Goal: Task Accomplishment & Management: Manage account settings

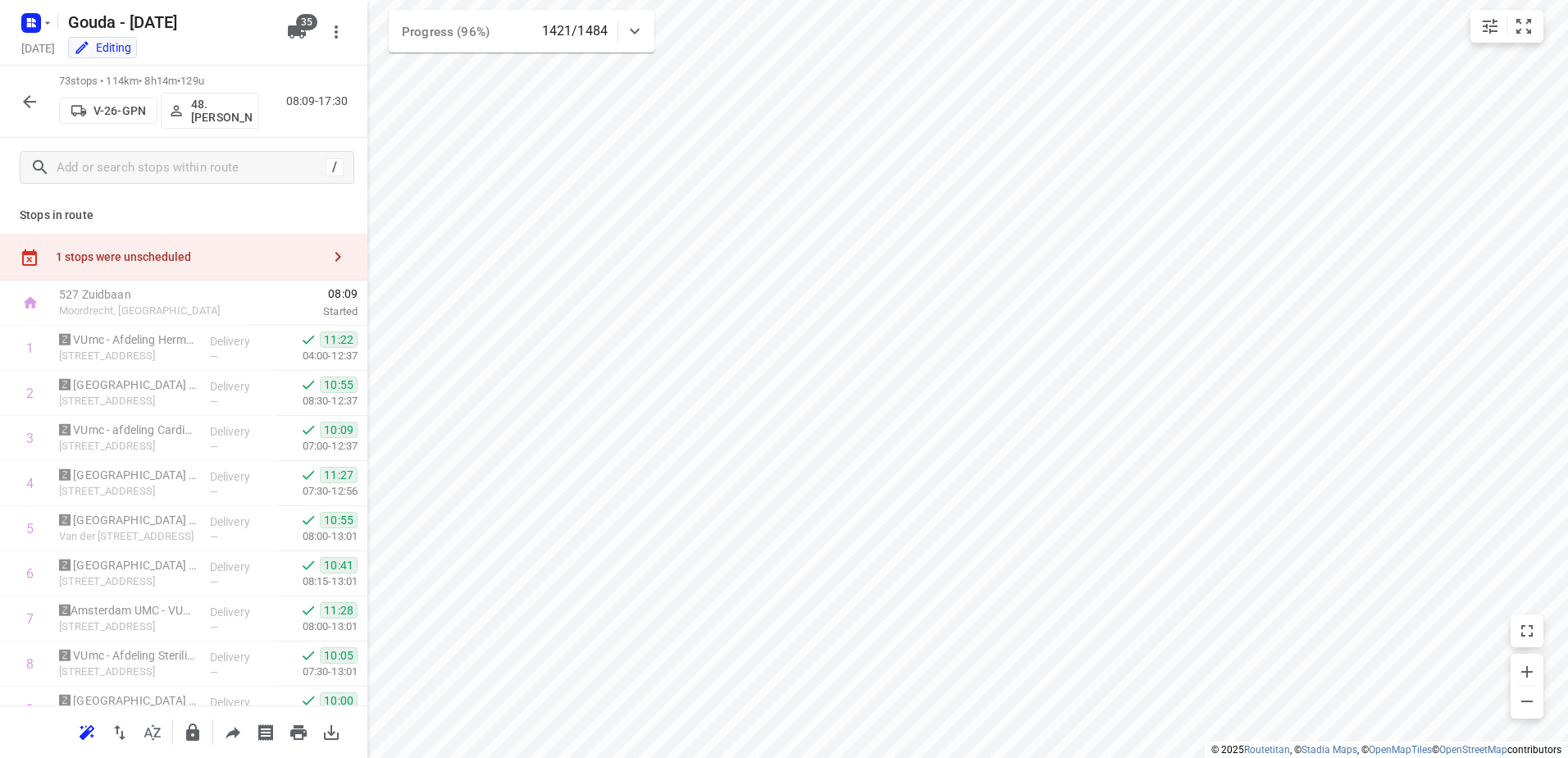
scroll to position [2958, 0]
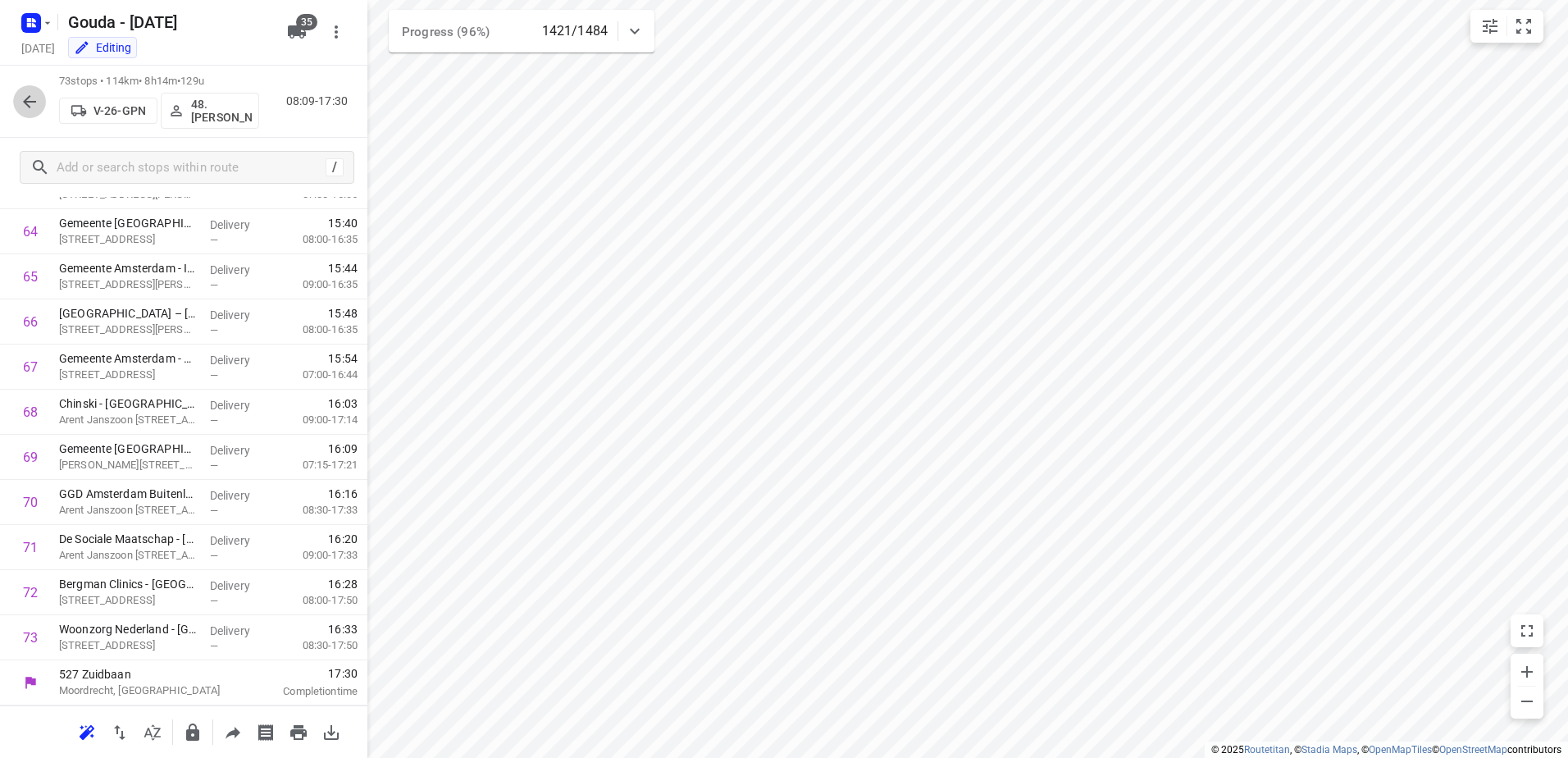
click at [16, 103] on button "button" at bounding box center [29, 101] width 33 height 33
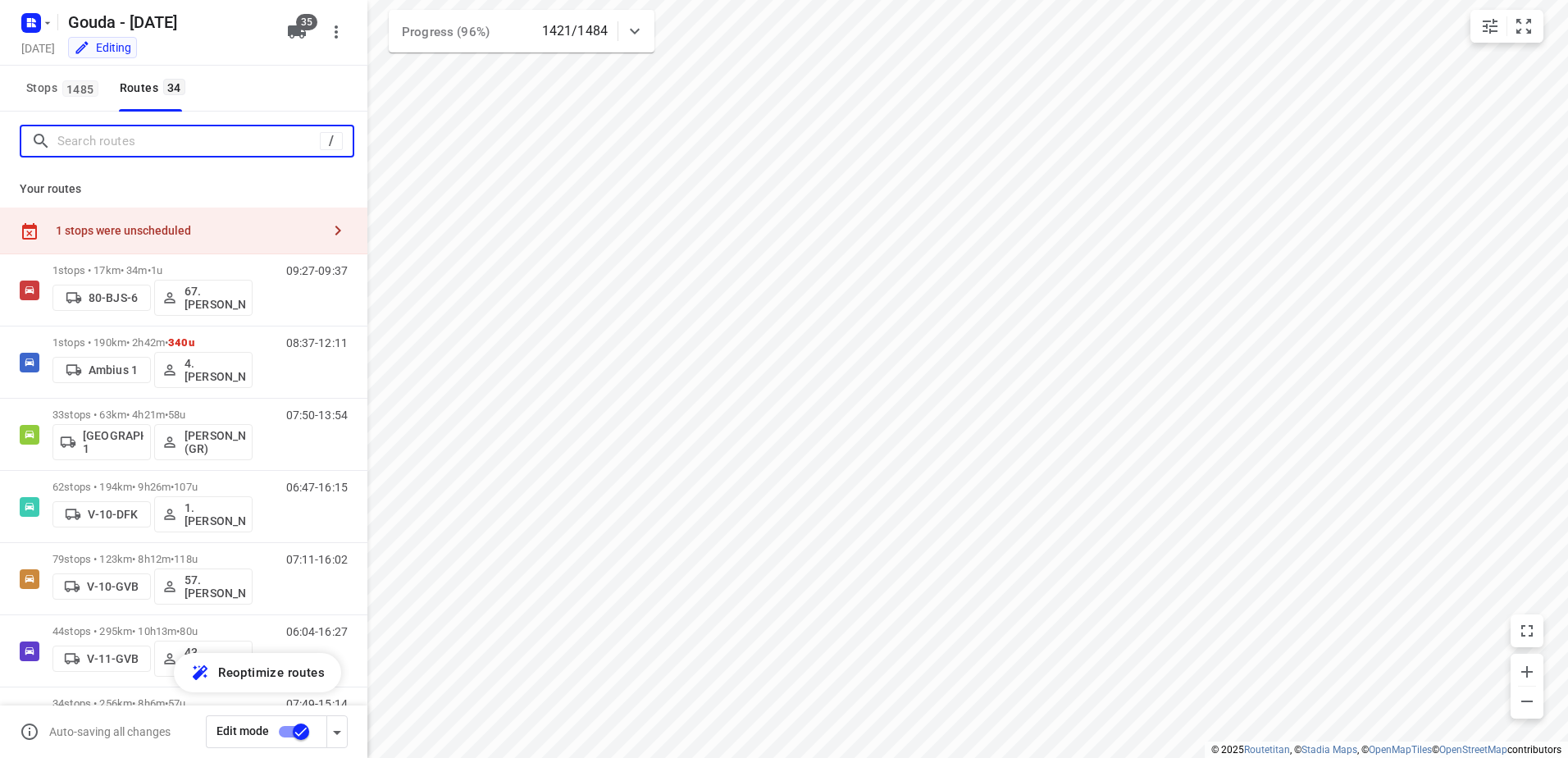
click at [138, 146] on input "Search routes" at bounding box center [188, 141] width 262 height 25
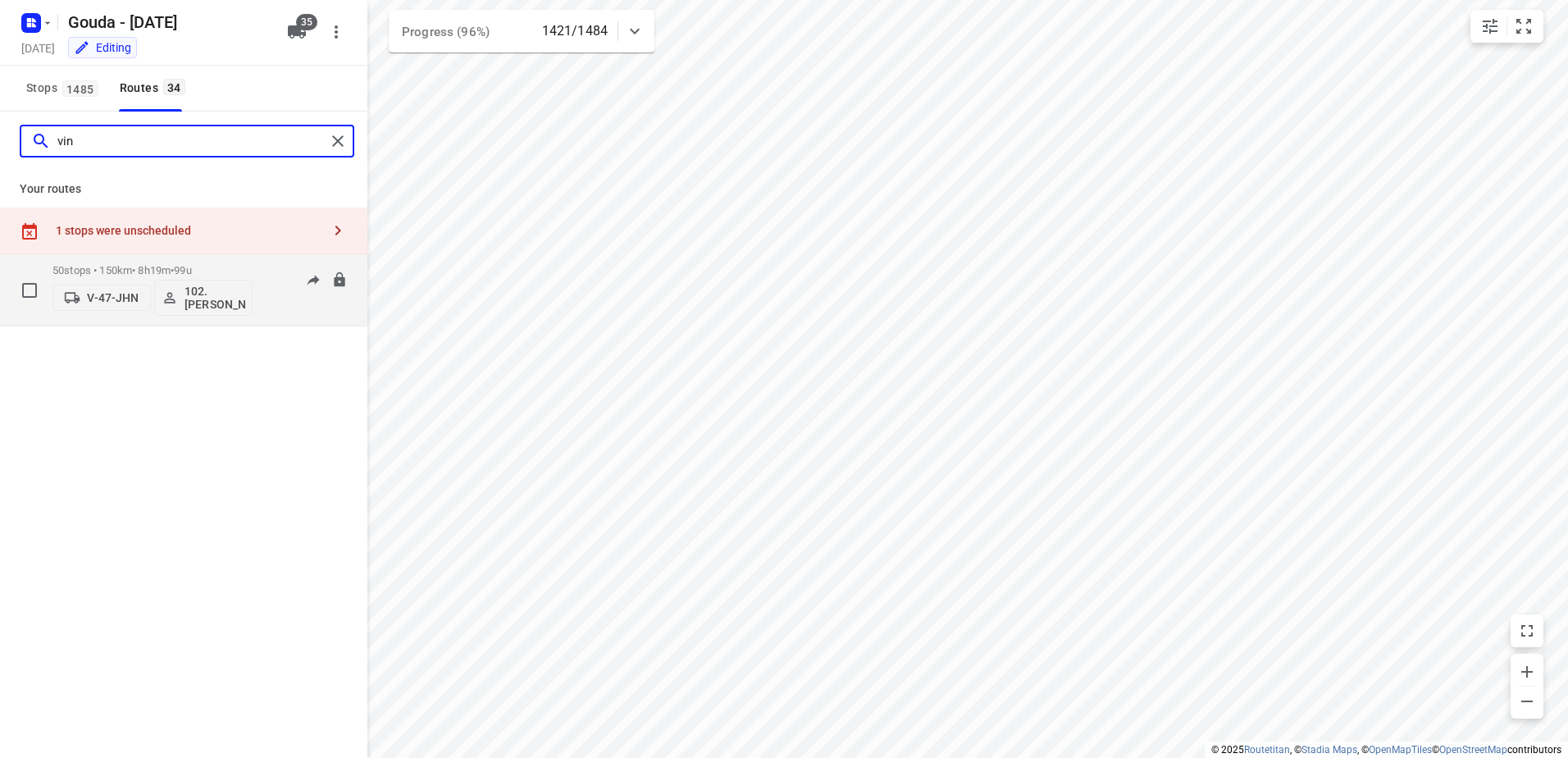
type input "vin"
click at [134, 274] on p "50 stops • 150km • 8h19m • 99u" at bounding box center [153, 270] width 200 height 12
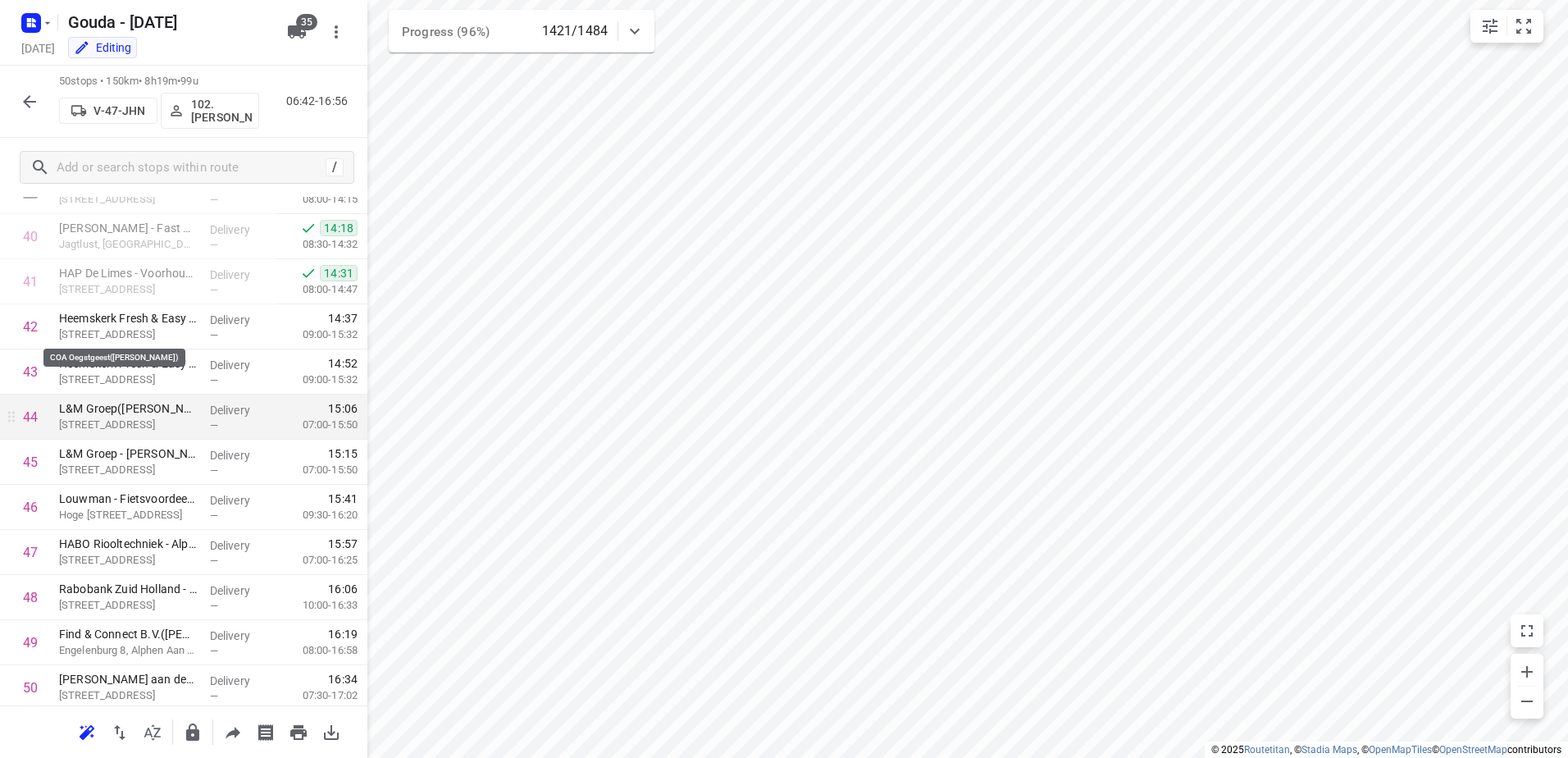
scroll to position [1920, 0]
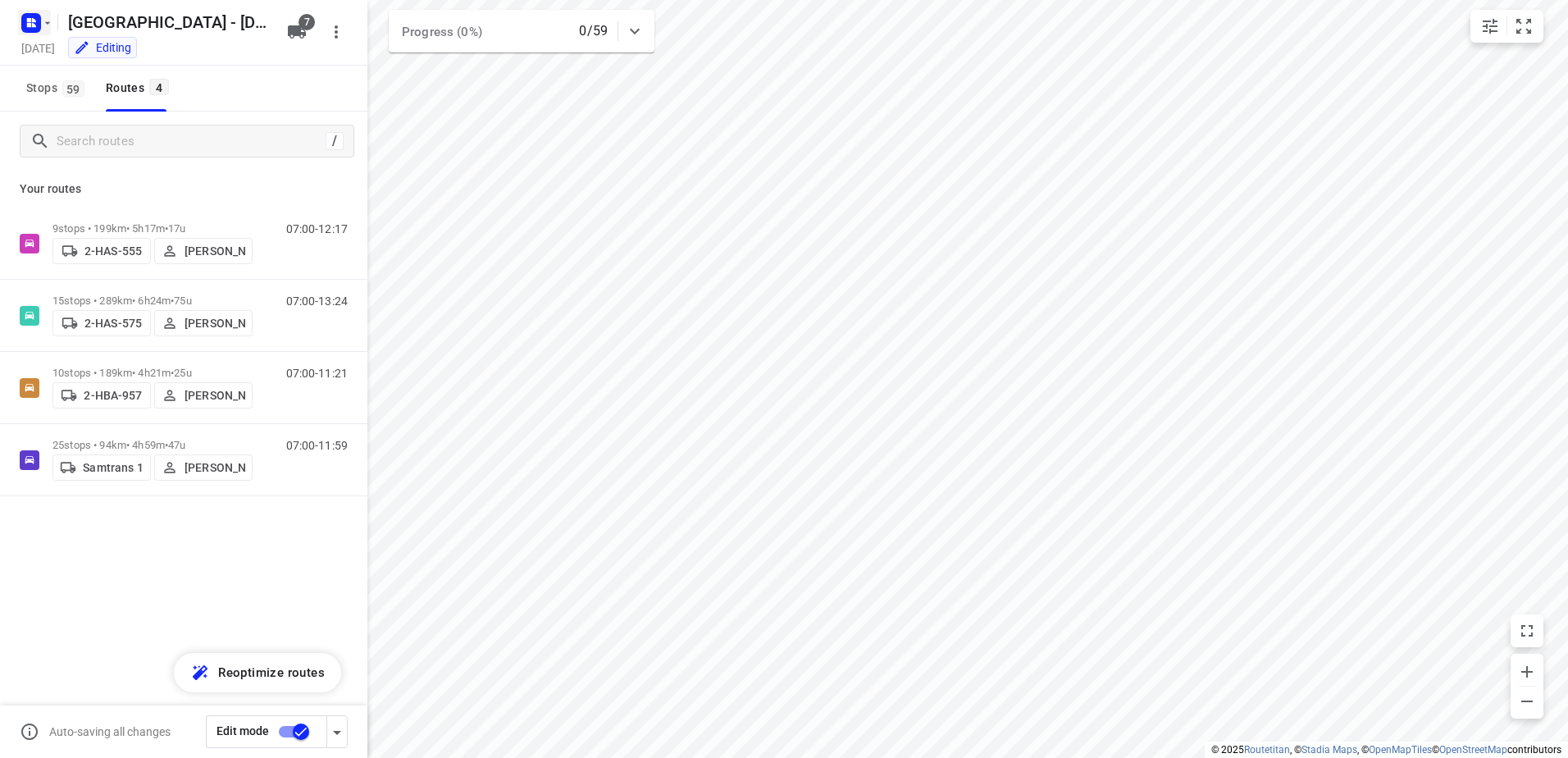
click at [28, 23] on icon "button" at bounding box center [31, 23] width 26 height 26
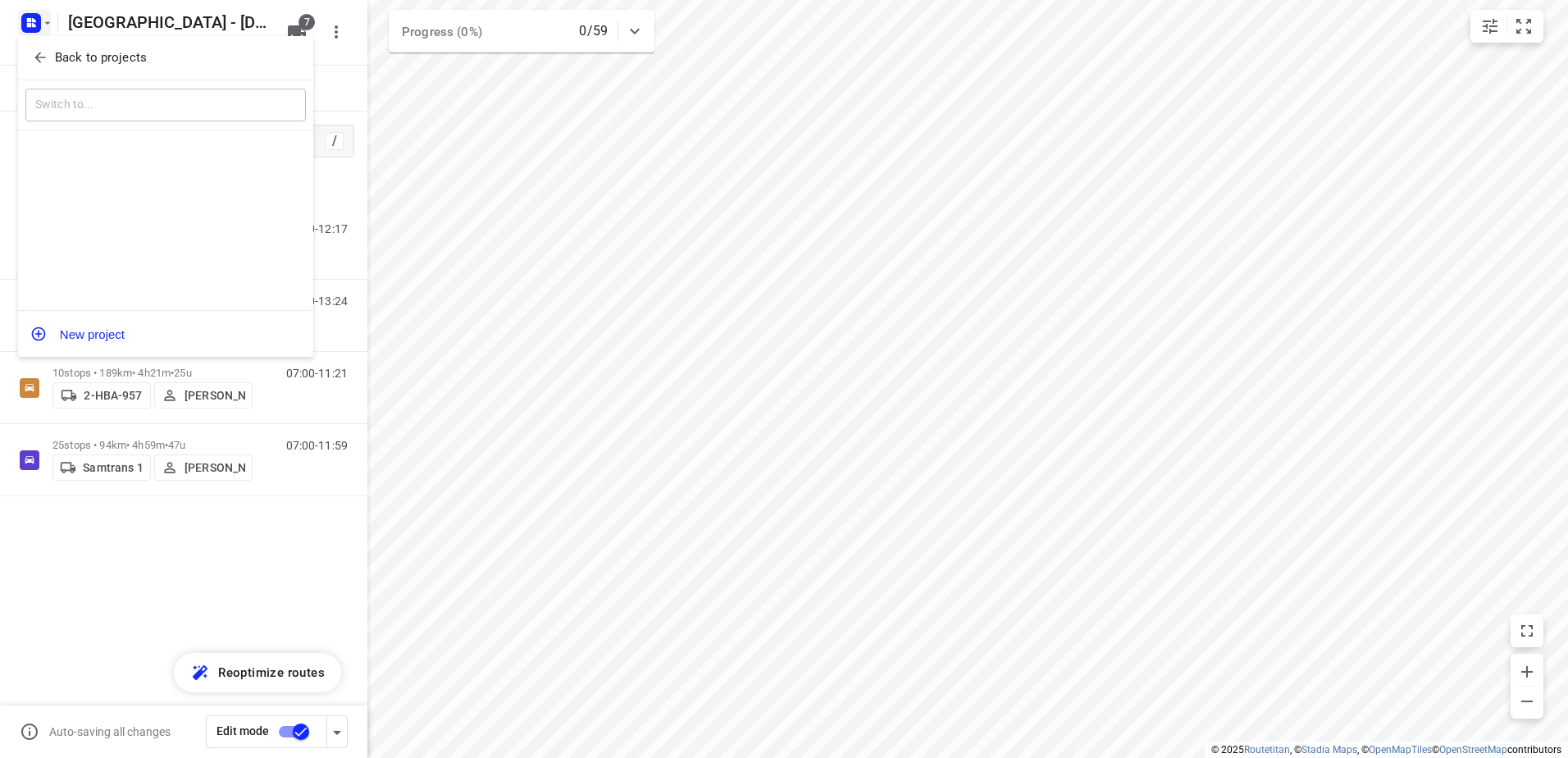
click at [48, 56] on icon "button" at bounding box center [40, 58] width 17 height 17
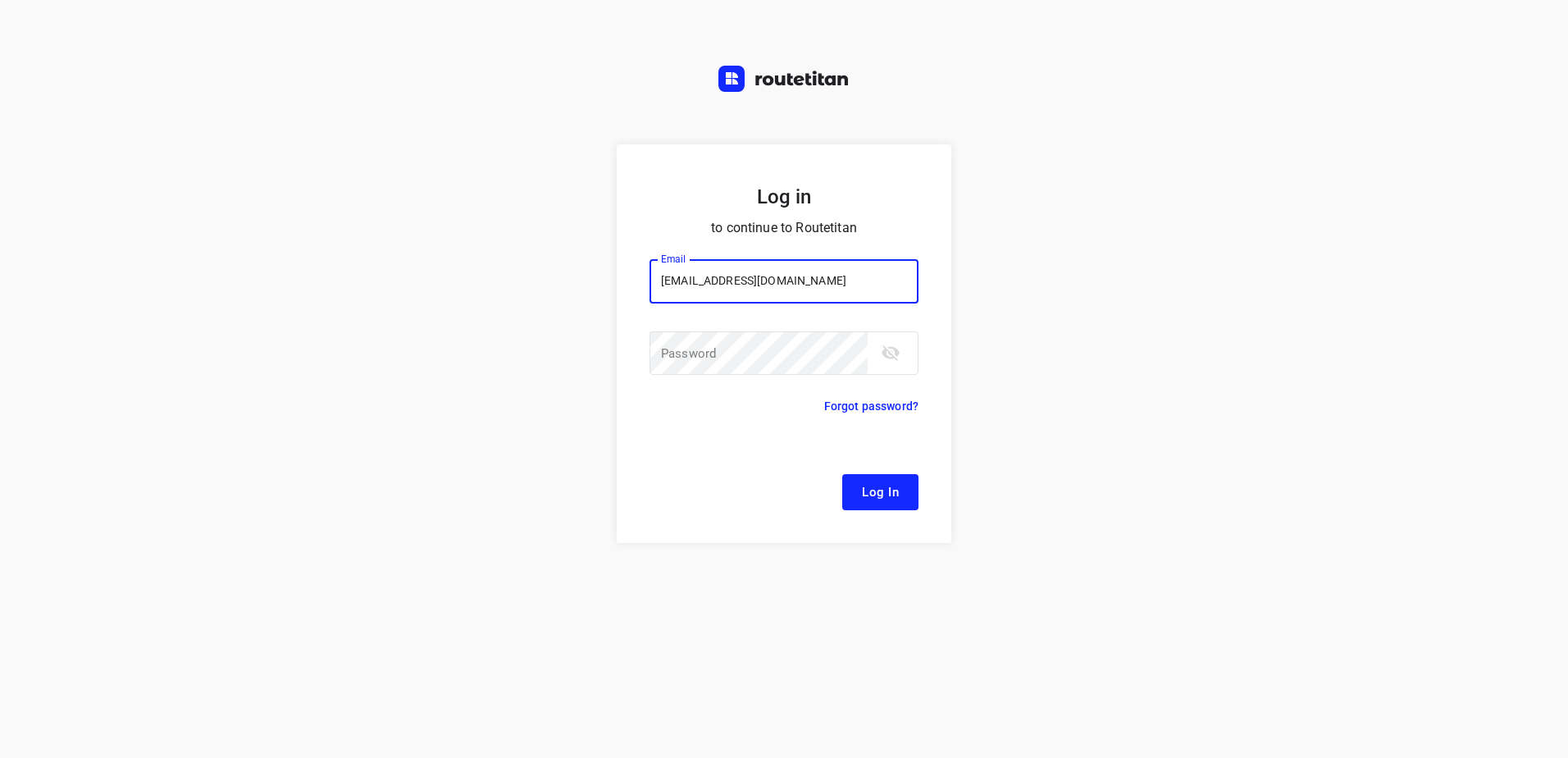
type input "remco@fruitopjewerk.nl"
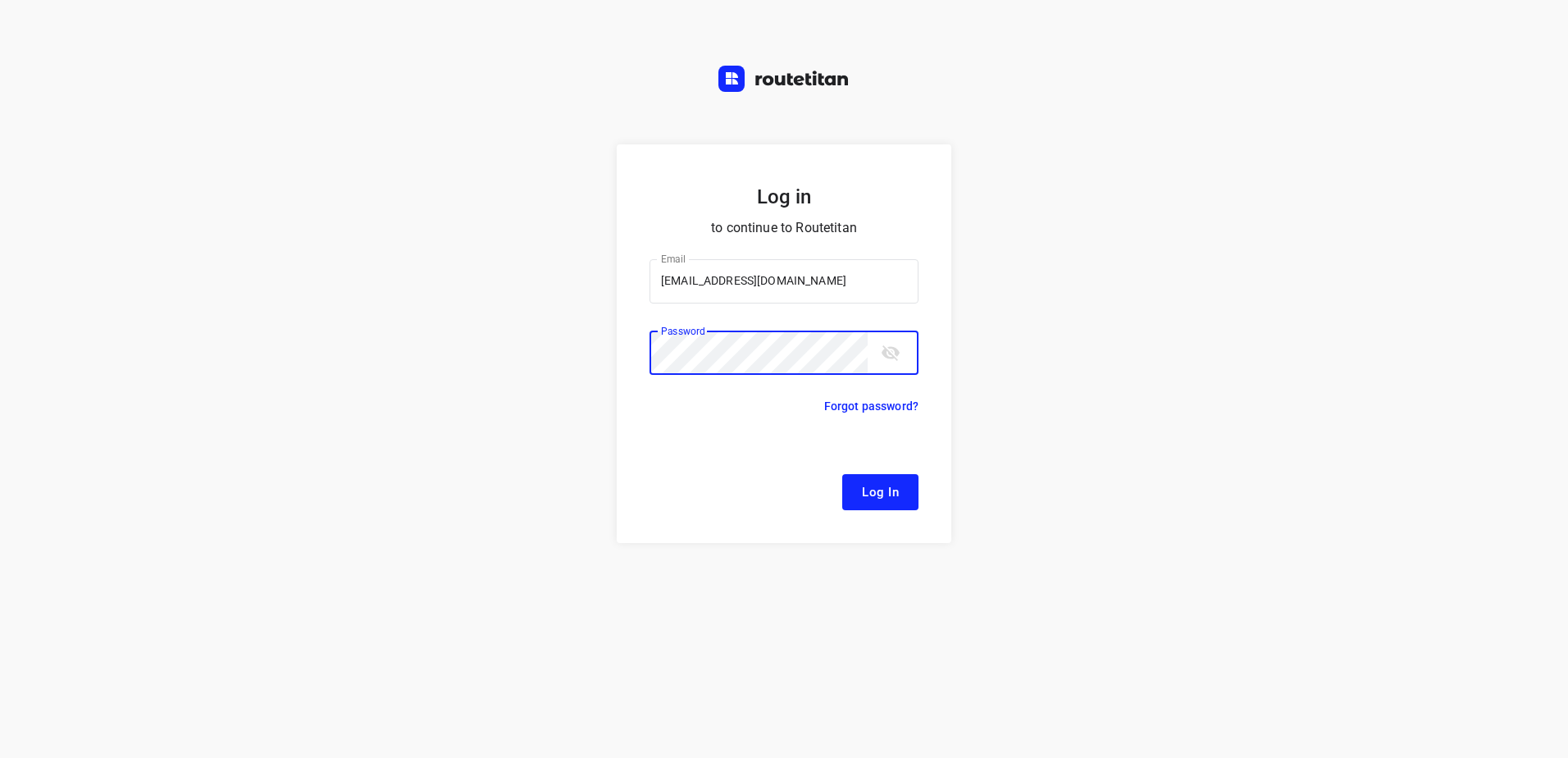
click at [843, 474] on button "Log In" at bounding box center [880, 491] width 76 height 36
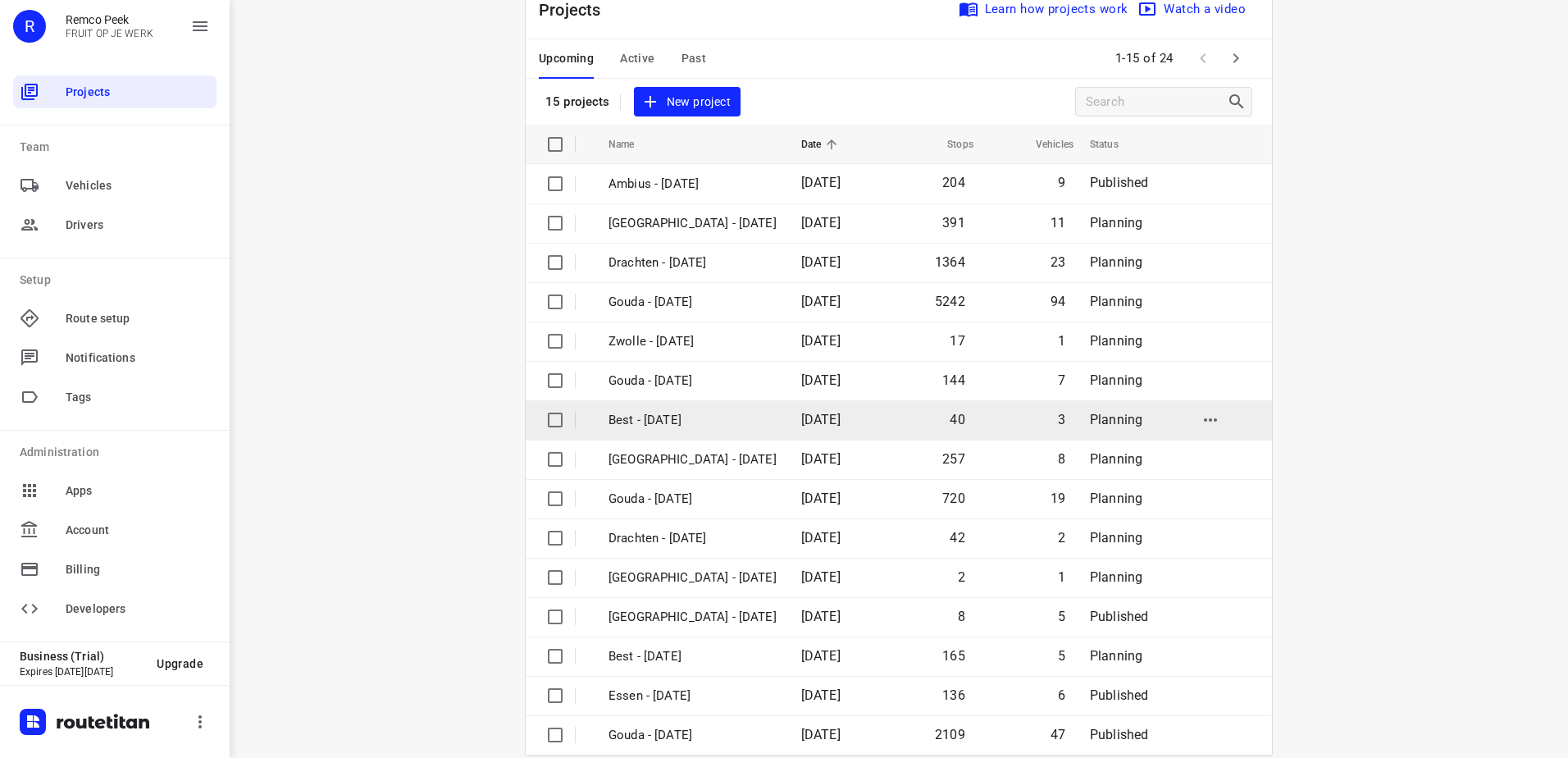
scroll to position [71, 0]
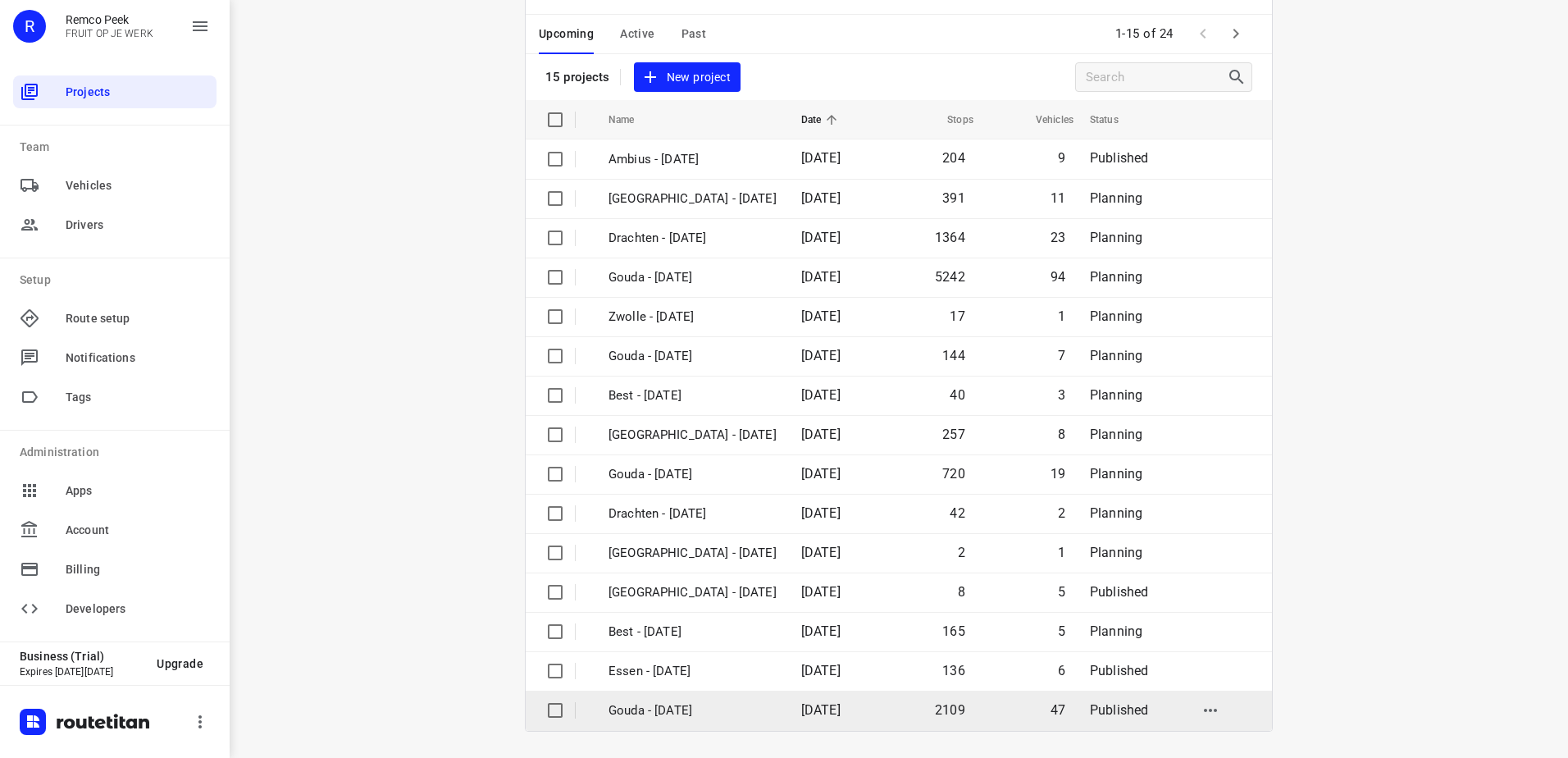
click at [723, 713] on p "Gouda - [DATE]" at bounding box center [693, 710] width 169 height 19
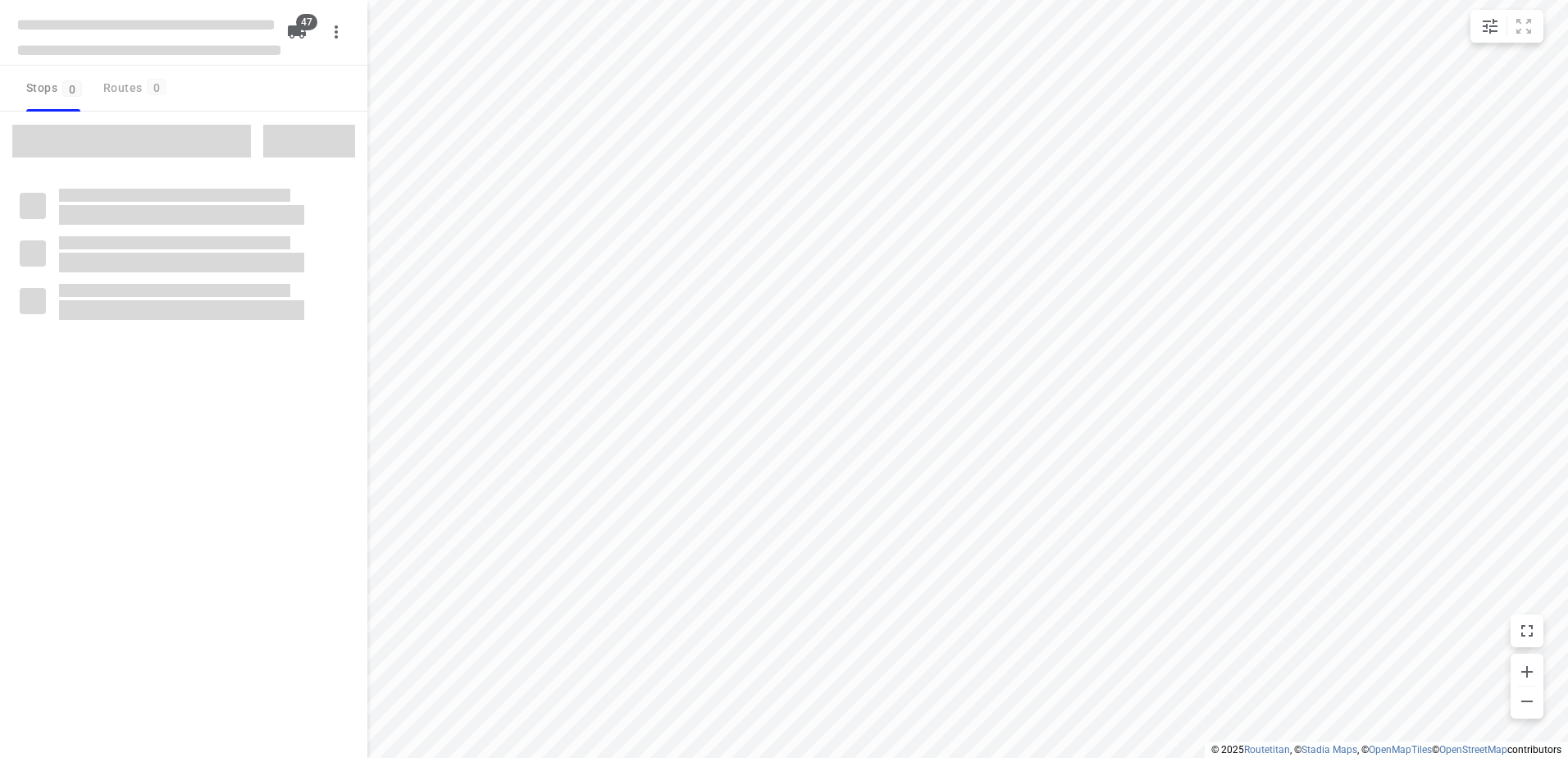
checkbox input "true"
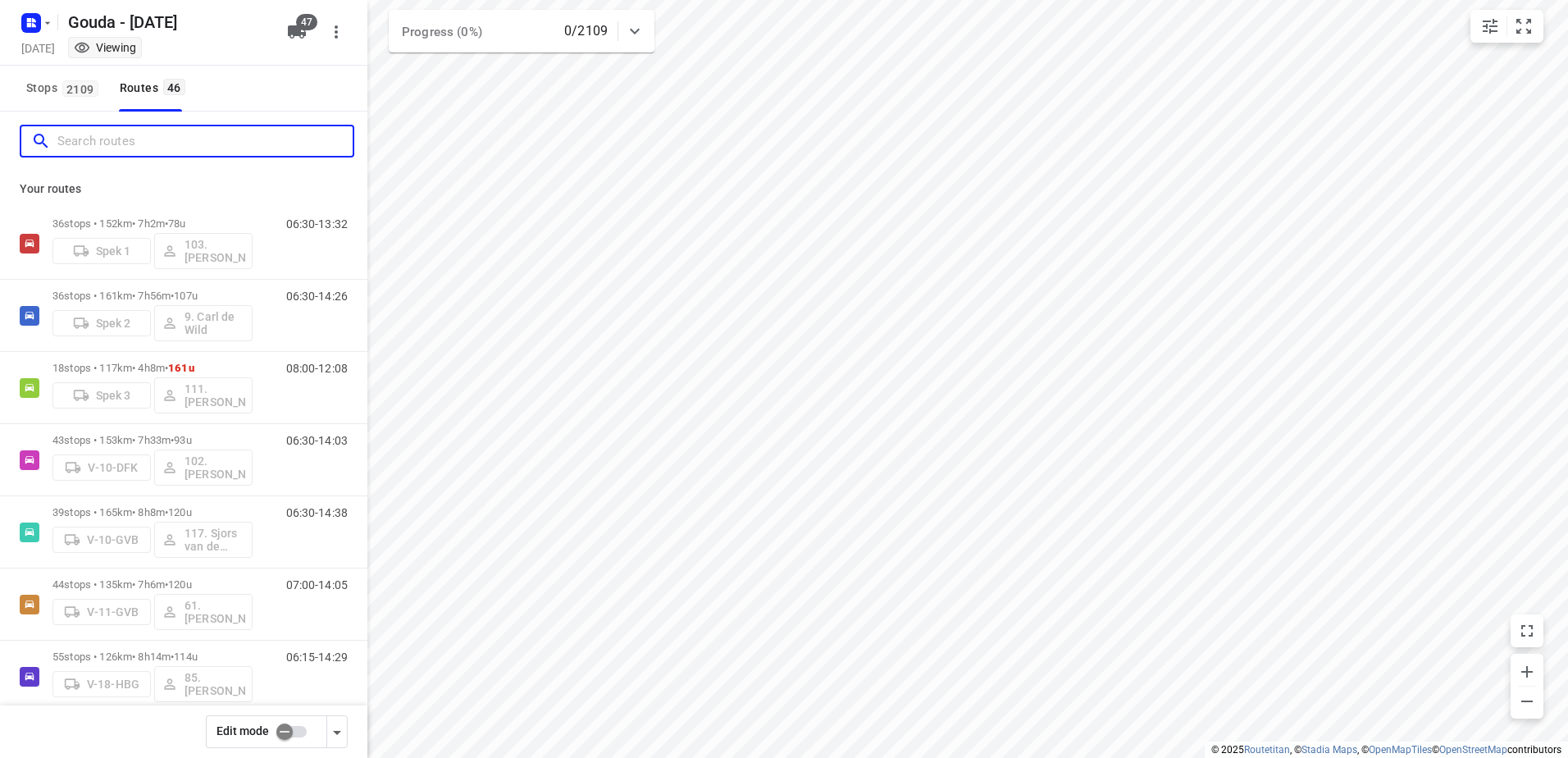
click at [151, 149] on input "Search routes" at bounding box center [204, 141] width 295 height 25
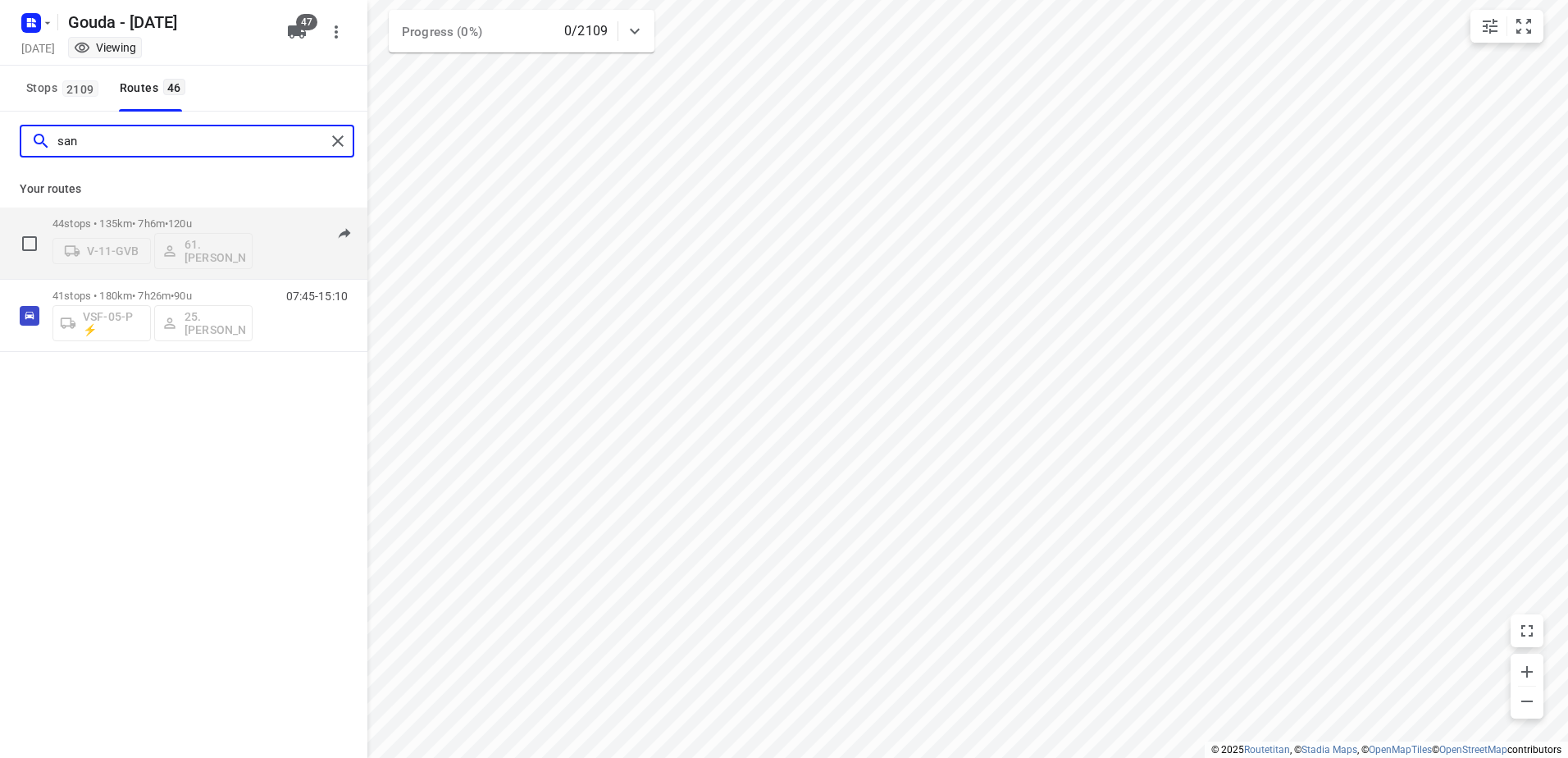
type input "san"
click at [192, 226] on span "120u" at bounding box center [180, 223] width 23 height 12
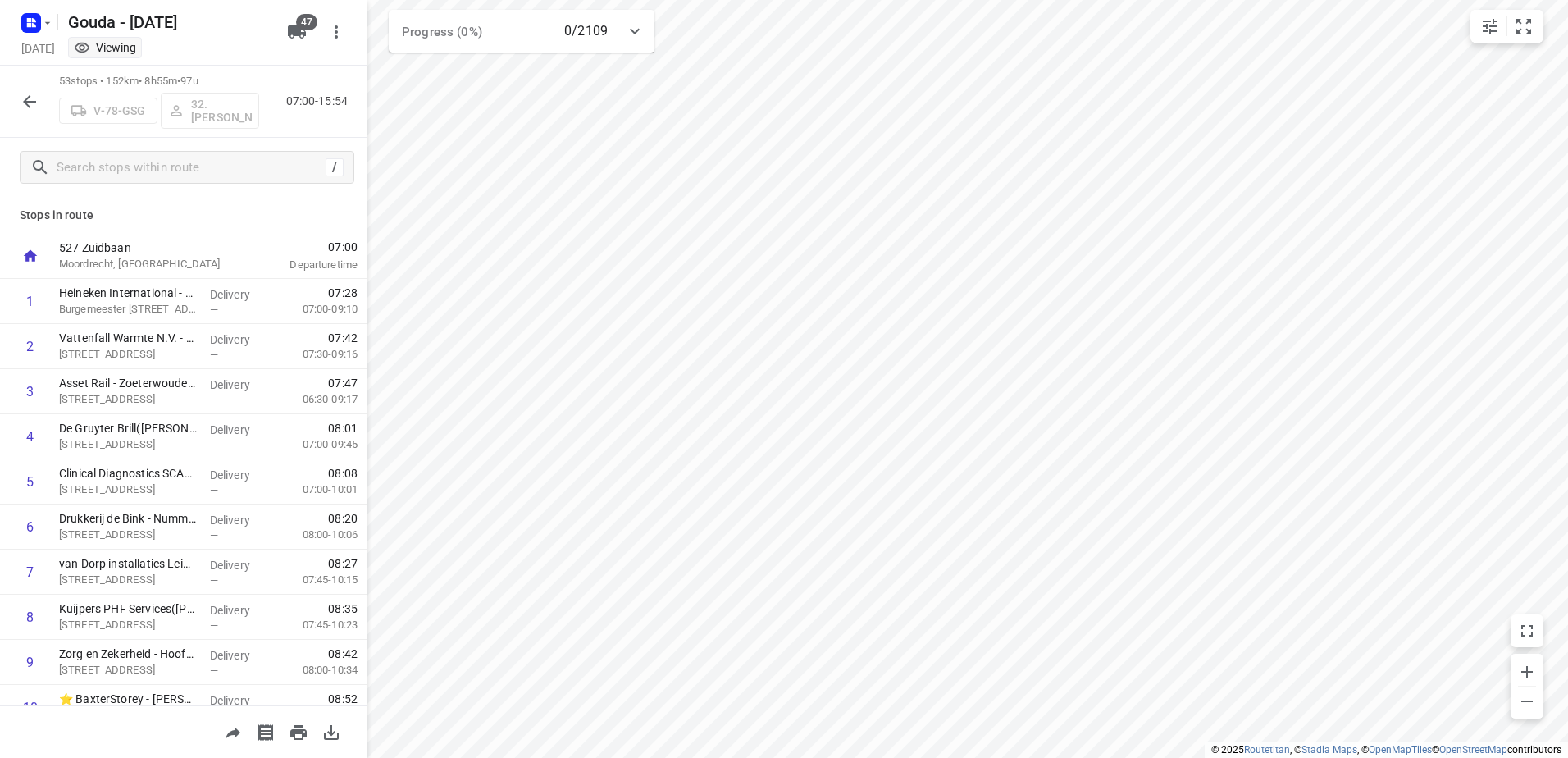
click at [27, 104] on icon "button" at bounding box center [30, 102] width 13 height 13
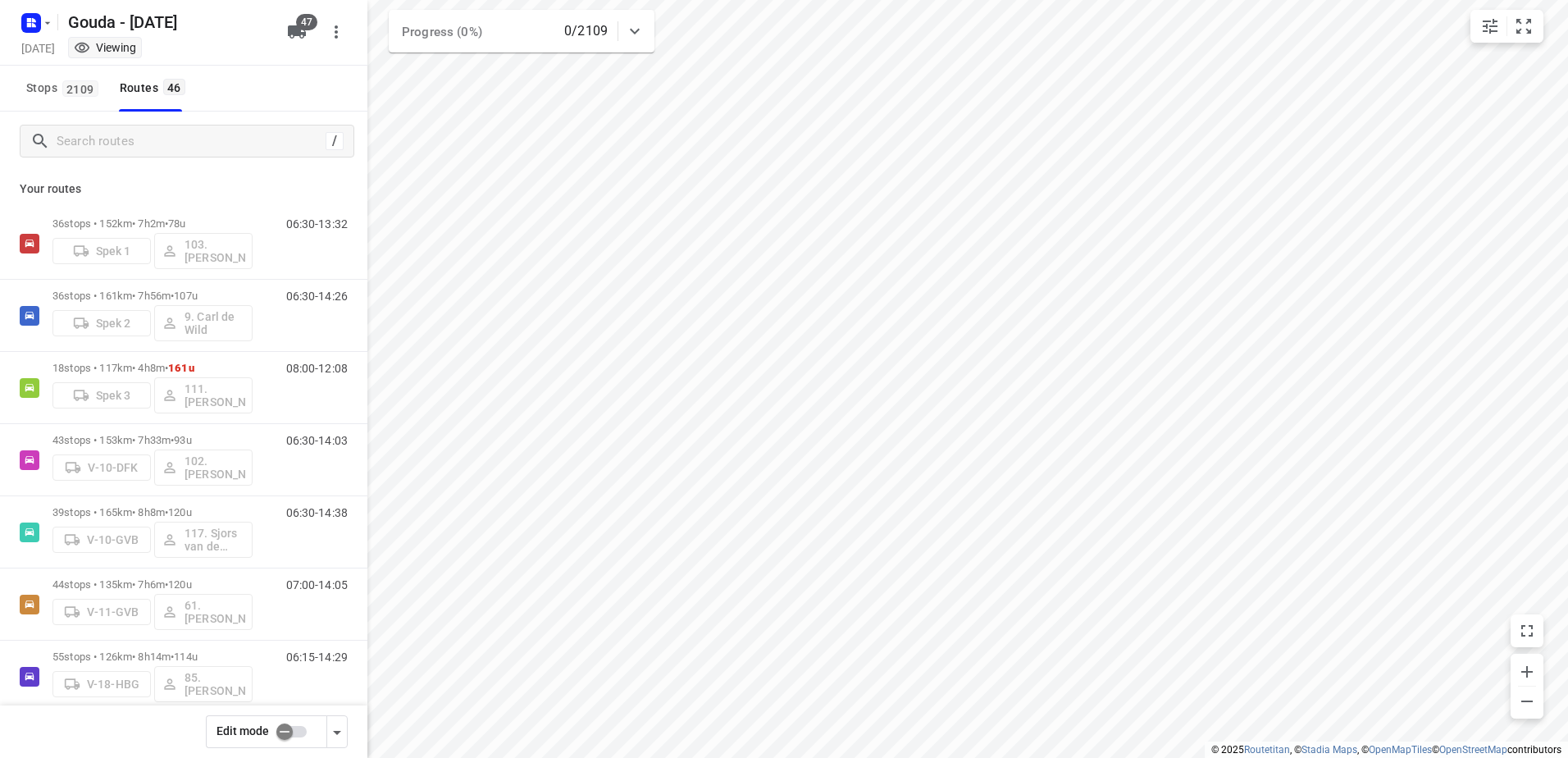
click at [289, 722] on input "checkbox" at bounding box center [285, 731] width 94 height 31
checkbox input "false"
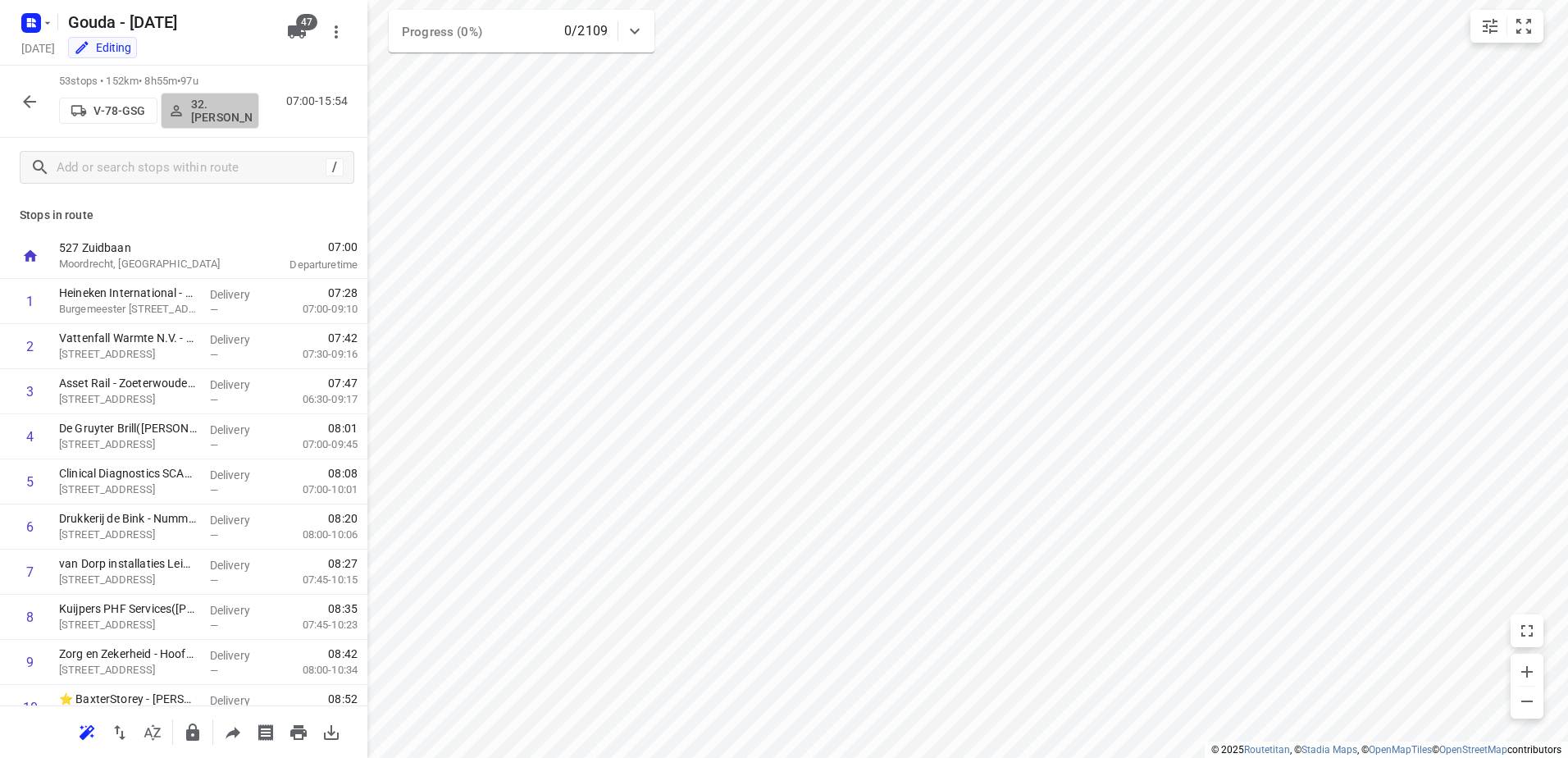
click at [210, 109] on p "32. Jannie Verschoor" at bounding box center [221, 110] width 61 height 26
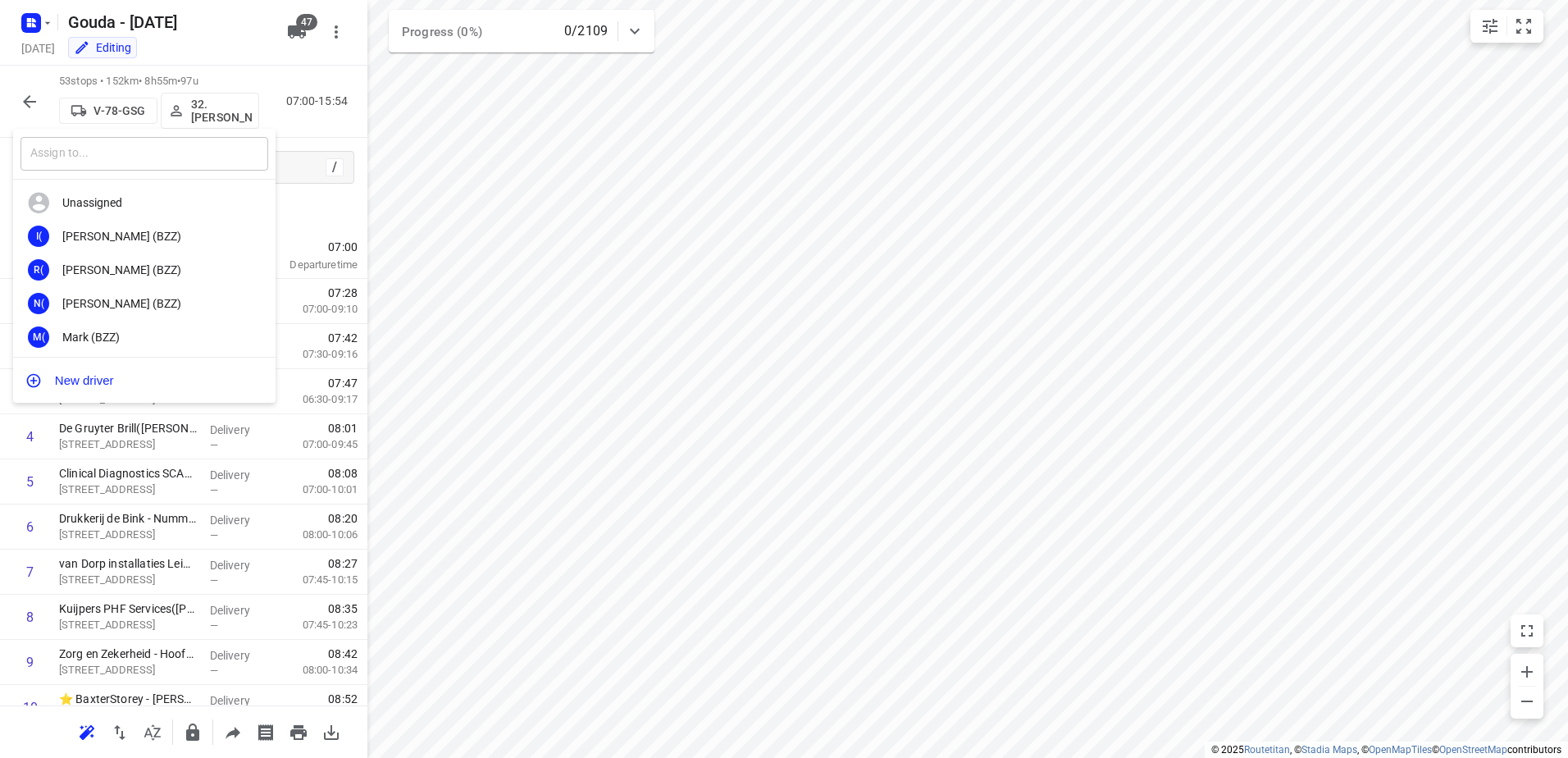
click at [151, 162] on input "text" at bounding box center [144, 153] width 248 height 34
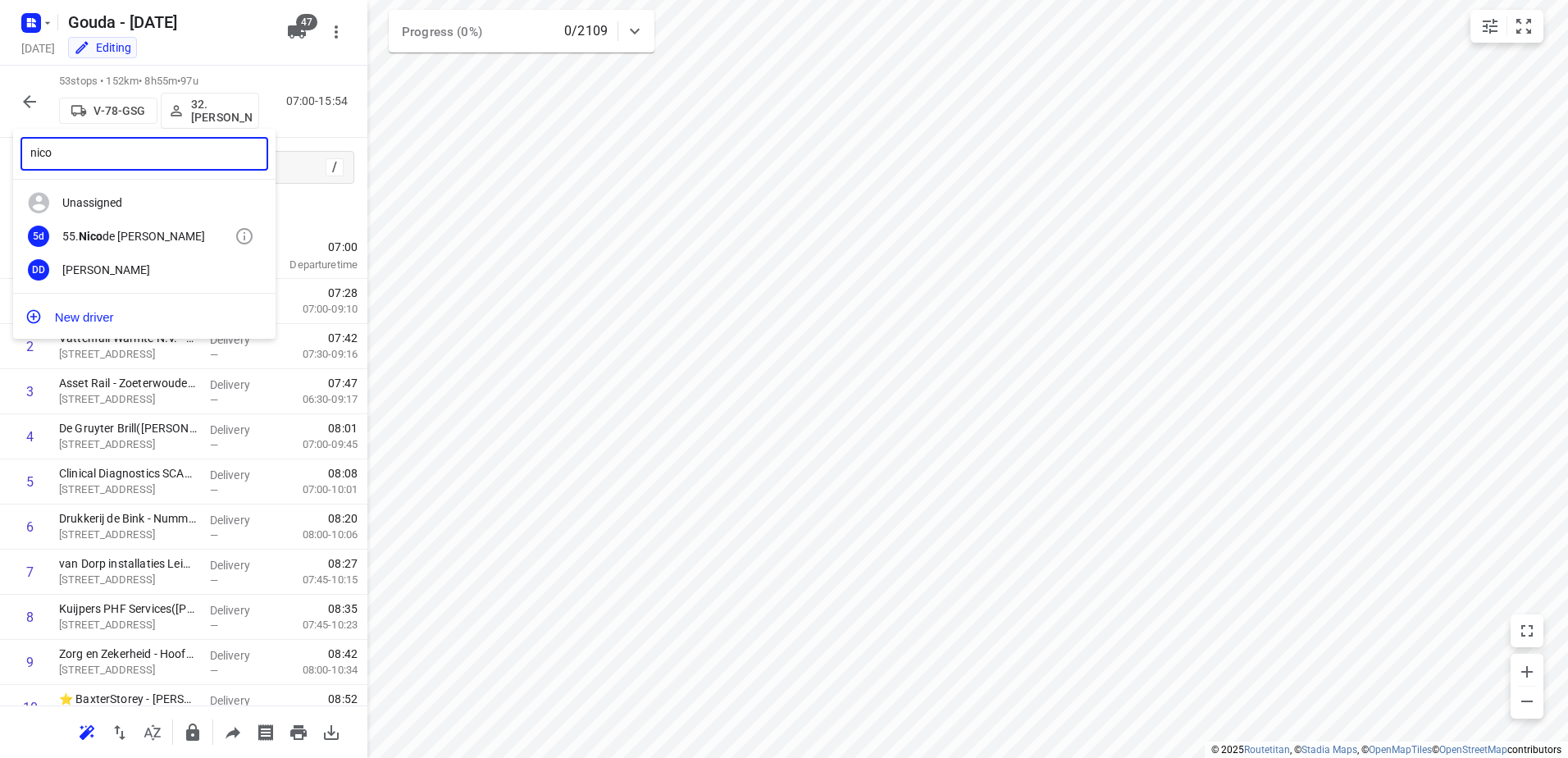
type input "nico"
click at [149, 222] on div "5d 55. Nico de Groot" at bounding box center [144, 237] width 262 height 34
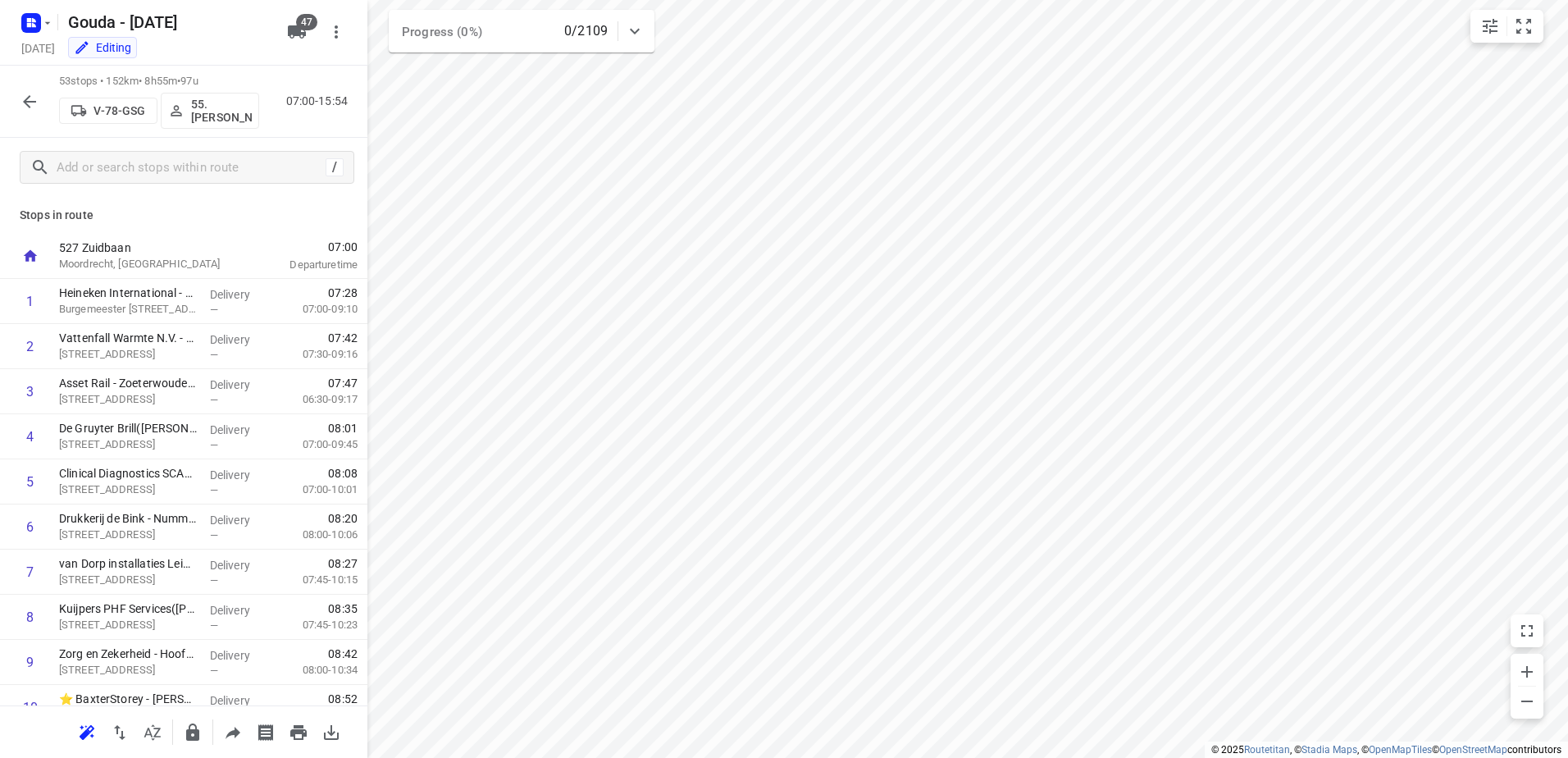
click at [29, 98] on icon "button" at bounding box center [29, 101] width 20 height 20
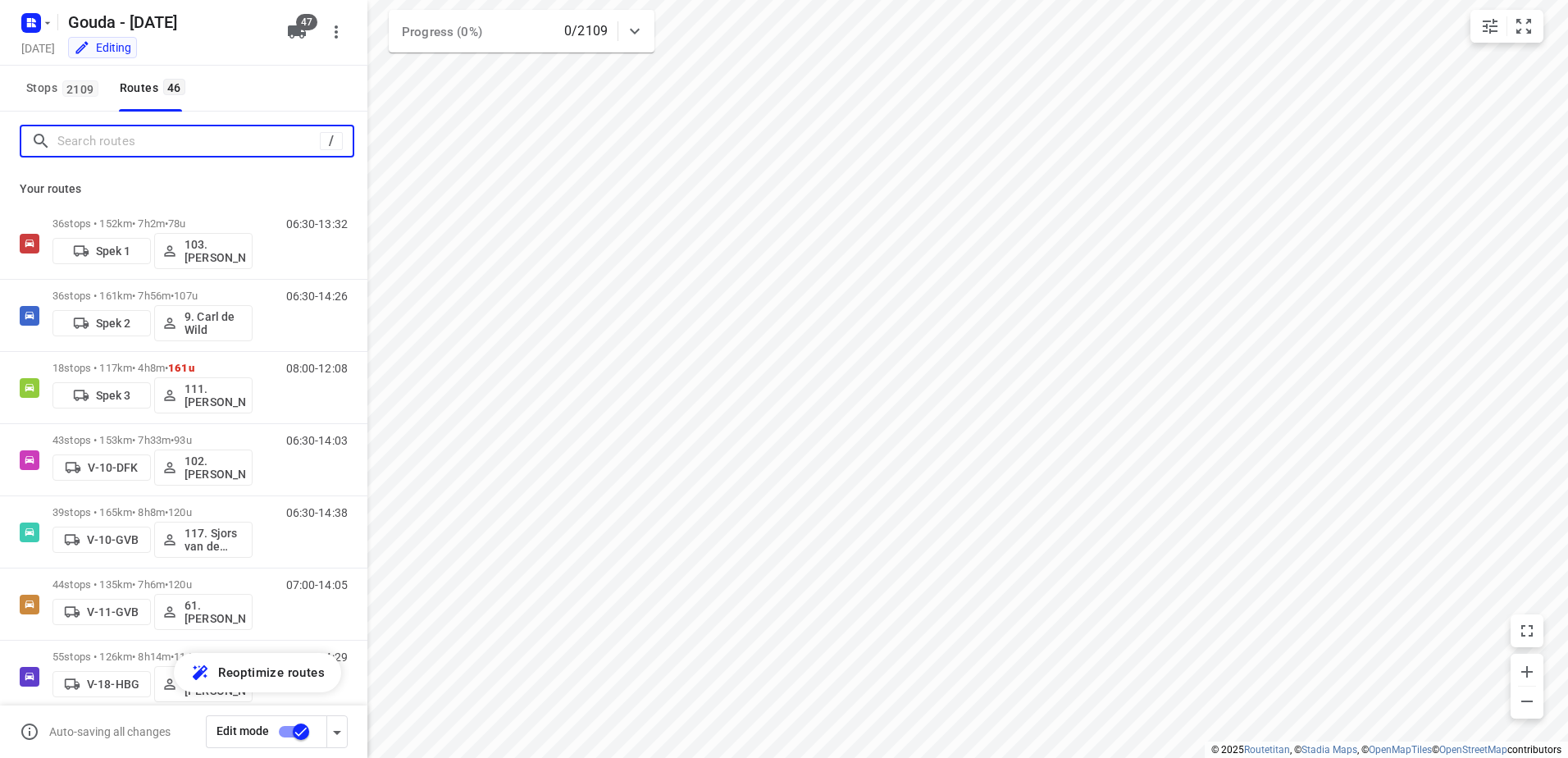
click at [227, 148] on input "Search routes" at bounding box center [188, 141] width 262 height 25
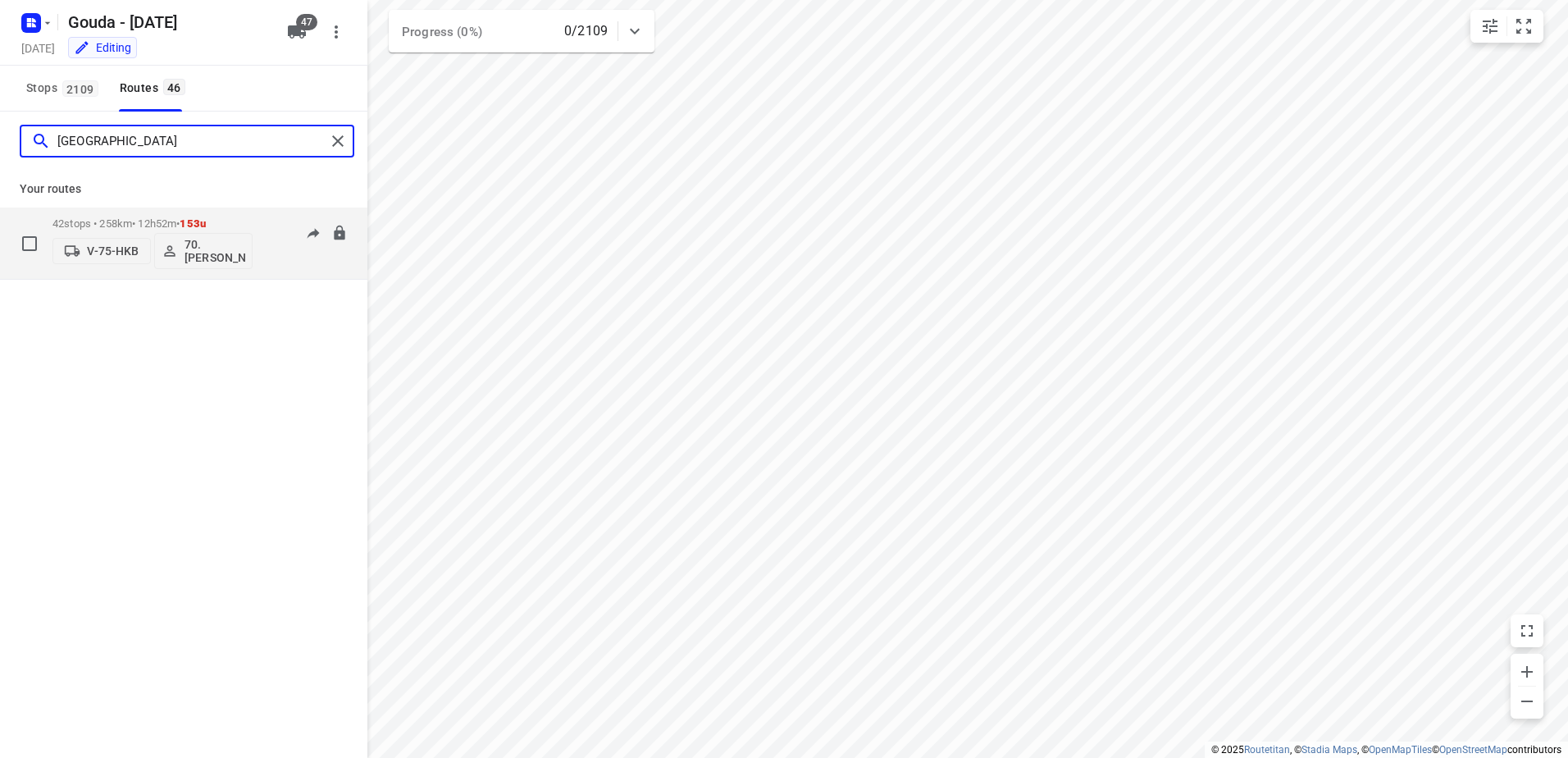
type input "rome"
click at [242, 224] on p "42 stops • 258km • 12h52m • 153u" at bounding box center [153, 223] width 200 height 12
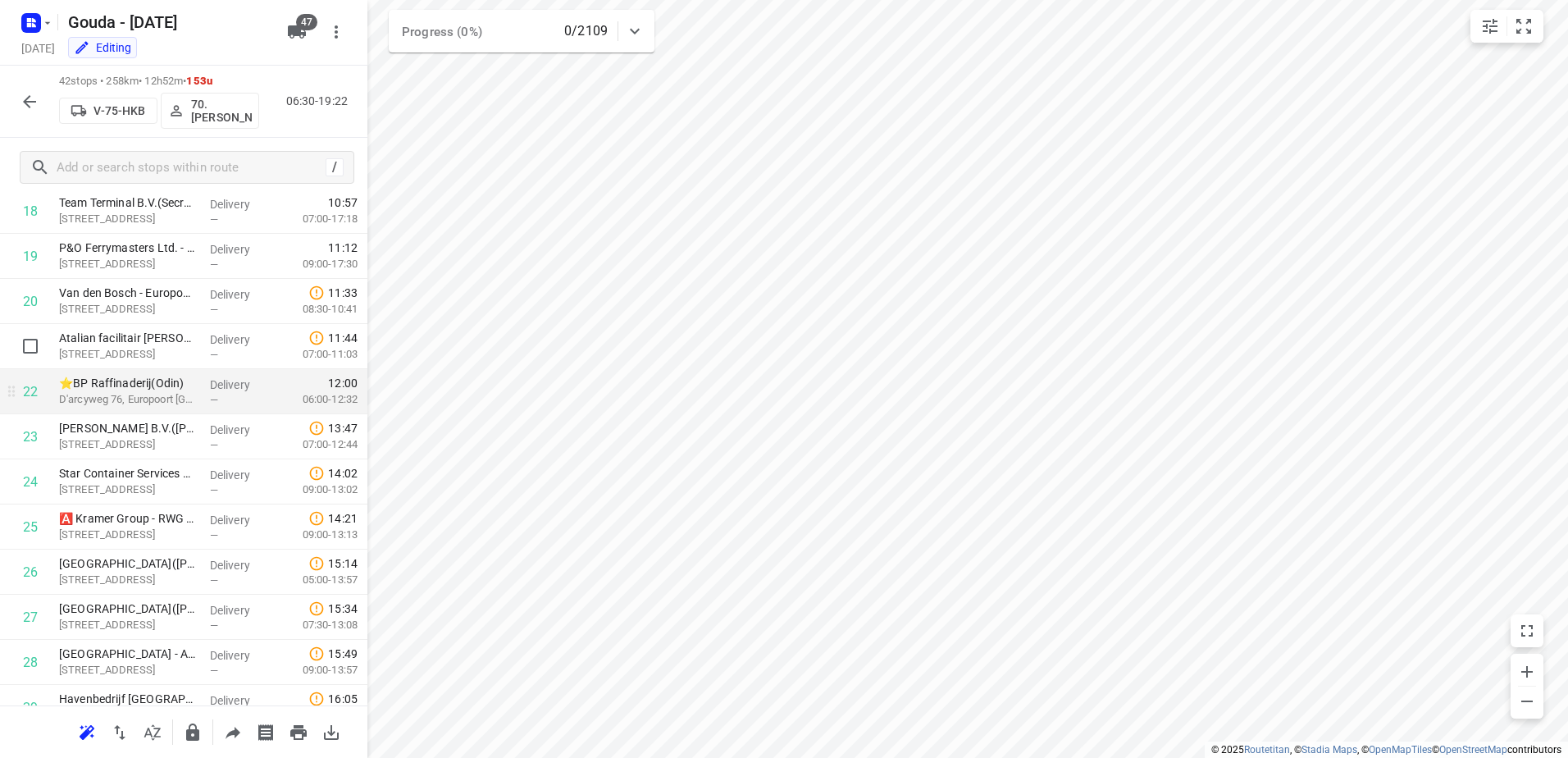
scroll to position [939, 0]
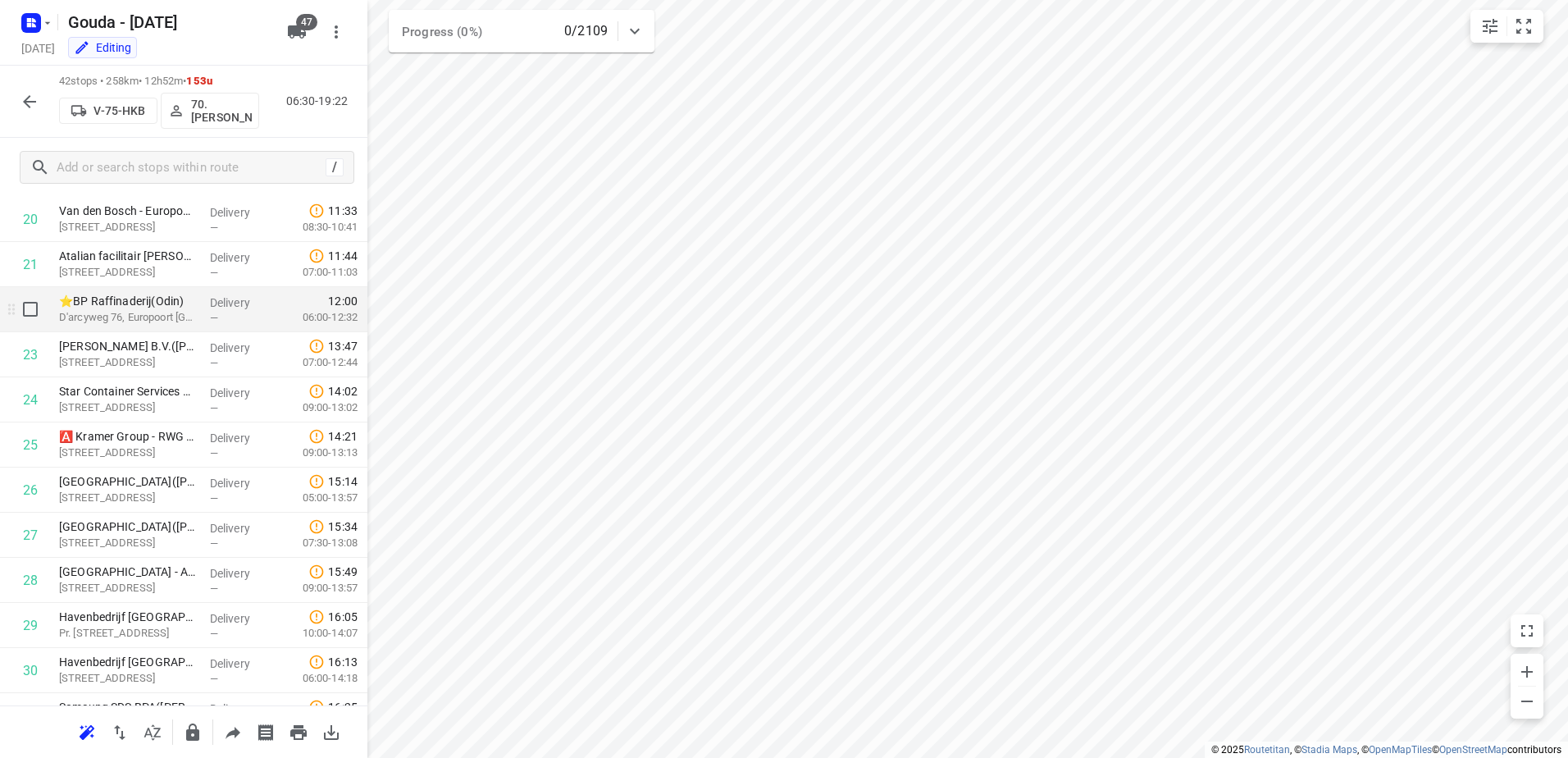
click at [146, 301] on p "⭐BP Raffinaderij(Odin)" at bounding box center [127, 301] width 138 height 17
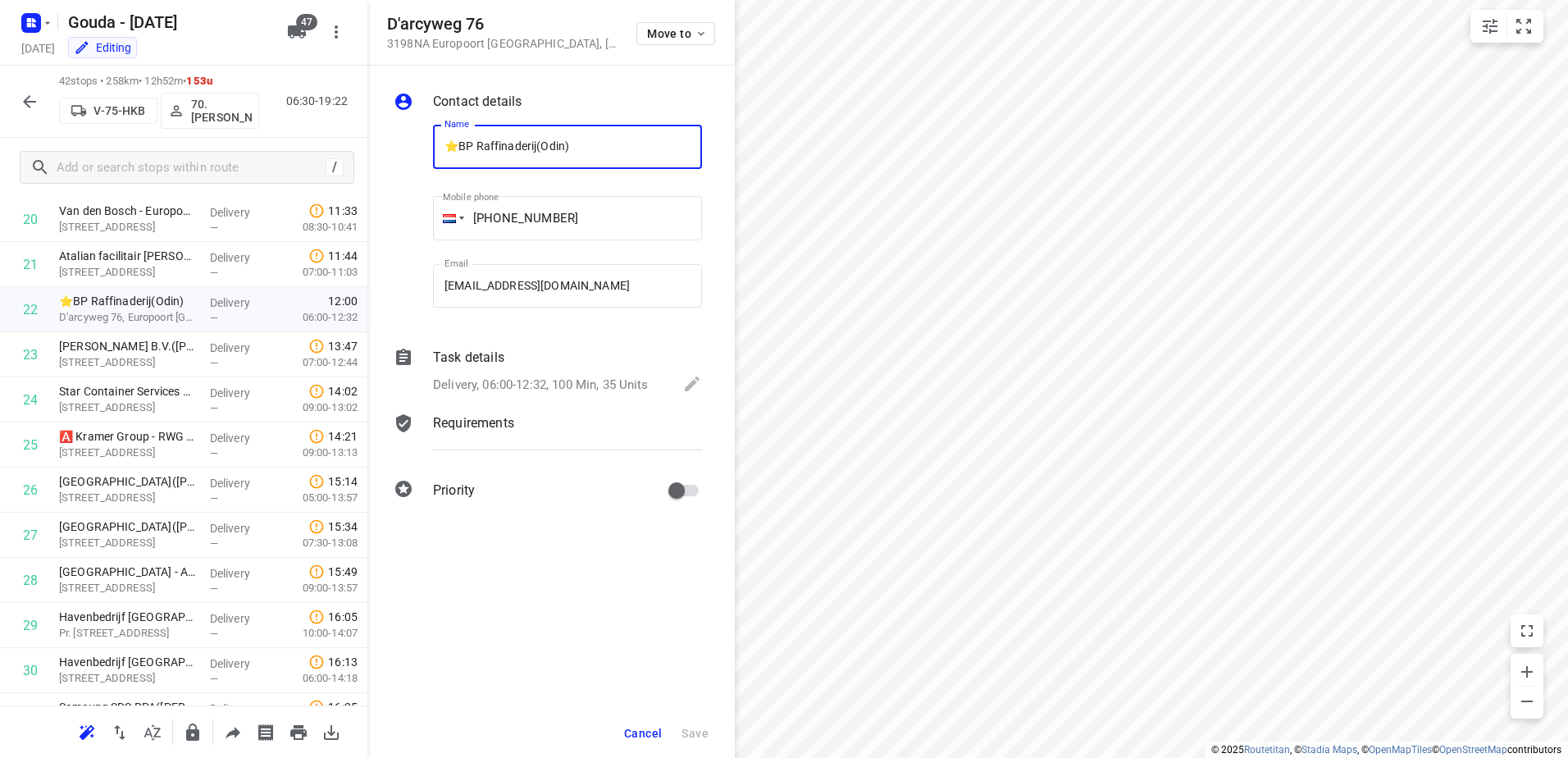
click at [627, 731] on span "Cancel" at bounding box center [643, 733] width 37 height 13
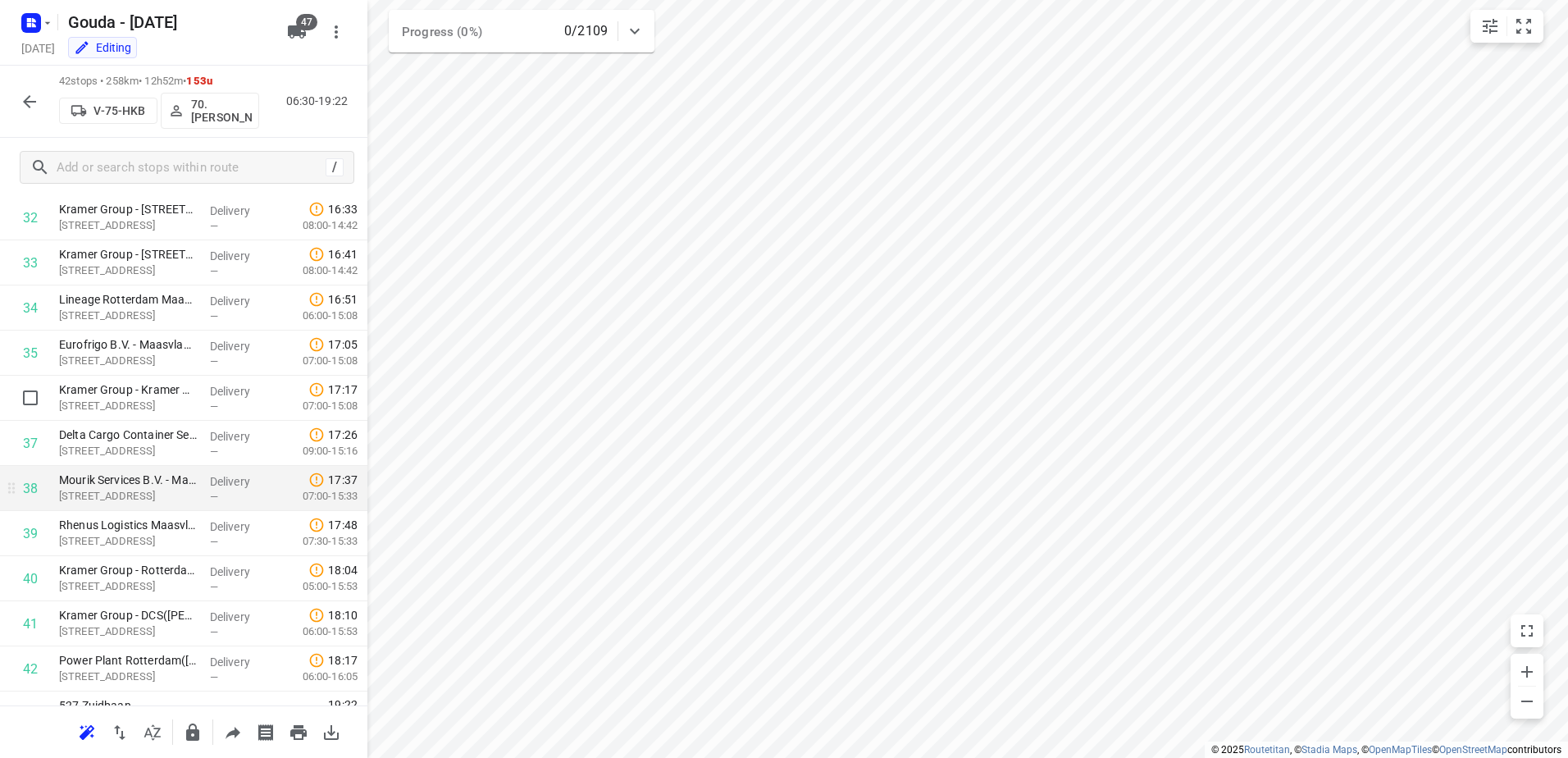
scroll to position [1513, 0]
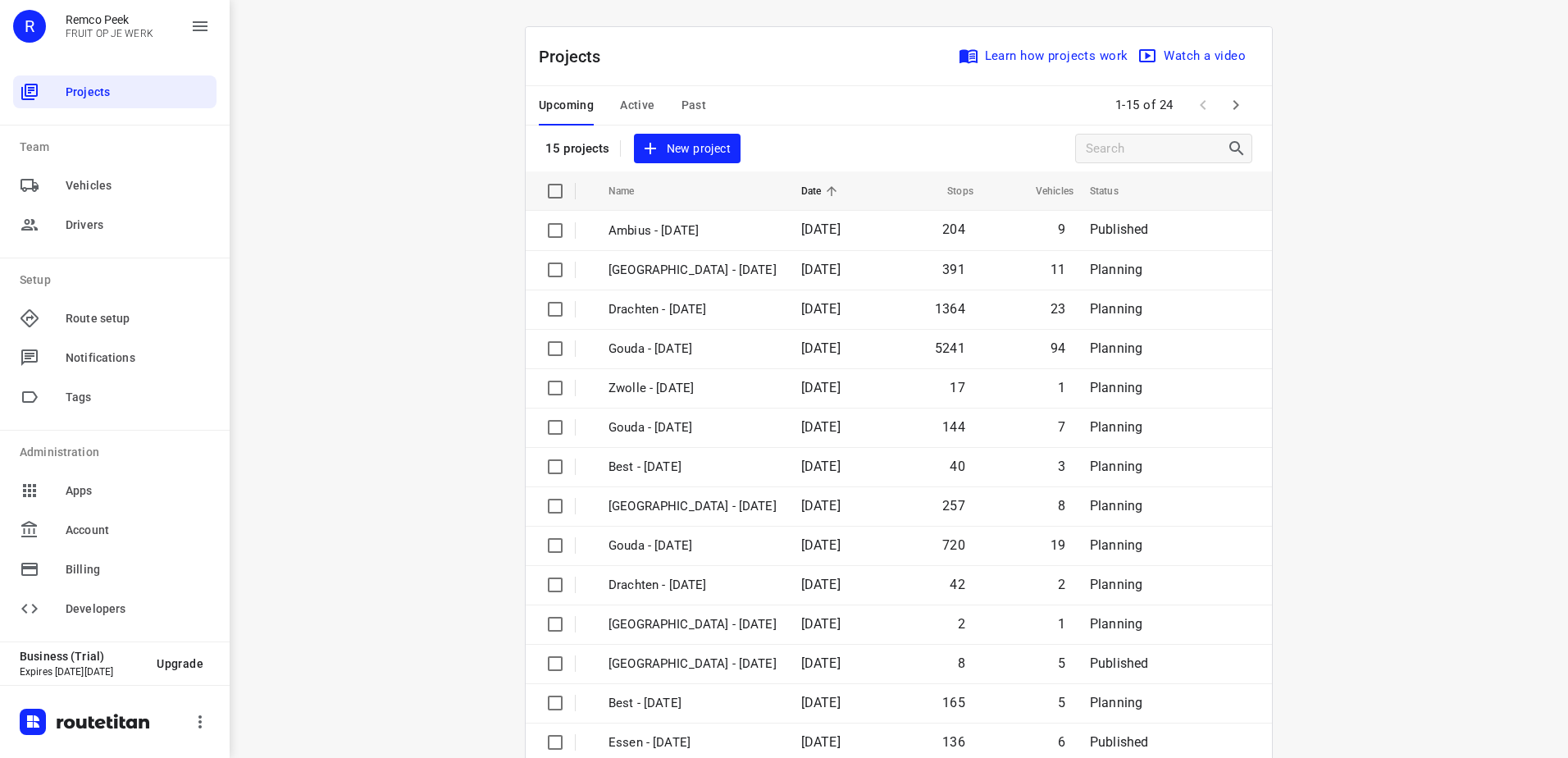
click at [620, 108] on span "Active" at bounding box center [637, 106] width 35 height 21
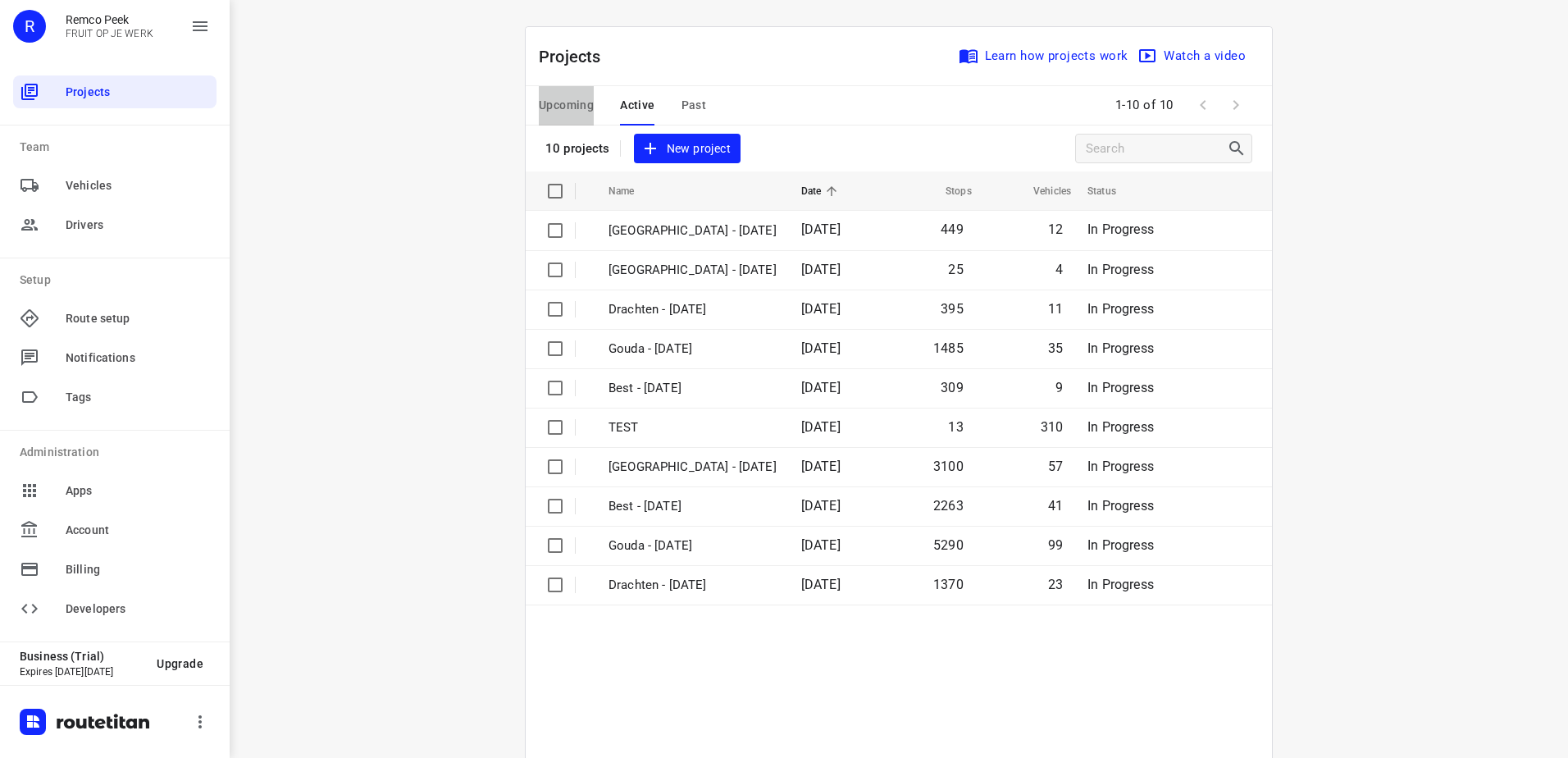
click at [567, 110] on span "Upcoming" at bounding box center [566, 106] width 55 height 21
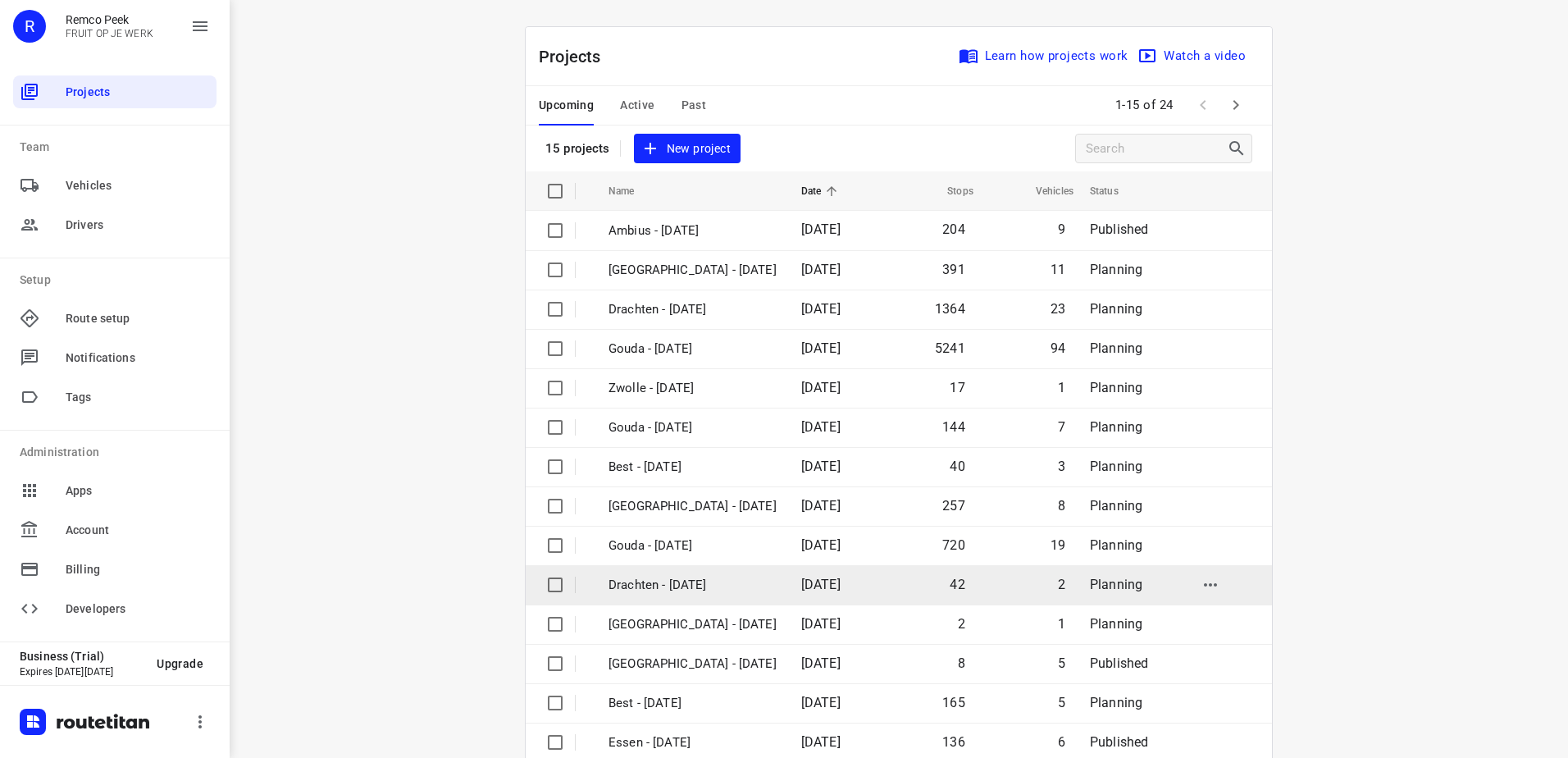
scroll to position [71, 0]
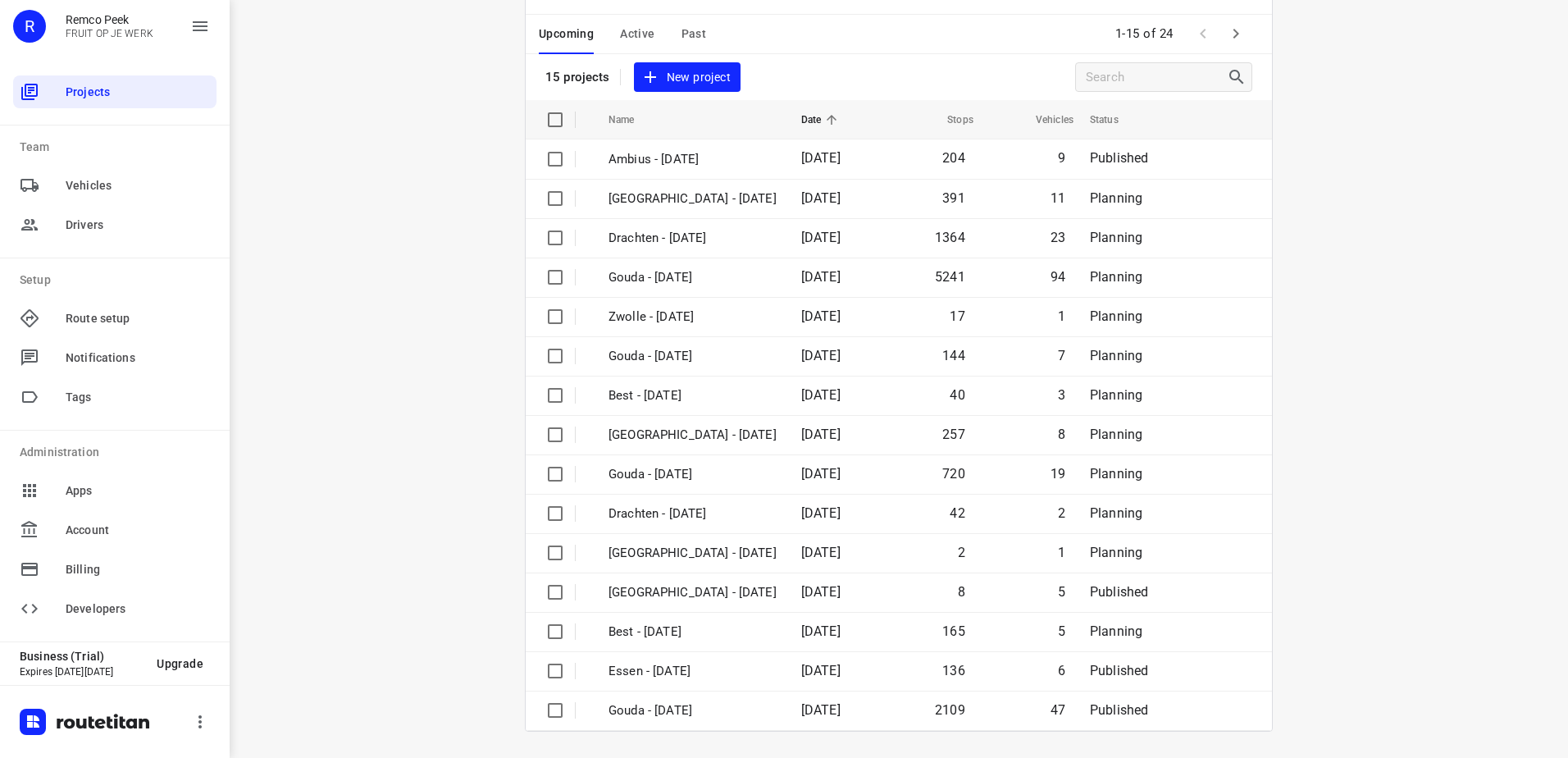
click at [1226, 36] on icon "button" at bounding box center [1236, 33] width 20 height 20
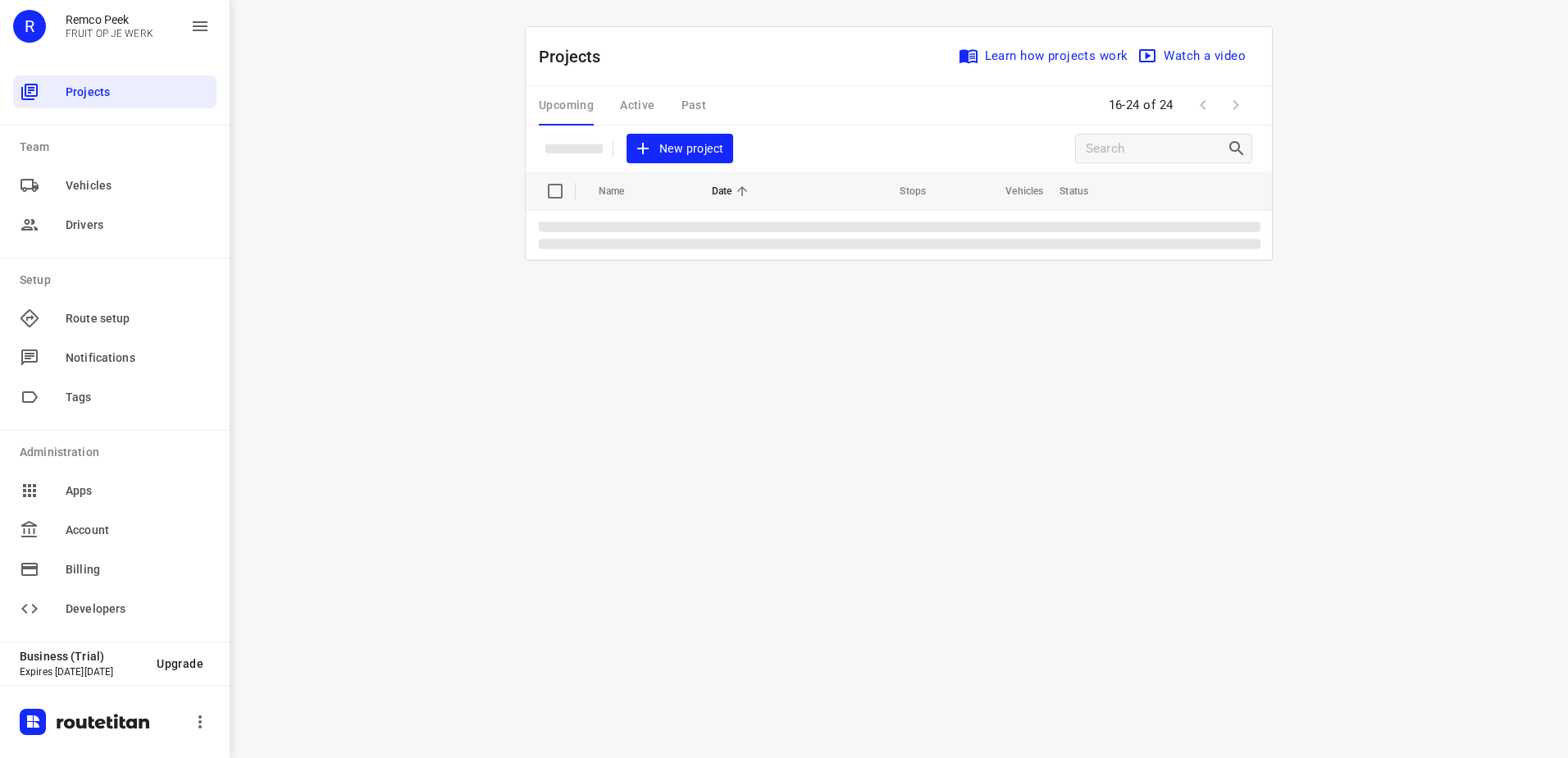
scroll to position [0, 0]
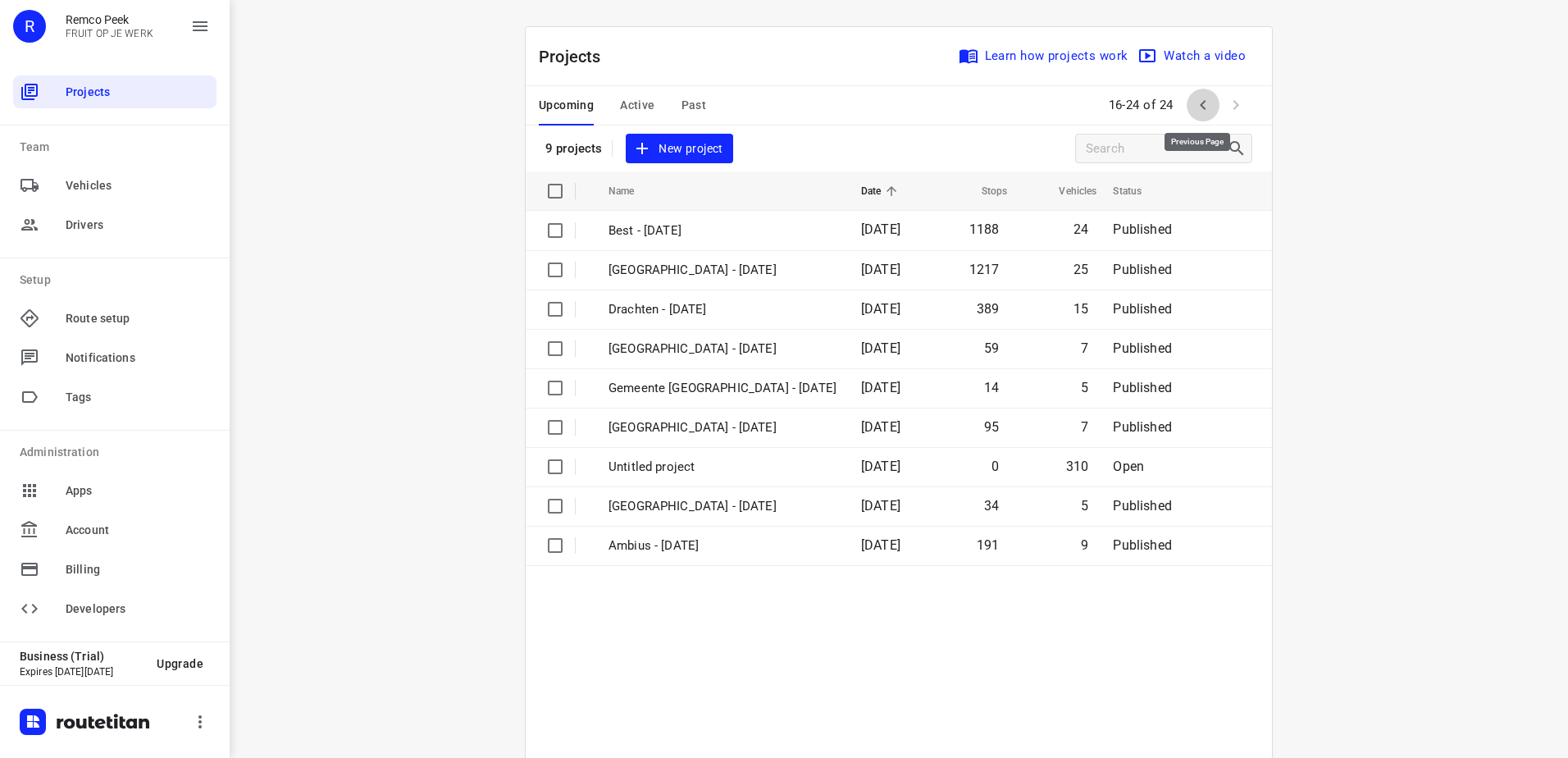
drag, startPoint x: 1201, startPoint y: 121, endPoint x: 1183, endPoint y: 176, distance: 57.9
click at [1201, 120] on button "button" at bounding box center [1203, 105] width 33 height 33
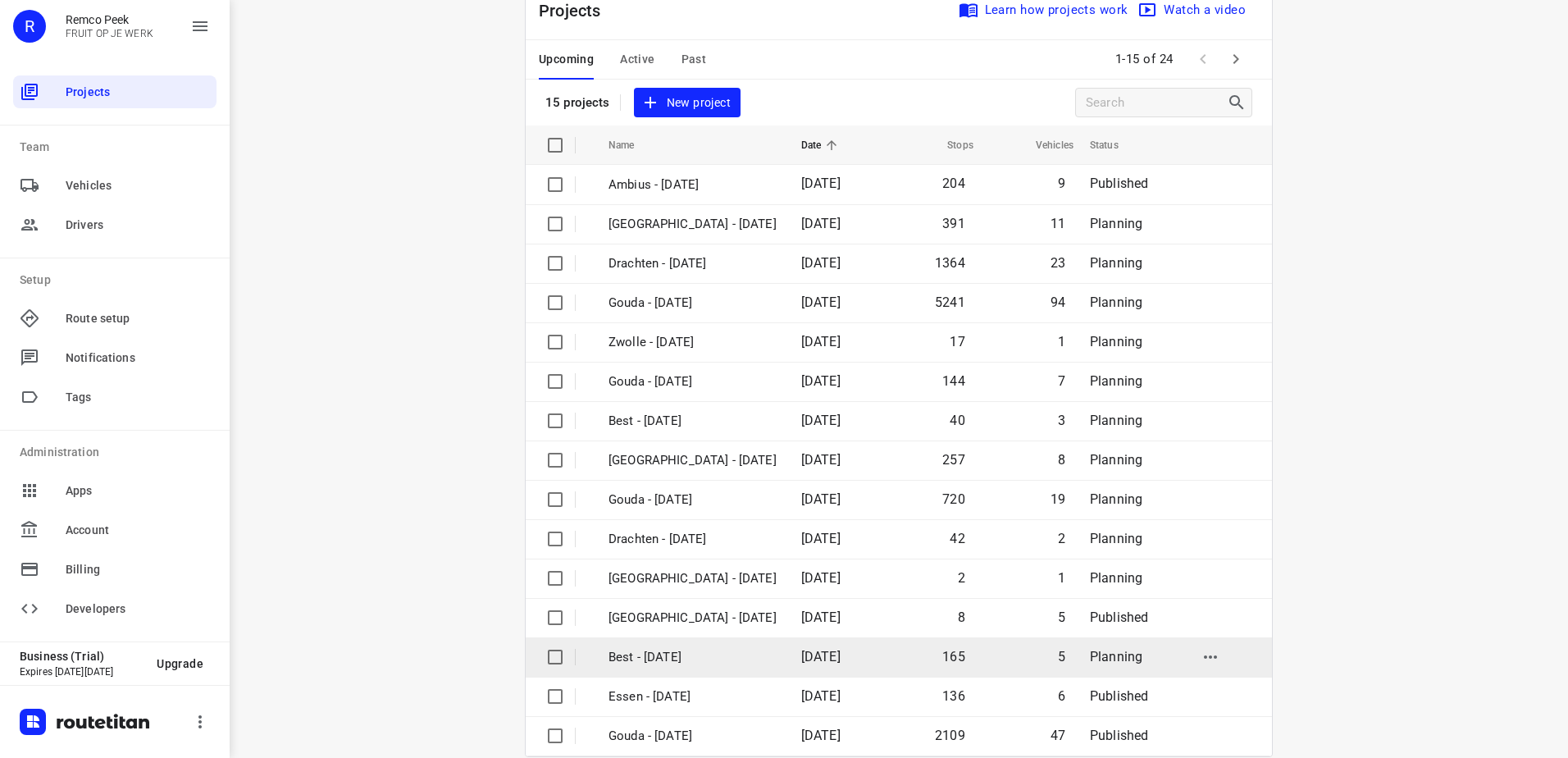
scroll to position [71, 0]
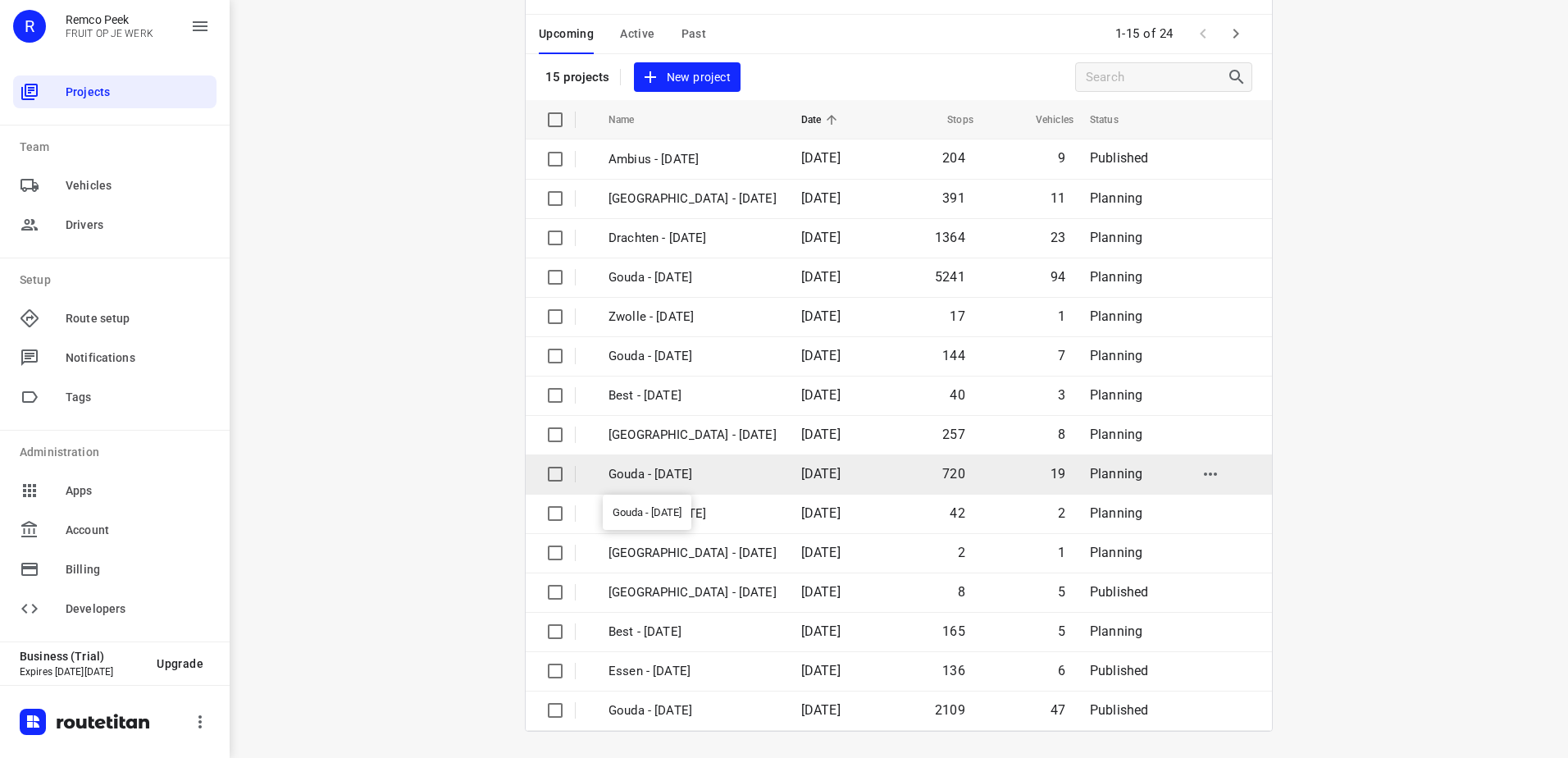
click at [777, 476] on p "Gouda - [DATE]" at bounding box center [693, 474] width 169 height 19
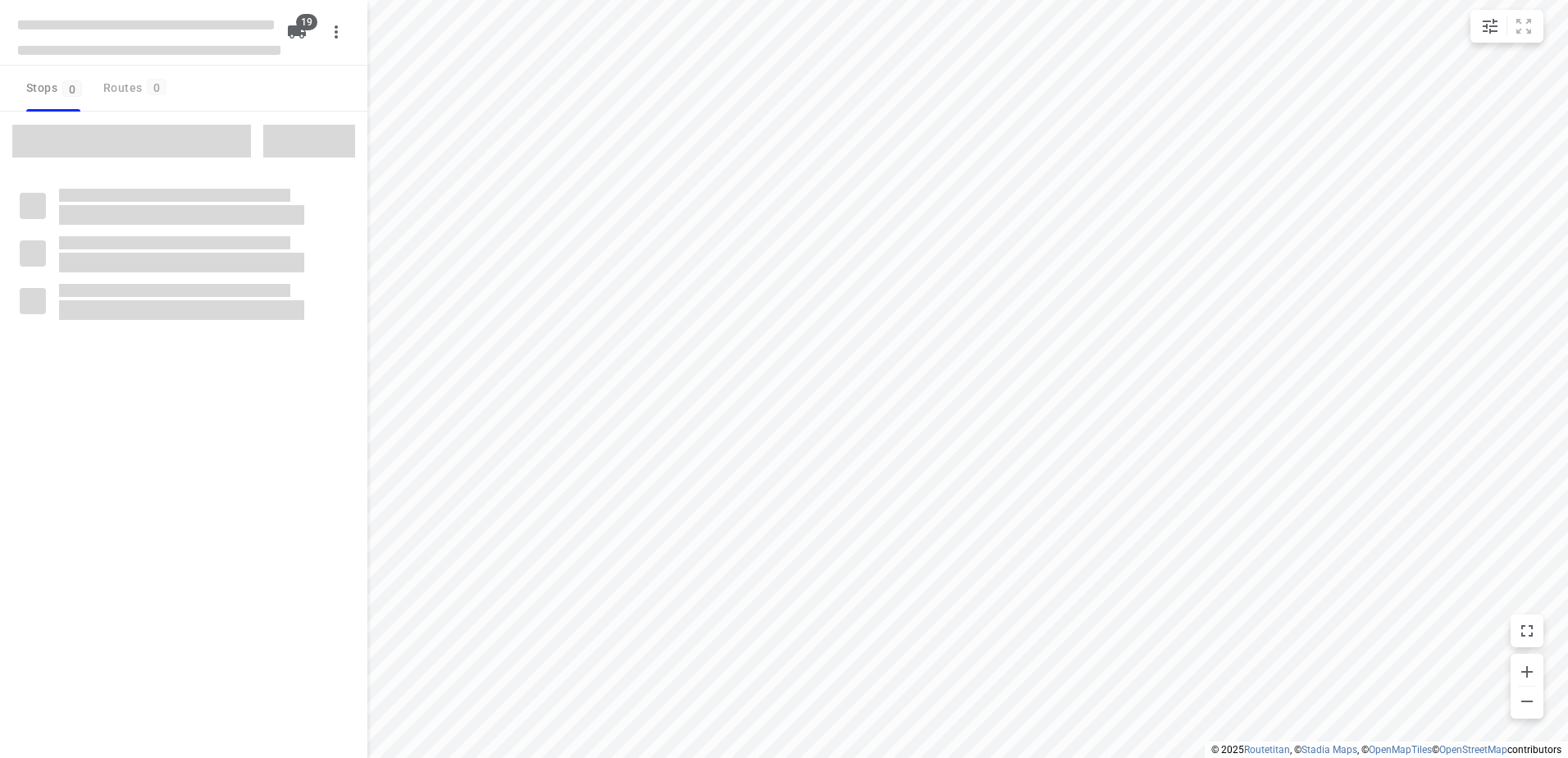
checkbox input "true"
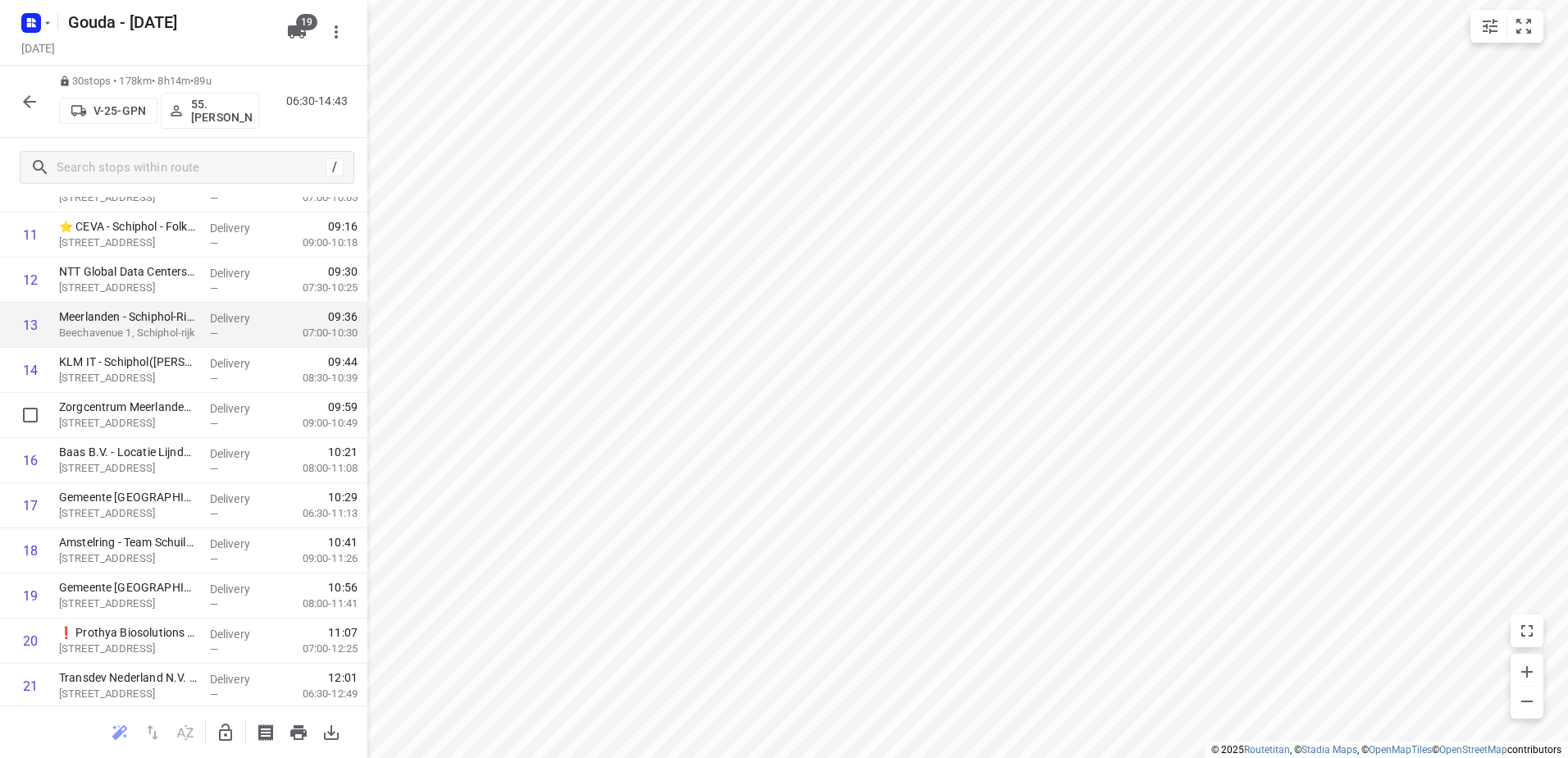
scroll to position [656, 0]
click at [34, 104] on icon "button" at bounding box center [29, 101] width 20 height 20
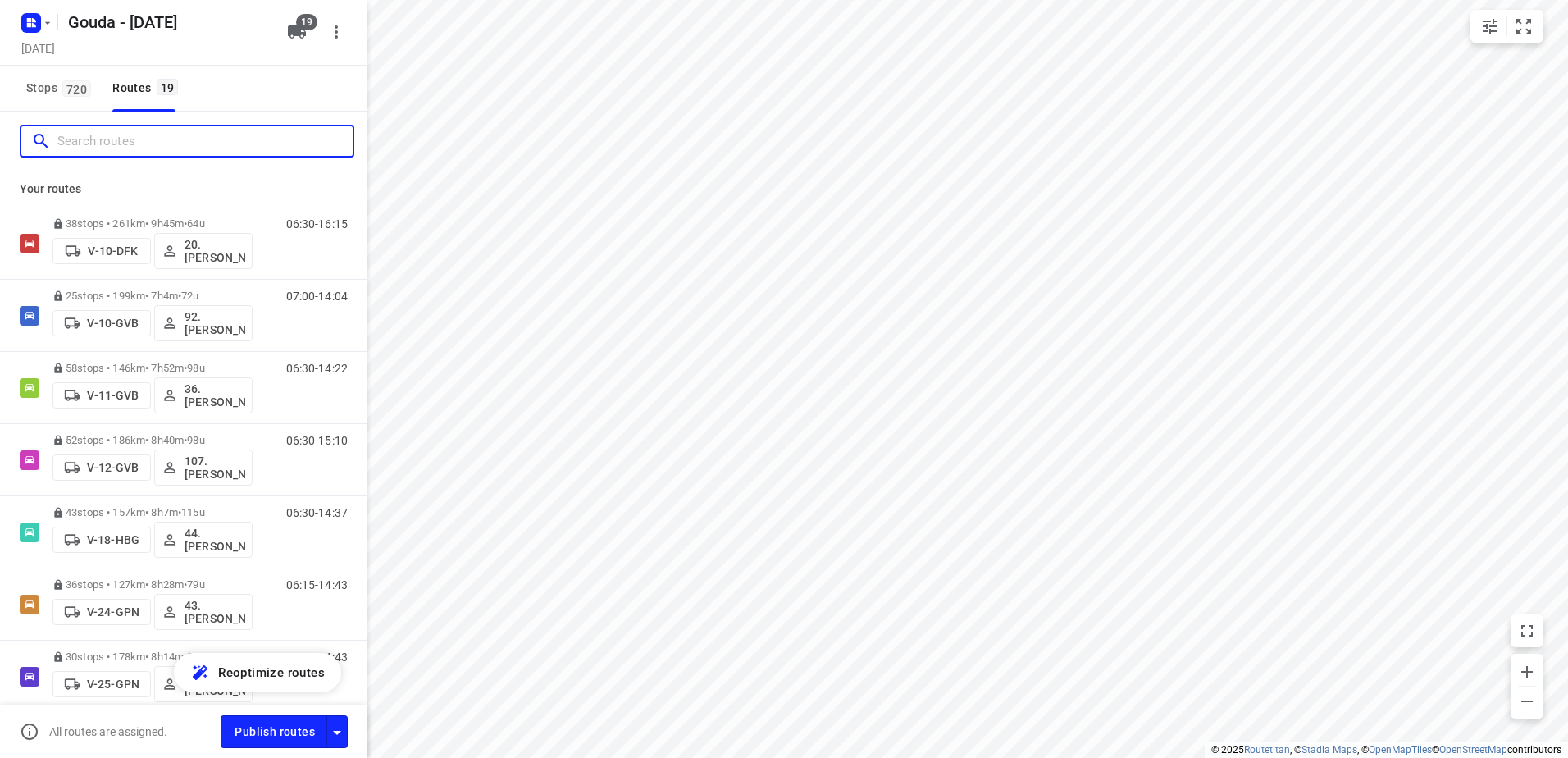
click at [149, 137] on input "Search routes" at bounding box center [204, 141] width 295 height 25
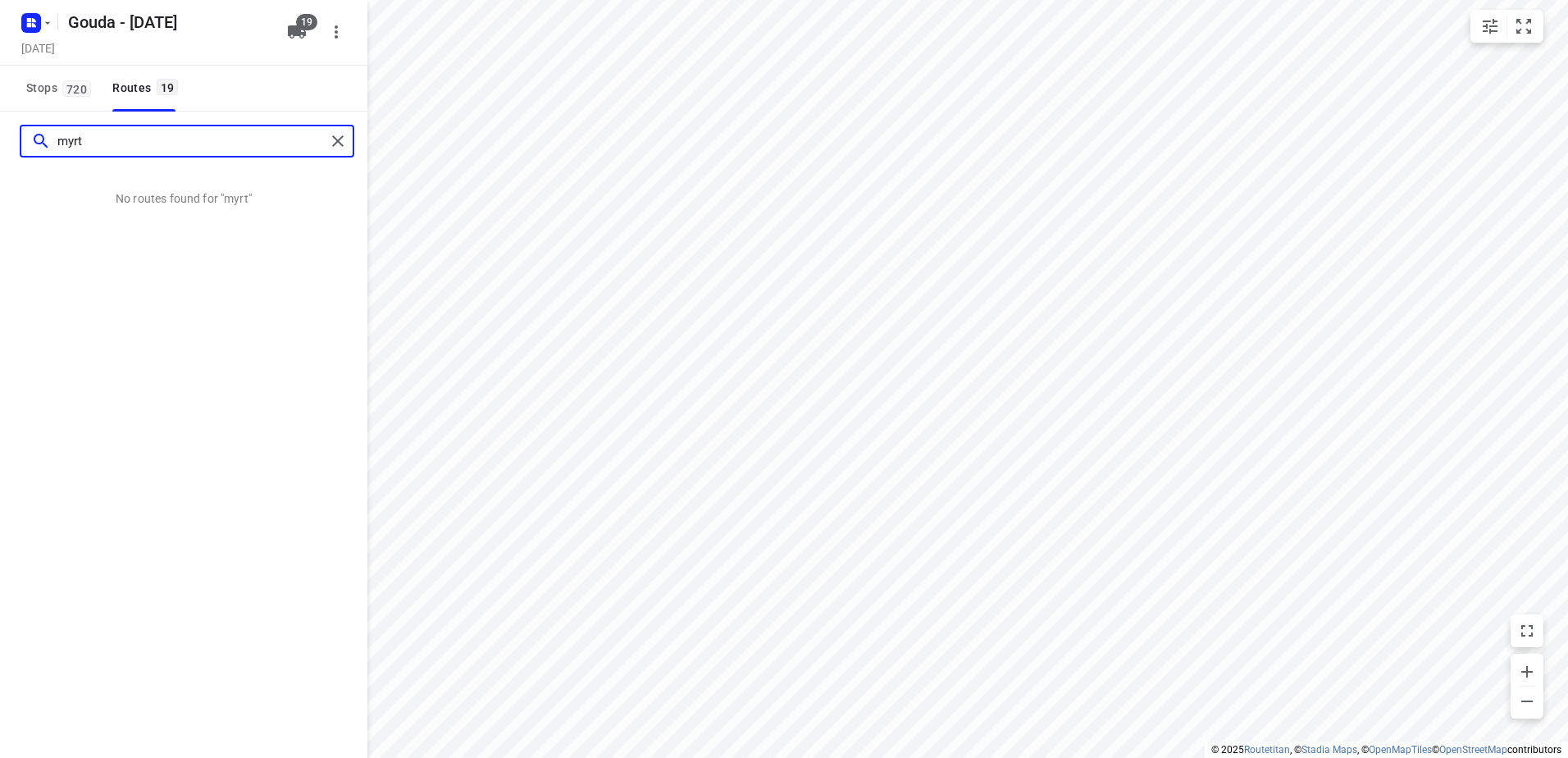
type input "myrt"
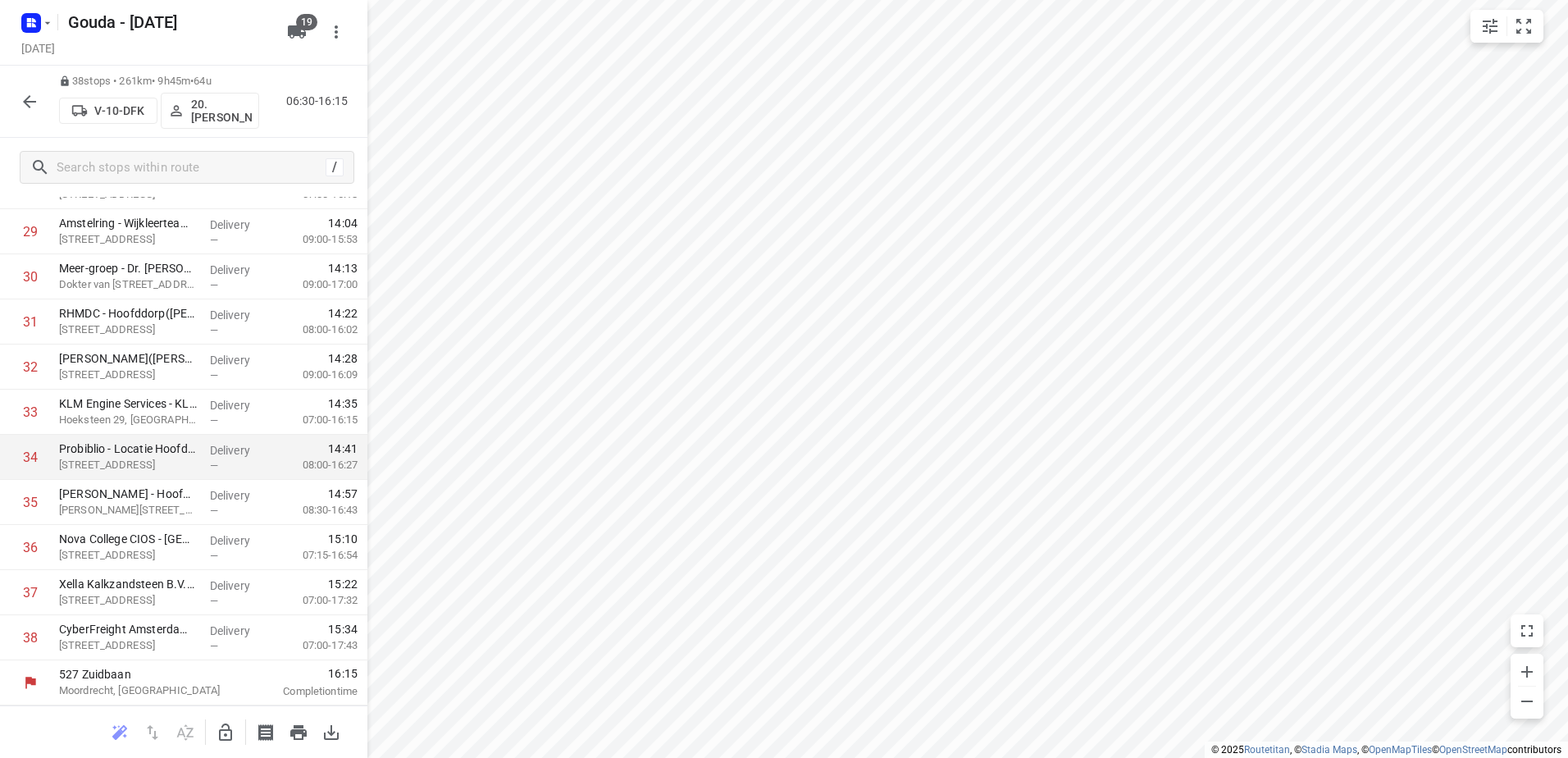
scroll to position [971, 0]
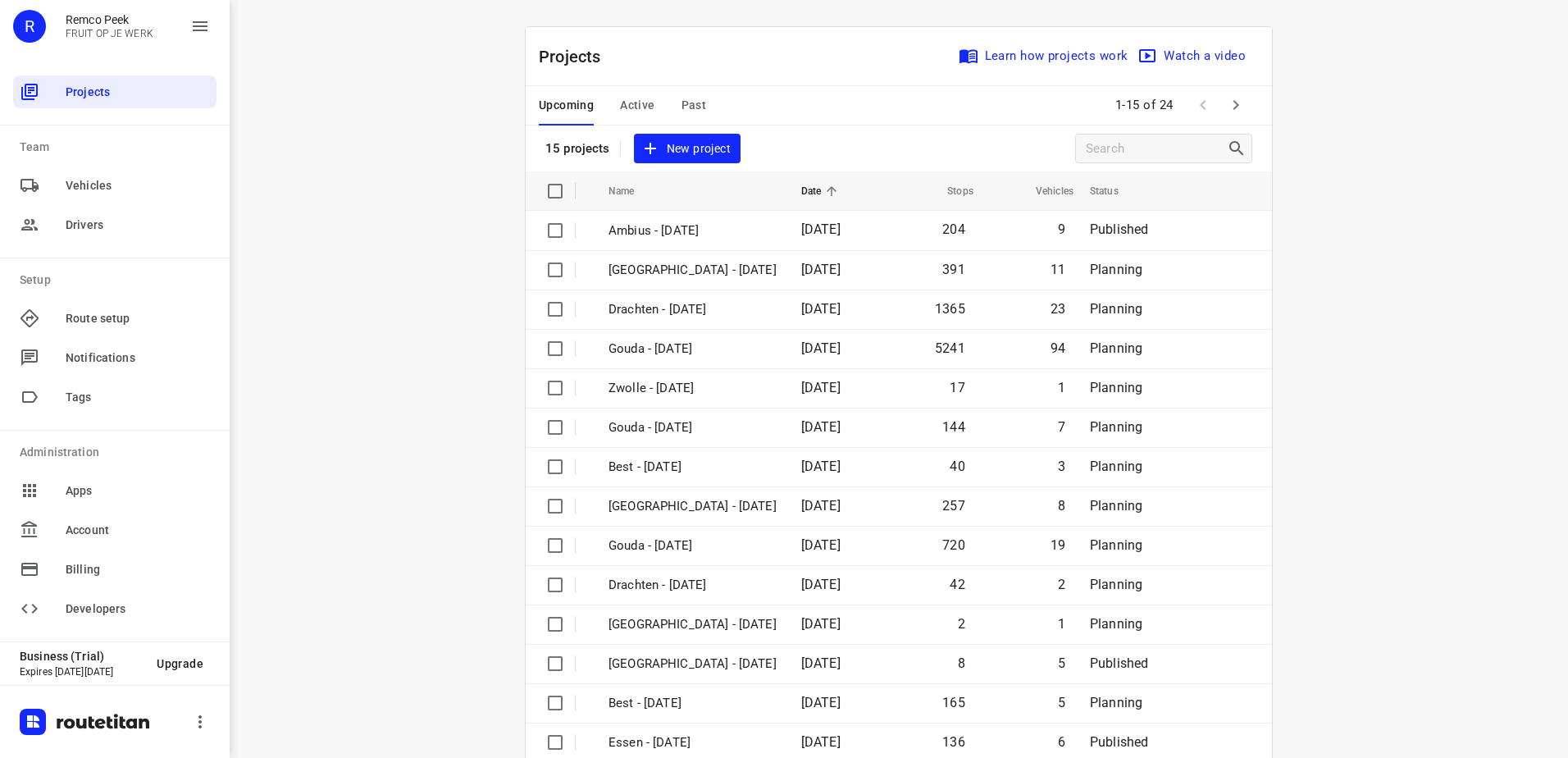
click at [635, 106] on span "Active" at bounding box center [637, 106] width 35 height 21
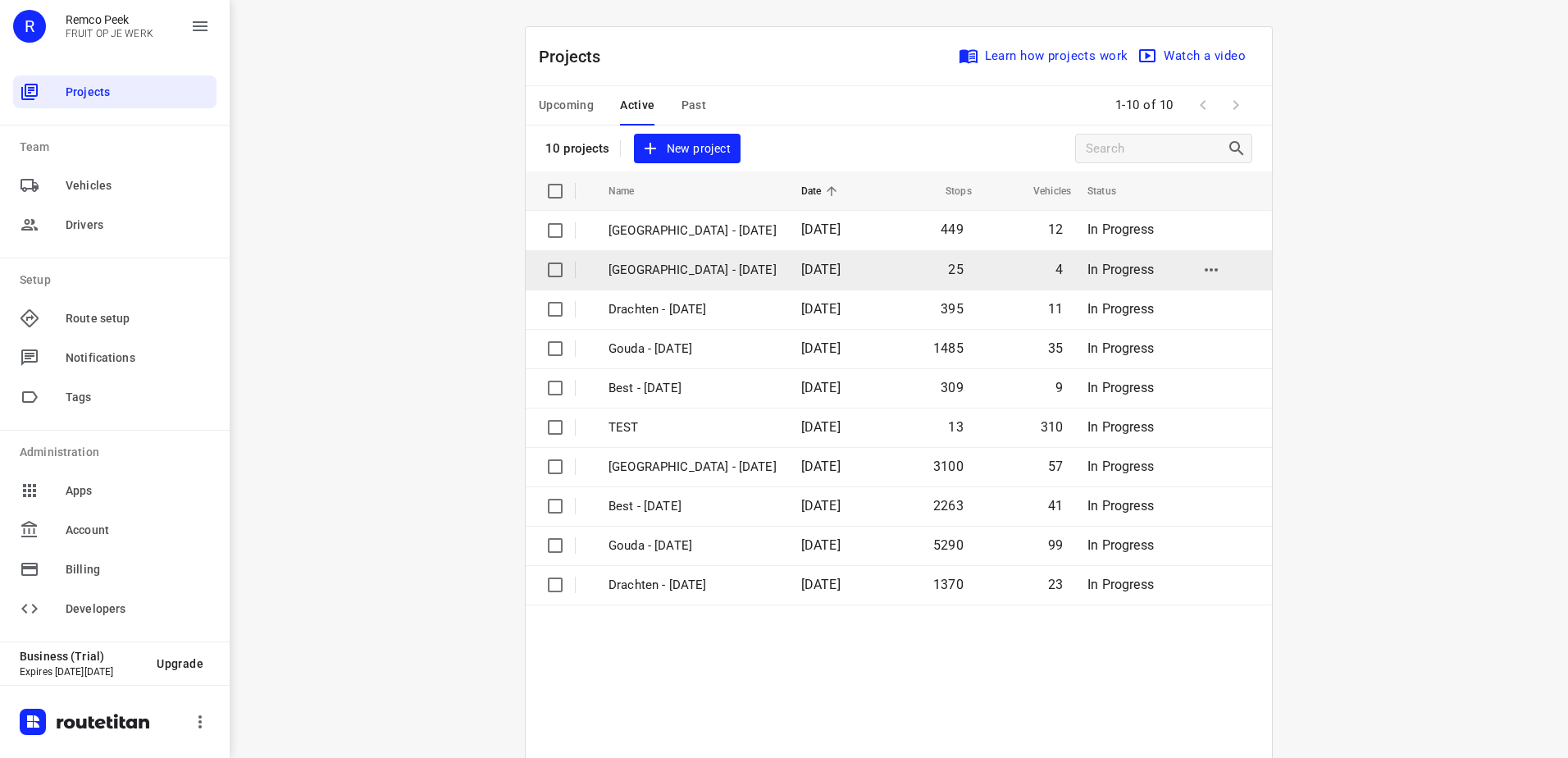
click at [693, 267] on p "[GEOGRAPHIC_DATA] - [DATE]" at bounding box center [693, 270] width 169 height 19
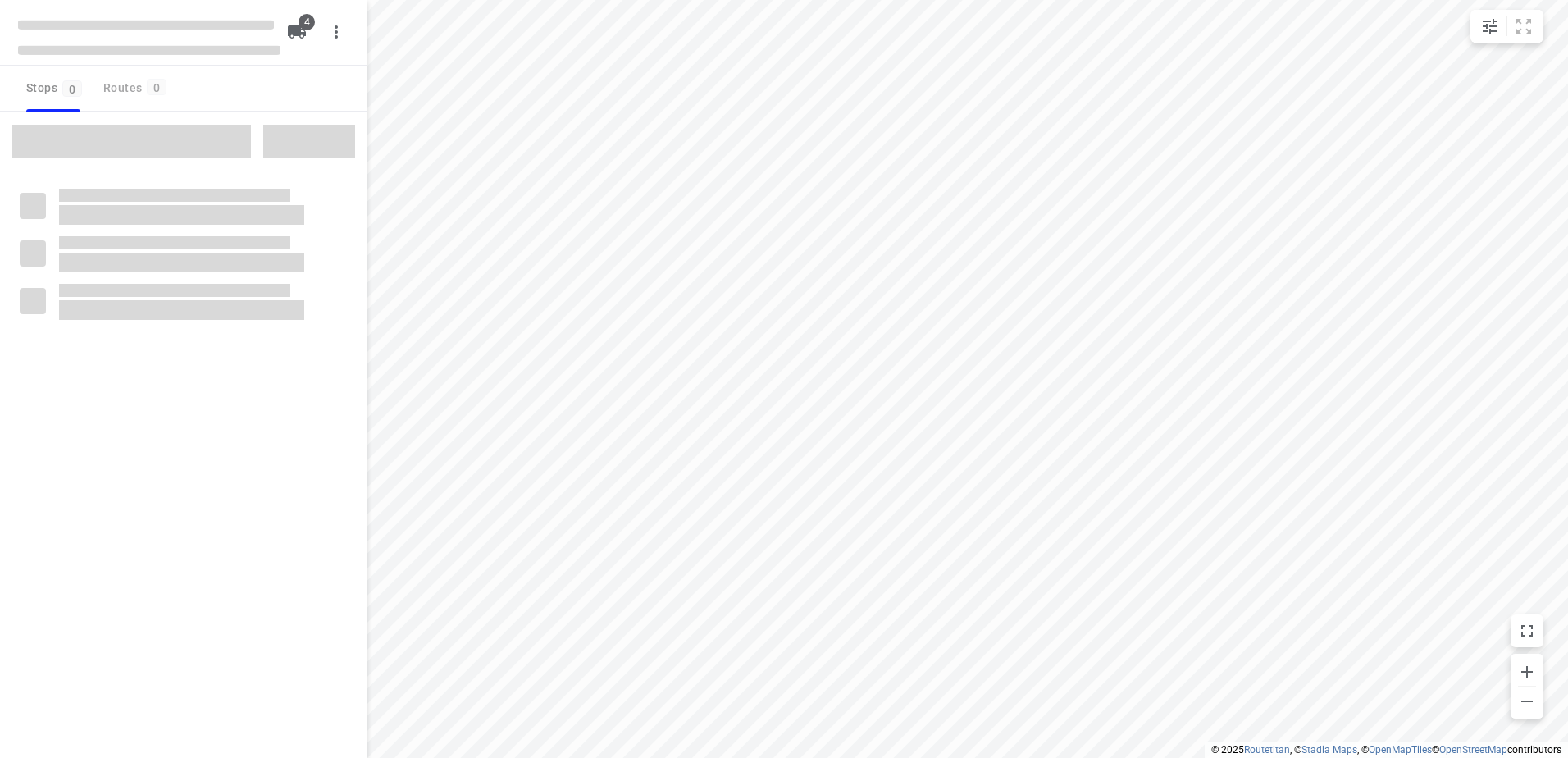
checkbox input "true"
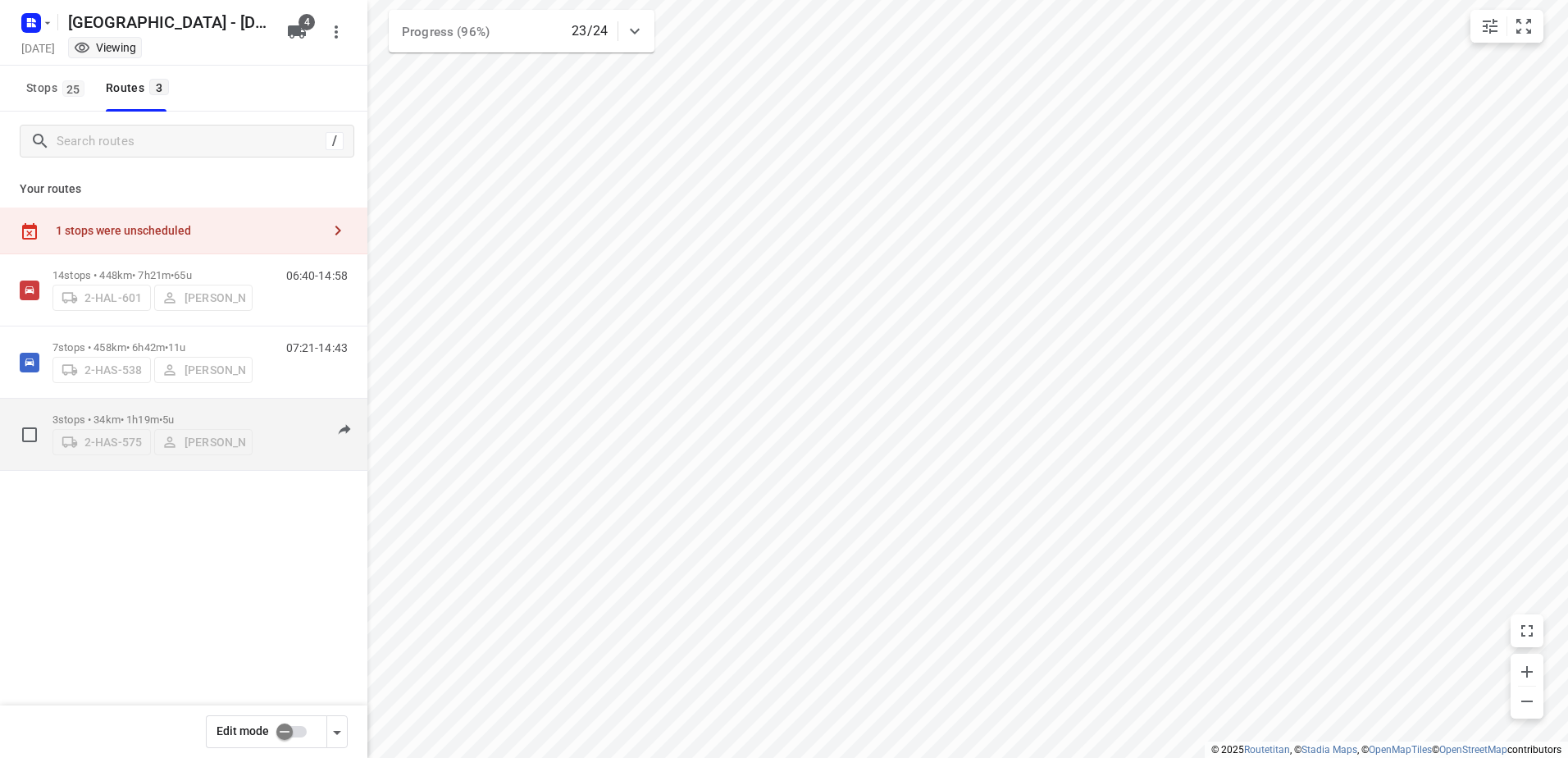
click at [233, 408] on div "3 stops • 34km • 1h19m • 5u 2-HAS-575 Warren Blust" at bounding box center [153, 434] width 200 height 58
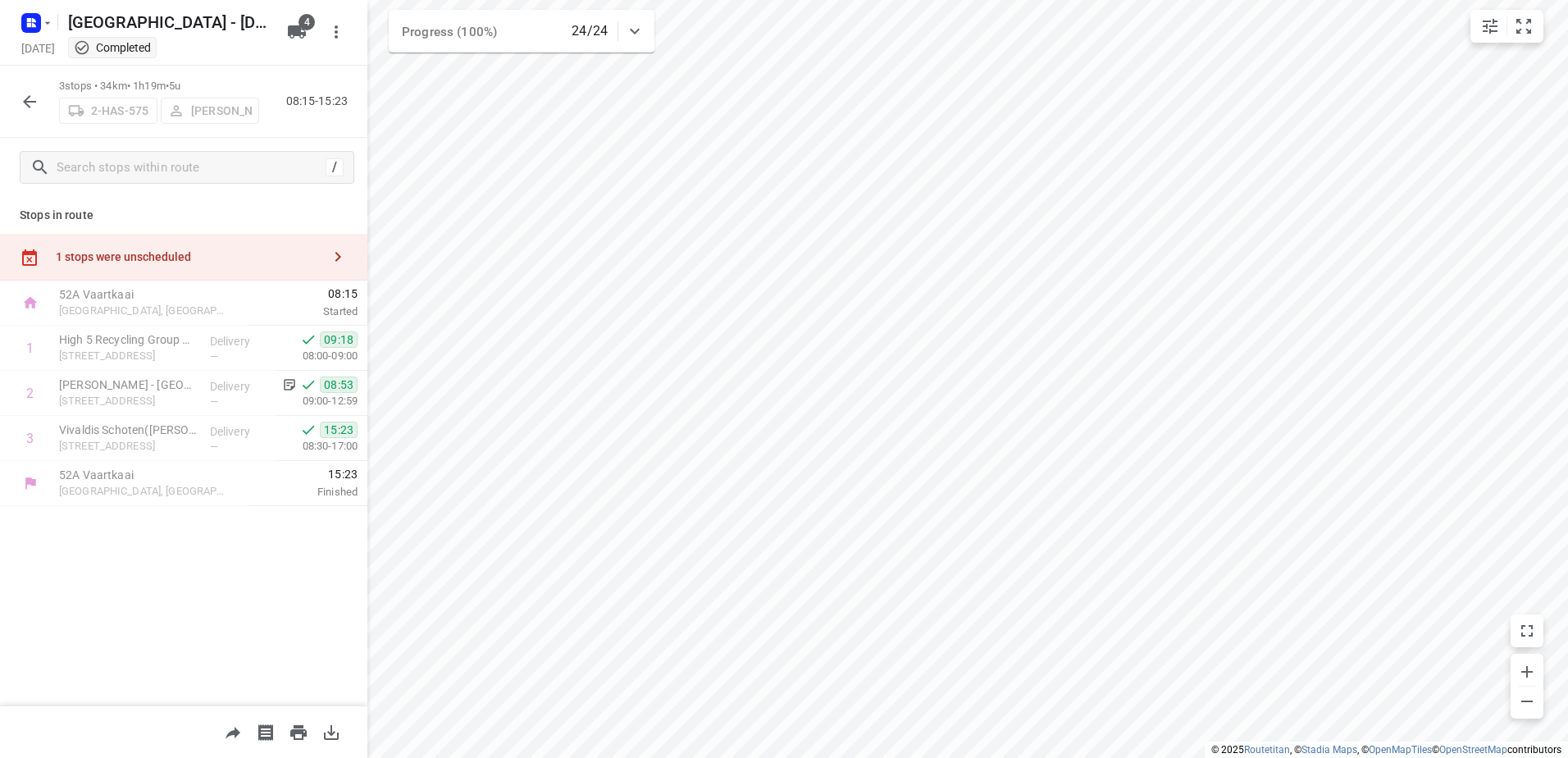
click at [234, 241] on div "1 stops were unscheduled" at bounding box center [183, 257] width 368 height 47
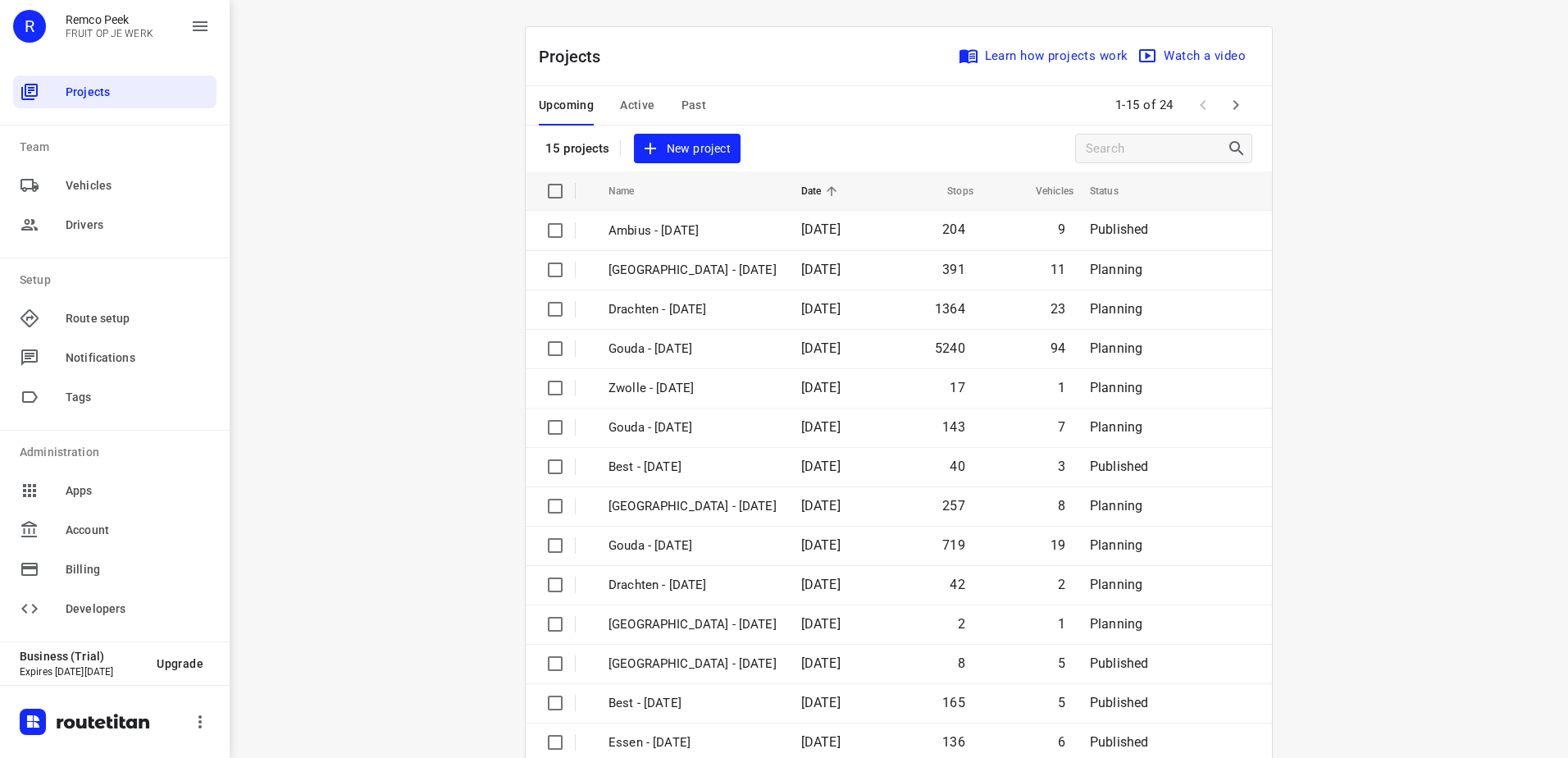
drag, startPoint x: 0, startPoint y: 0, endPoint x: 686, endPoint y: 97, distance: 692.8
click at [686, 97] on span "Past" at bounding box center [694, 106] width 25 height 21
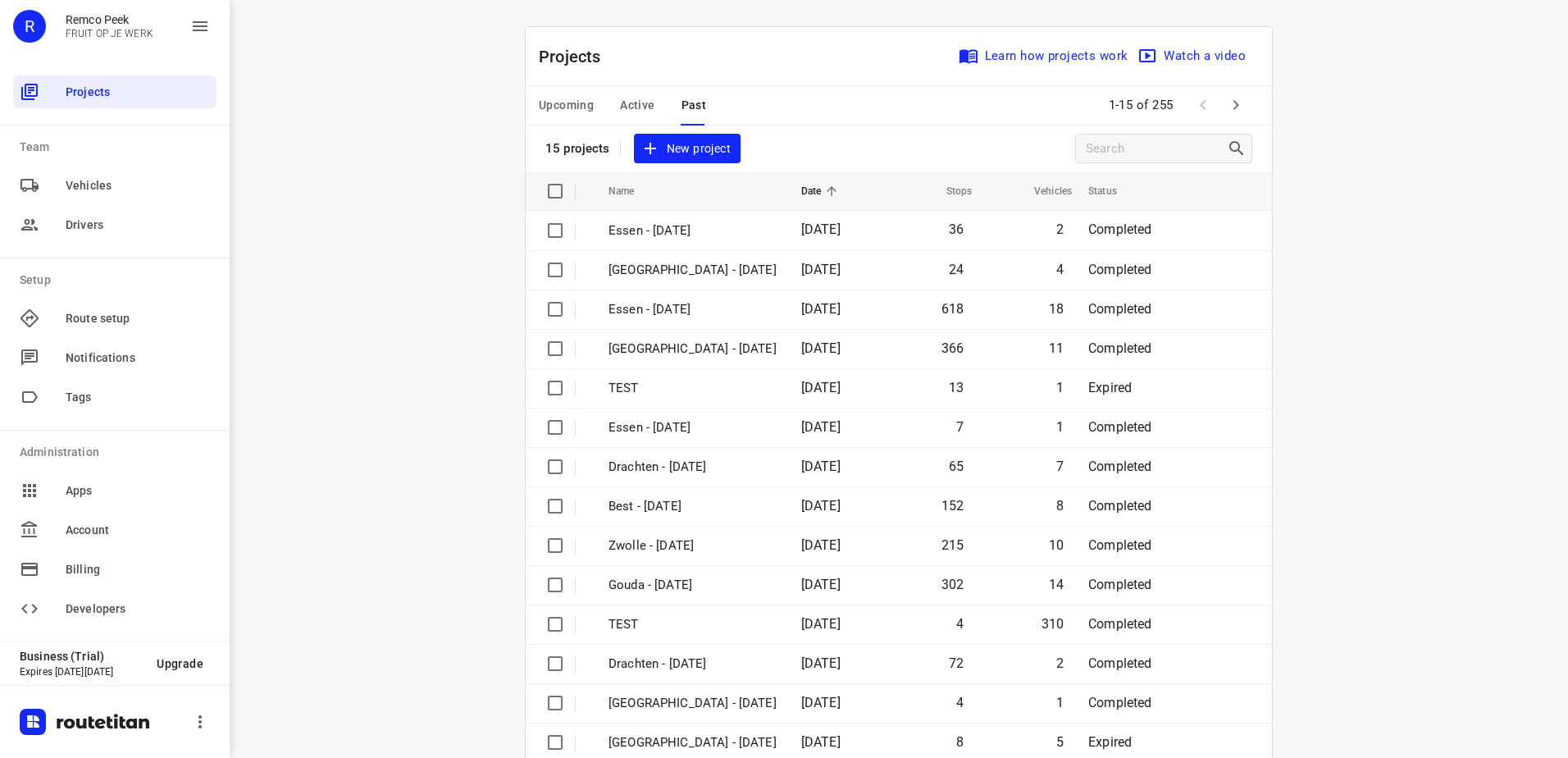
click at [1229, 106] on icon "button" at bounding box center [1236, 105] width 20 height 20
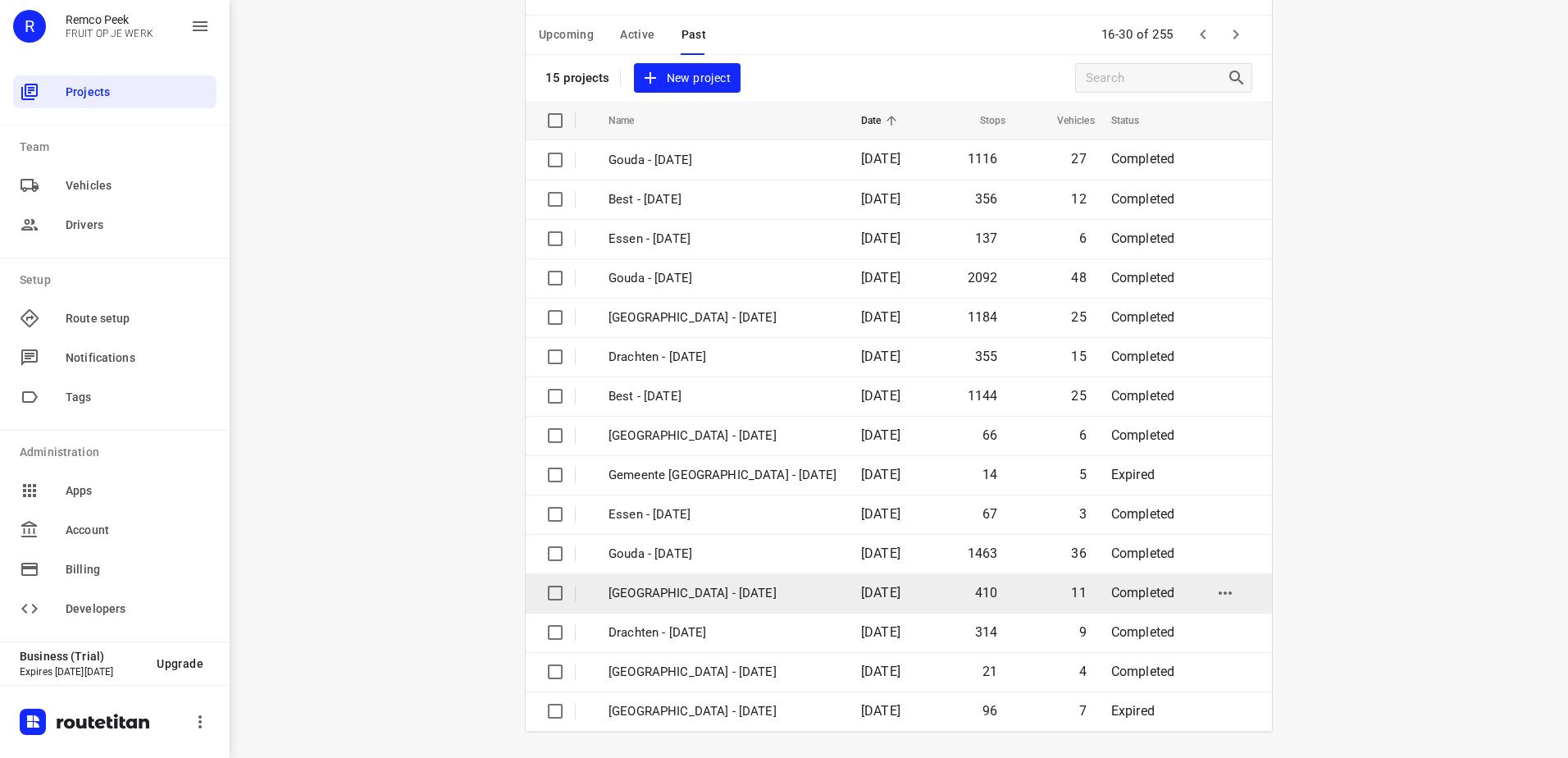
scroll to position [71, 0]
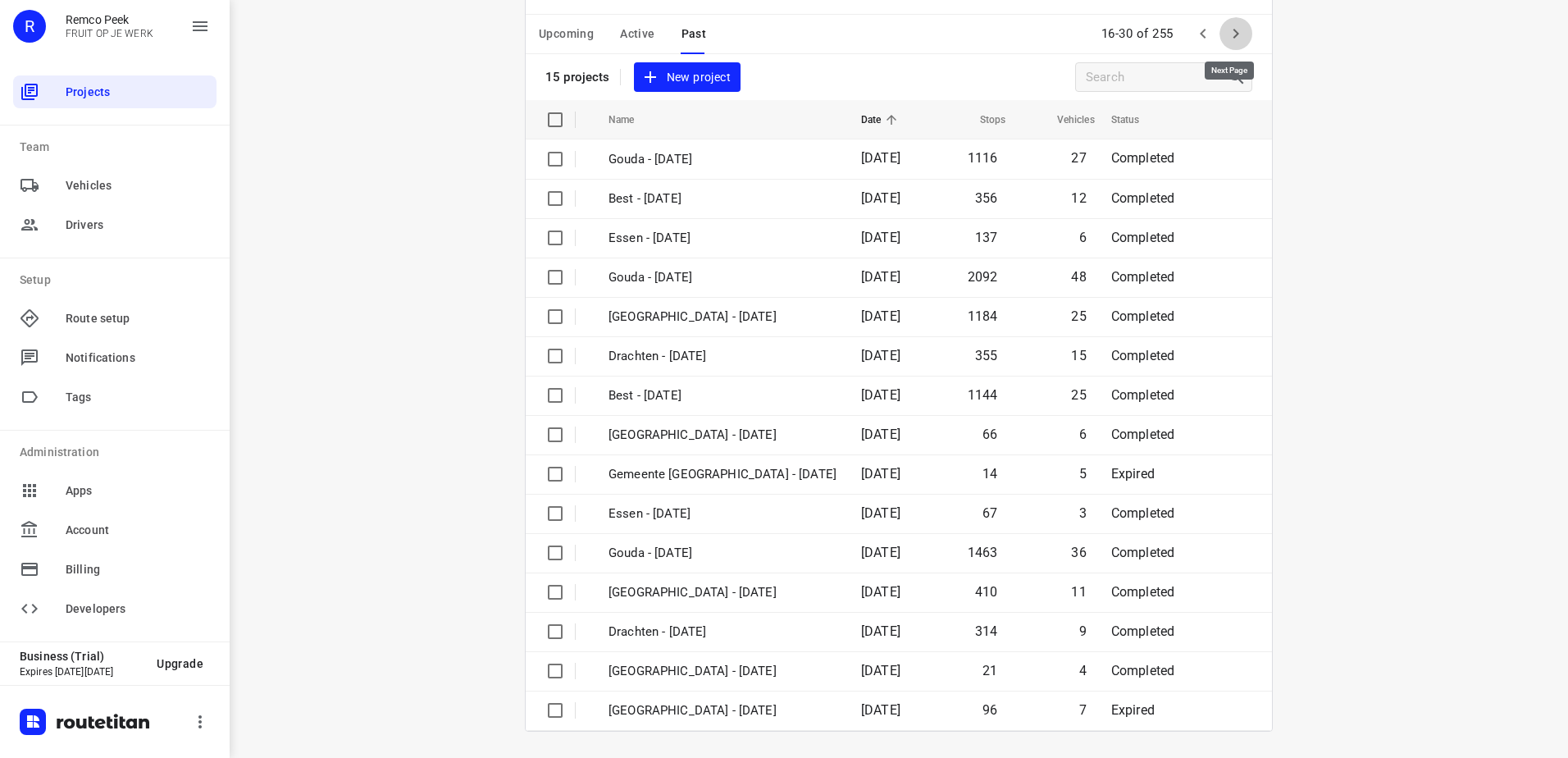
click at [1228, 21] on button "button" at bounding box center [1236, 33] width 33 height 33
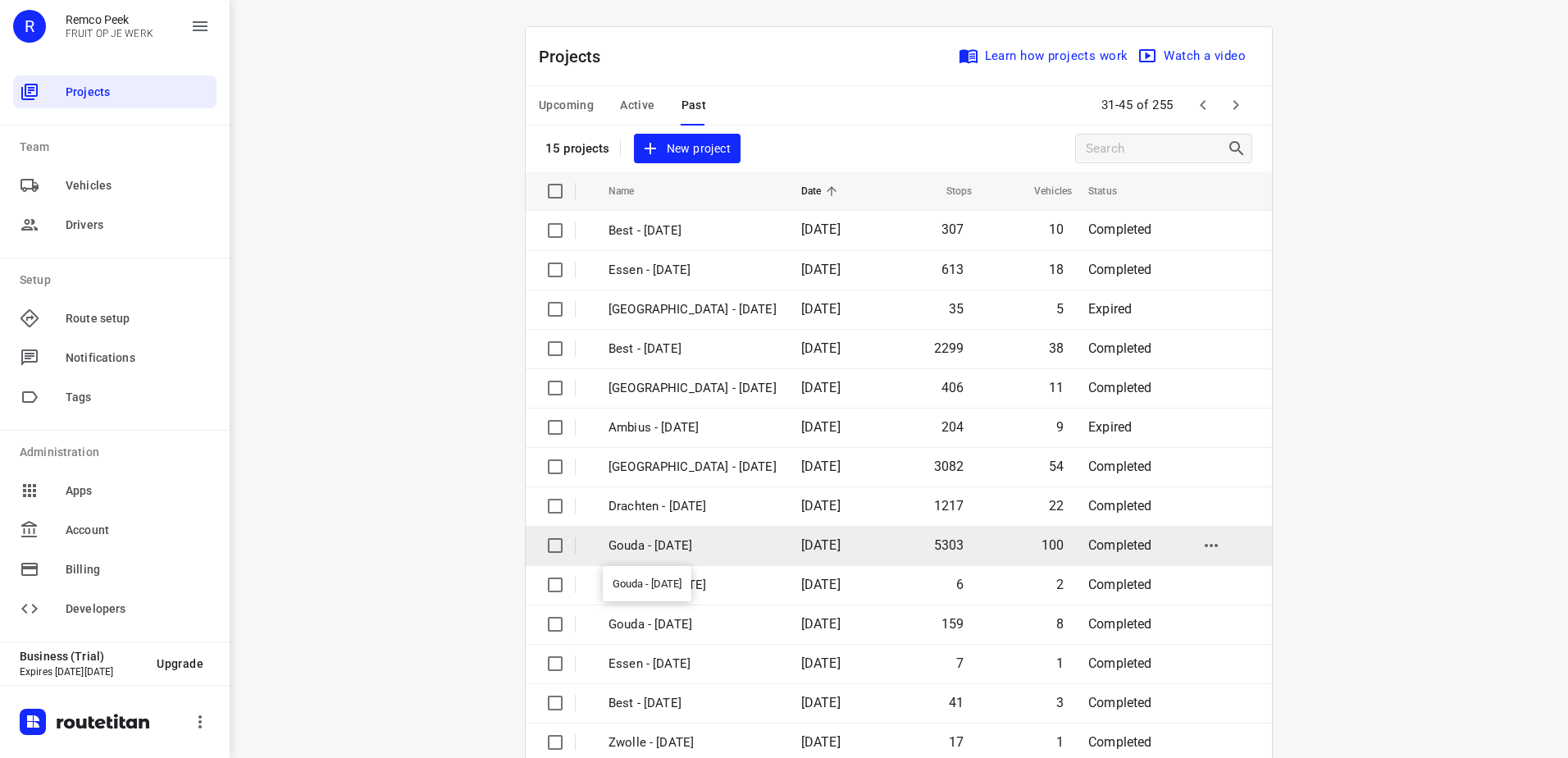
click at [762, 548] on p "Gouda - Monday" at bounding box center [693, 546] width 169 height 19
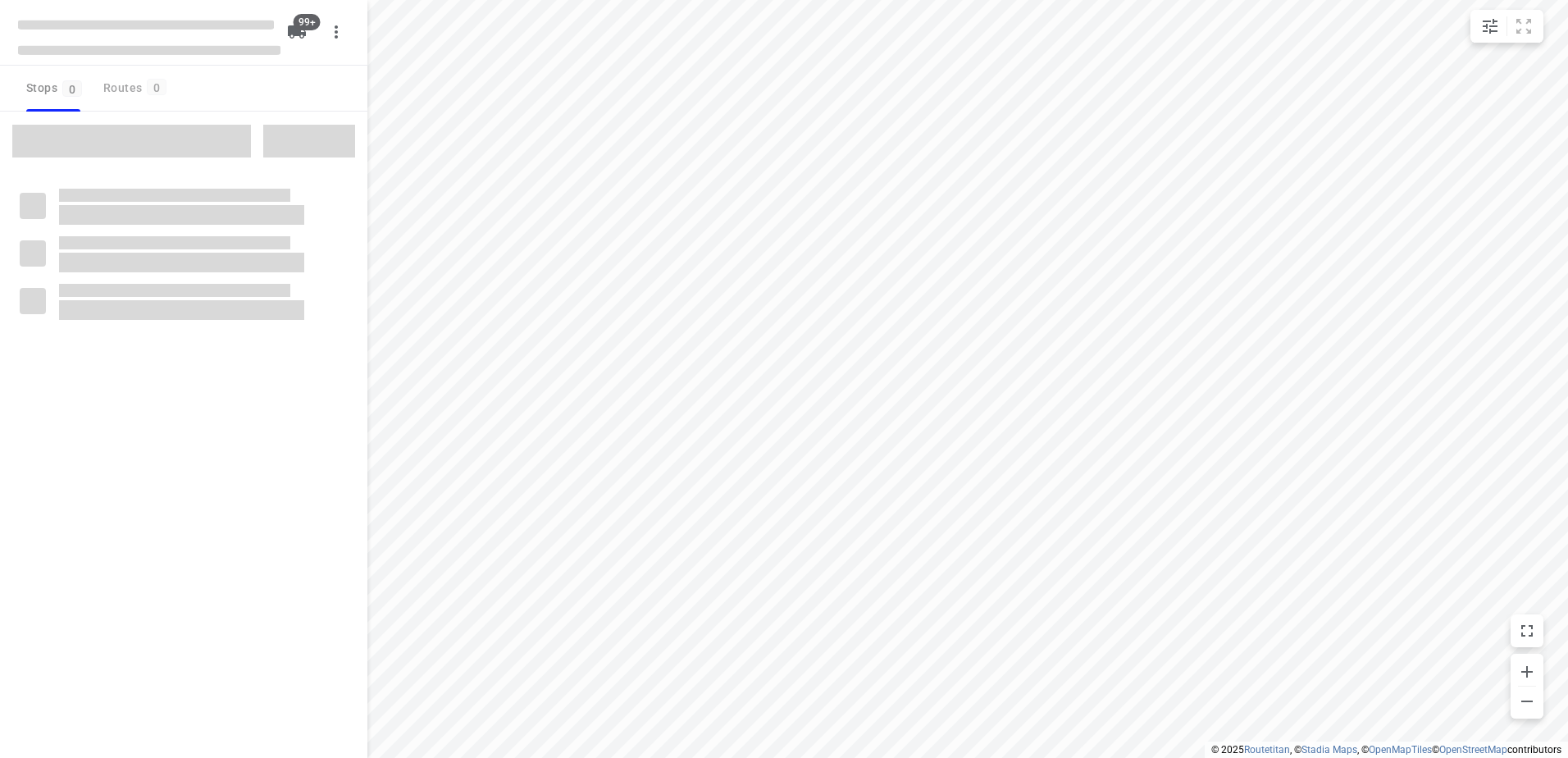
checkbox input "true"
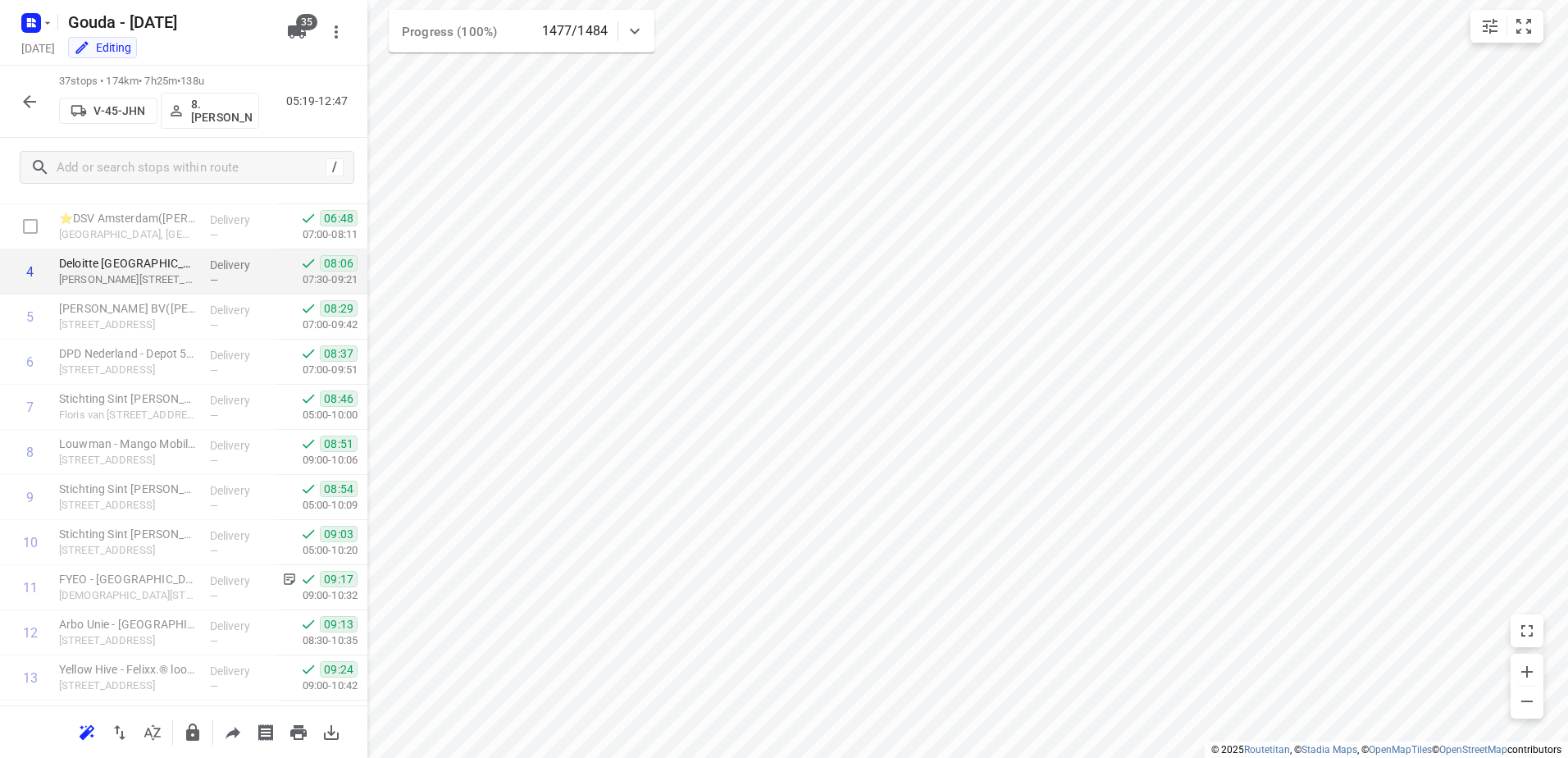
scroll to position [104, 0]
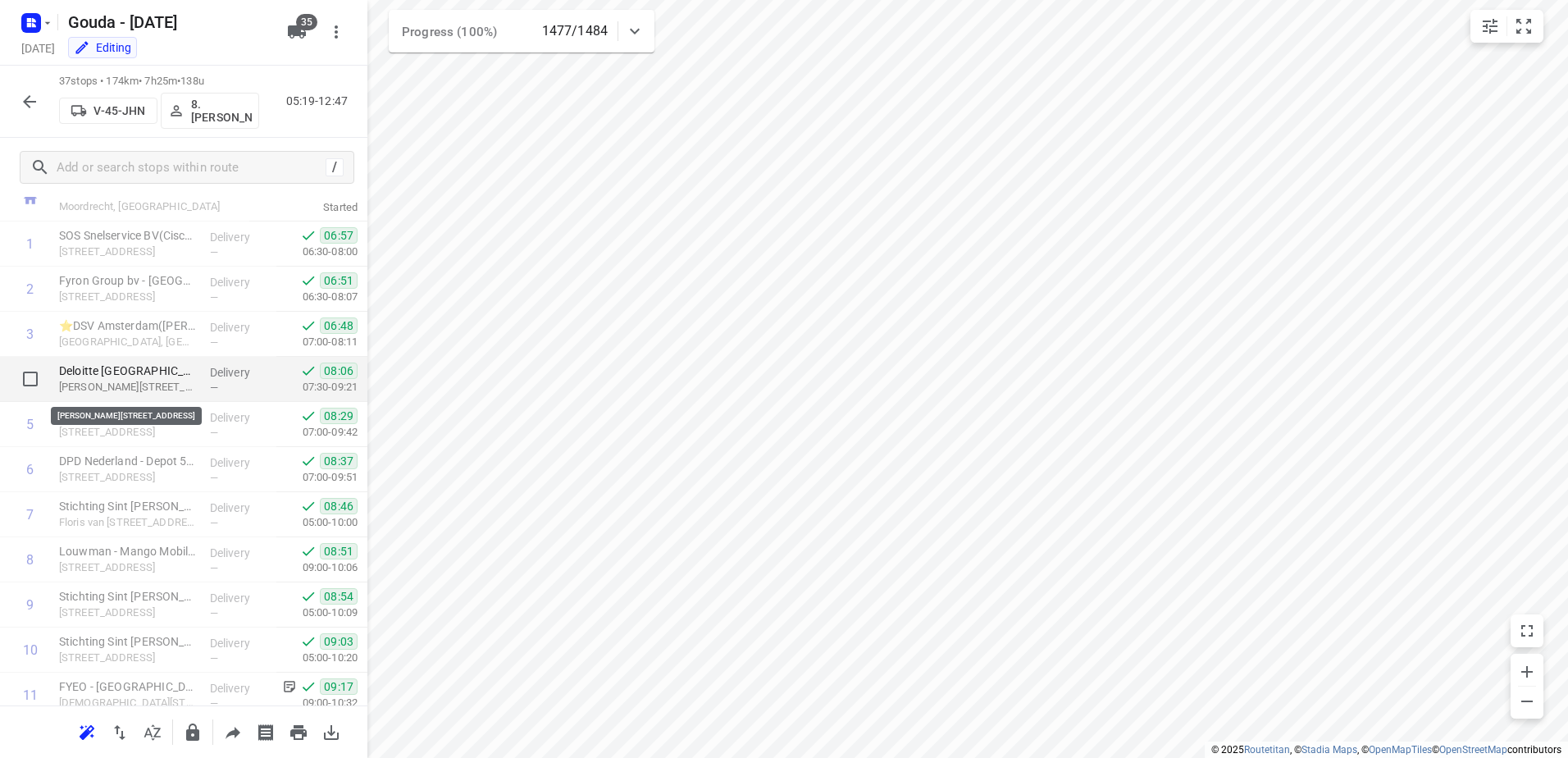
click at [156, 375] on p "Deloitte [GEOGRAPHIC_DATA](Steffie [GEOGRAPHIC_DATA])" at bounding box center [127, 371] width 138 height 17
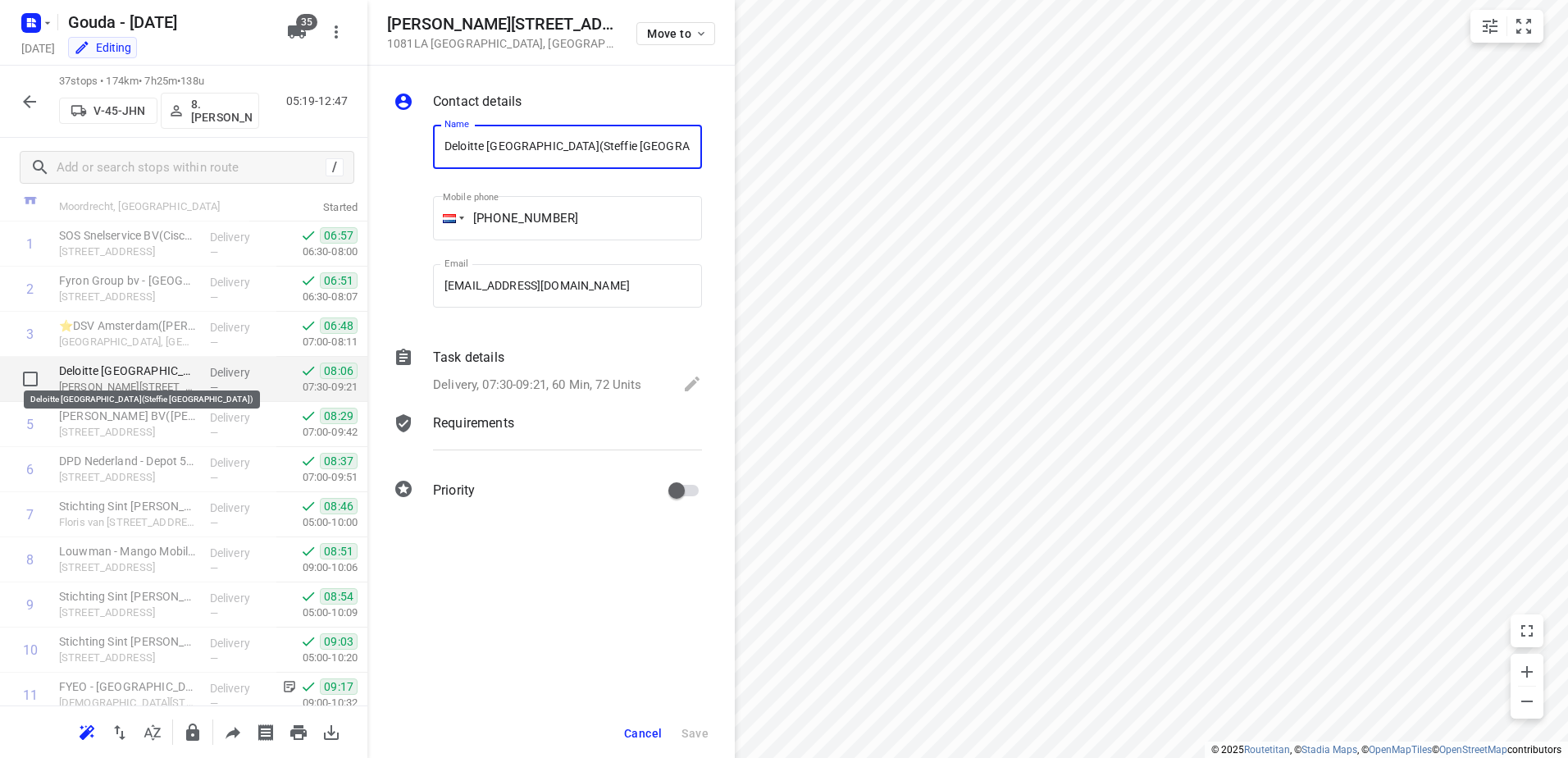
scroll to position [0, 24]
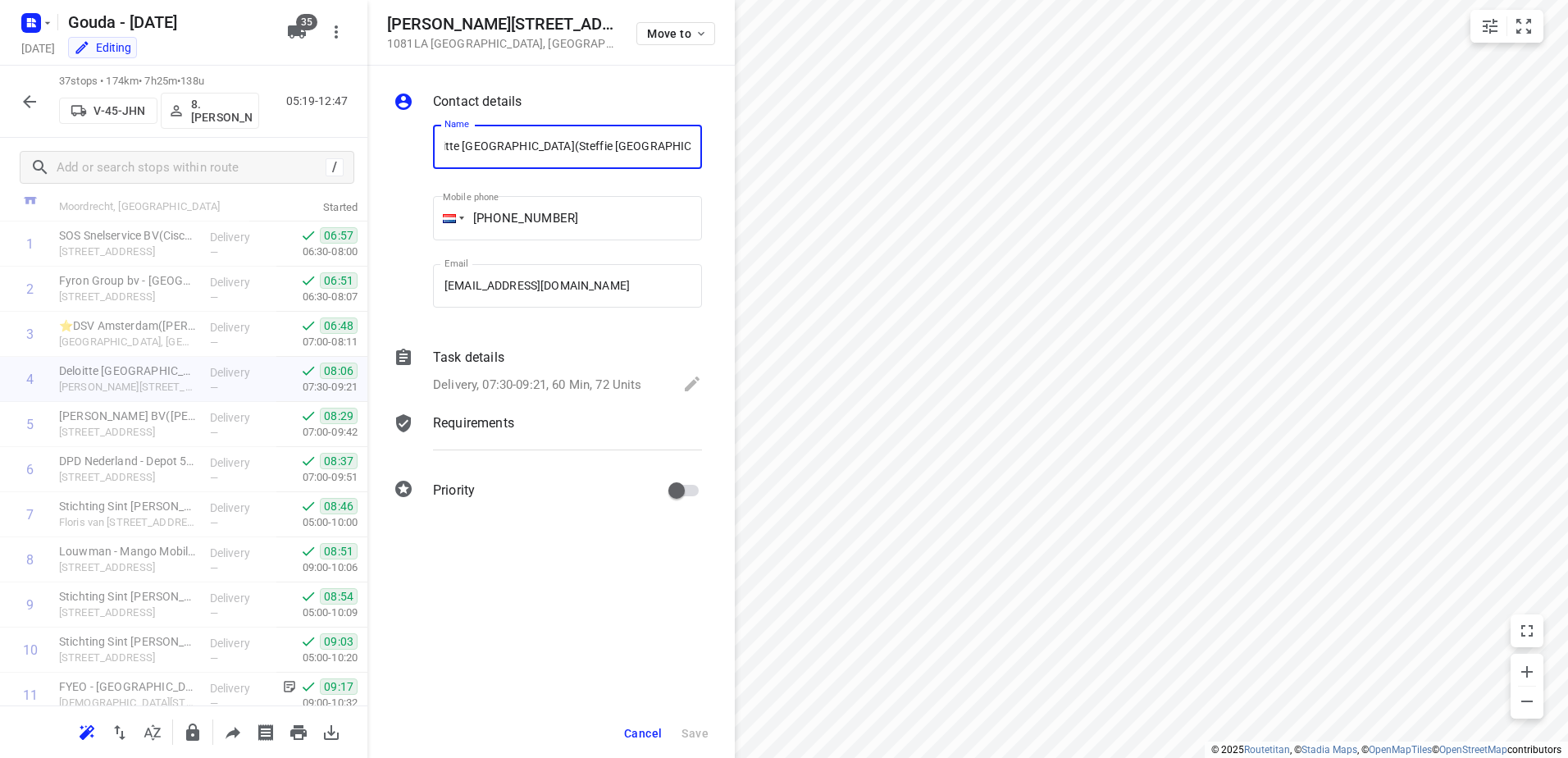
click at [641, 732] on span "Cancel" at bounding box center [643, 733] width 37 height 13
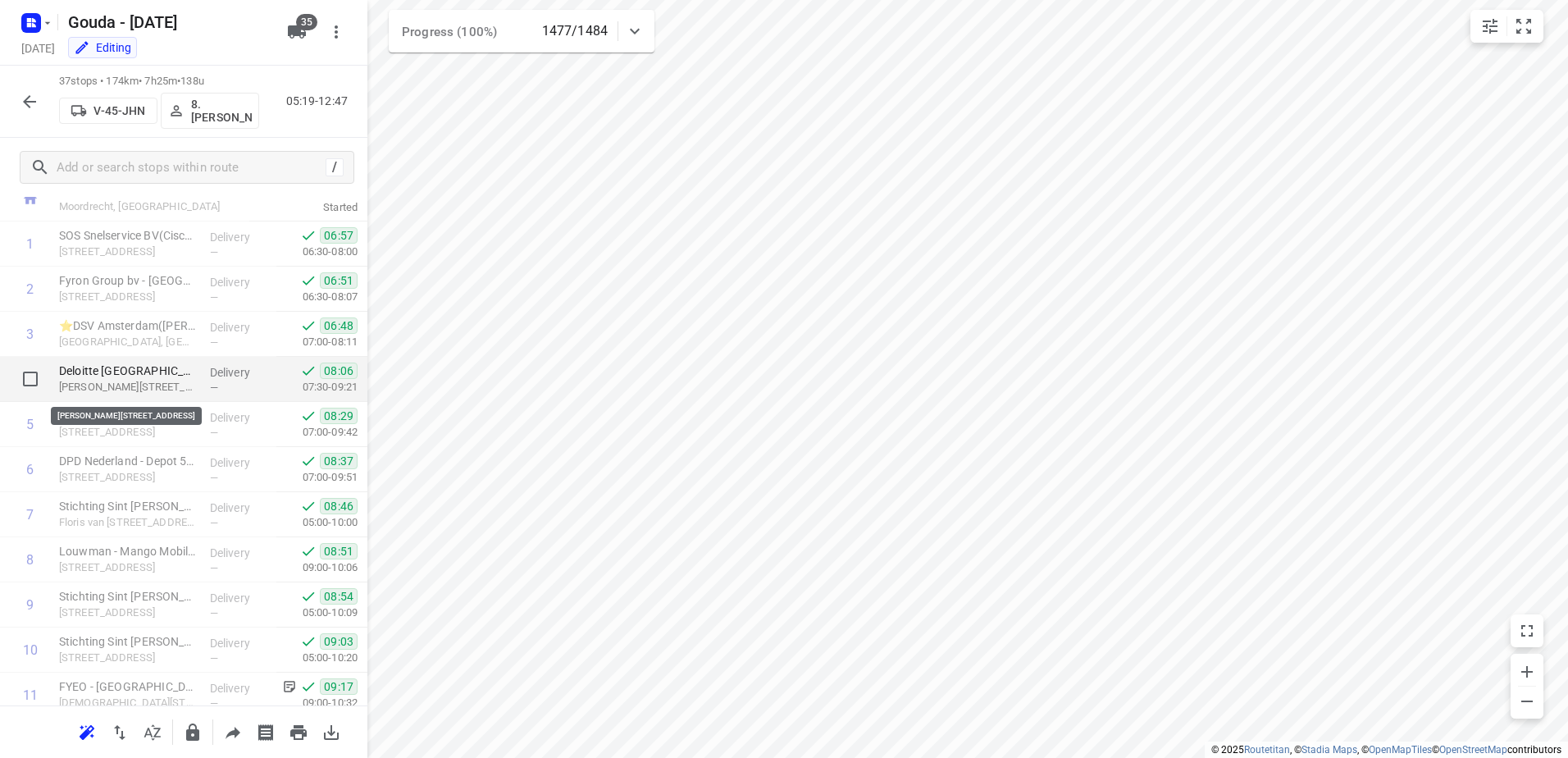
click at [169, 381] on p "Gustav Mahlerlaan 2970, Amsterdam" at bounding box center [127, 387] width 138 height 17
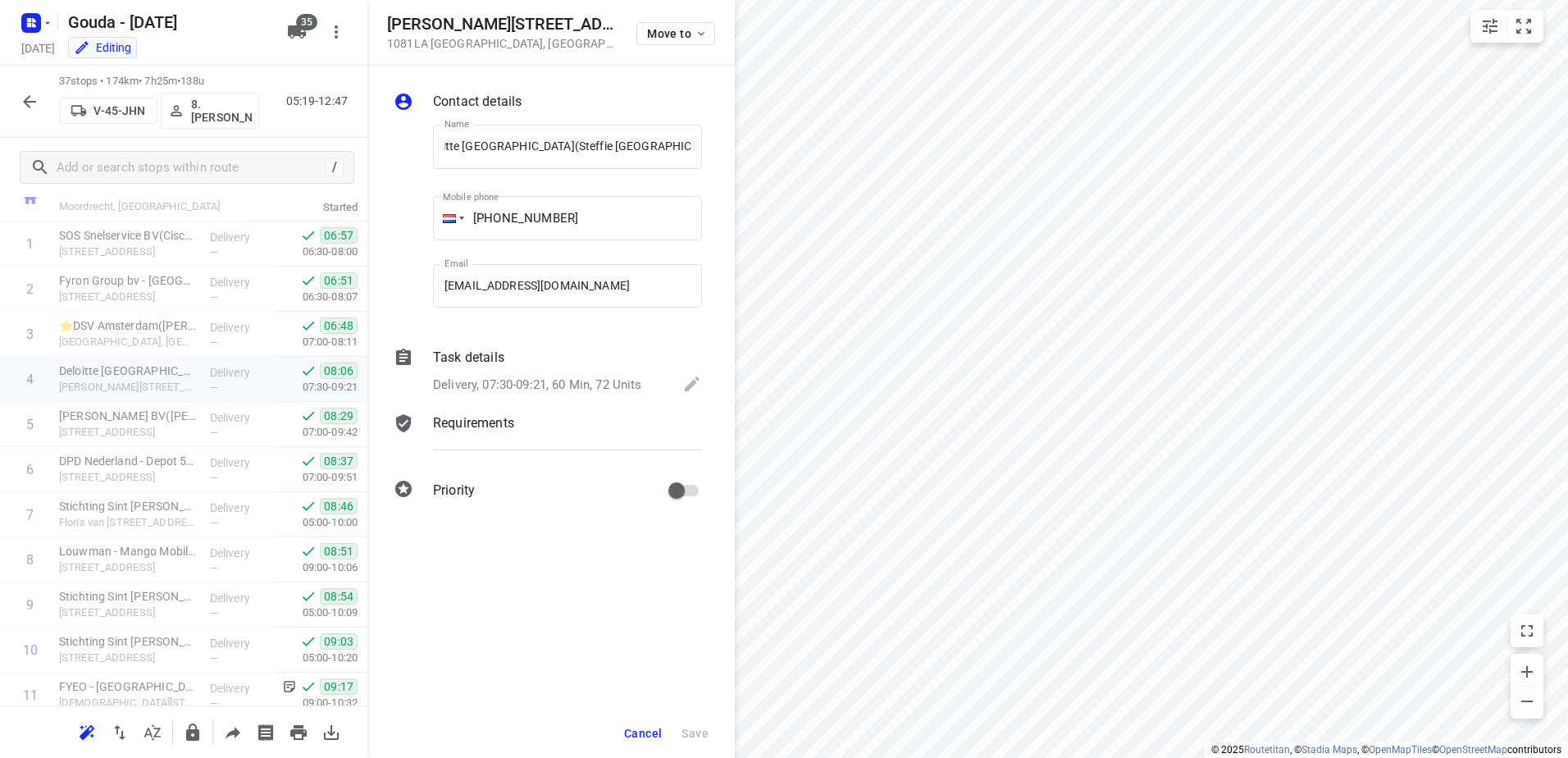
click at [574, 381] on p "Delivery, 07:30-09:21, 60 Min, 72 Units" at bounding box center [537, 385] width 209 height 19
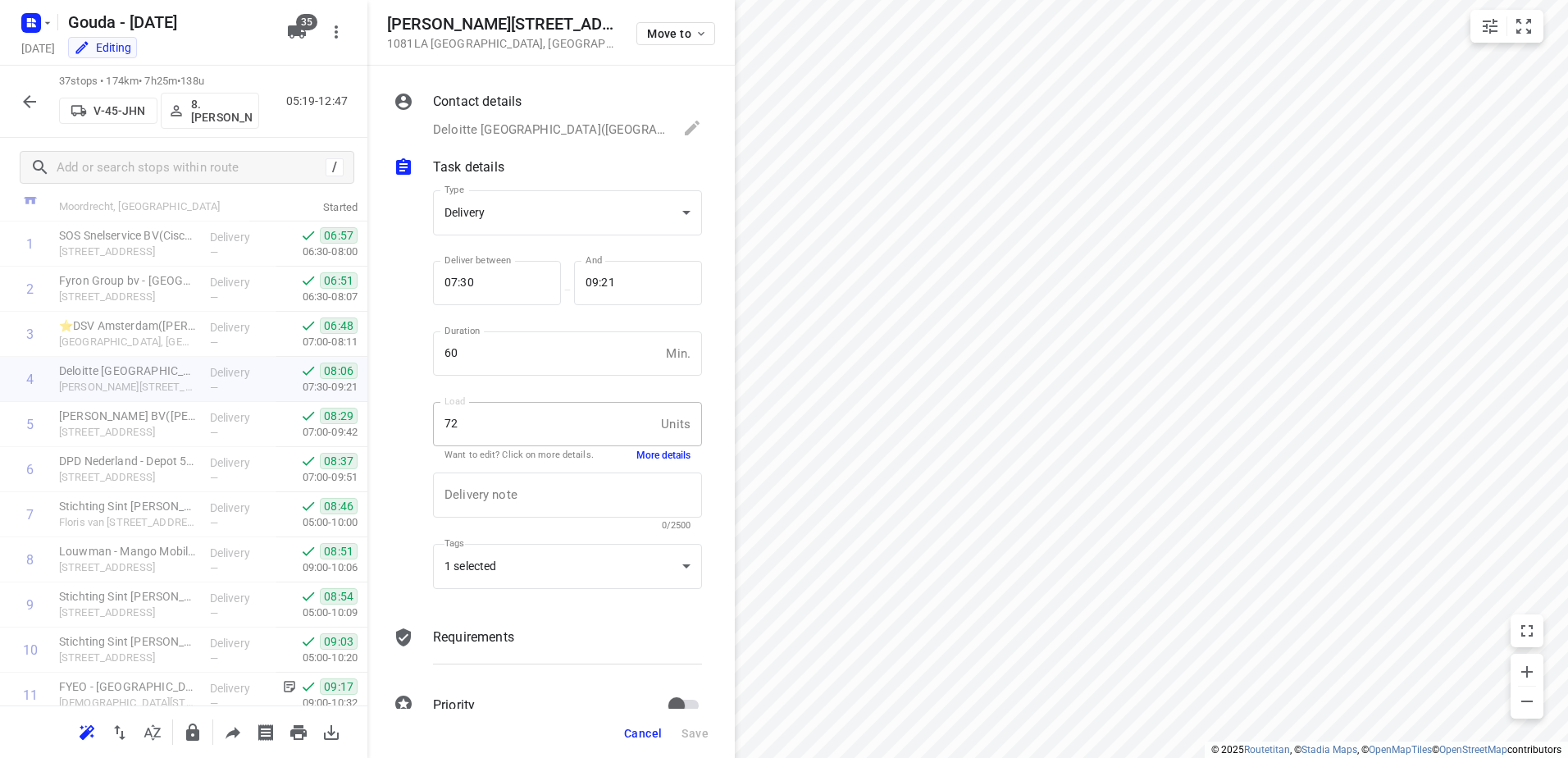
click at [664, 454] on button "More details" at bounding box center [664, 455] width 54 height 14
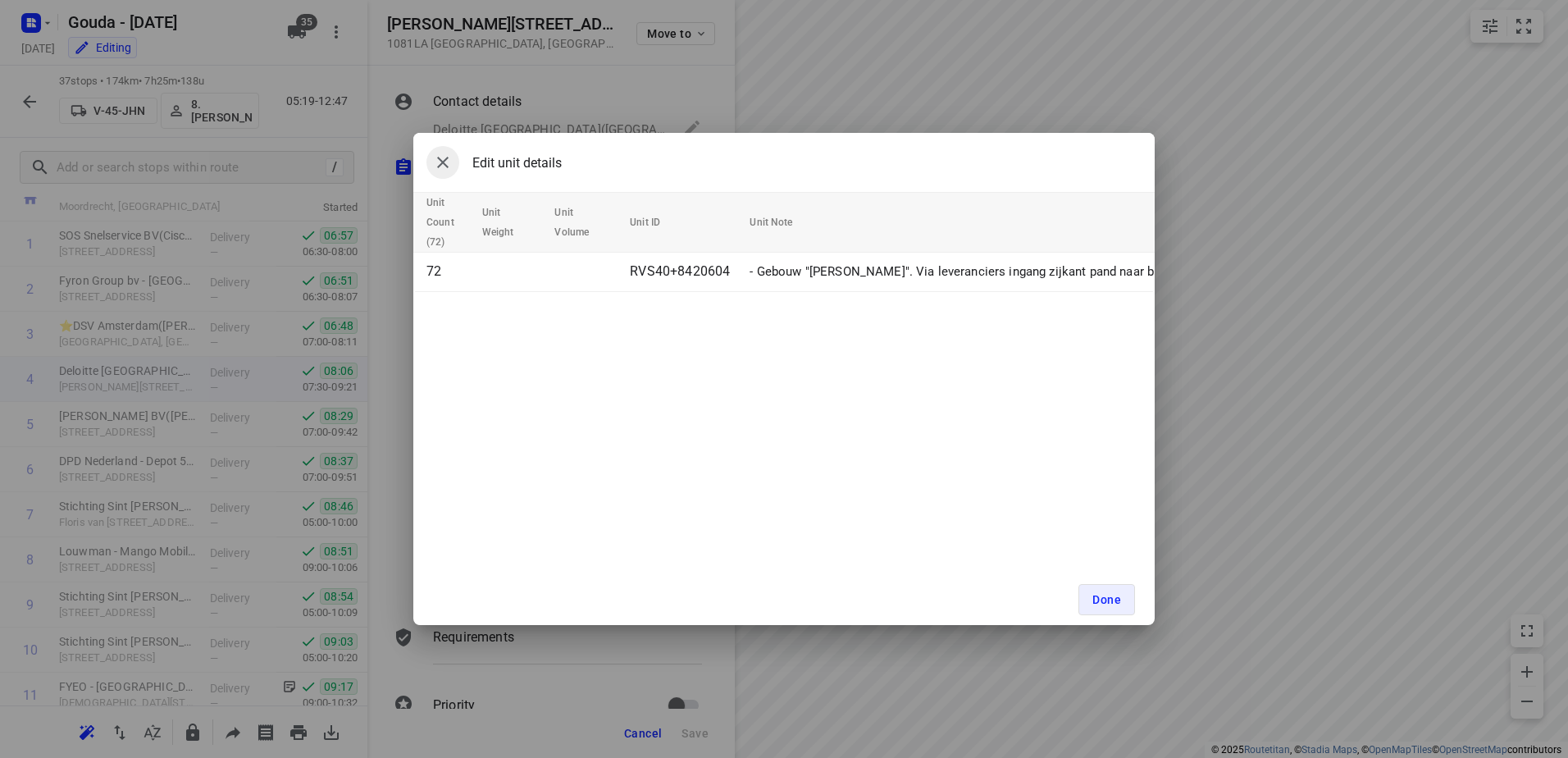
click at [454, 162] on button "button" at bounding box center [443, 162] width 33 height 33
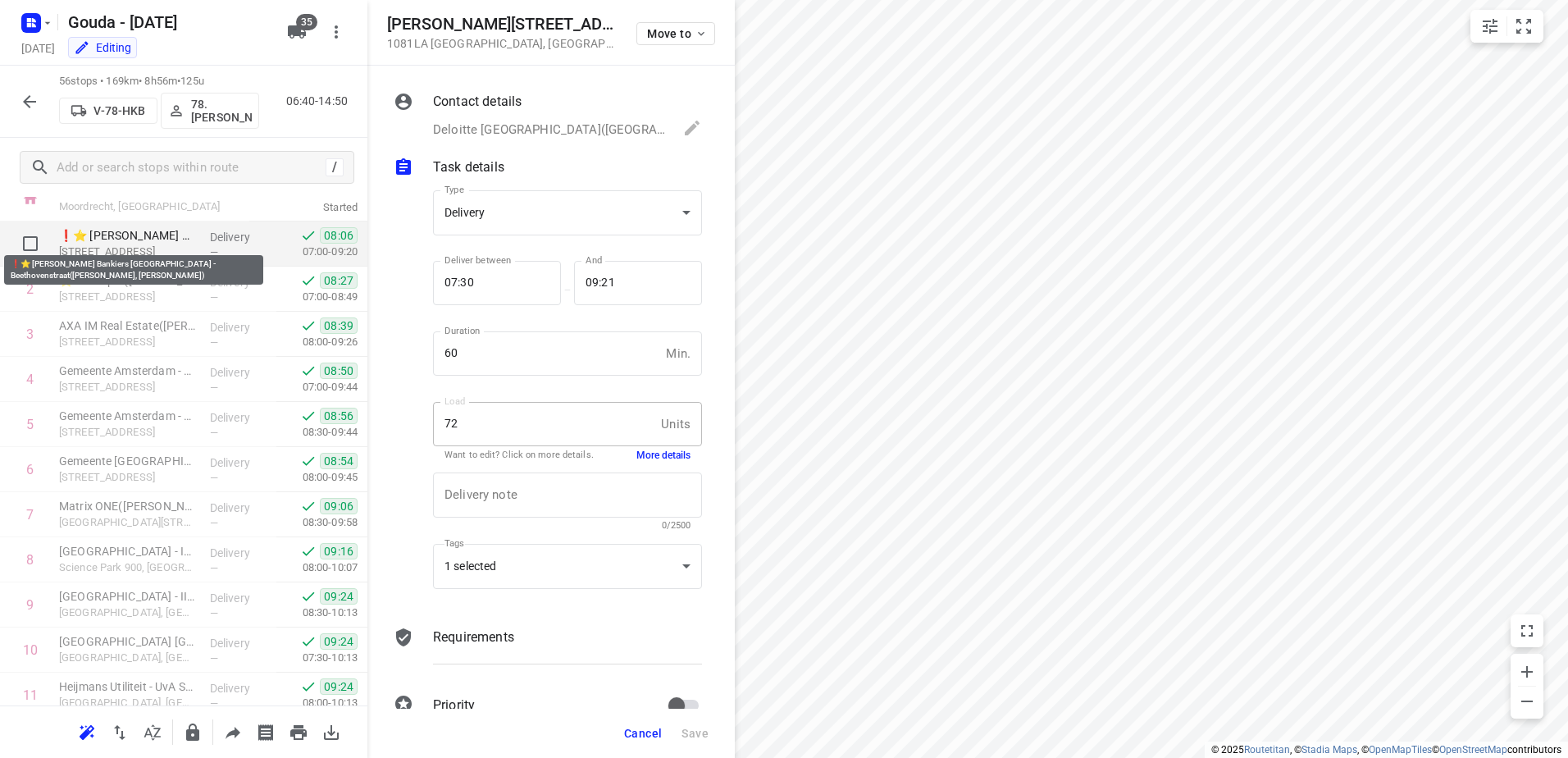
click at [165, 234] on p "❗⭐ Van Lanschot Bankiers Amsterdam - Beethovenstraat(Sylvia, Marcel, Sandra van…" at bounding box center [127, 236] width 138 height 17
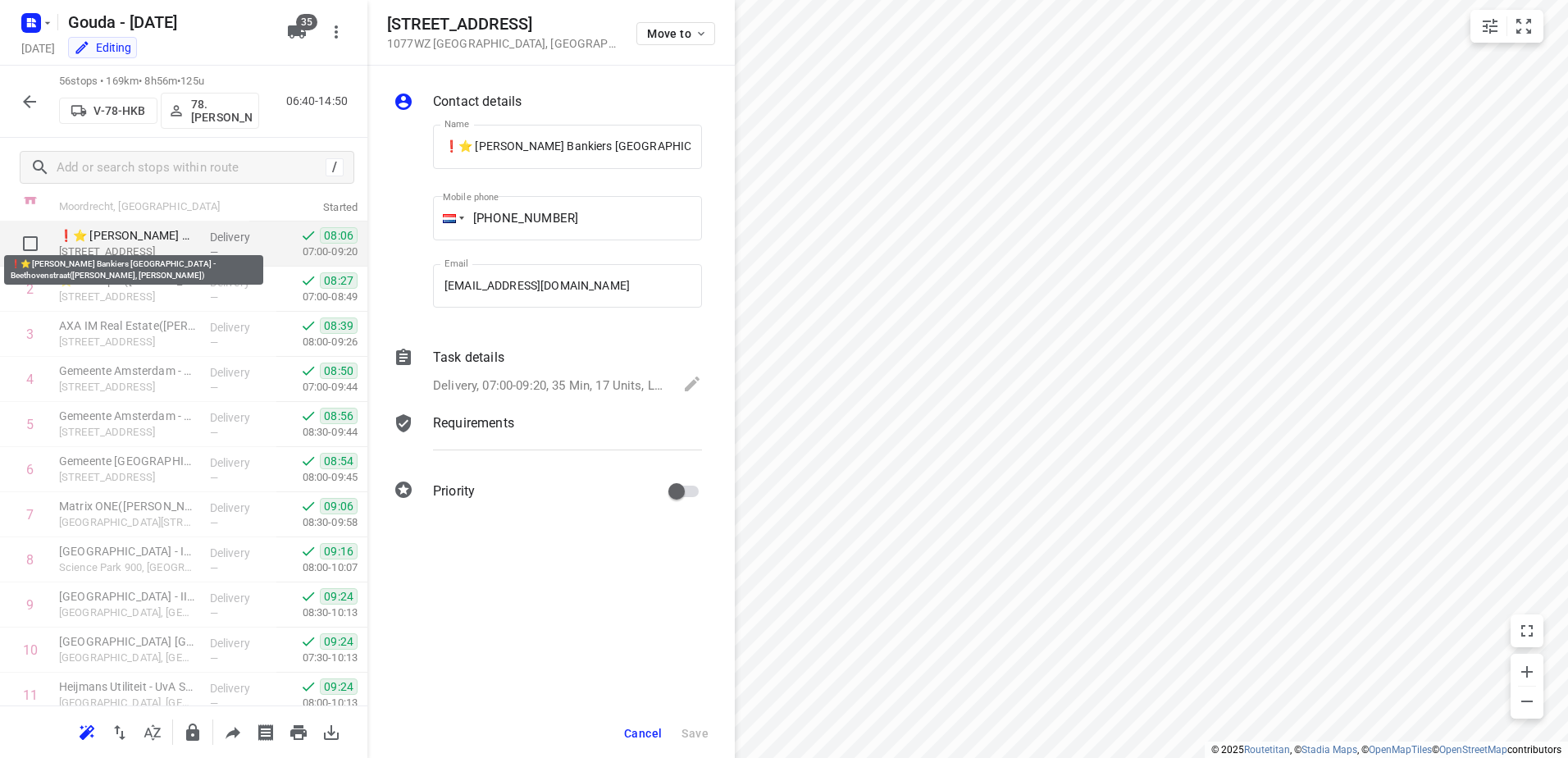
scroll to position [0, 271]
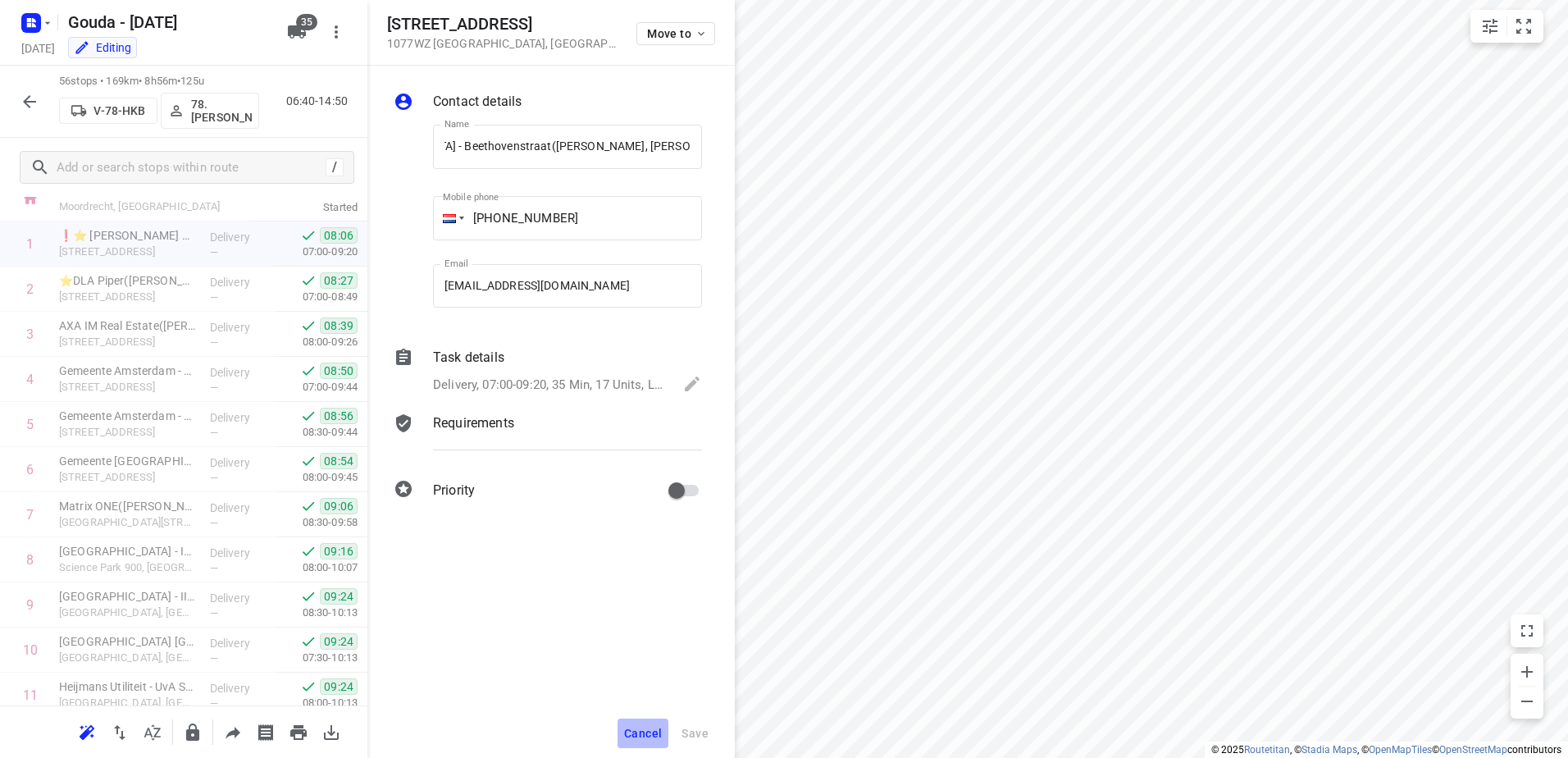
click at [654, 724] on button "Cancel" at bounding box center [643, 734] width 51 height 30
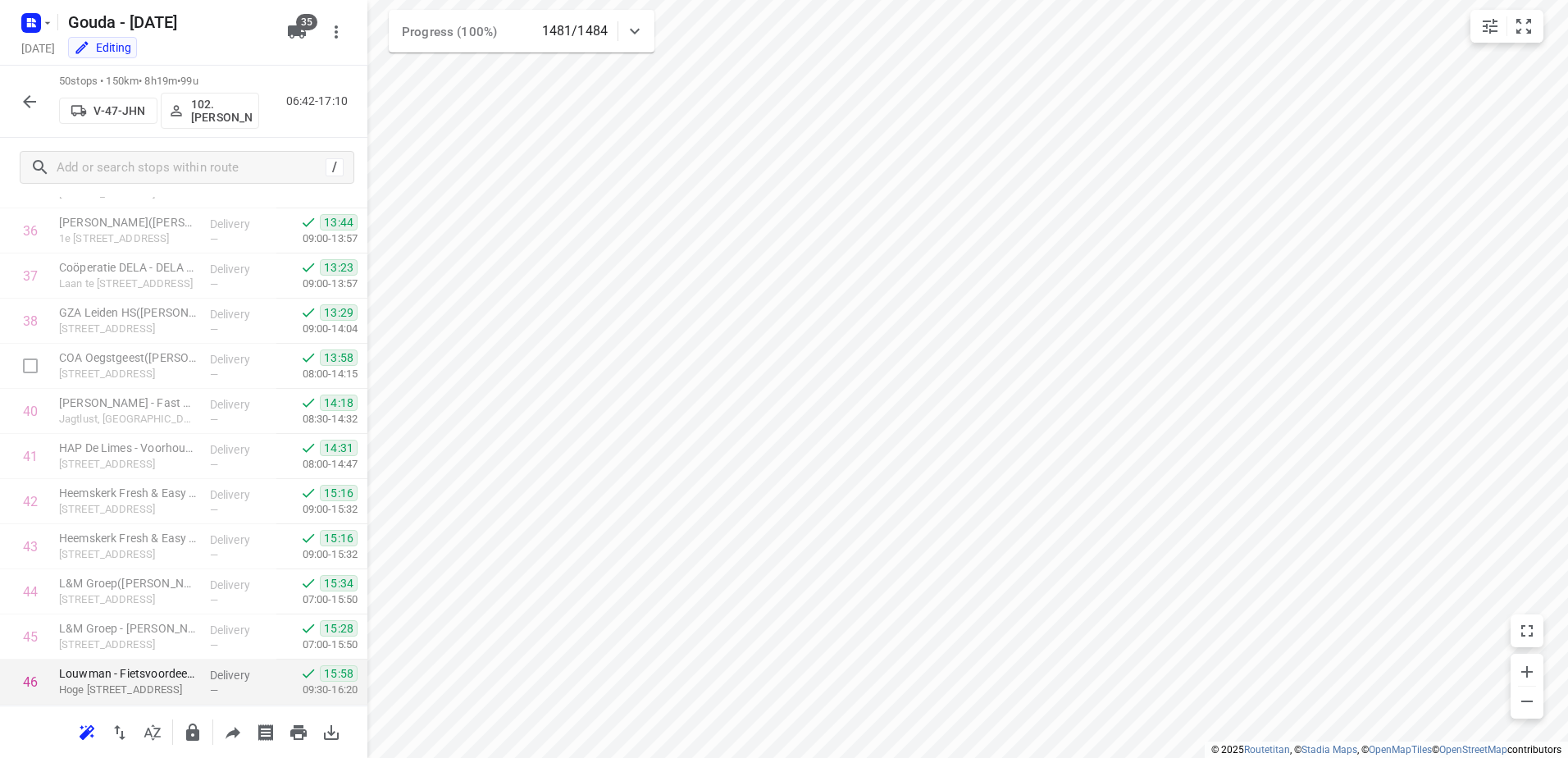
scroll to position [1920, 0]
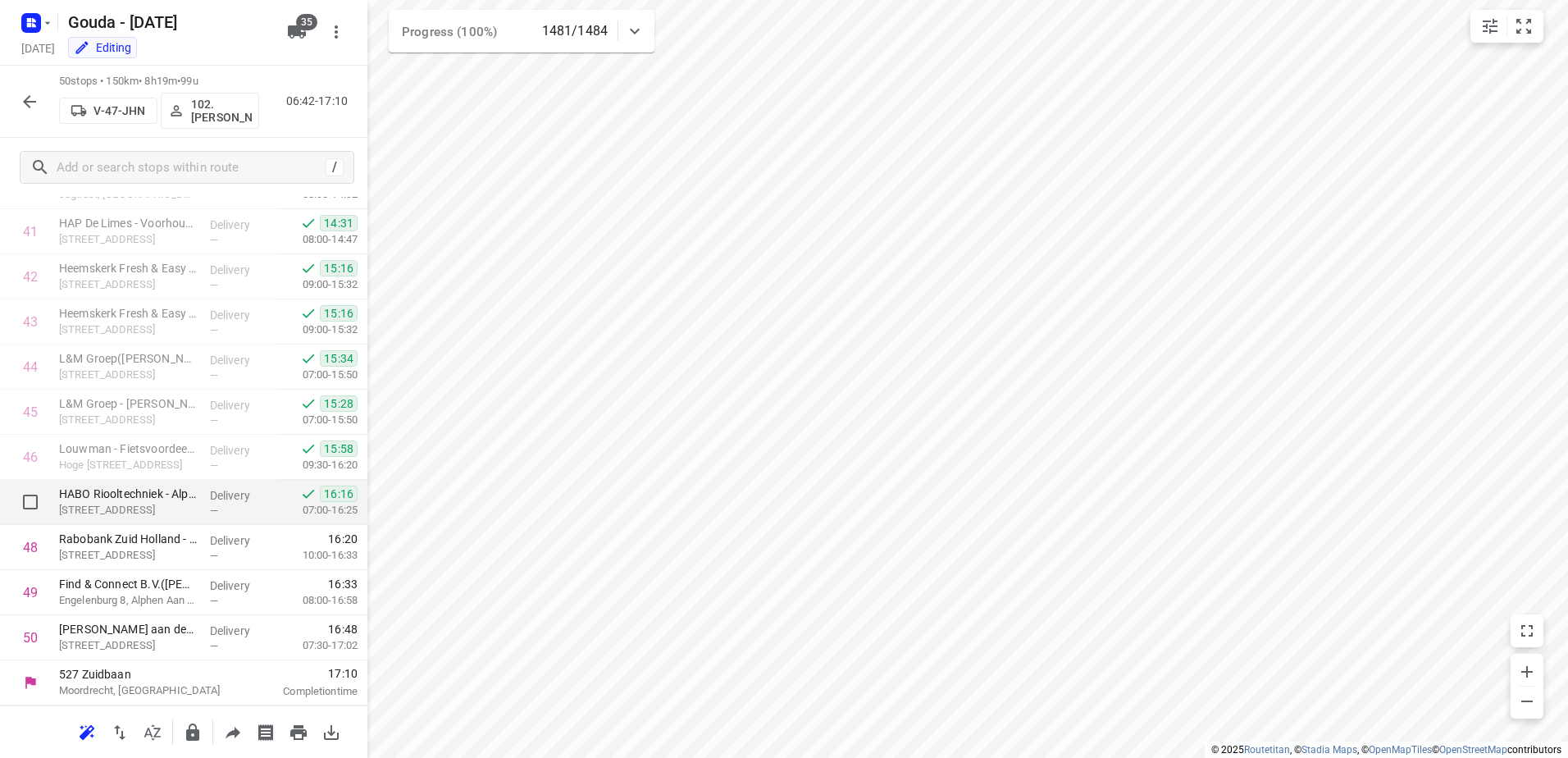
click at [163, 520] on div "HABO Riooltechniek - Alphen aan den Rijn(Remco van Schaik) Magazijnweg 7A, Alph…" at bounding box center [127, 503] width 151 height 45
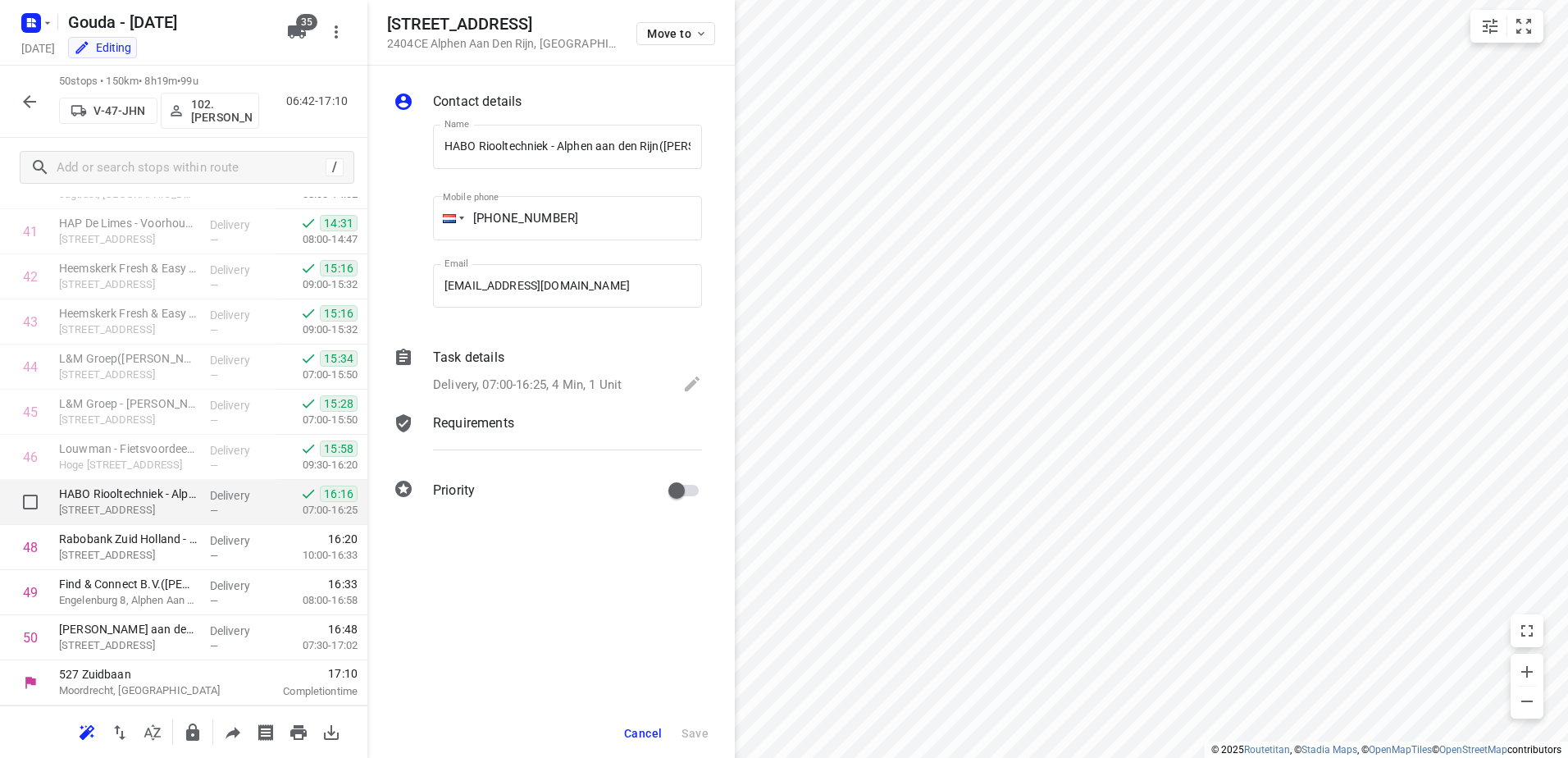
scroll to position [0, 75]
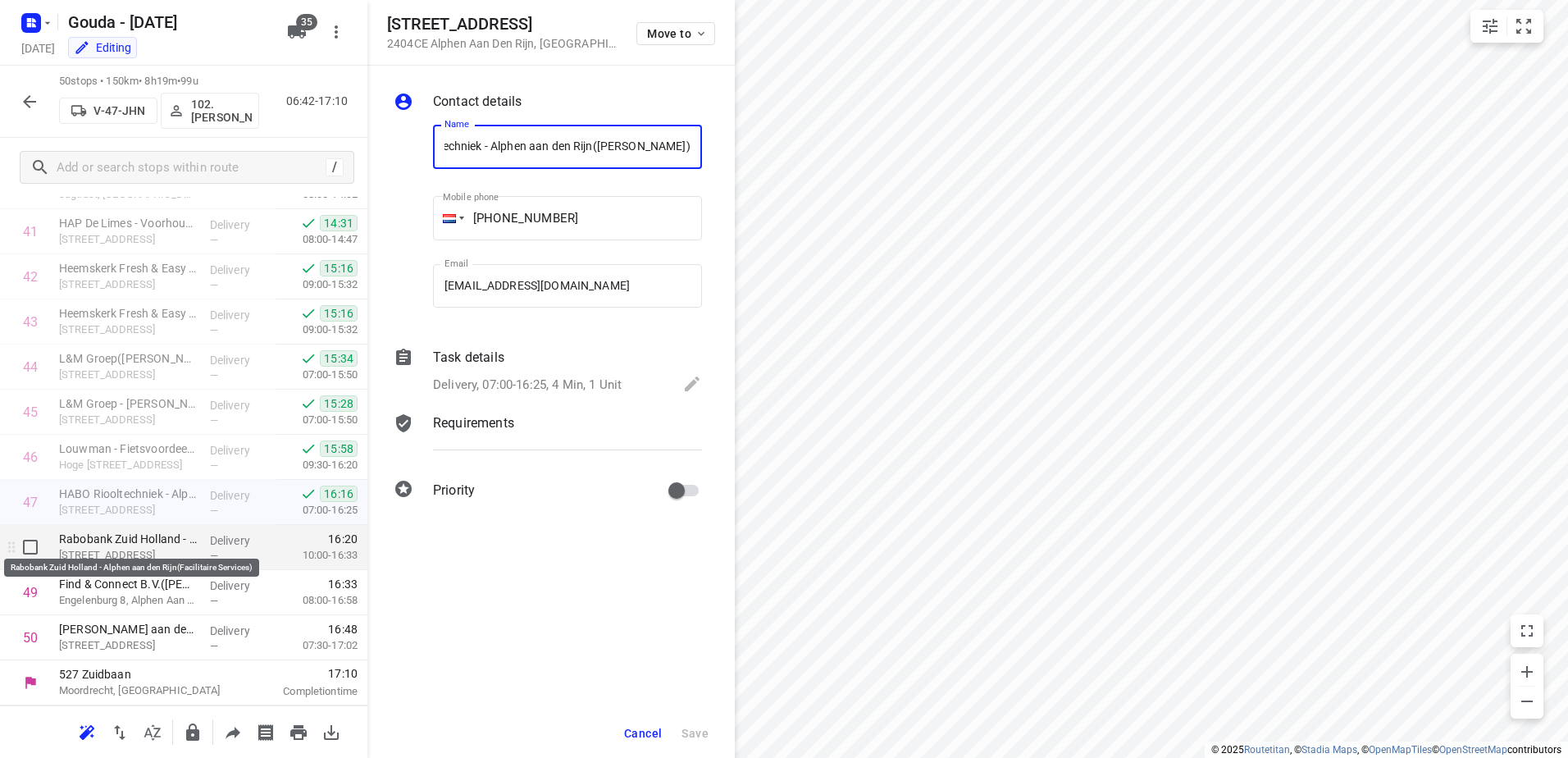
click at [167, 543] on p "Rabobank Zuid Holland - Alphen aan den Rijn(Facilitaire Services)" at bounding box center [127, 539] width 138 height 17
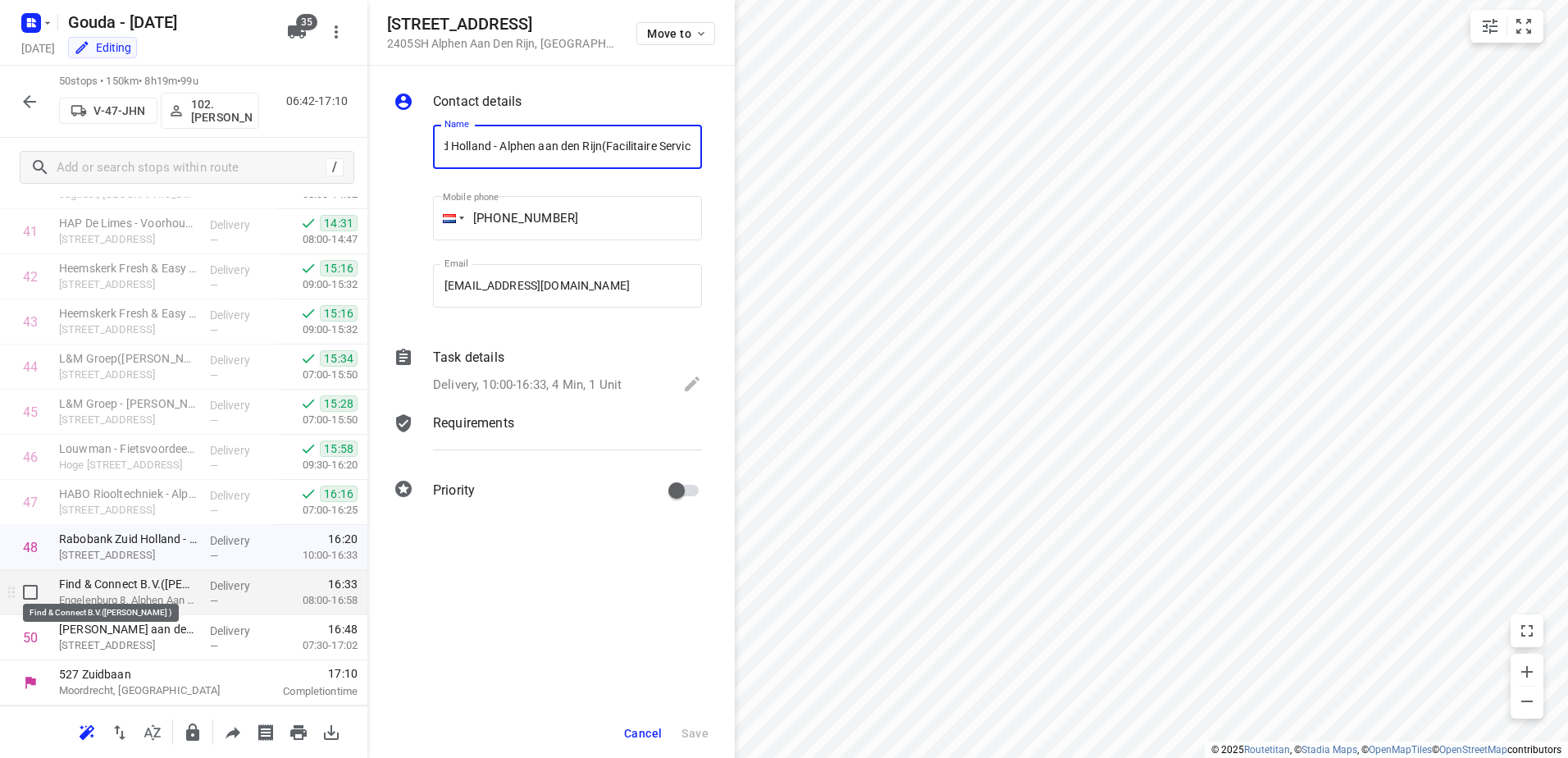
click at [165, 588] on p "Find & Connect B.V.(Fabienne Scheffer-van Steenis )" at bounding box center [127, 584] width 138 height 17
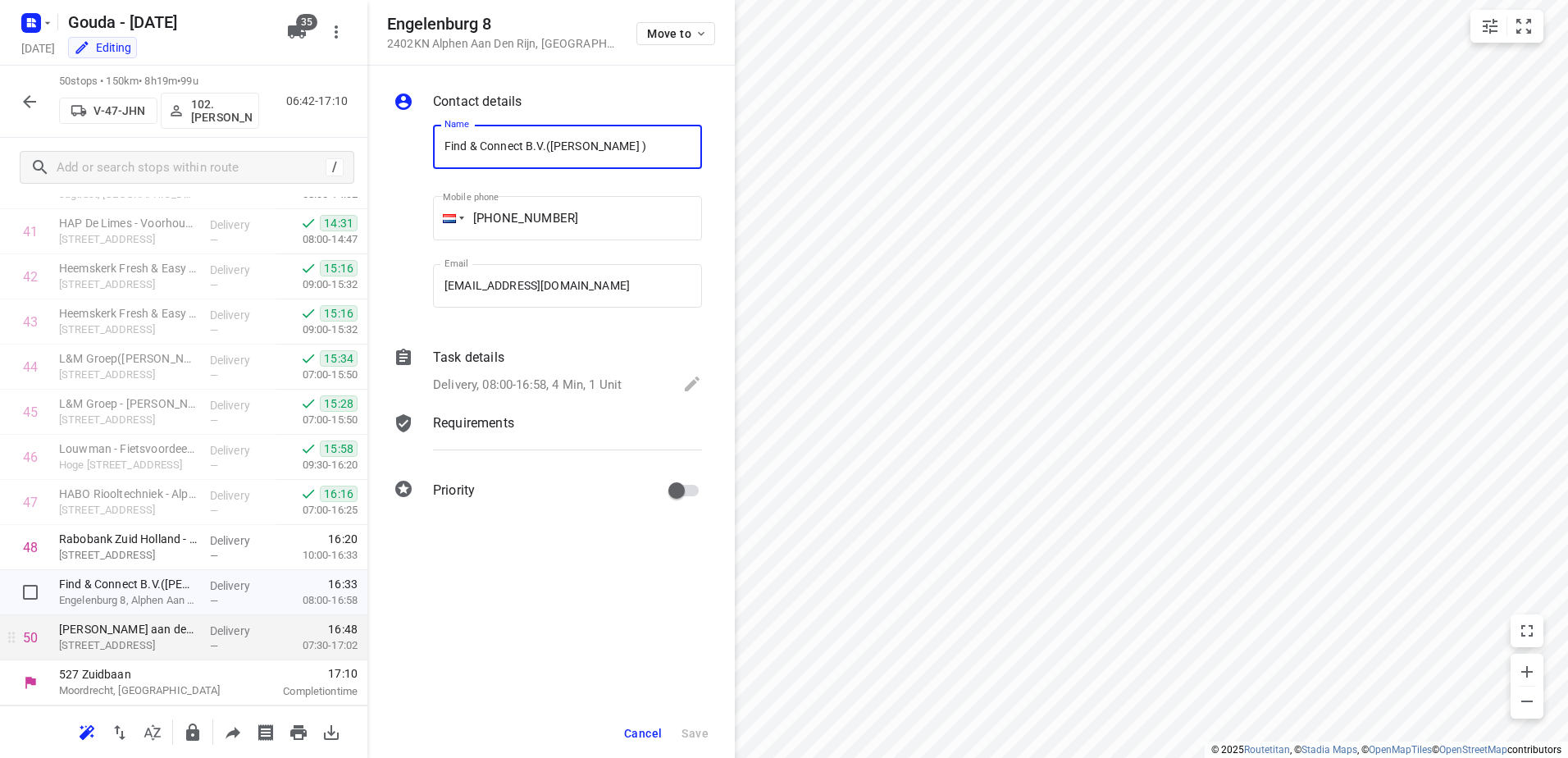
scroll to position [0, 24]
click at [176, 634] on p "[PERSON_NAME] aan den Rijn(Verkoopadviseur/ of [PERSON_NAME])" at bounding box center [127, 629] width 138 height 17
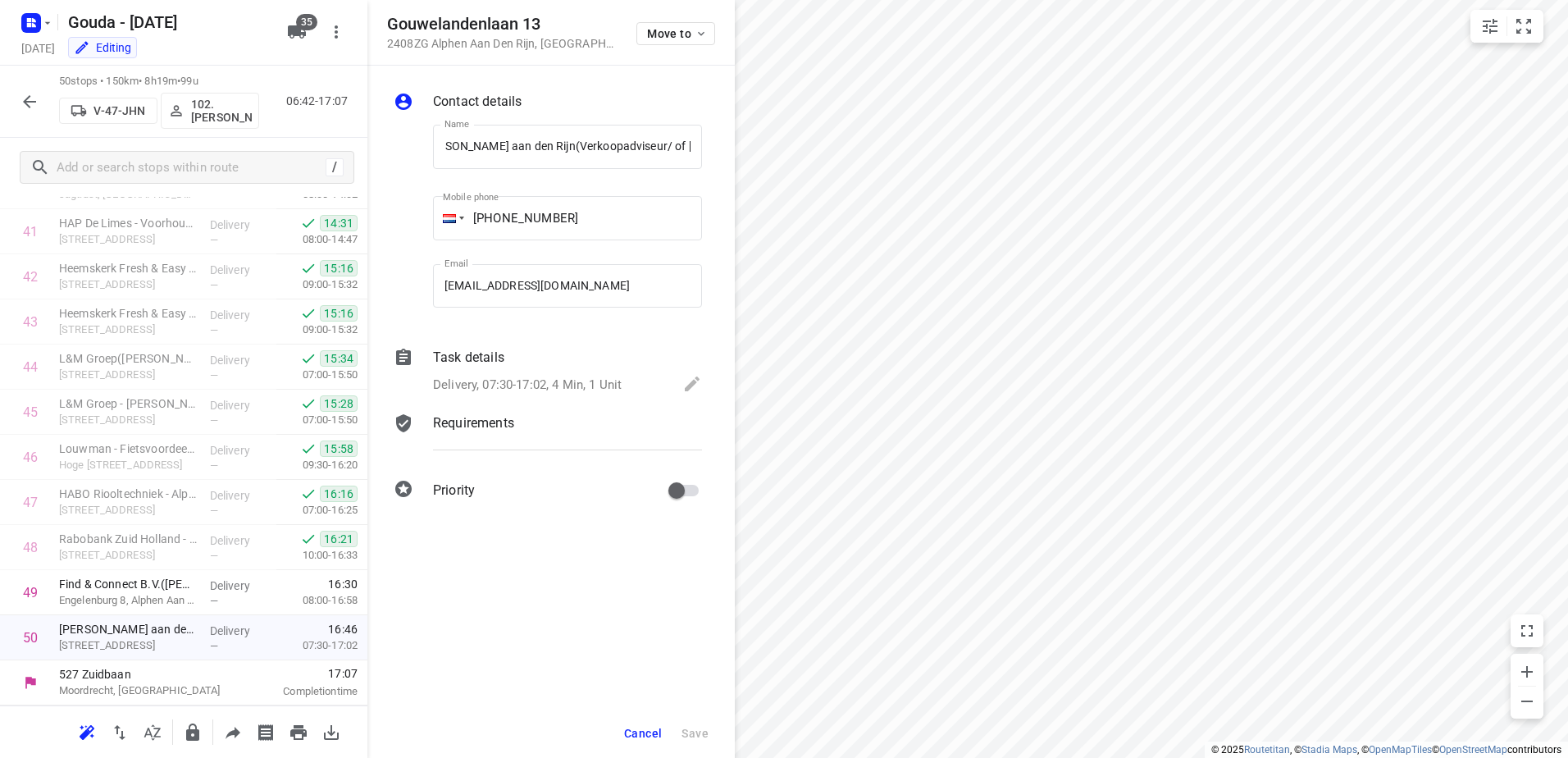
scroll to position [0, 0]
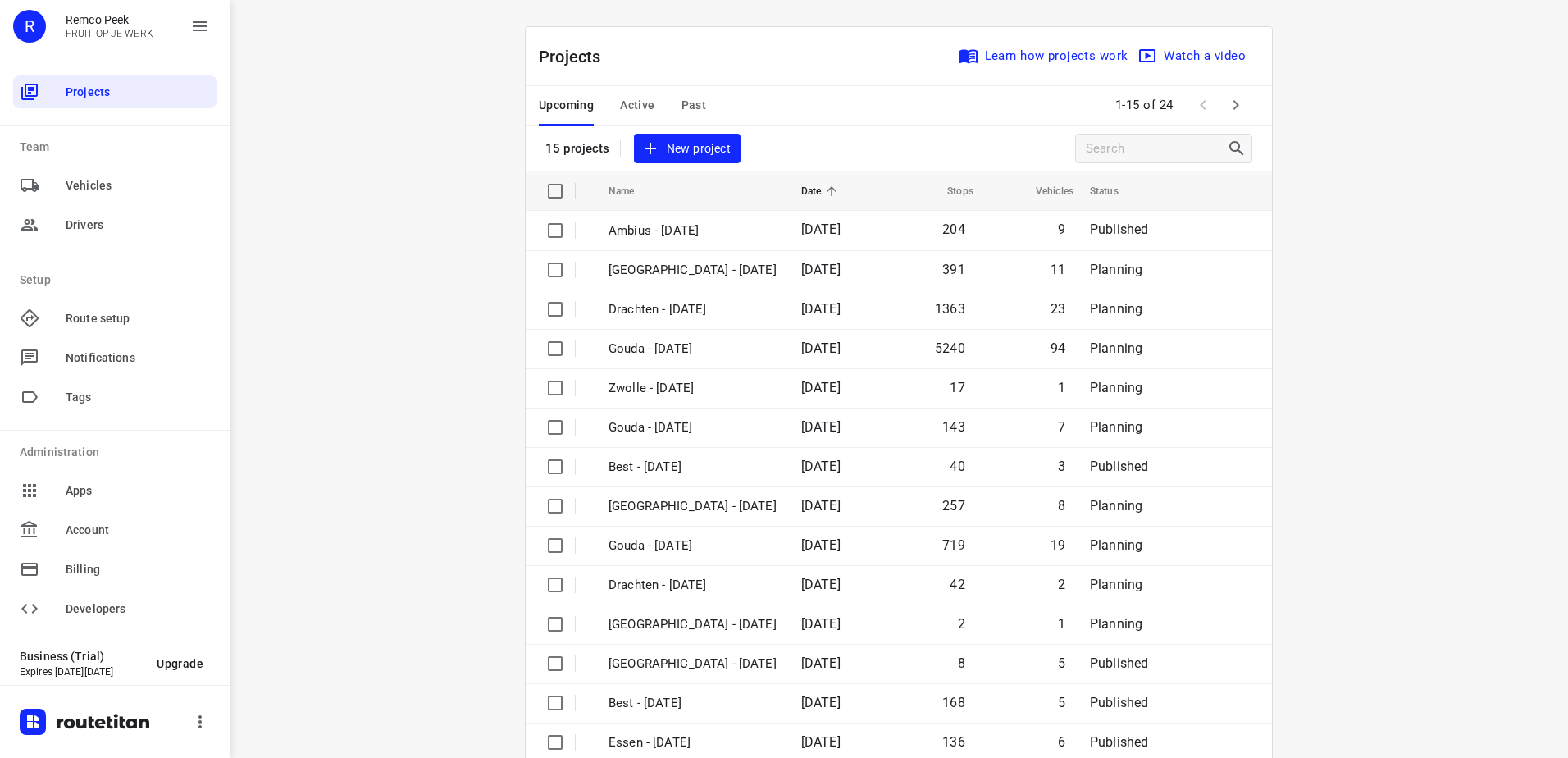
click at [681, 97] on span "Past" at bounding box center [694, 106] width 25 height 21
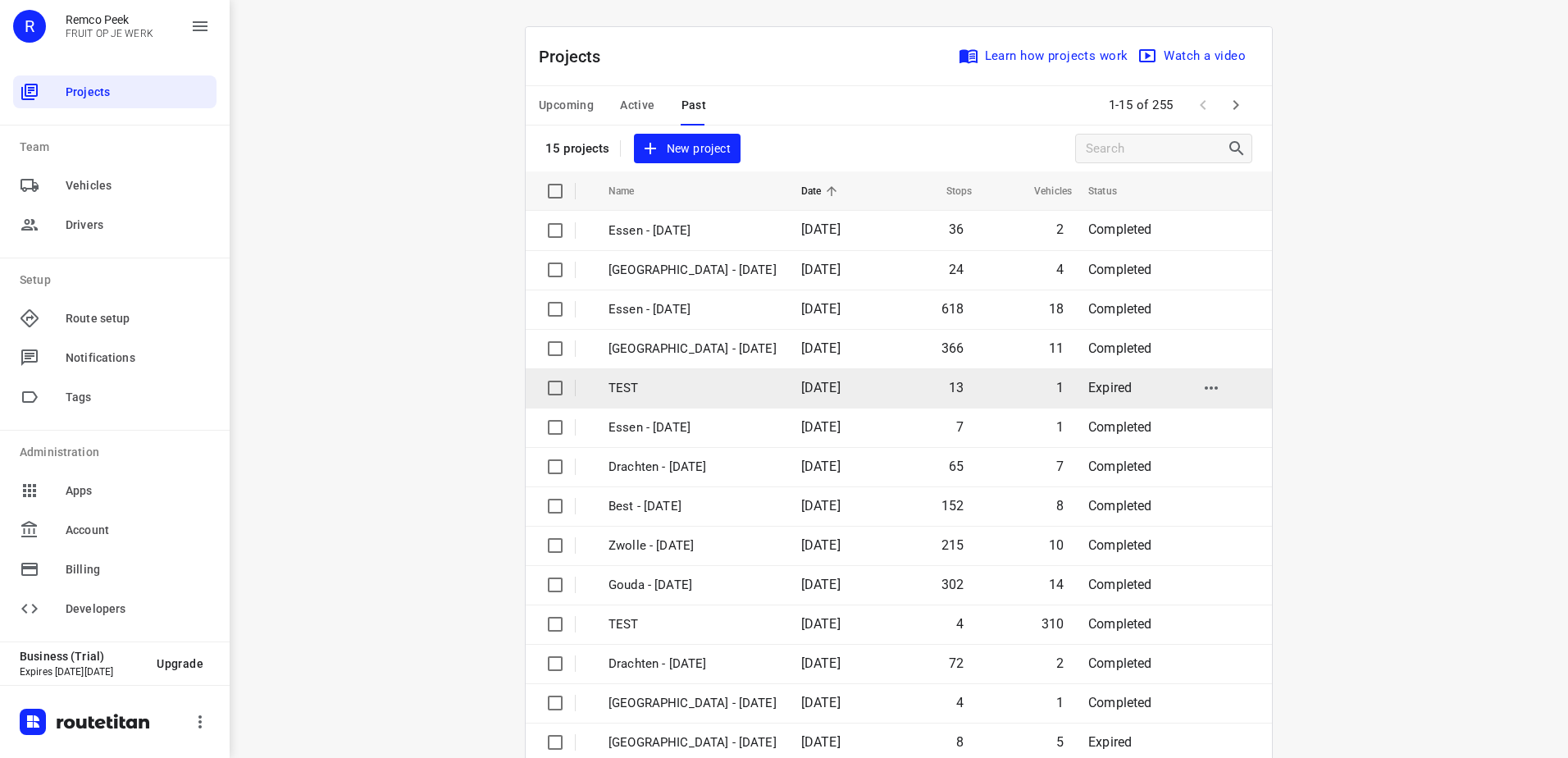
scroll to position [71, 0]
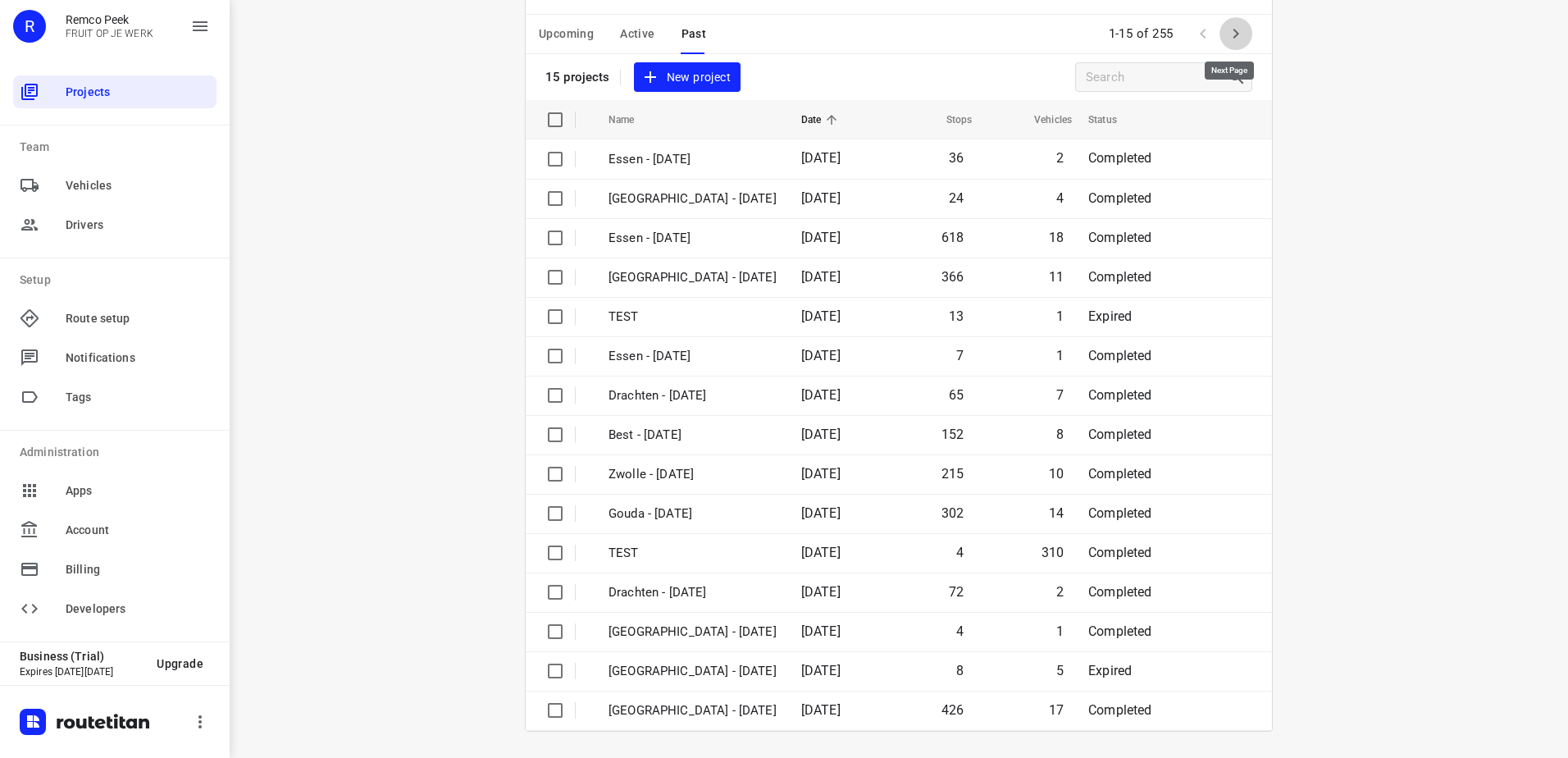
click at [1241, 43] on button "button" at bounding box center [1236, 33] width 33 height 33
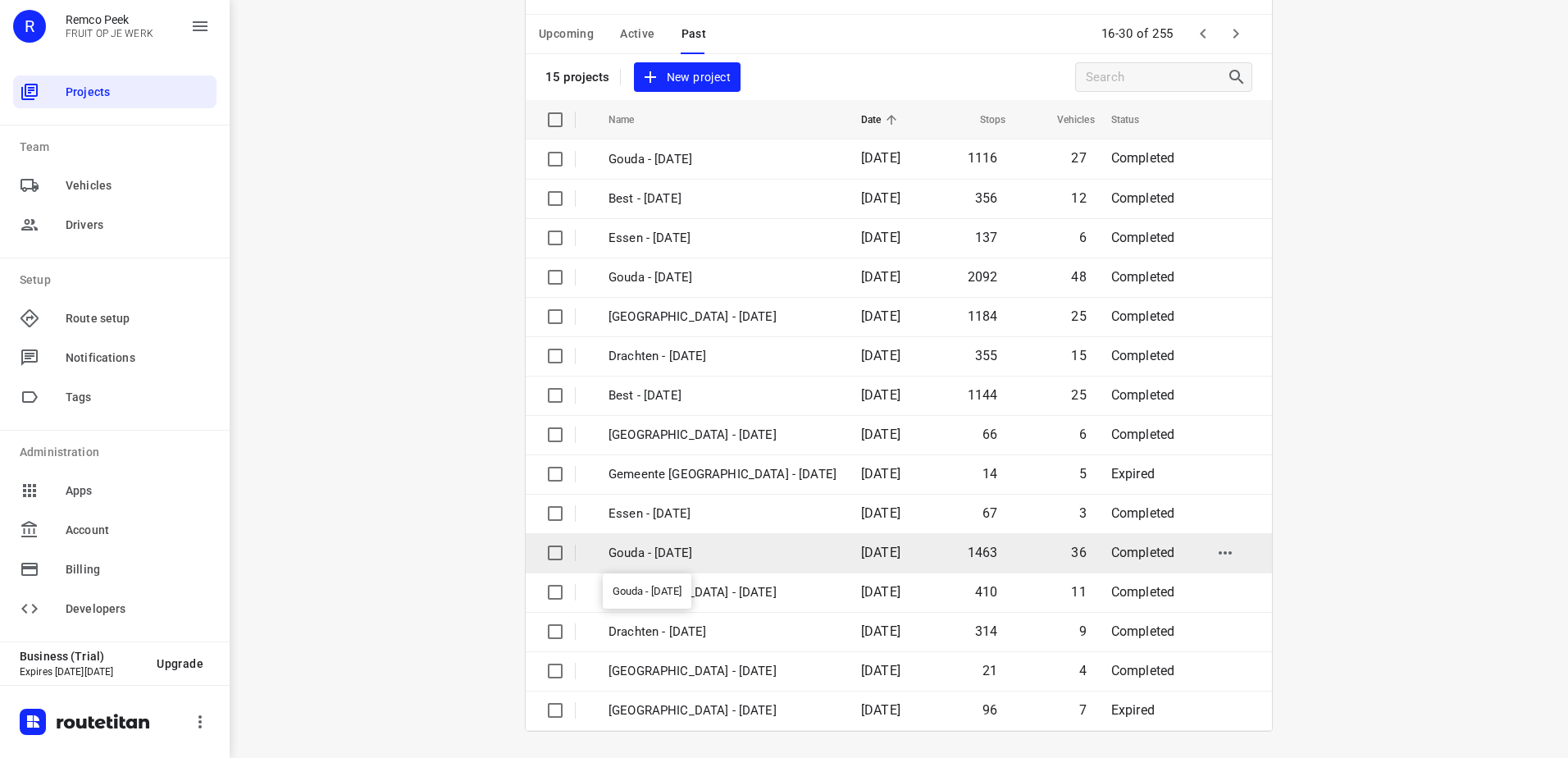
click at [743, 549] on p "Gouda - [DATE]" at bounding box center [723, 553] width 228 height 19
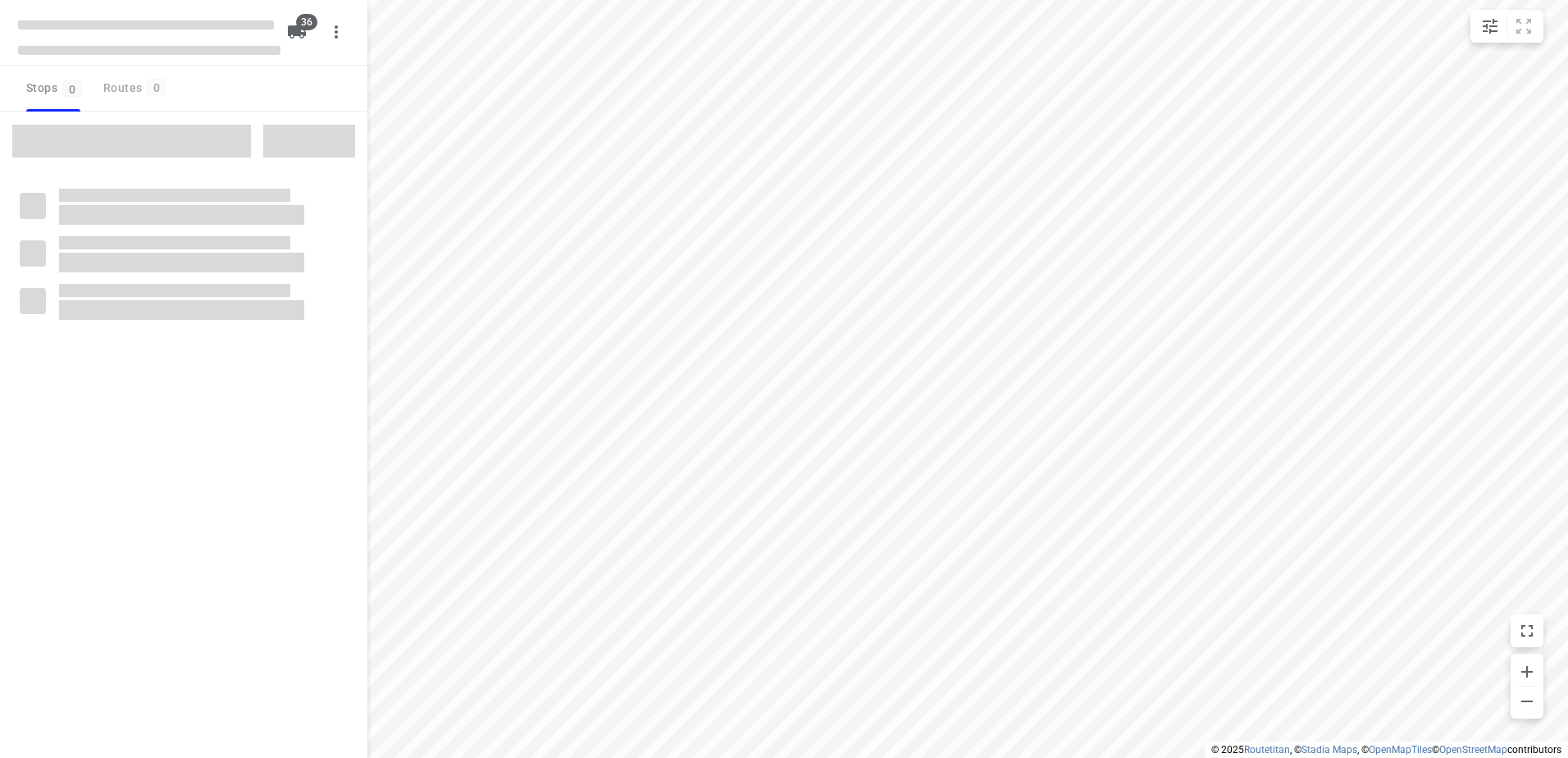
checkbox input "true"
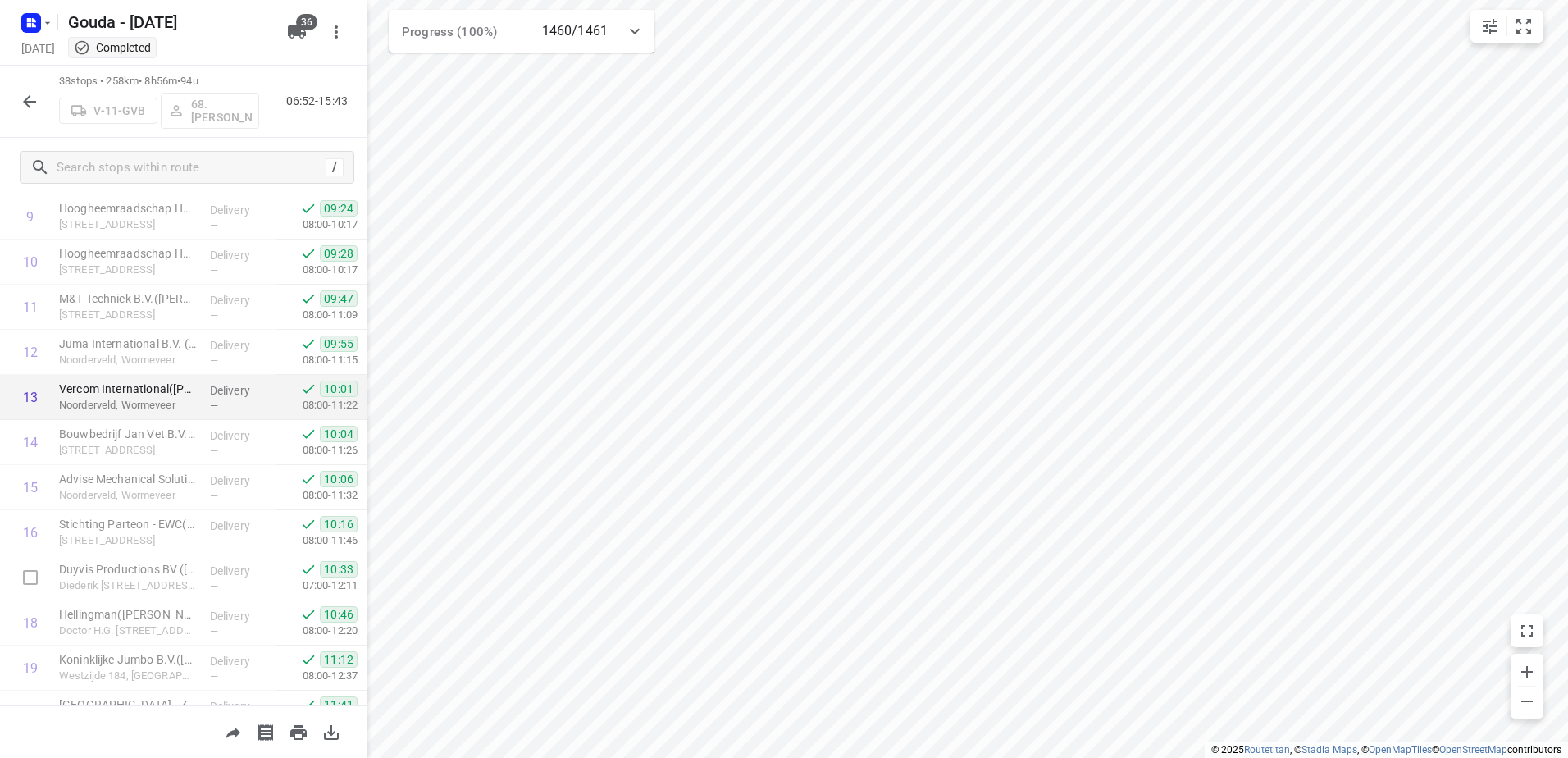
scroll to position [902, 0]
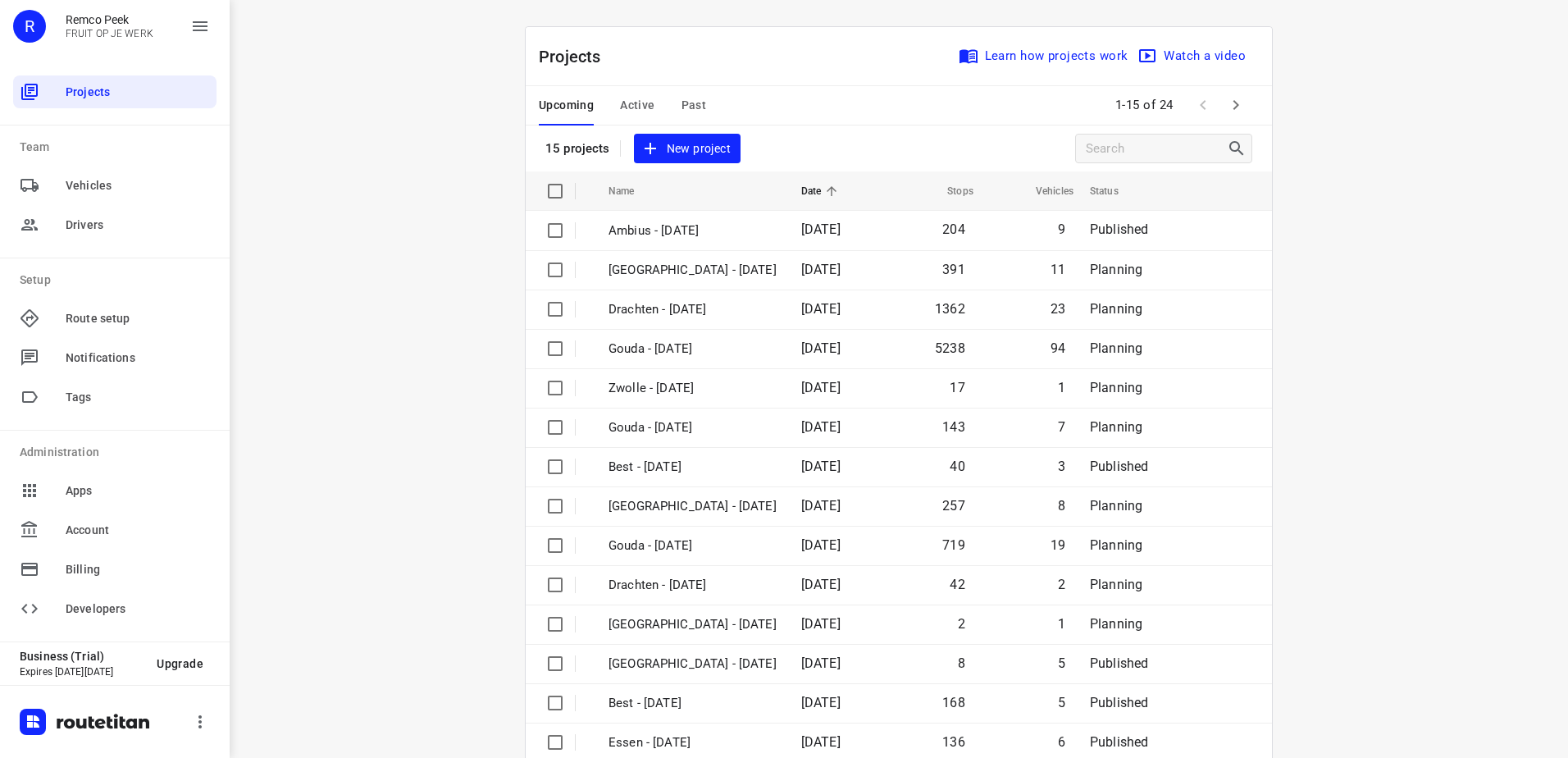
click at [639, 99] on span "Active" at bounding box center [637, 106] width 35 height 21
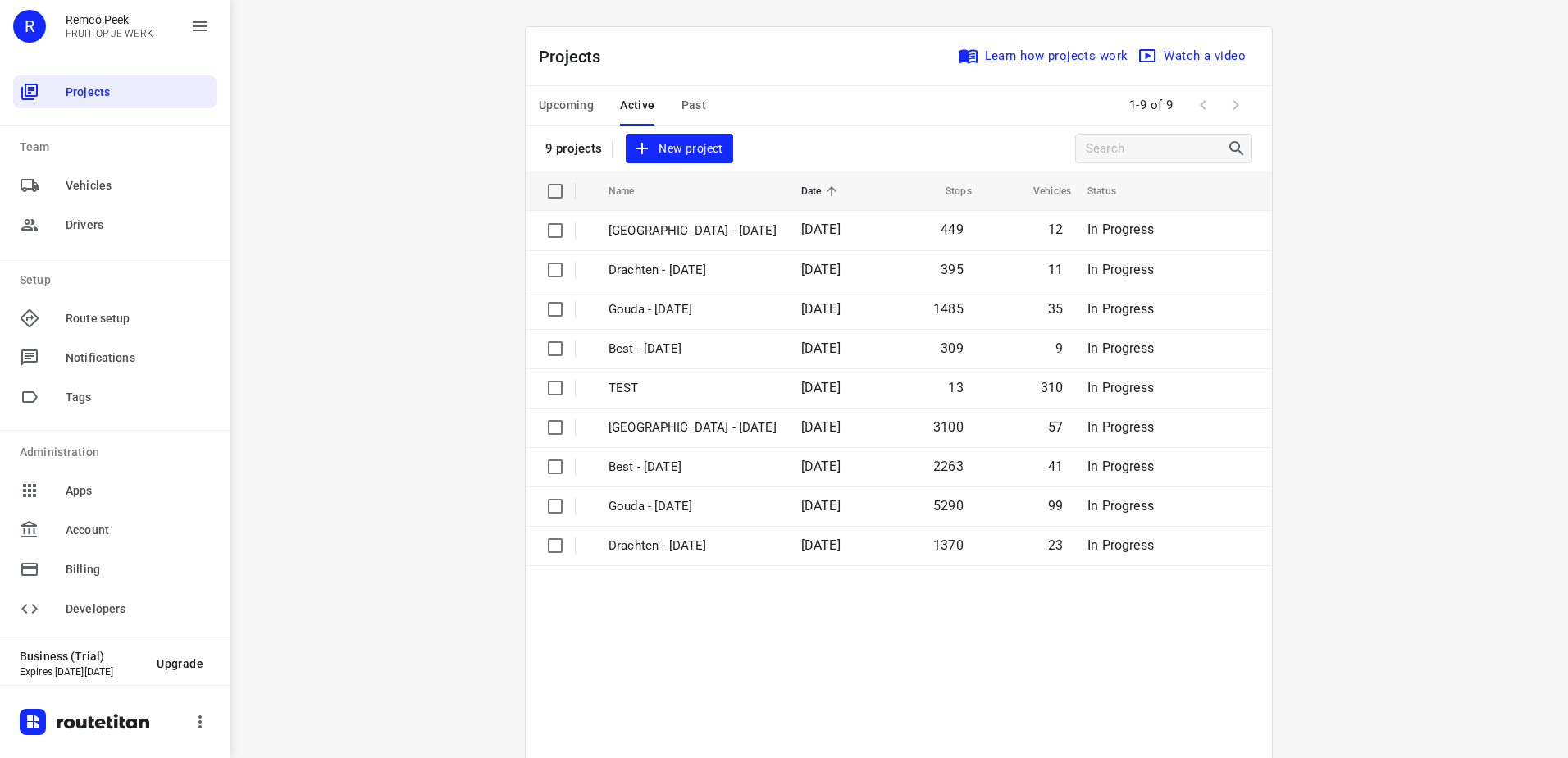
click at [560, 98] on span "Upcoming" at bounding box center [566, 106] width 55 height 21
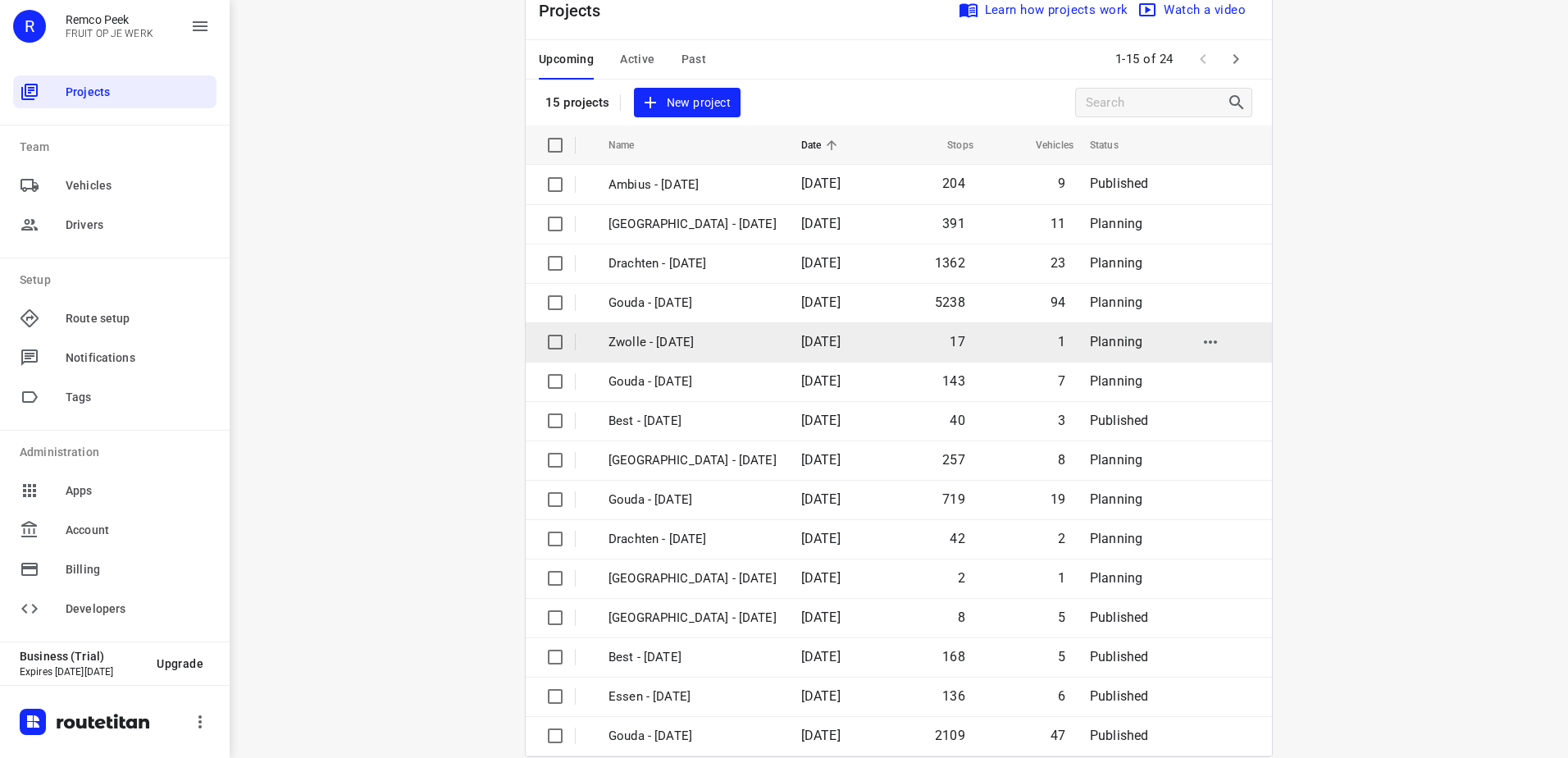
scroll to position [71, 0]
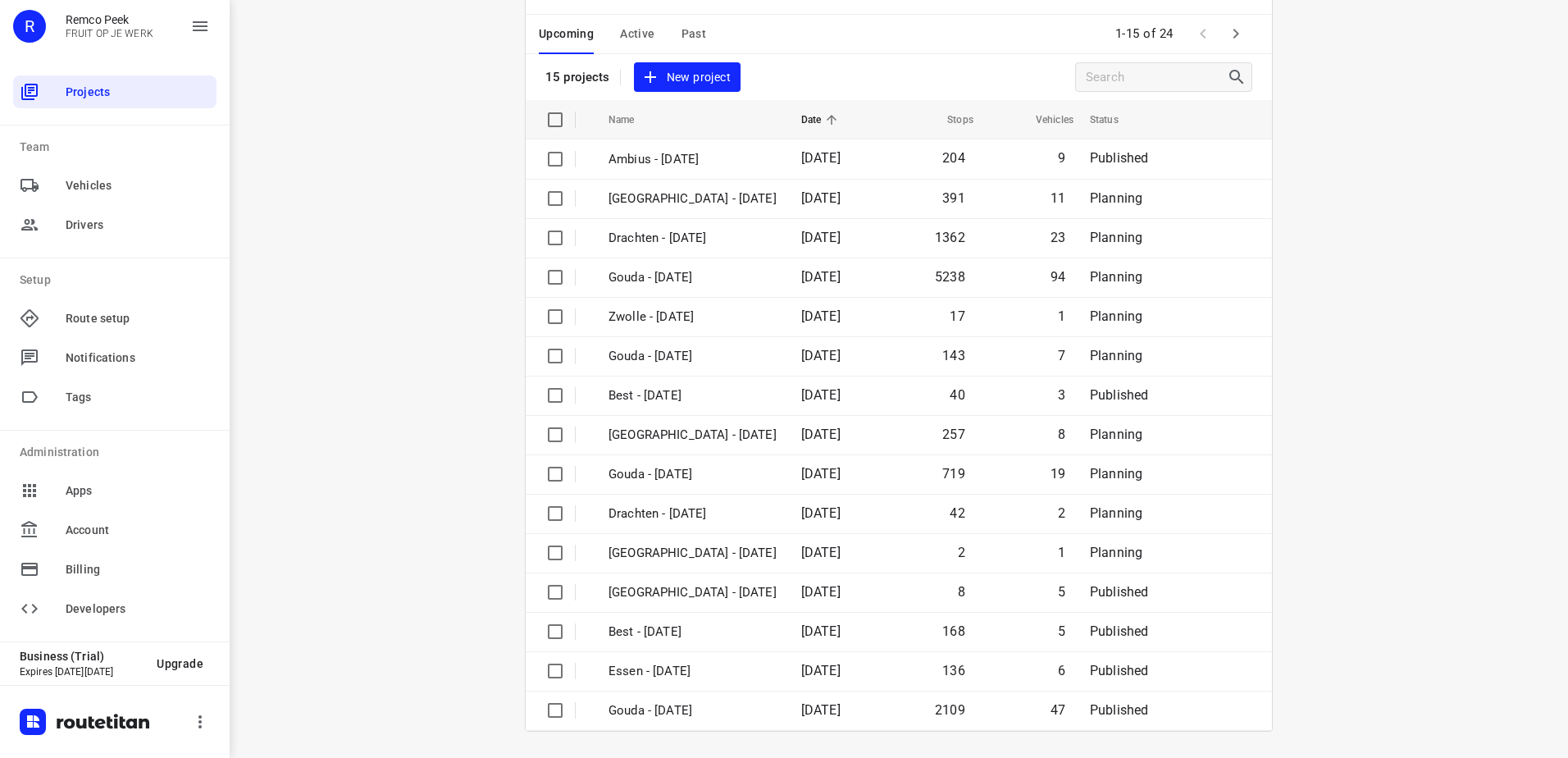
click at [1237, 32] on icon "button" at bounding box center [1236, 33] width 20 height 20
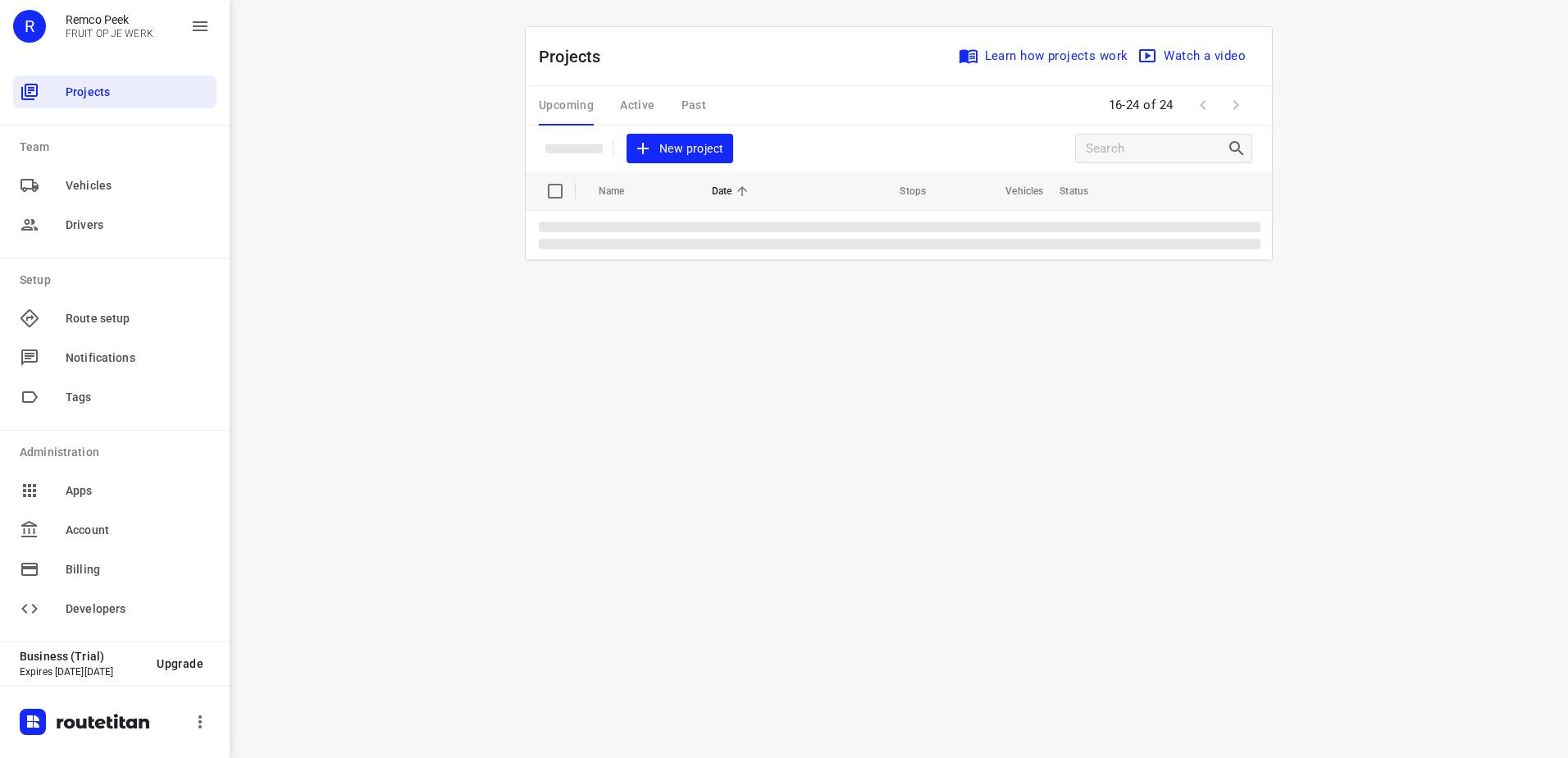
scroll to position [0, 0]
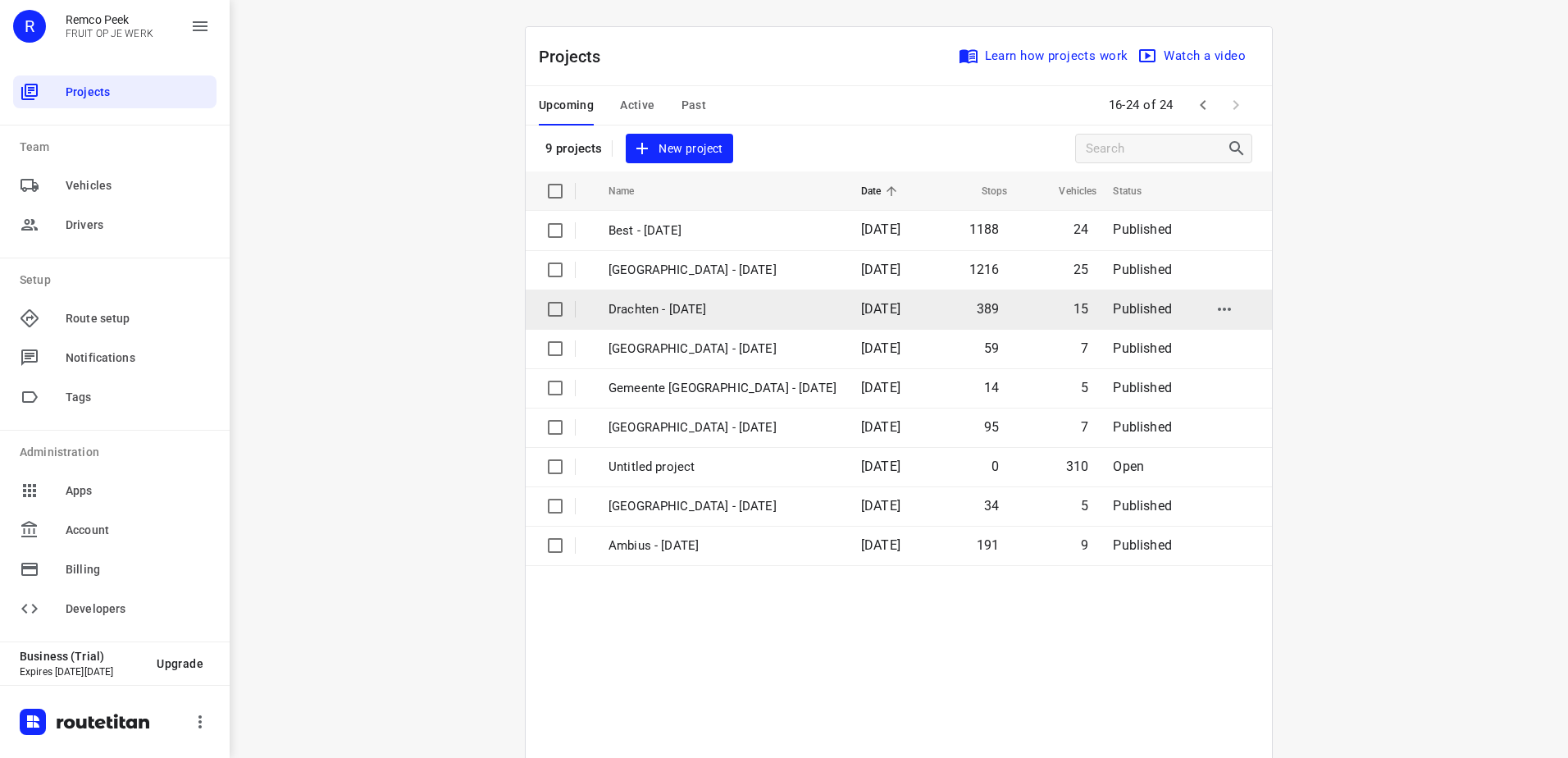
click at [751, 313] on p "Drachten - Wednesday" at bounding box center [723, 310] width 228 height 19
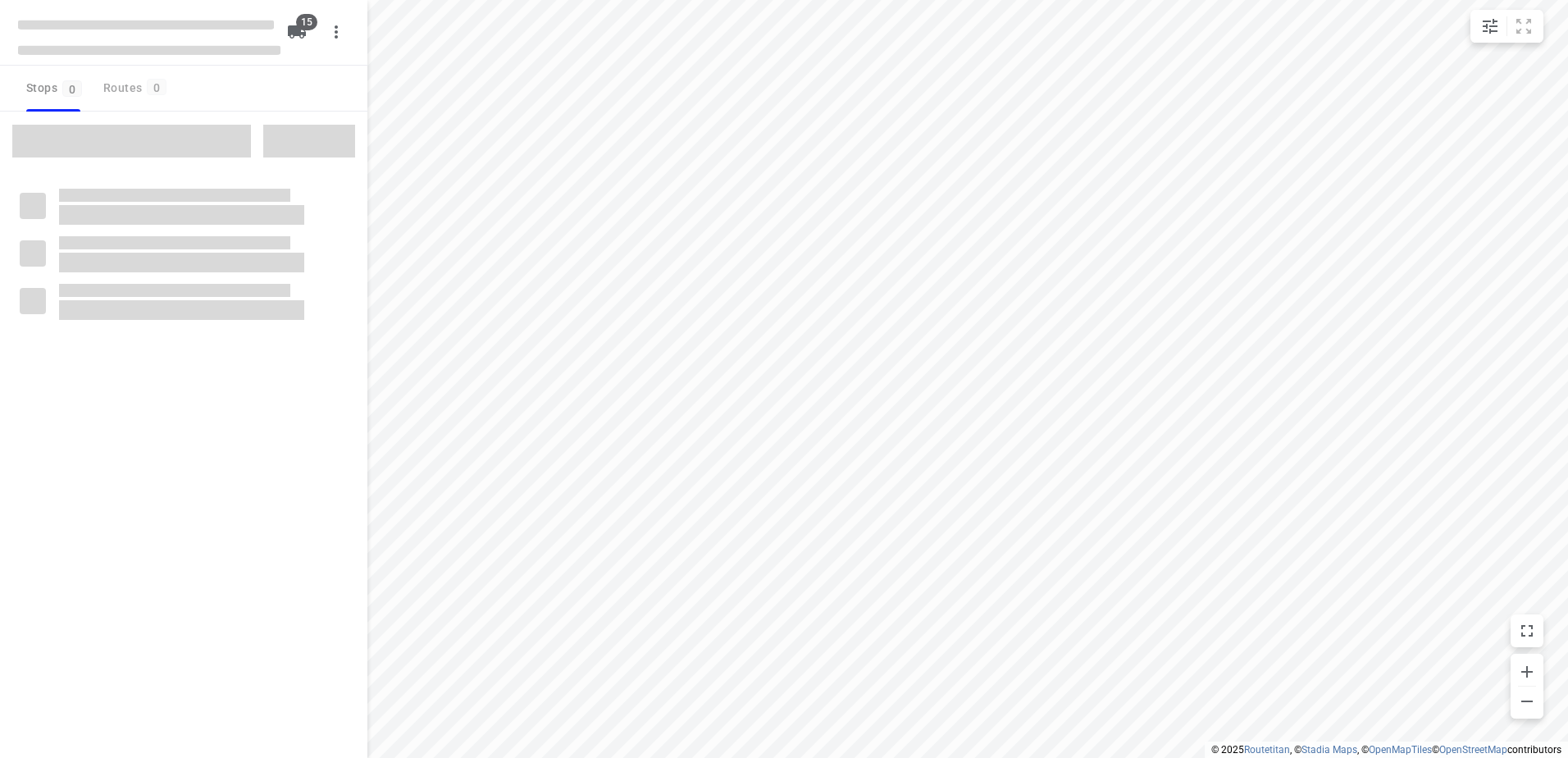
checkbox input "true"
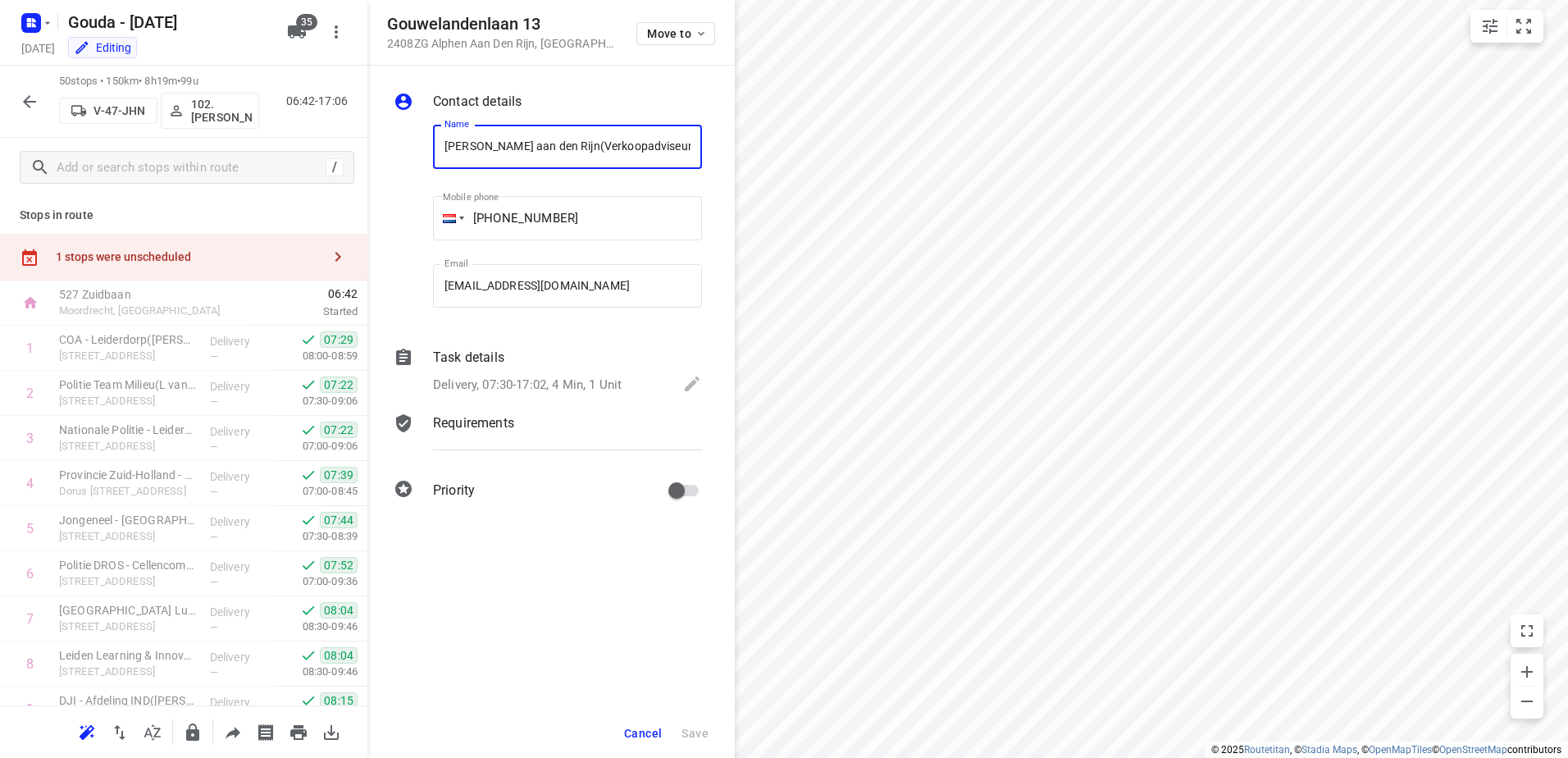
scroll to position [1920, 0]
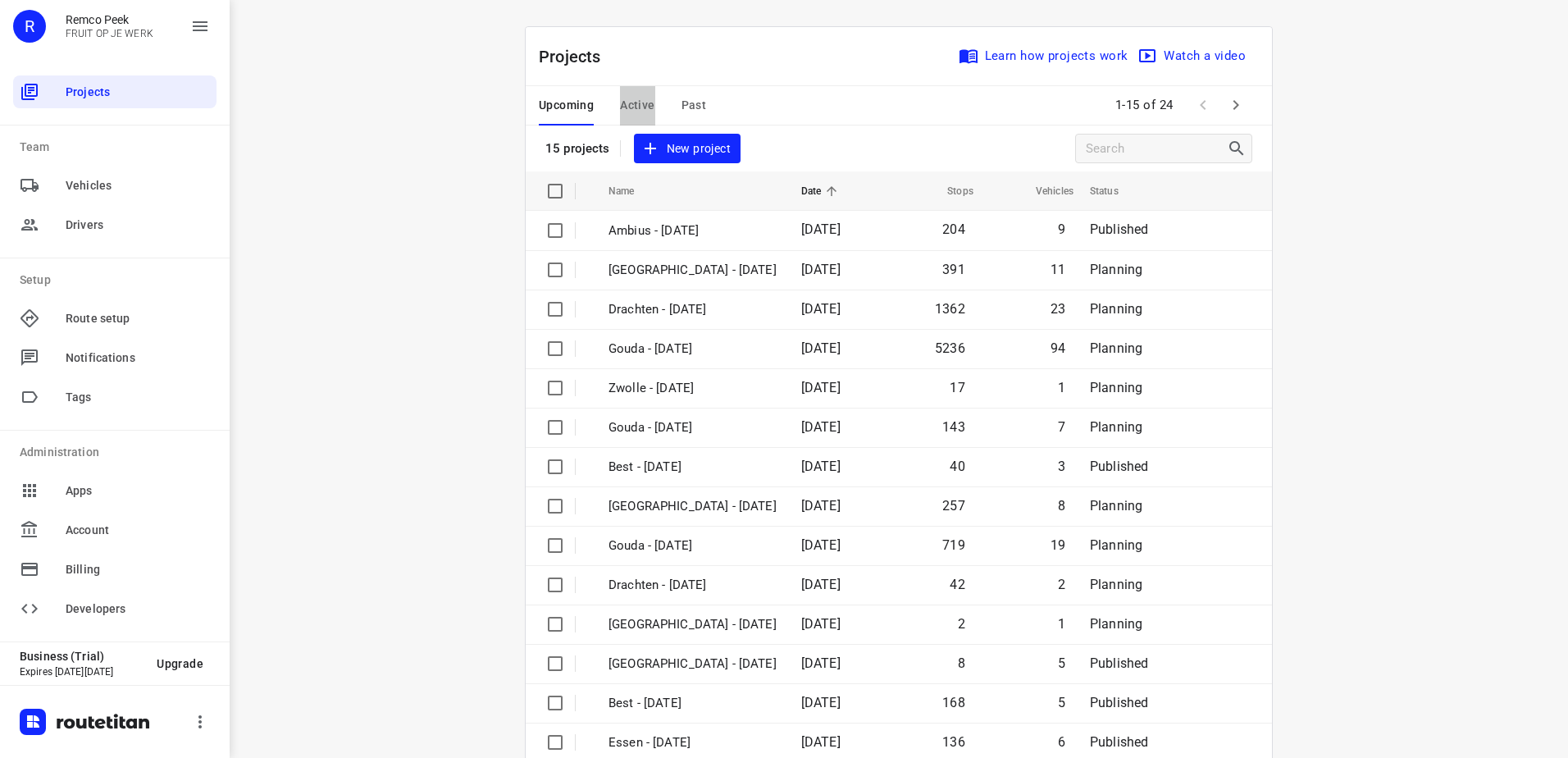
click at [634, 106] on span "Active" at bounding box center [637, 106] width 35 height 21
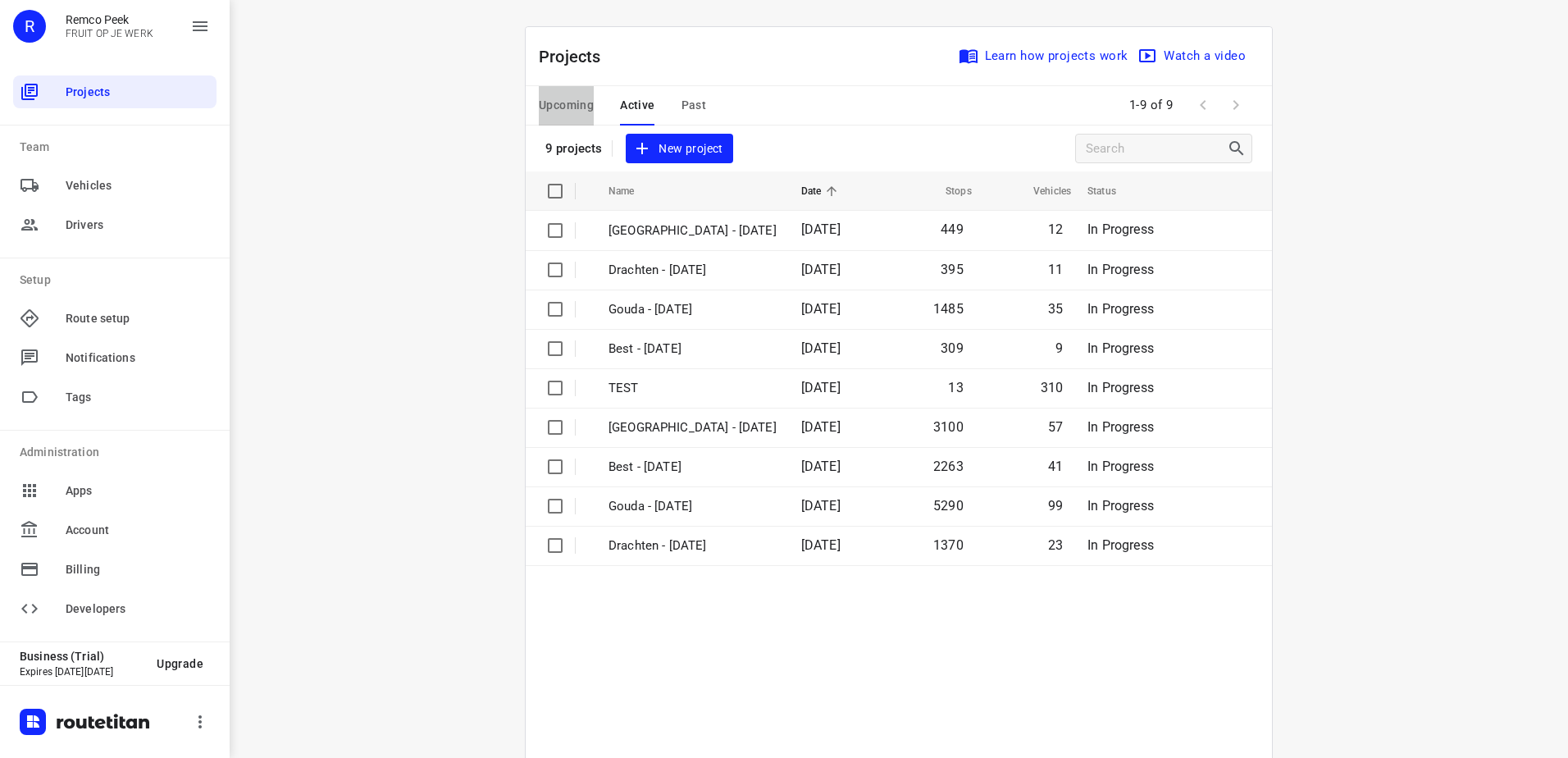
click at [579, 121] on button "Upcoming" at bounding box center [566, 106] width 55 height 39
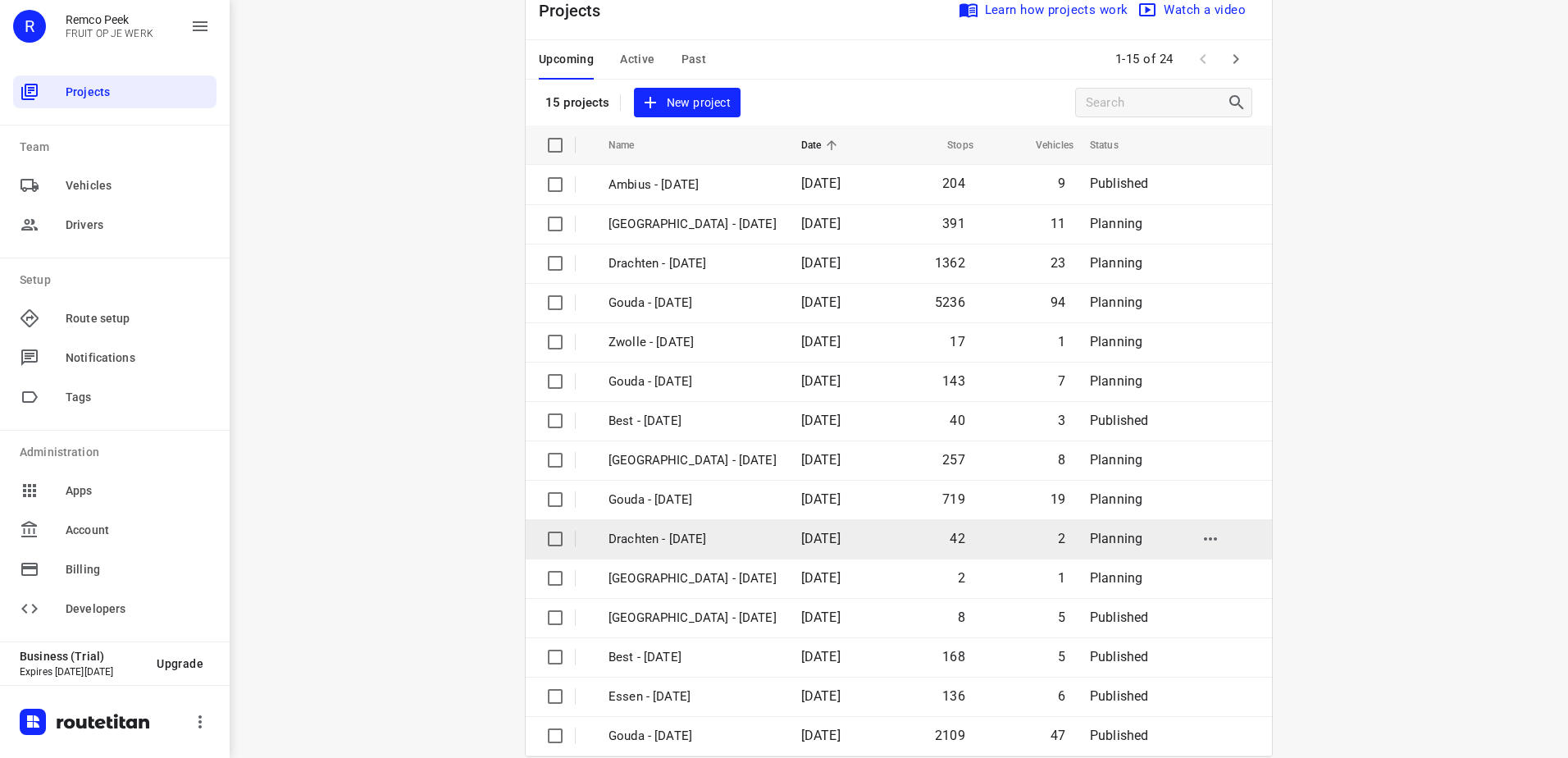
scroll to position [71, 0]
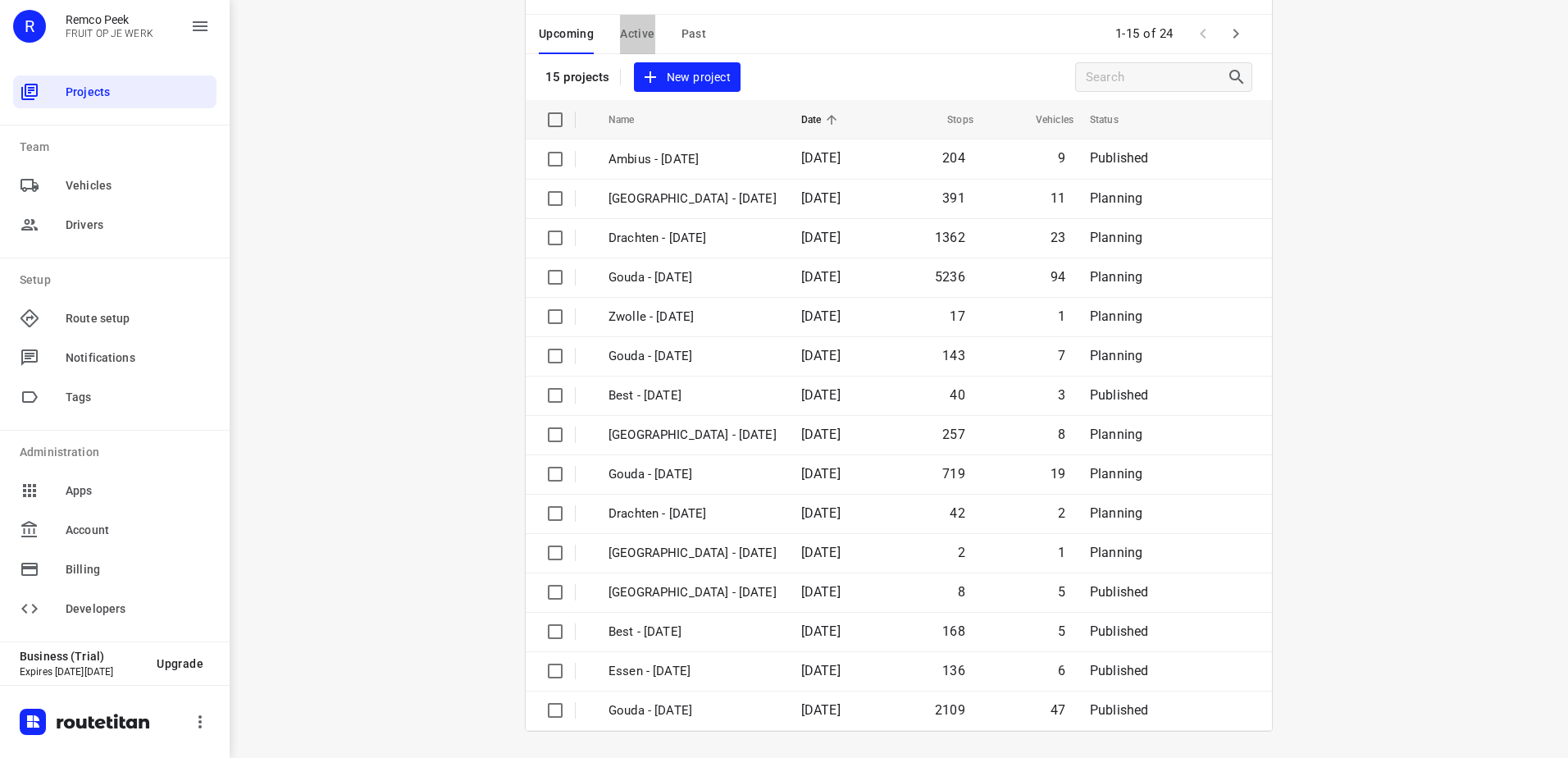
click at [629, 24] on span "Active" at bounding box center [637, 34] width 35 height 21
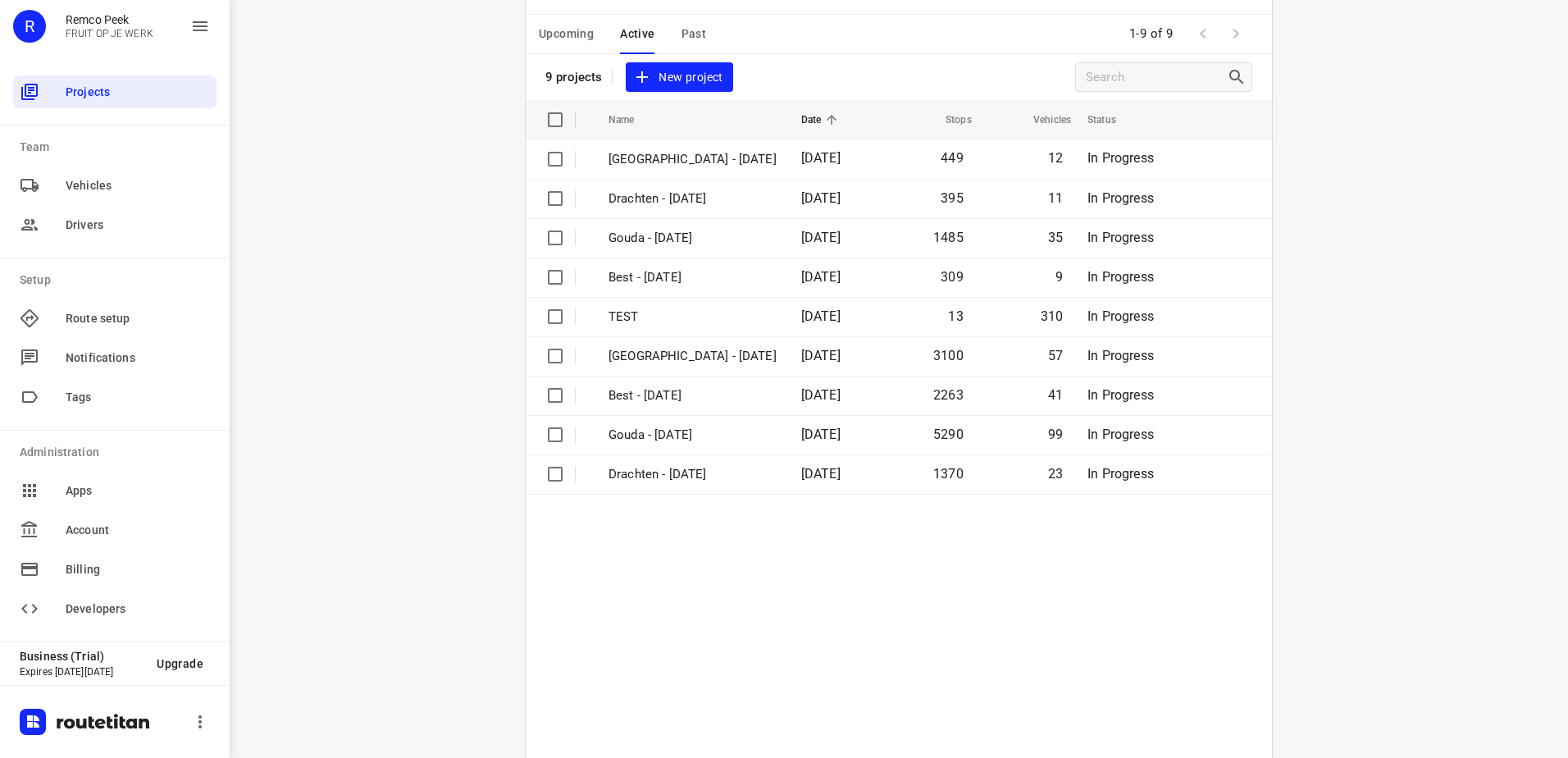
scroll to position [0, 0]
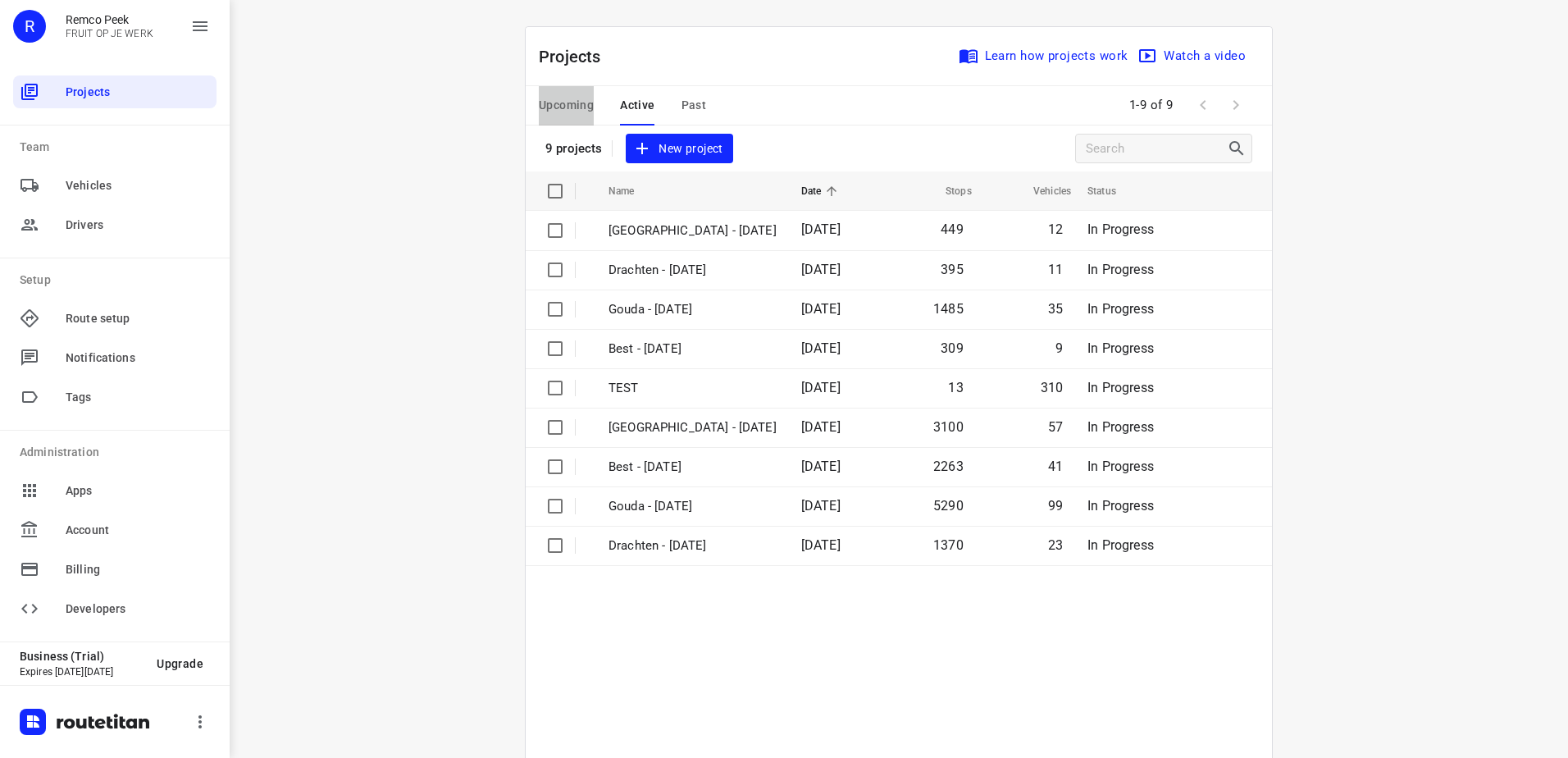
click at [564, 90] on button "Upcoming" at bounding box center [566, 106] width 55 height 39
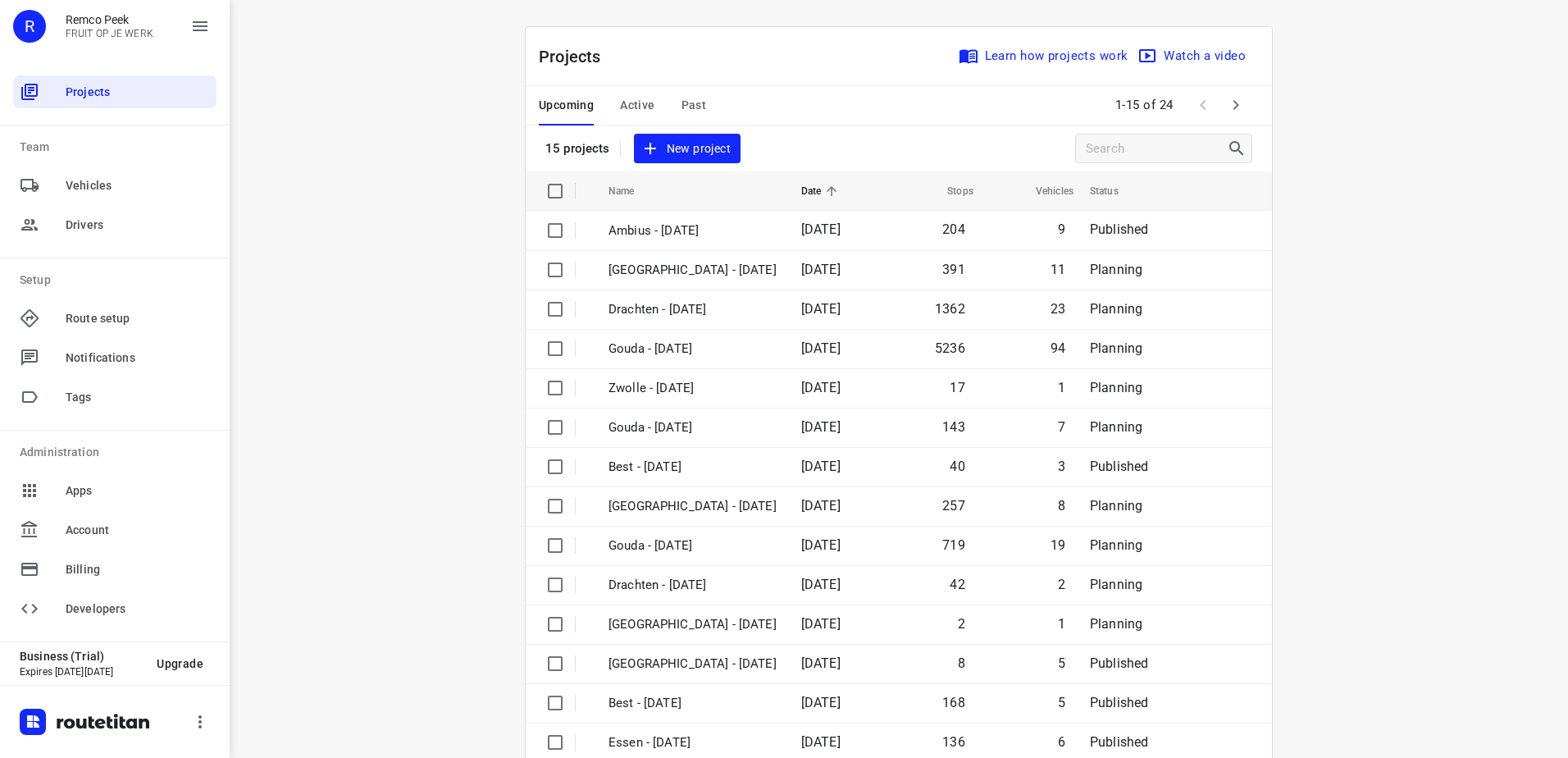
click at [1239, 108] on icon "button" at bounding box center [1236, 105] width 20 height 20
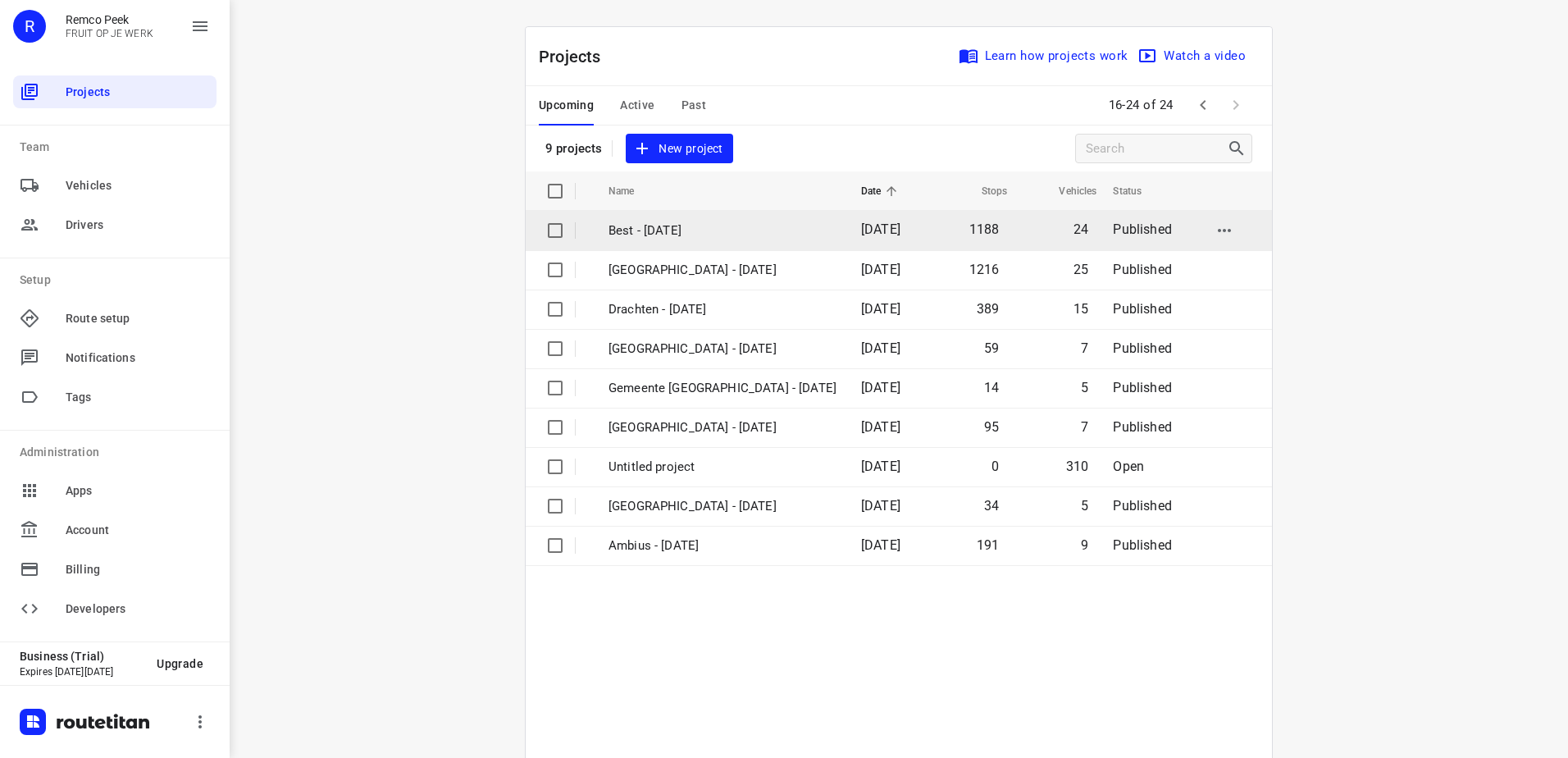
click at [706, 240] on td "Best - [DATE]" at bounding box center [720, 230] width 256 height 39
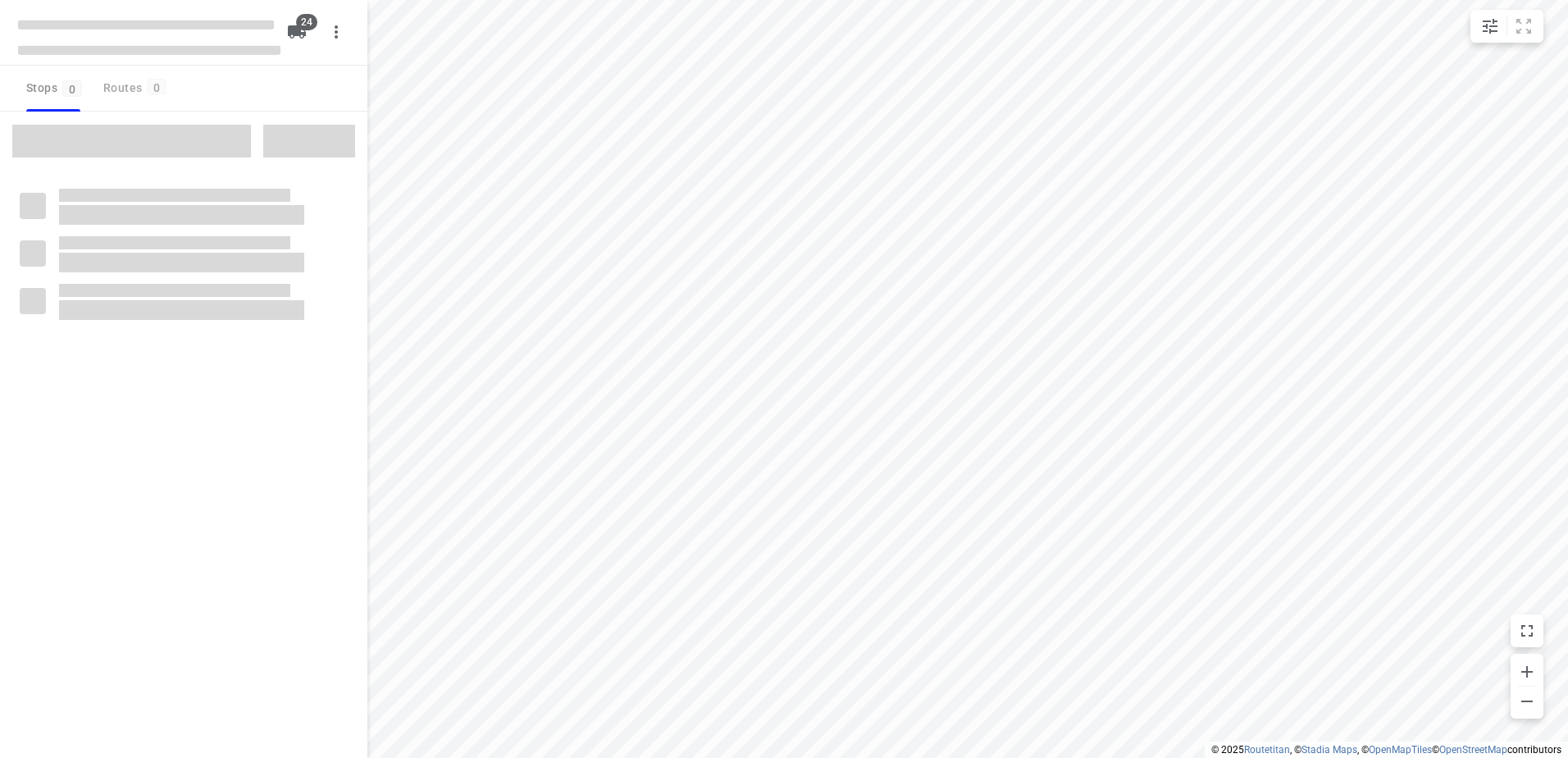
checkbox input "true"
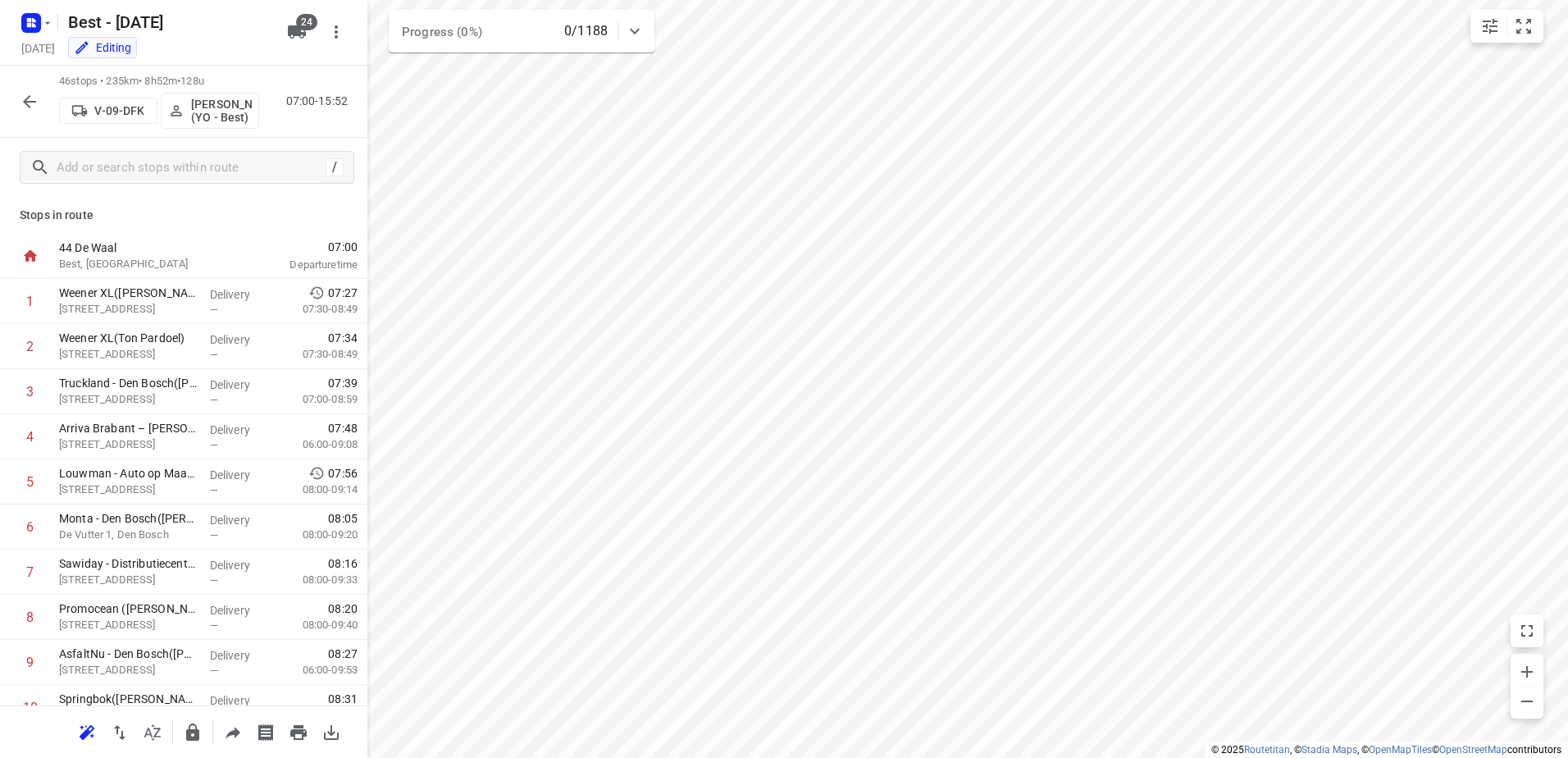
click at [30, 89] on button "button" at bounding box center [29, 101] width 33 height 33
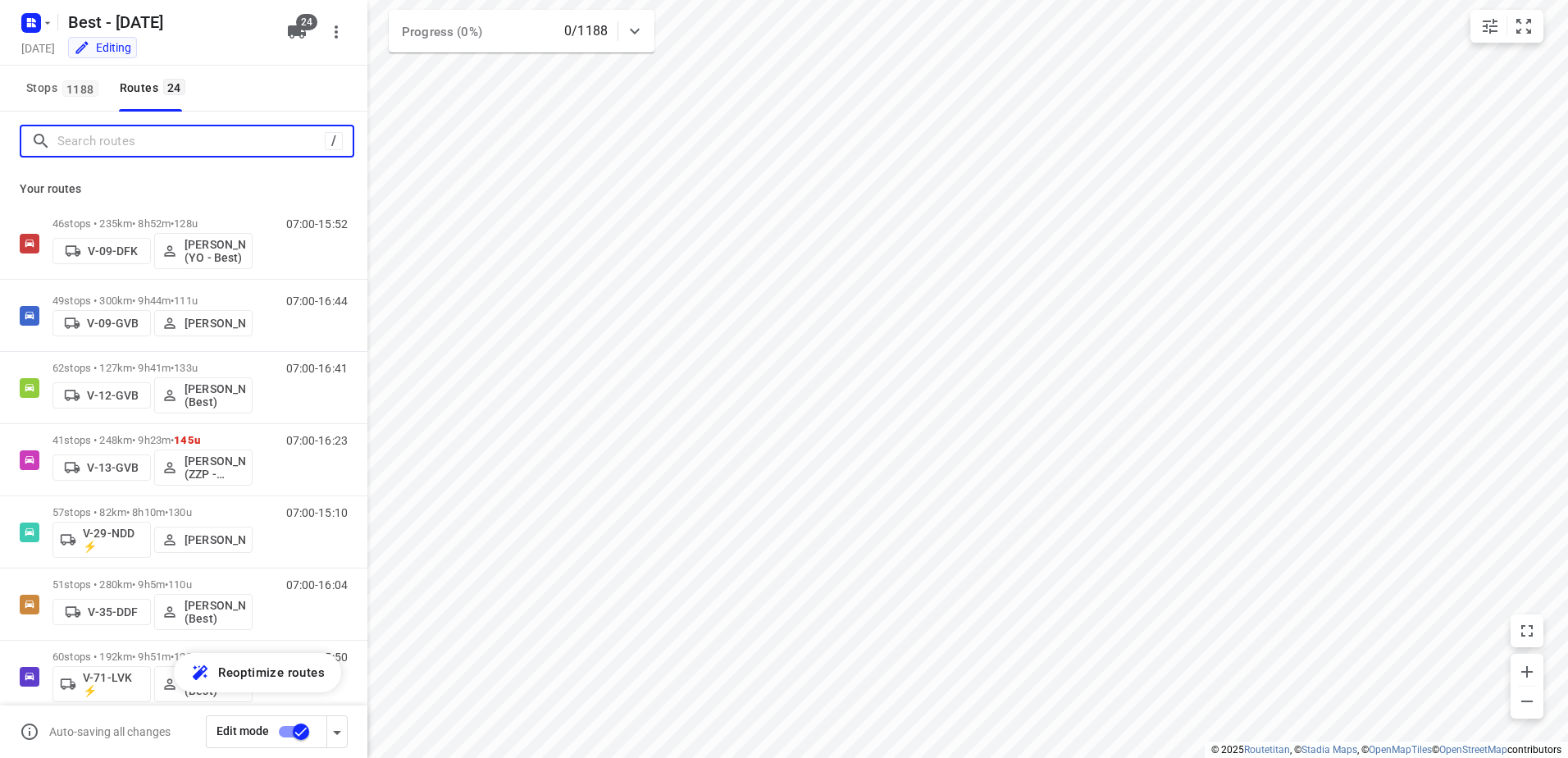
click at [125, 139] on input "Search routes" at bounding box center [191, 141] width 268 height 25
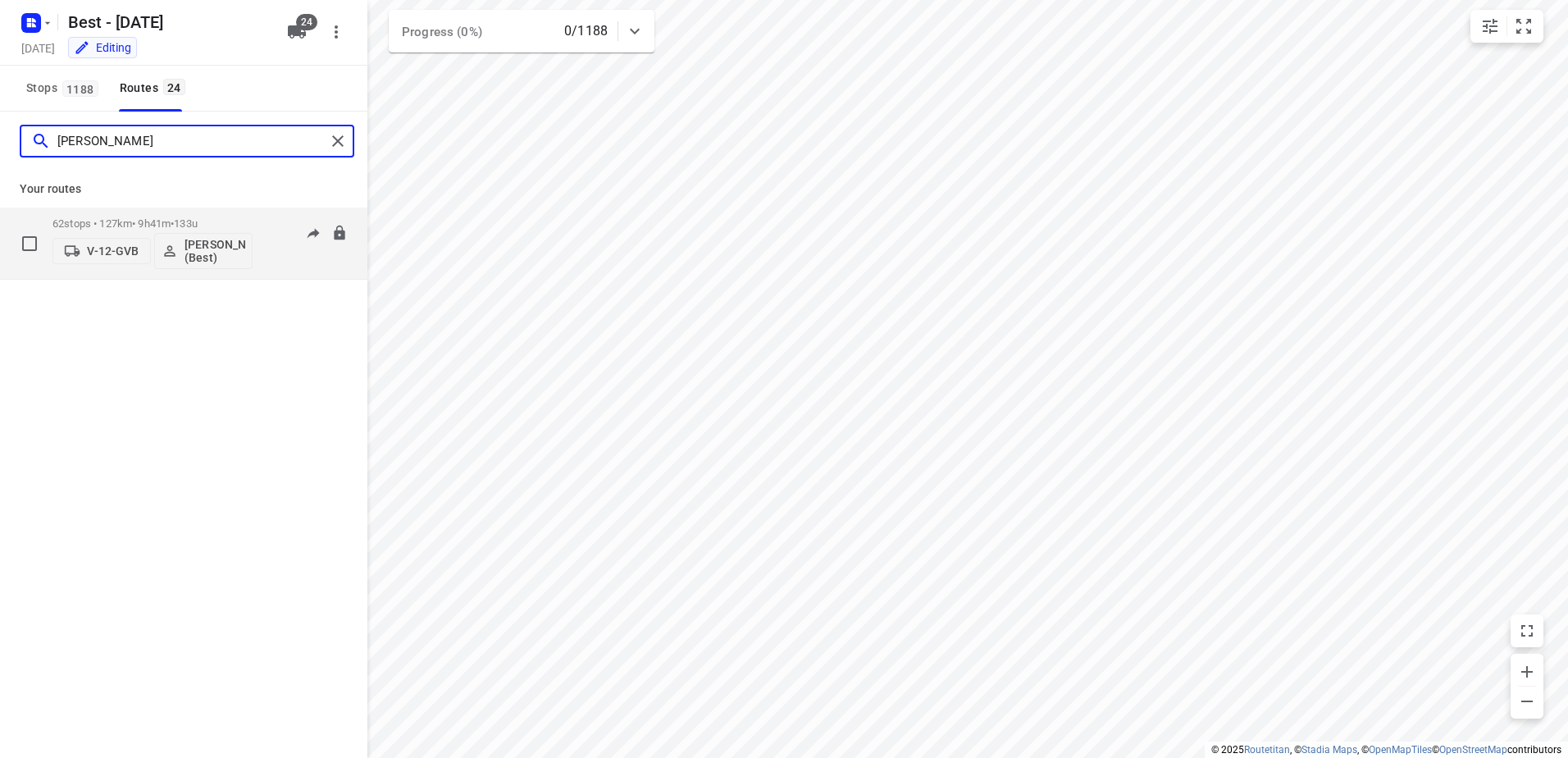
type input "lisa"
click at [153, 215] on div "62 stops • 127km • 9h41m • 133u V-12-GVB Lisa Scheepers (Best)" at bounding box center [153, 242] width 200 height 68
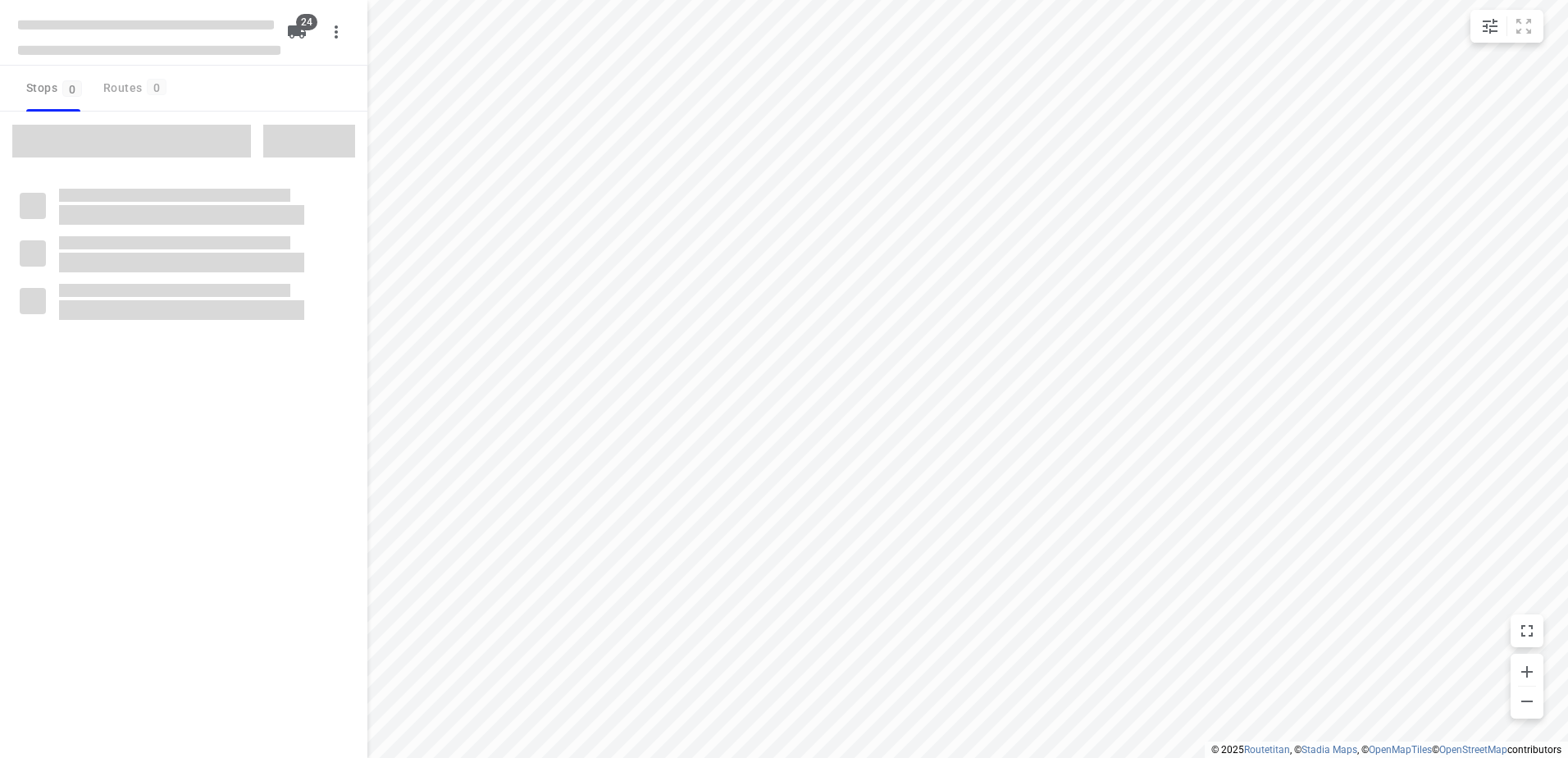
checkbox input "true"
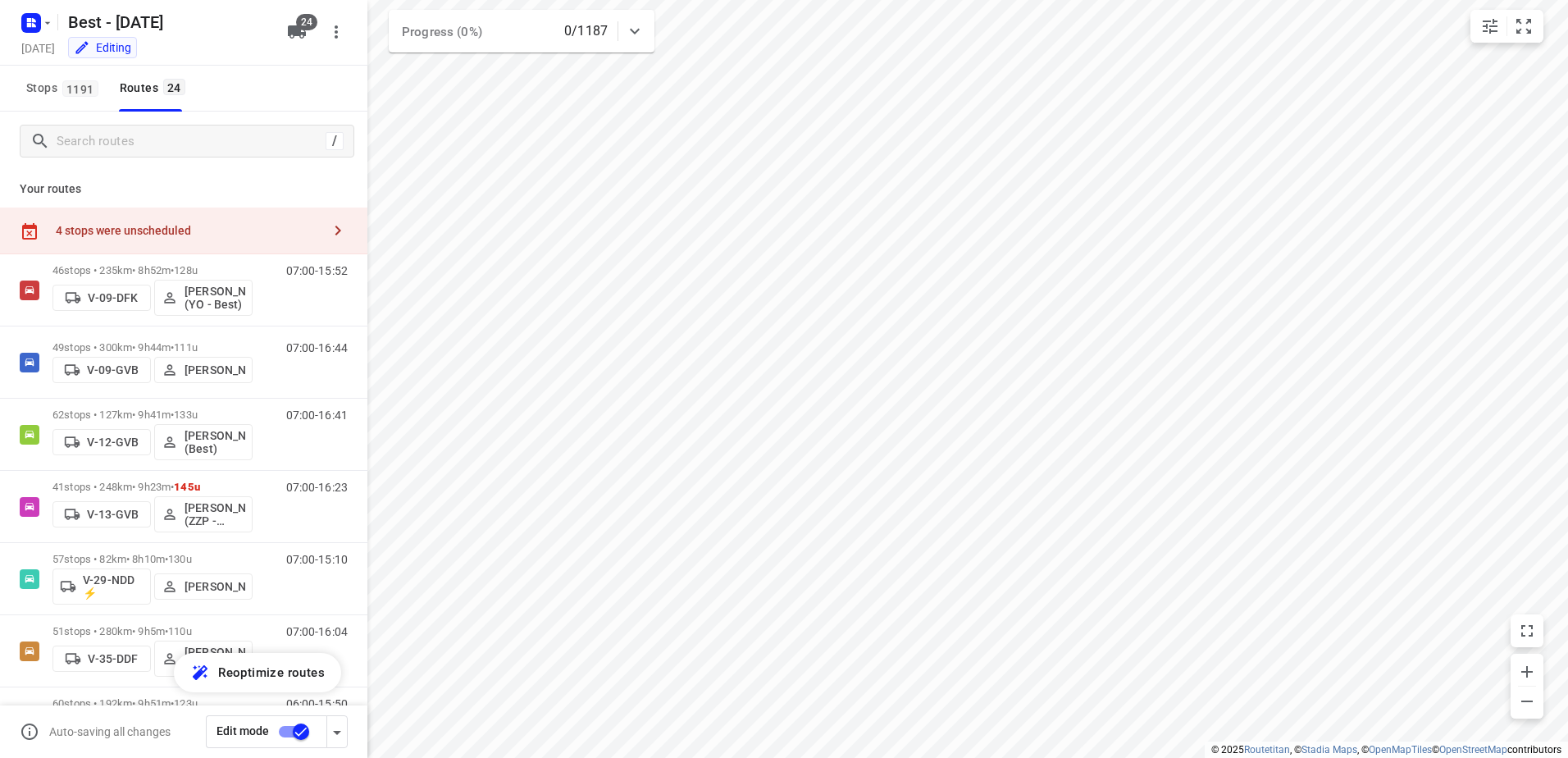
drag, startPoint x: 271, startPoint y: 220, endPoint x: 275, endPoint y: 231, distance: 11.7
click at [271, 220] on div "4 stops were unscheduled" at bounding box center [183, 231] width 368 height 47
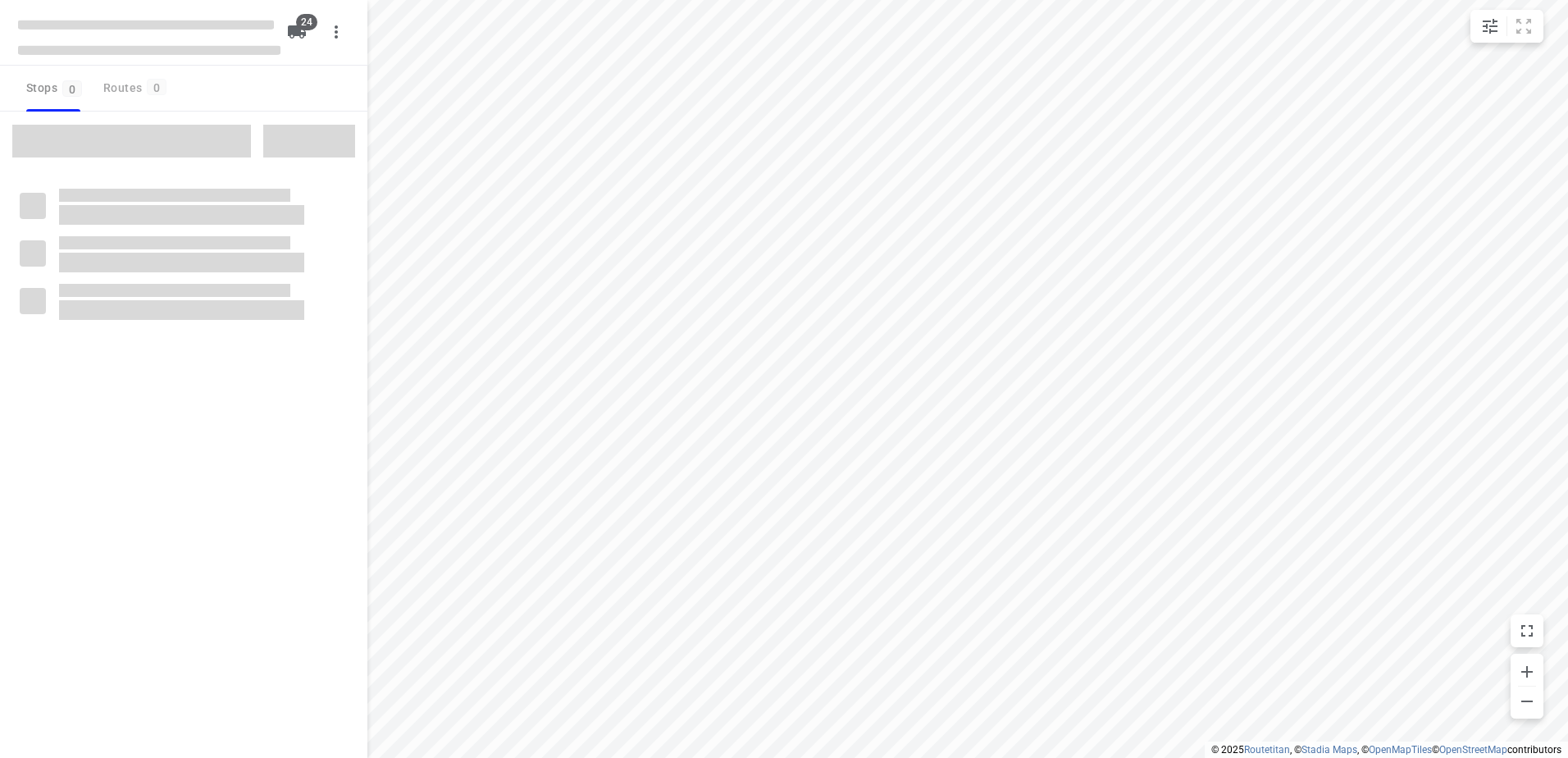
checkbox input "true"
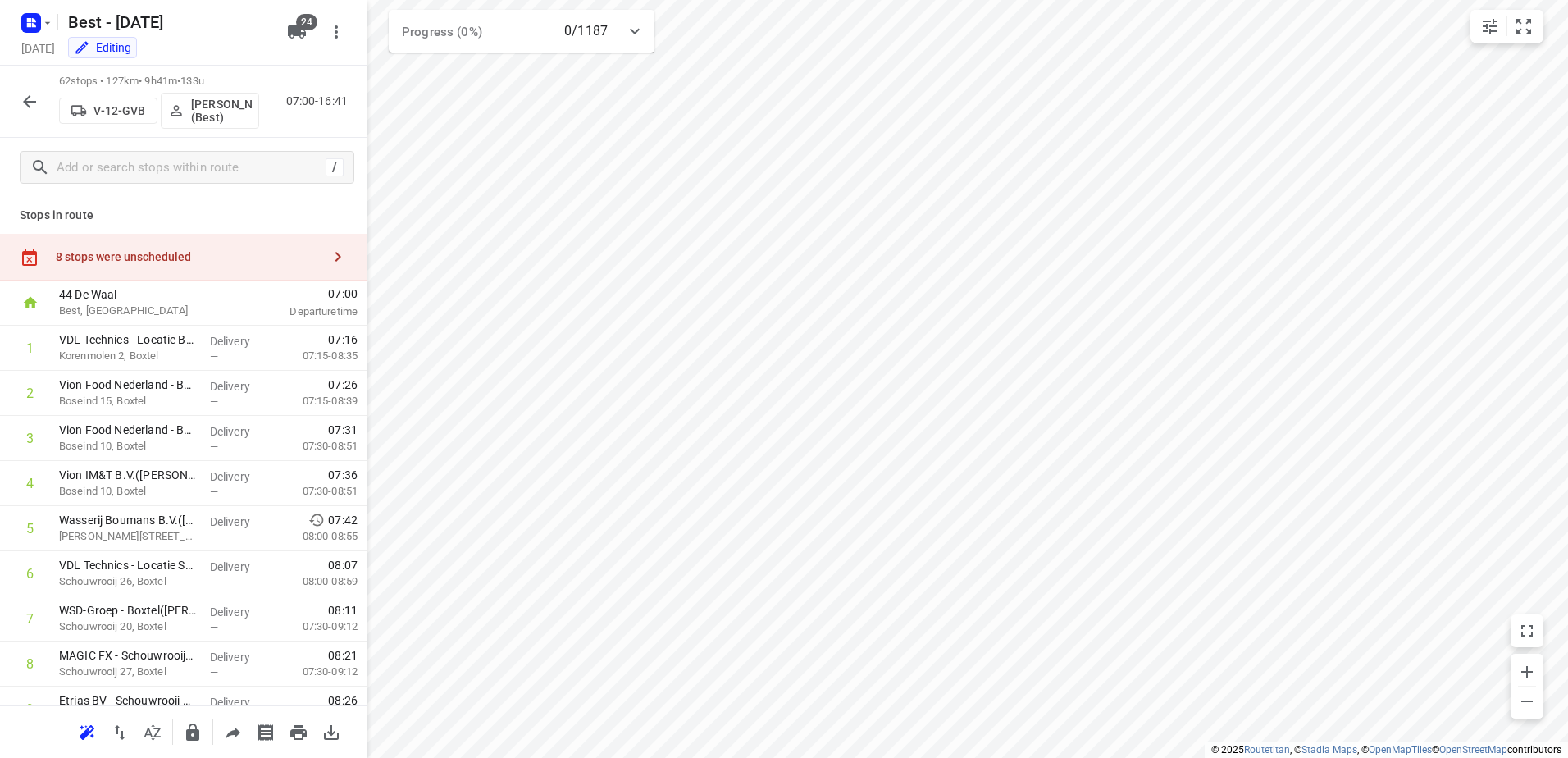
click at [228, 269] on div "8 stops were unscheduled" at bounding box center [183, 257] width 368 height 47
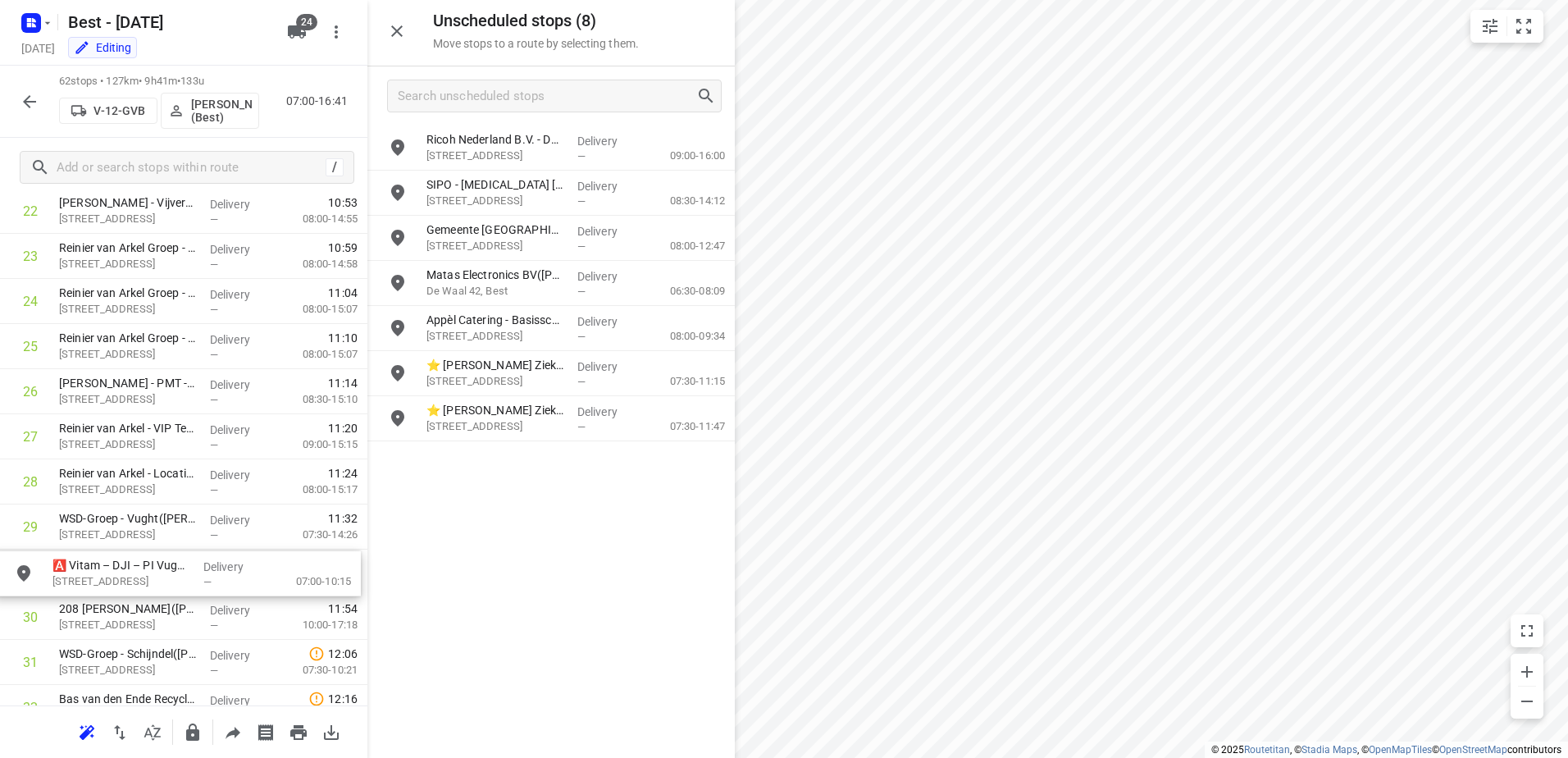
scroll to position [1085, 0]
drag, startPoint x: 626, startPoint y: 146, endPoint x: 243, endPoint y: 574, distance: 574.3
drag, startPoint x: 597, startPoint y: 185, endPoint x: 205, endPoint y: 586, distance: 560.8
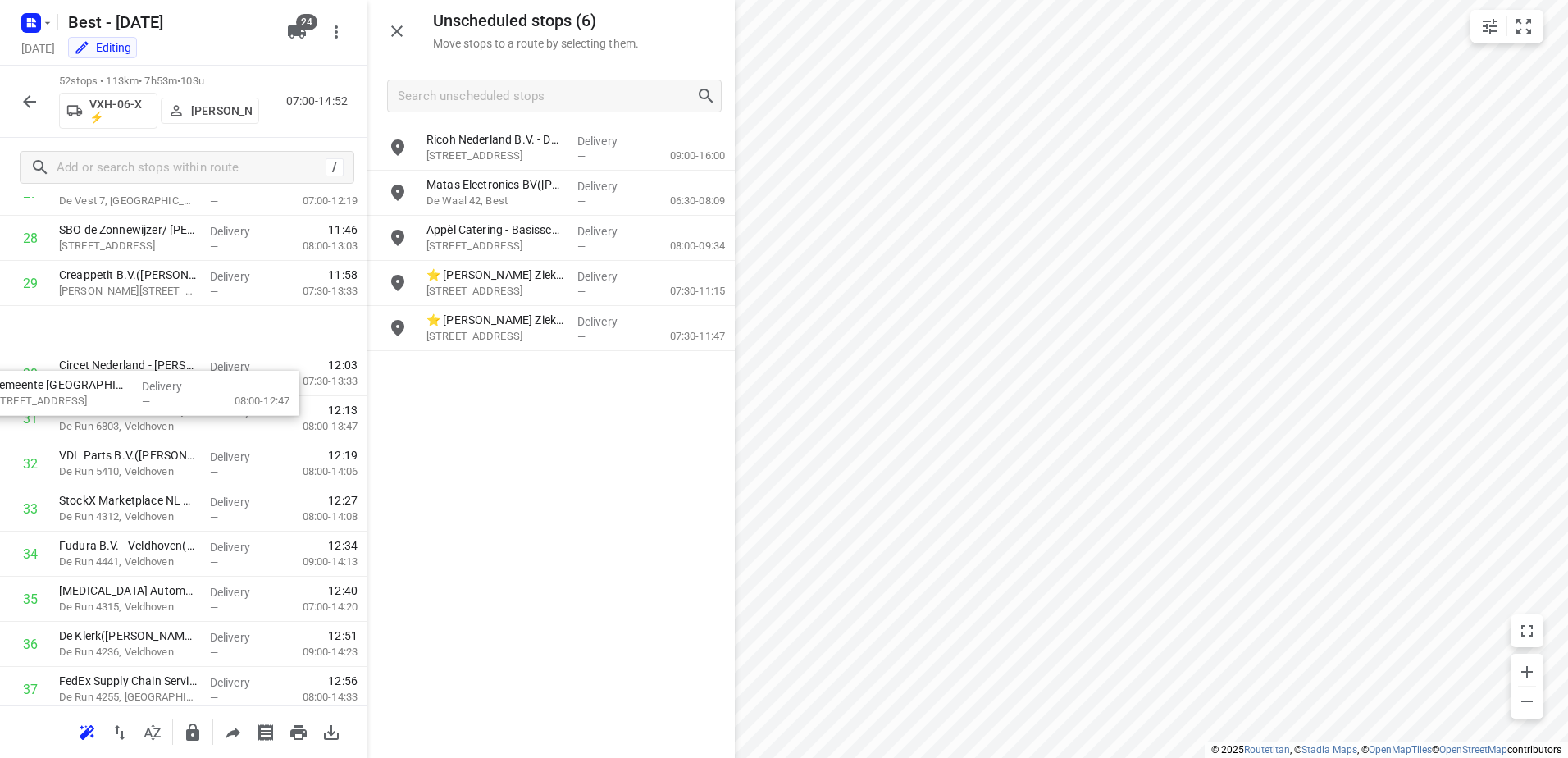
scroll to position [1175, 0]
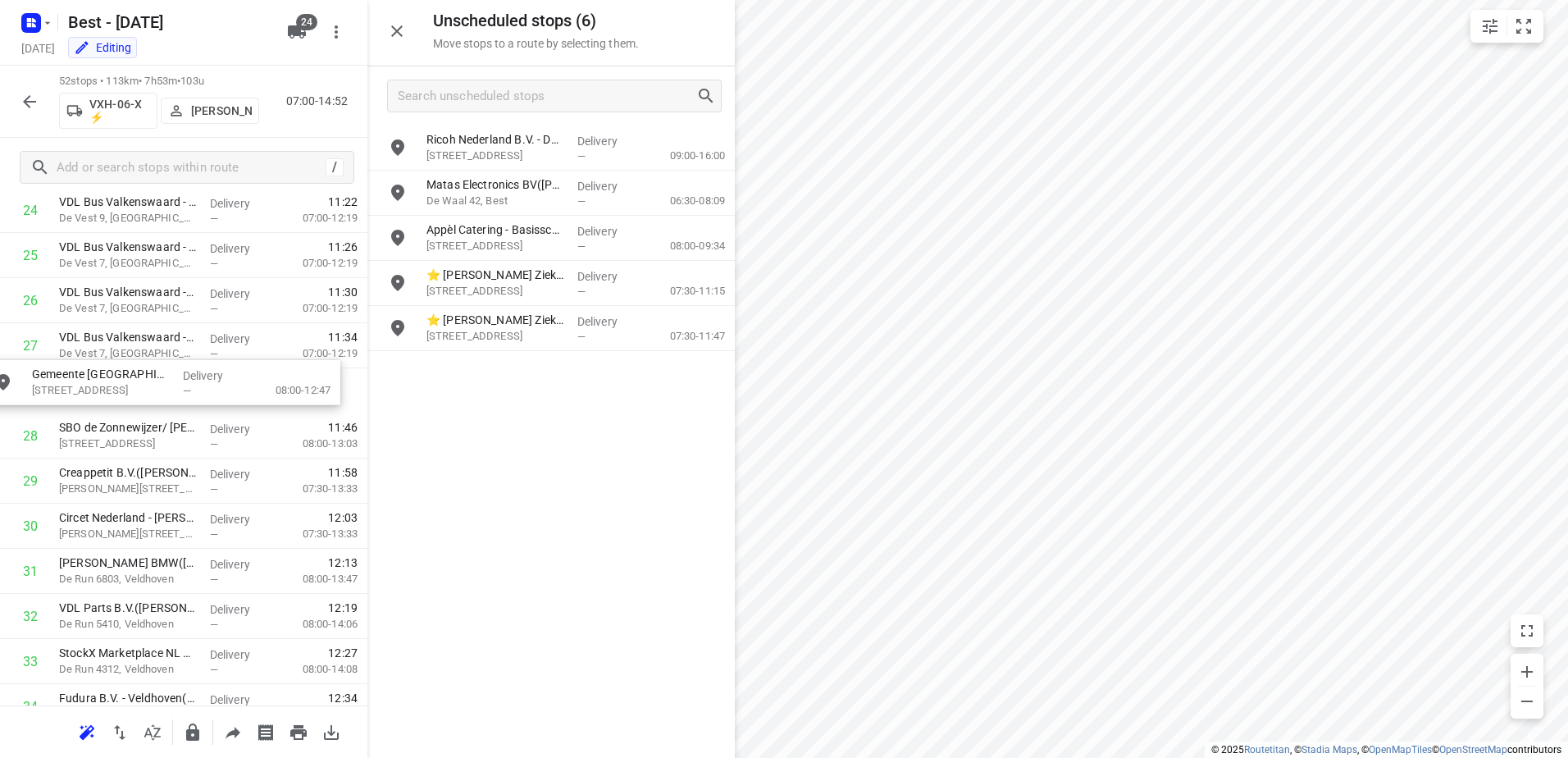
drag, startPoint x: 635, startPoint y: 191, endPoint x: 241, endPoint y: 393, distance: 442.8
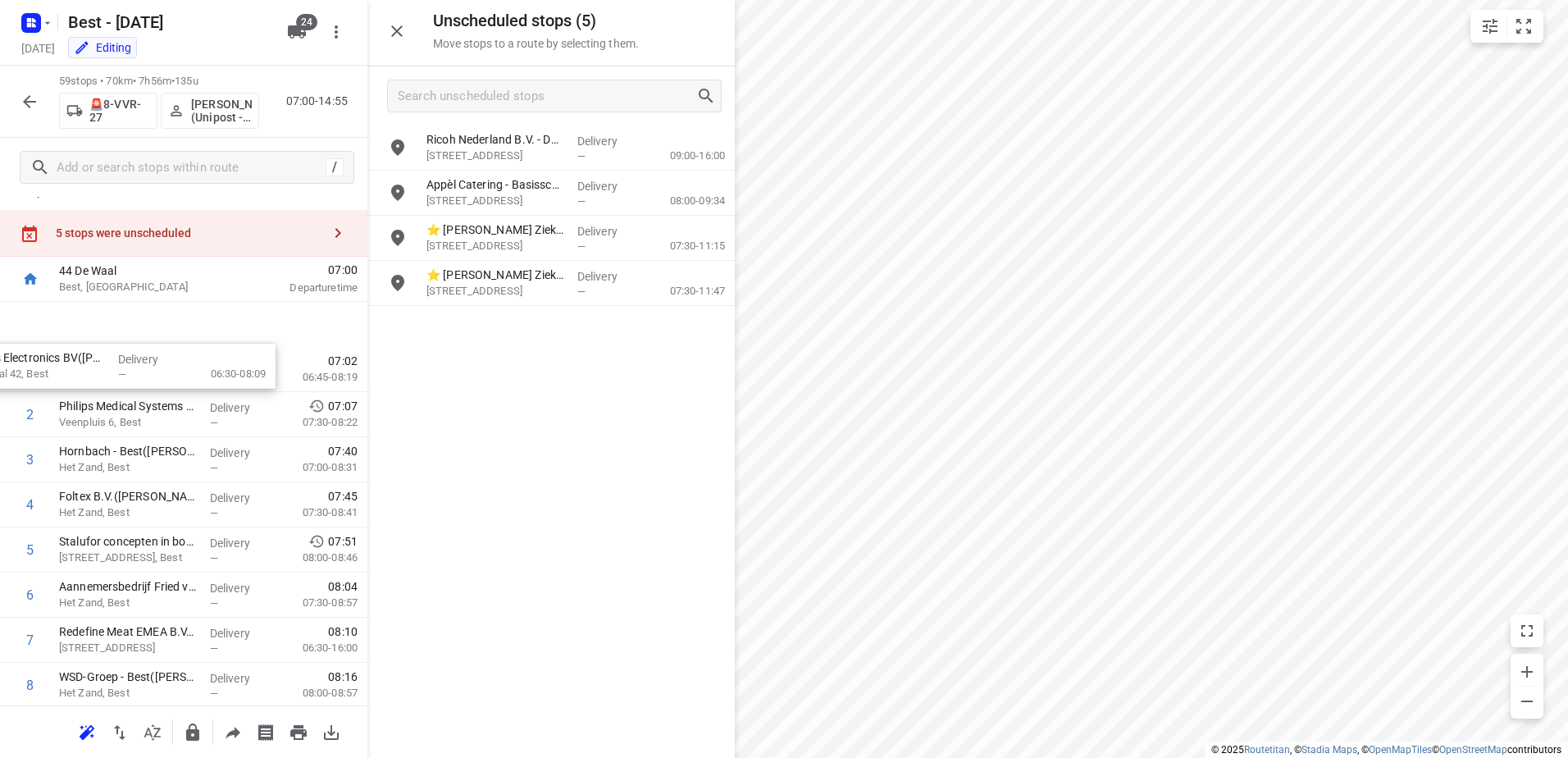
scroll to position [0, 0]
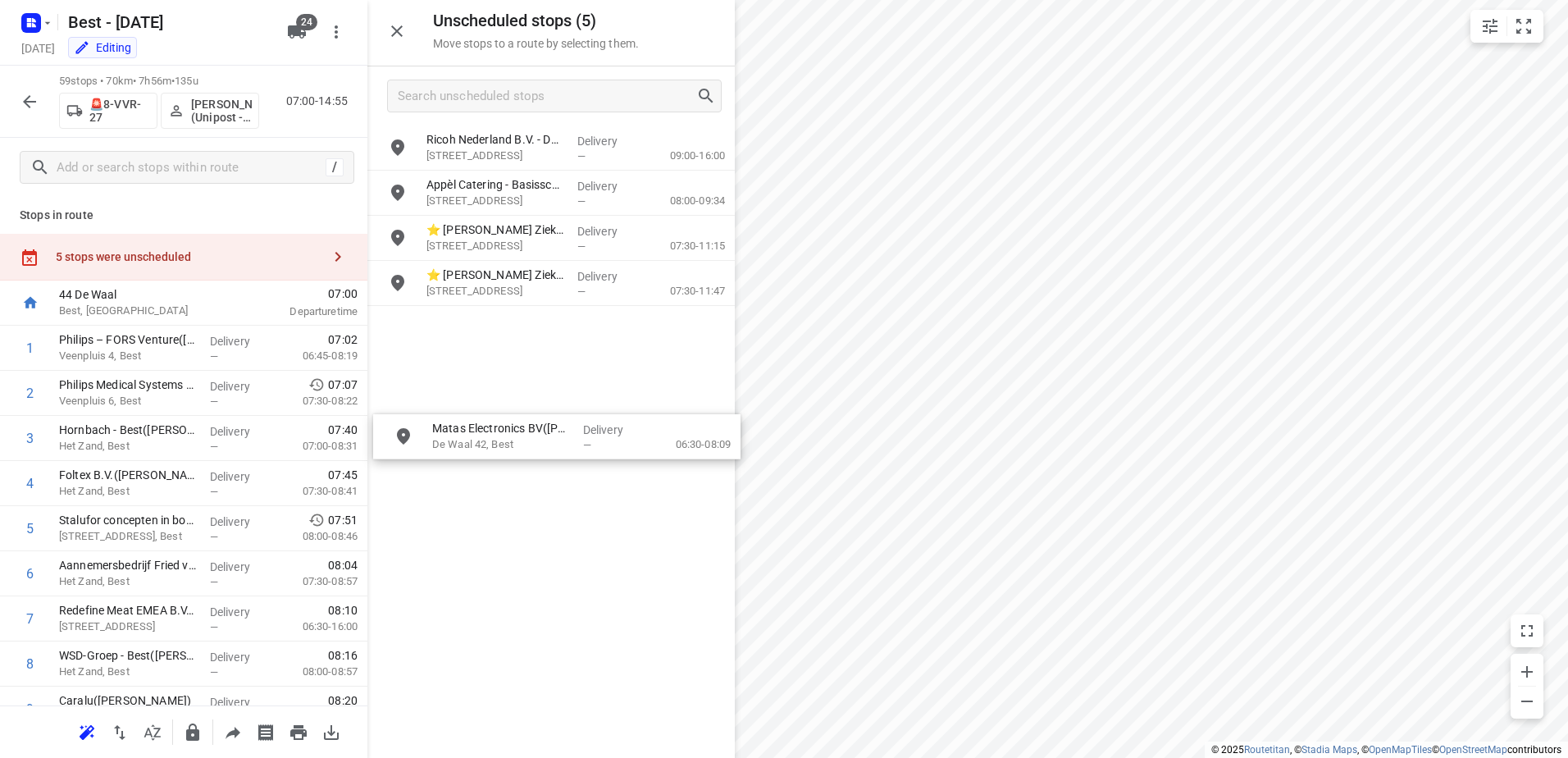
drag, startPoint x: 586, startPoint y: 197, endPoint x: 596, endPoint y: 441, distance: 244.2
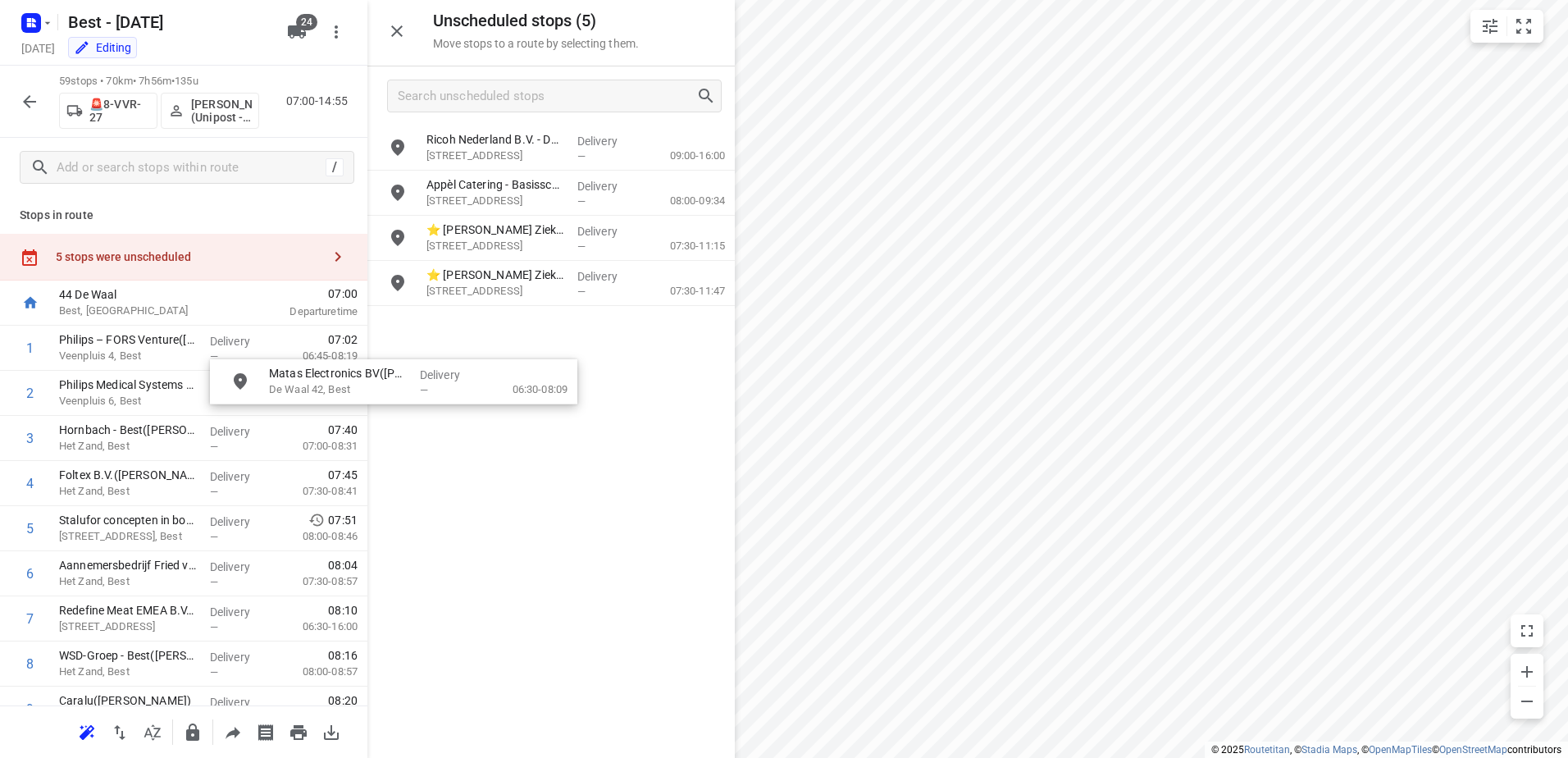
drag, startPoint x: 550, startPoint y: 198, endPoint x: 509, endPoint y: 390, distance: 196.3
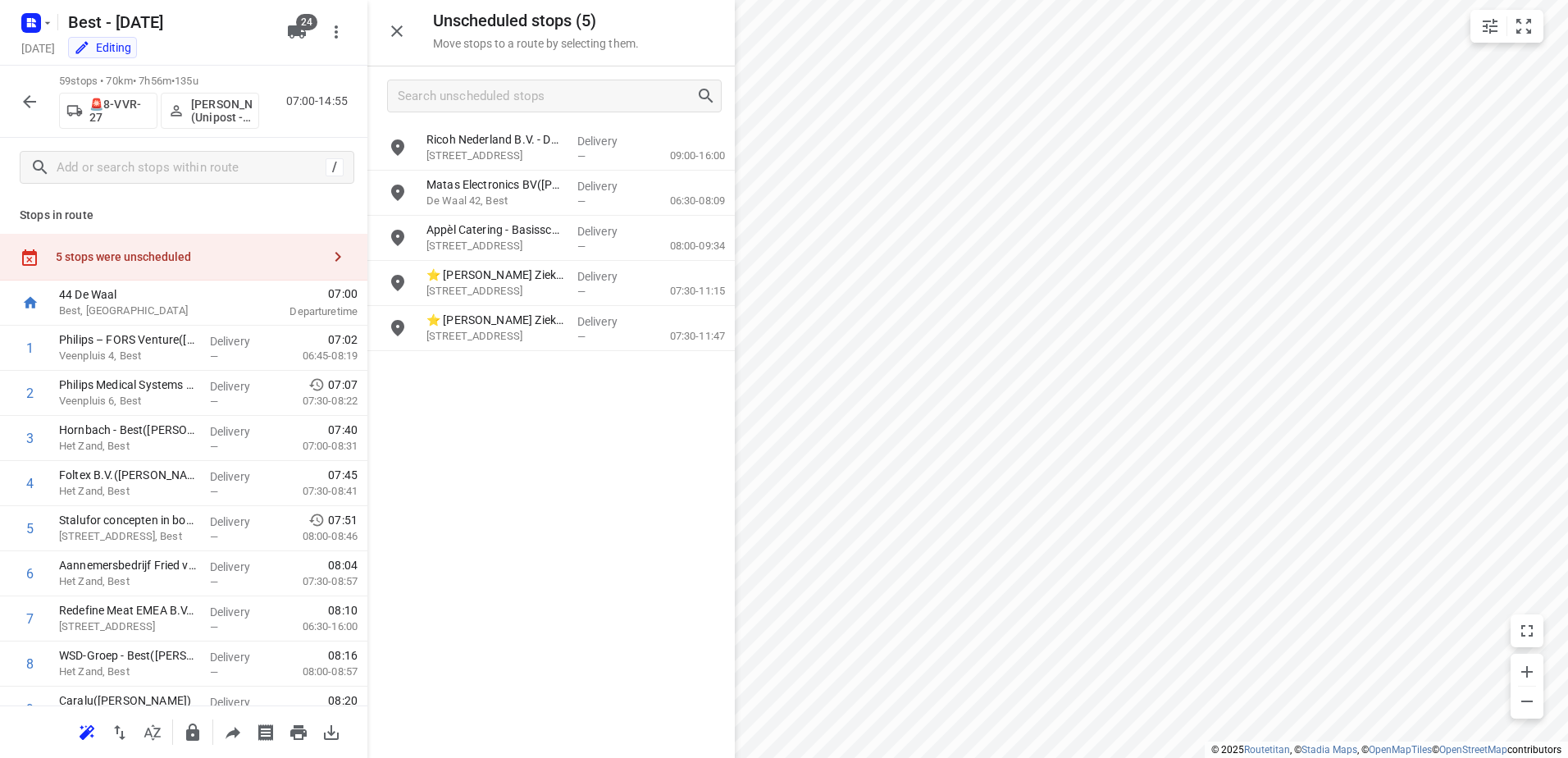
click at [18, 93] on button "button" at bounding box center [29, 101] width 33 height 33
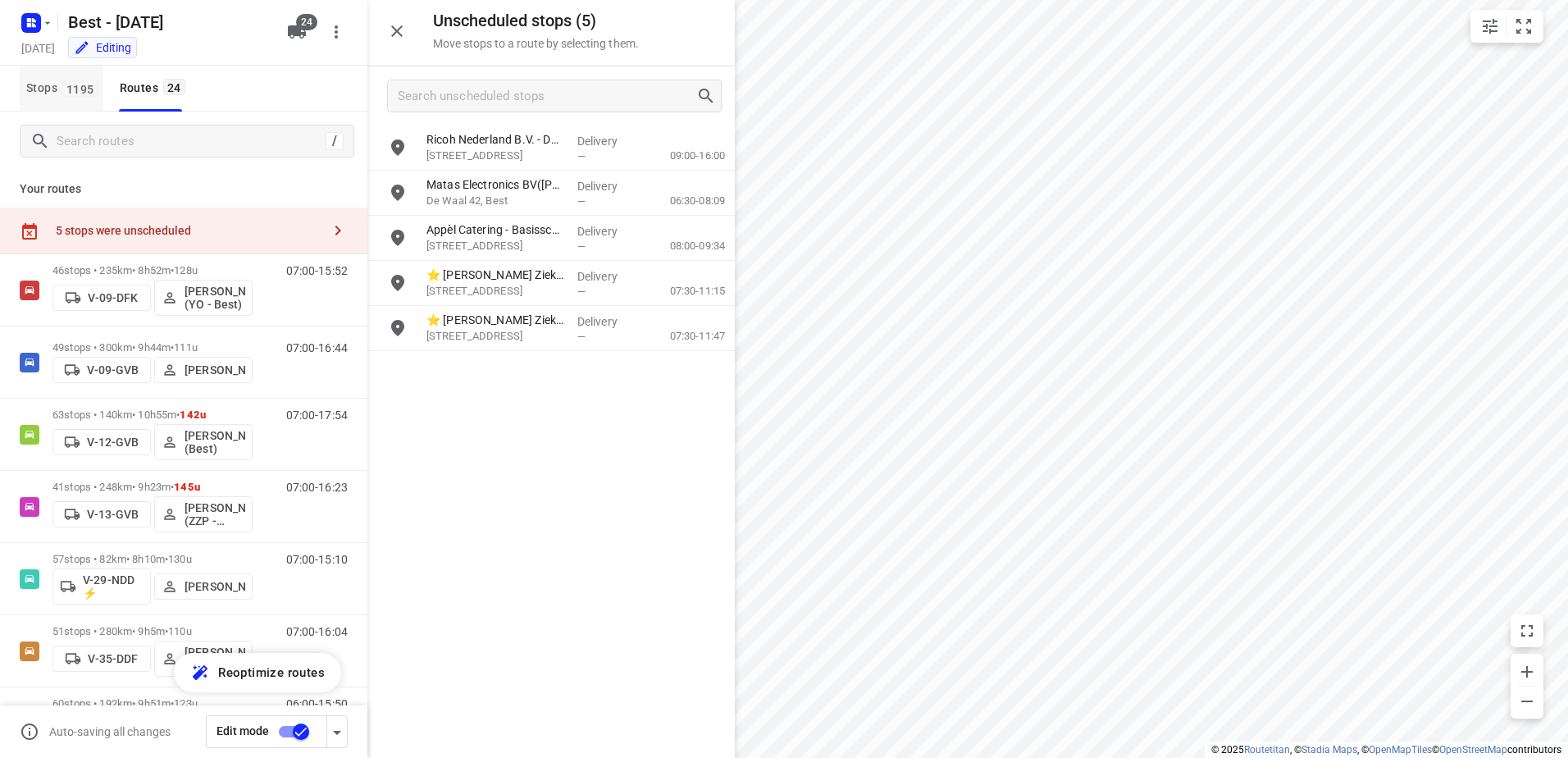
click at [80, 86] on span "1195" at bounding box center [81, 89] width 37 height 17
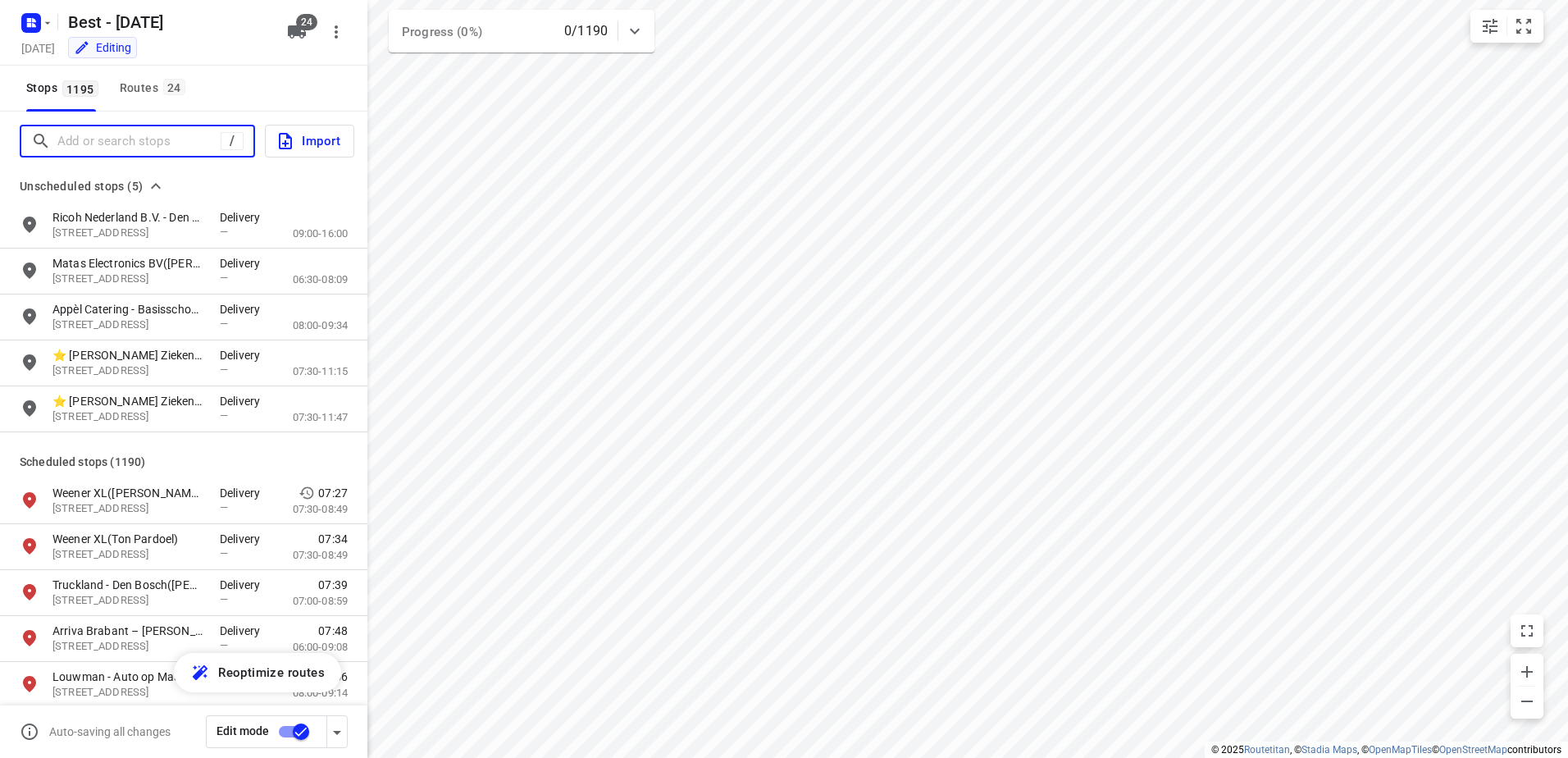
click at [118, 137] on input "Add or search stops" at bounding box center [139, 141] width 163 height 25
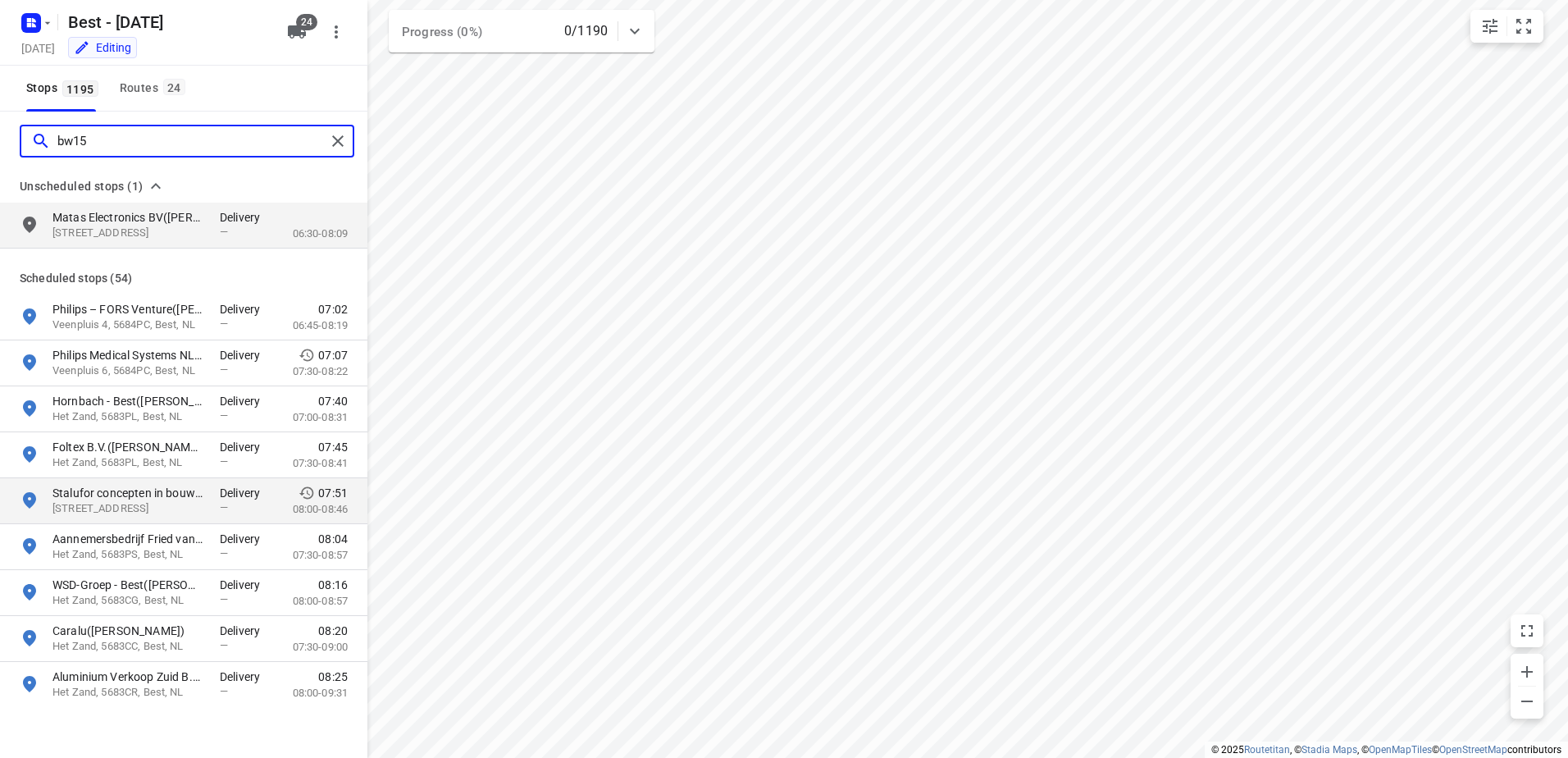
type input "bw15"
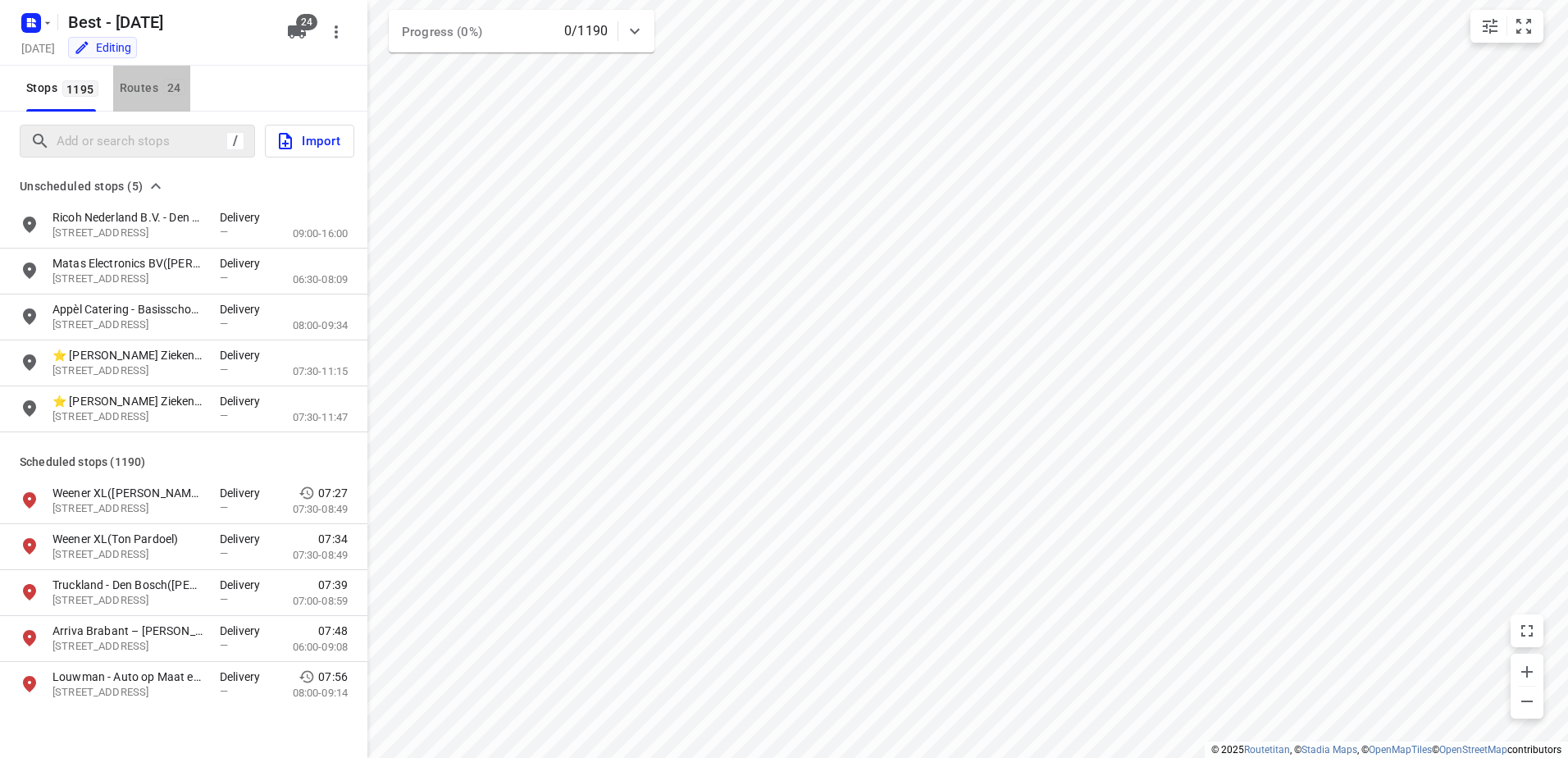
click at [160, 88] on div "Routes 24" at bounding box center [154, 88] width 70 height 21
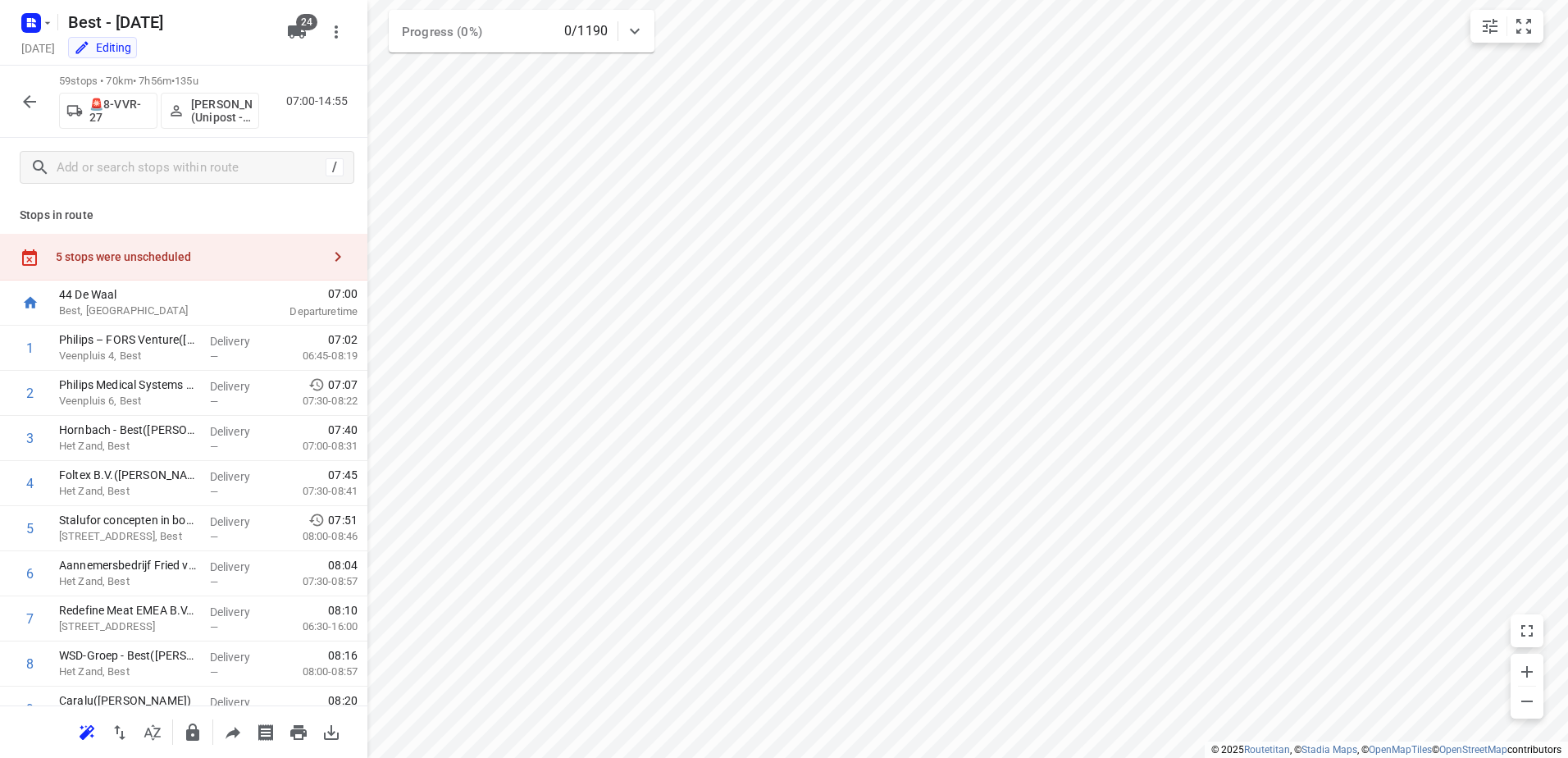
click at [199, 274] on div "5 stops were unscheduled" at bounding box center [183, 257] width 368 height 47
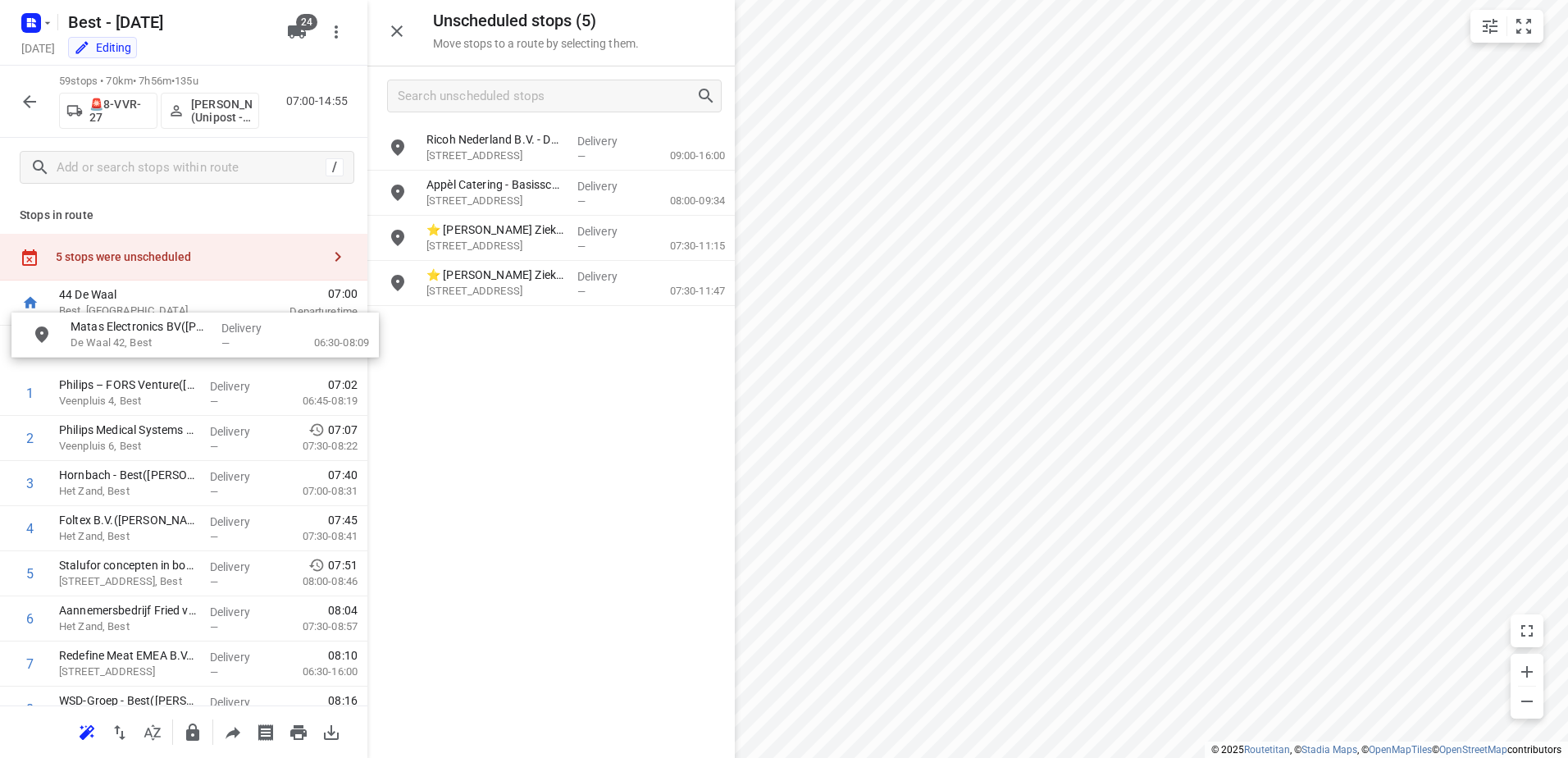
drag, startPoint x: 509, startPoint y: 208, endPoint x: 129, endPoint y: 358, distance: 408.5
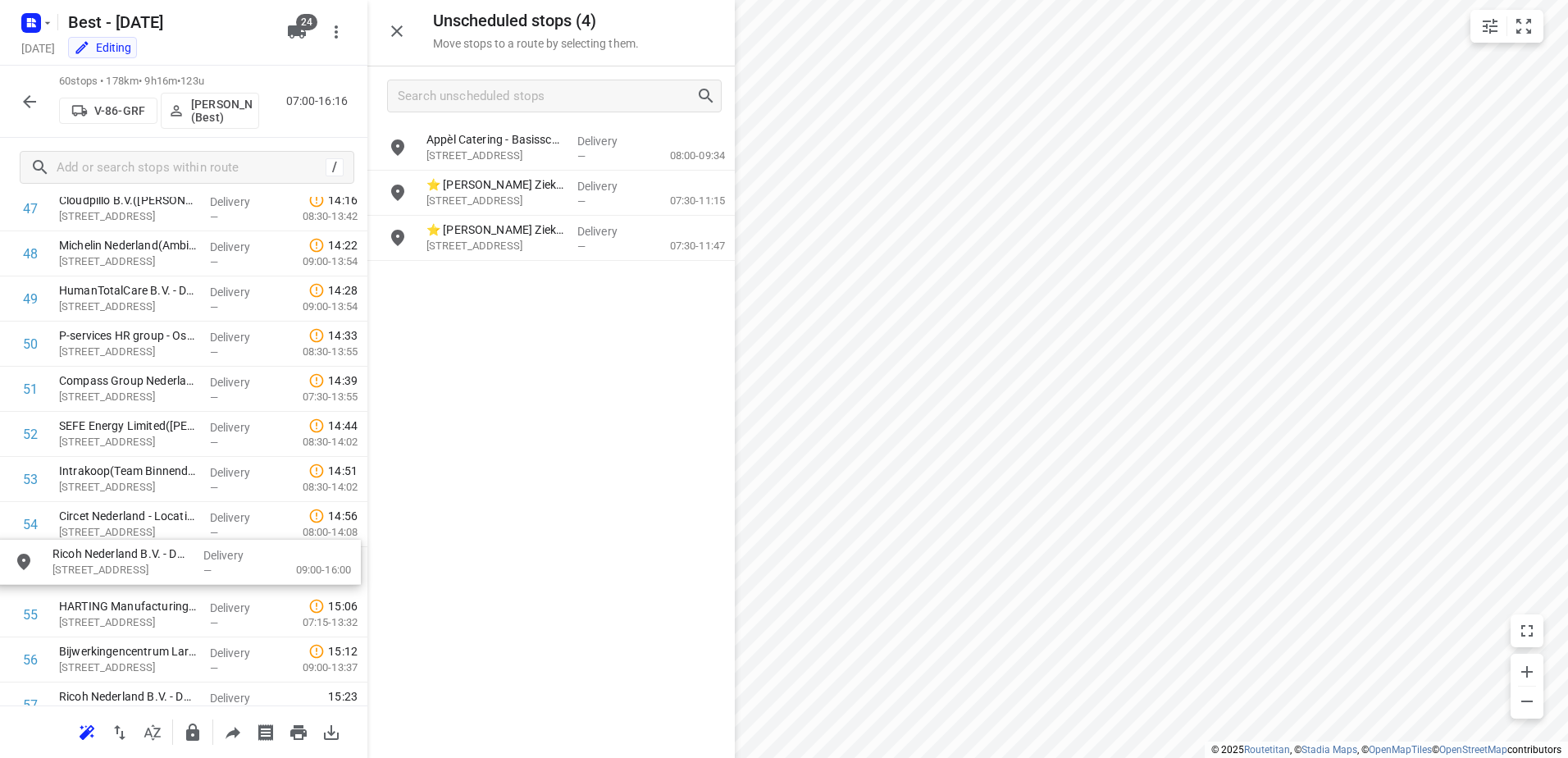
scroll to position [2428, 0]
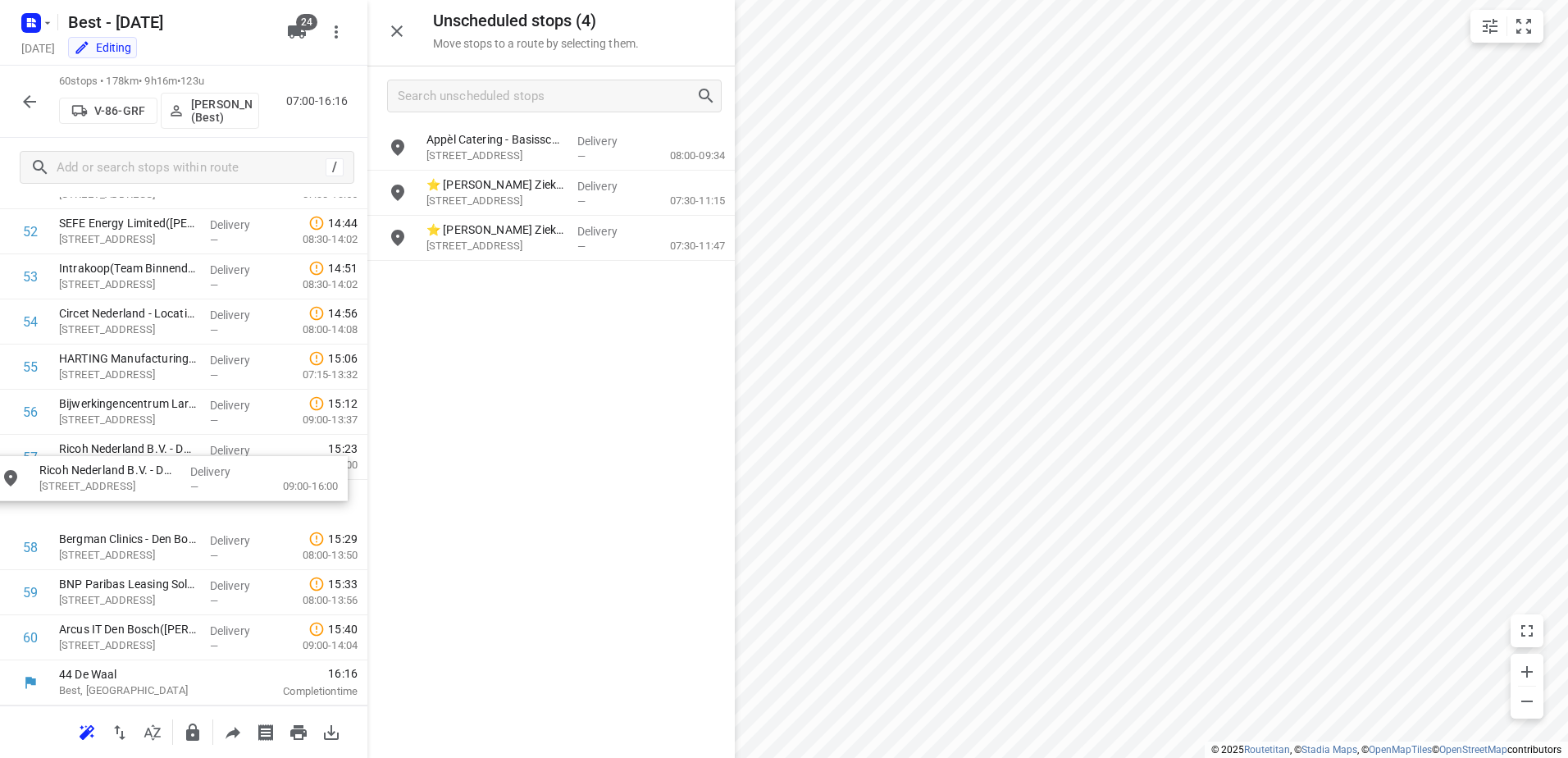
drag, startPoint x: 572, startPoint y: 152, endPoint x: 174, endPoint y: 498, distance: 527.4
click at [37, 105] on icon "button" at bounding box center [29, 101] width 20 height 20
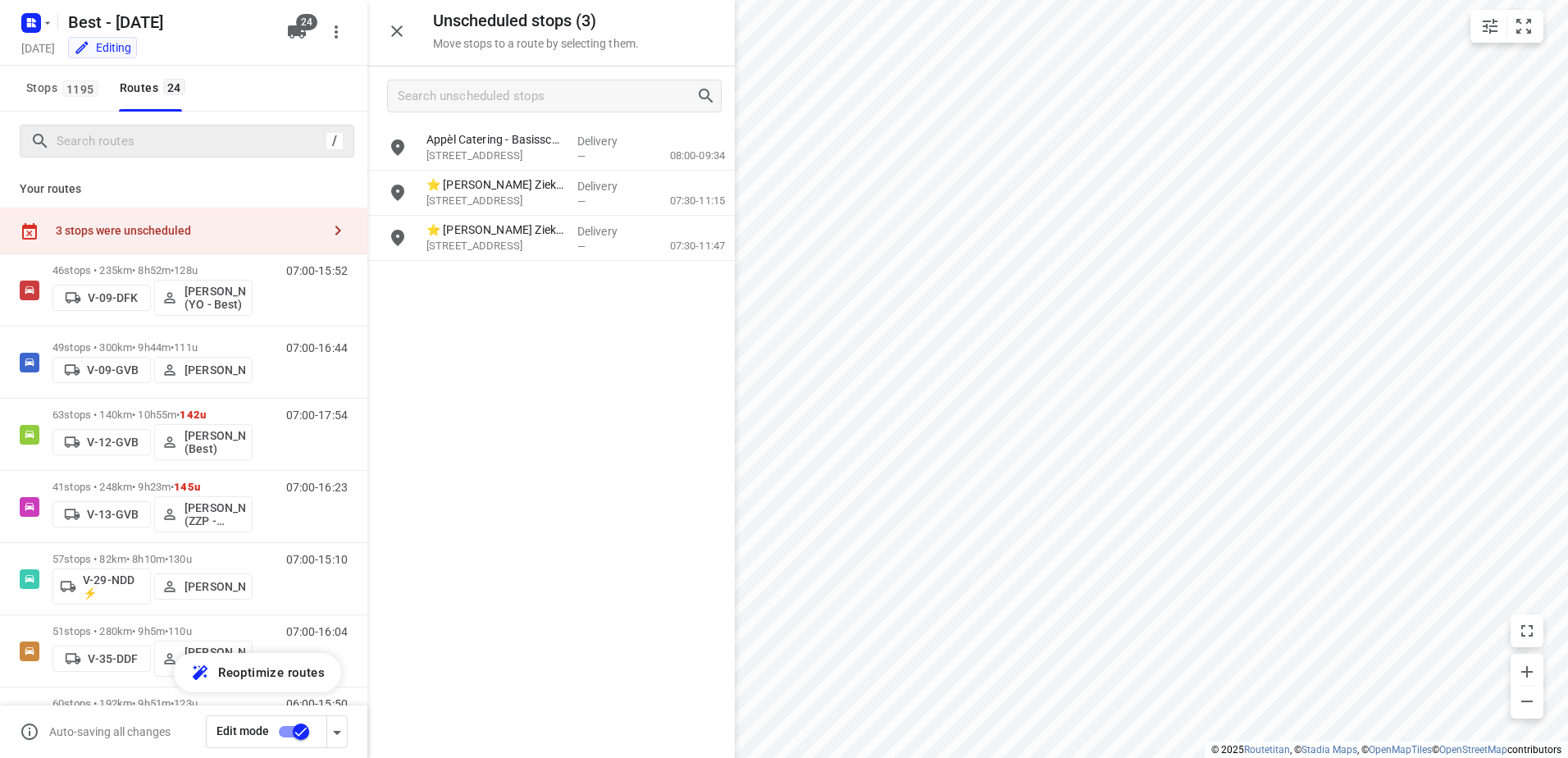
click at [133, 124] on div "/" at bounding box center [187, 140] width 335 height 33
click at [134, 136] on input "Search routes" at bounding box center [204, 141] width 295 height 25
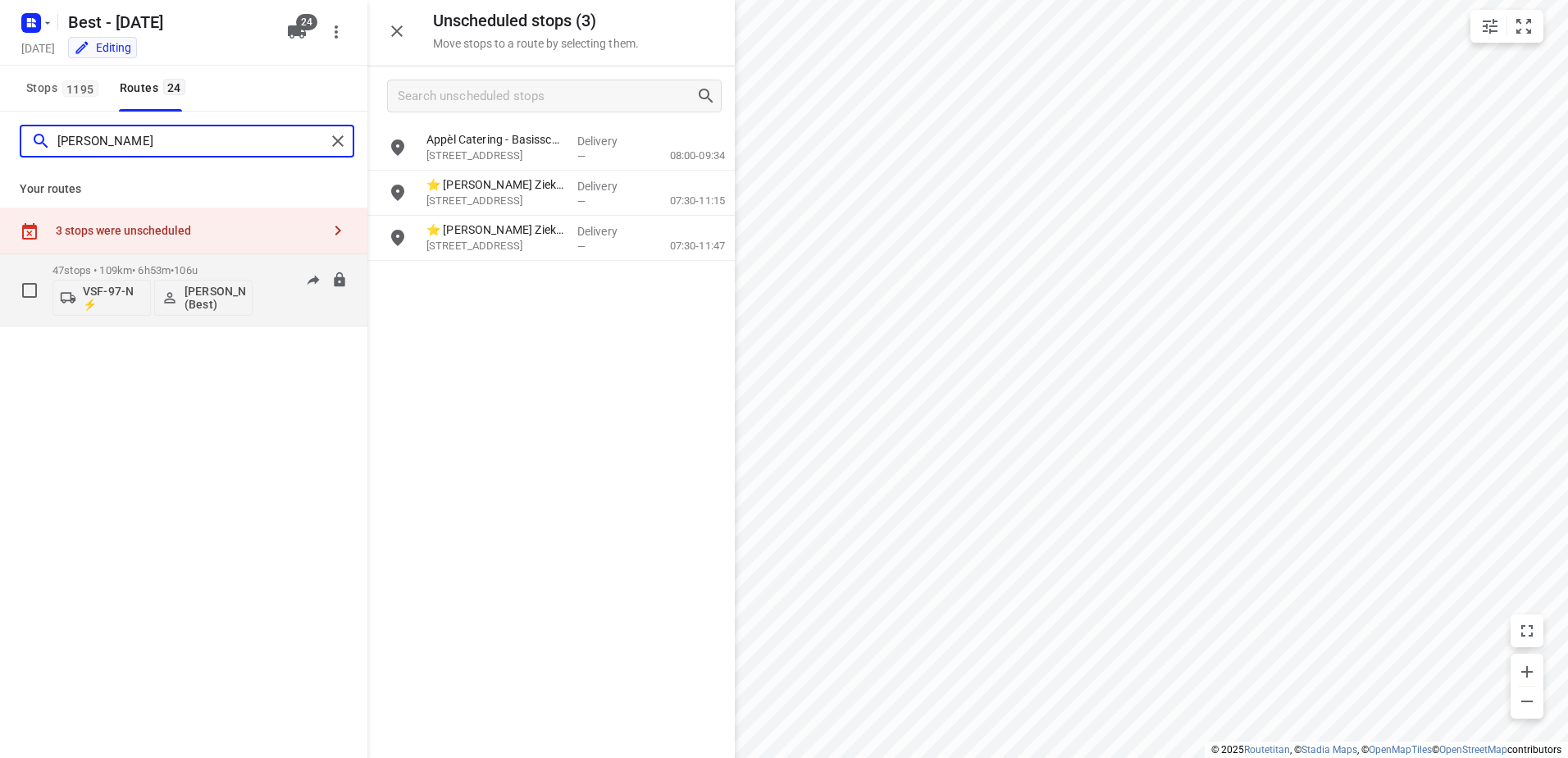
type input "peter"
click at [93, 263] on div "47 stops • 109km • 6h53m • 106u VSF-97-N ⚡ Peter van Dijk (Best)" at bounding box center [153, 289] width 200 height 68
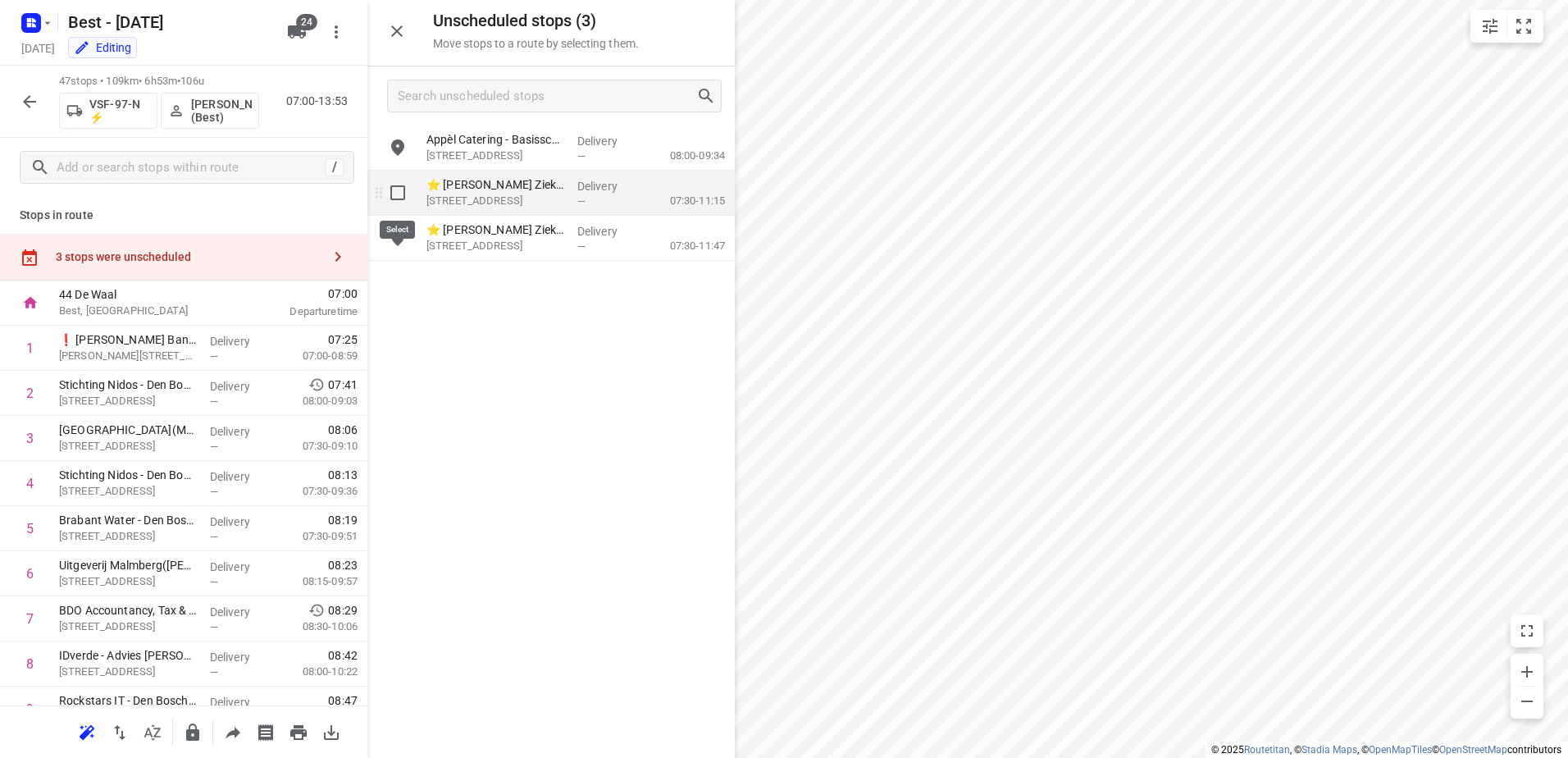
click at [398, 197] on input "grid" at bounding box center [397, 192] width 33 height 33
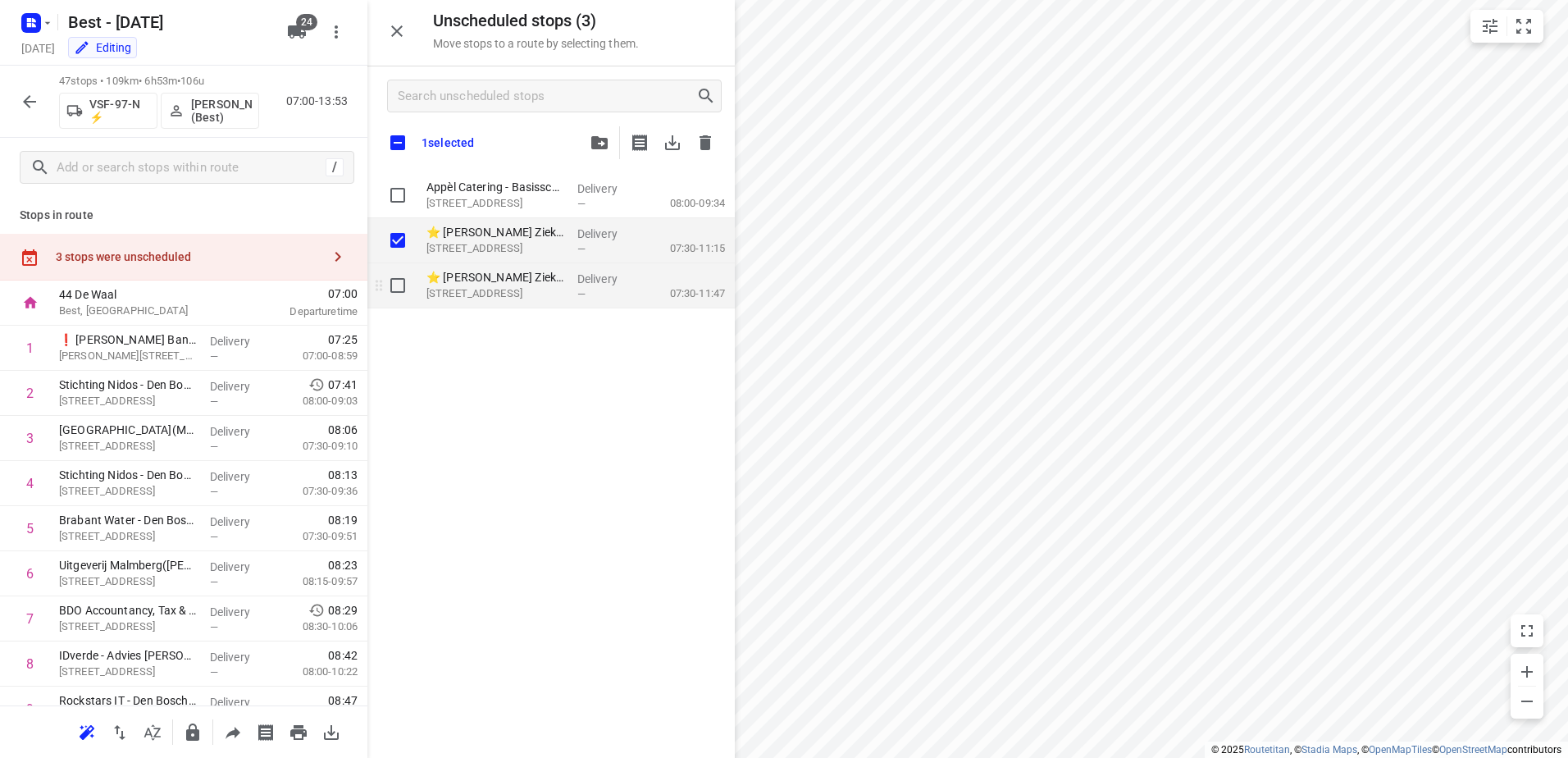
checkbox input "true"
click at [393, 281] on input "grid" at bounding box center [397, 284] width 33 height 33
checkbox input "true"
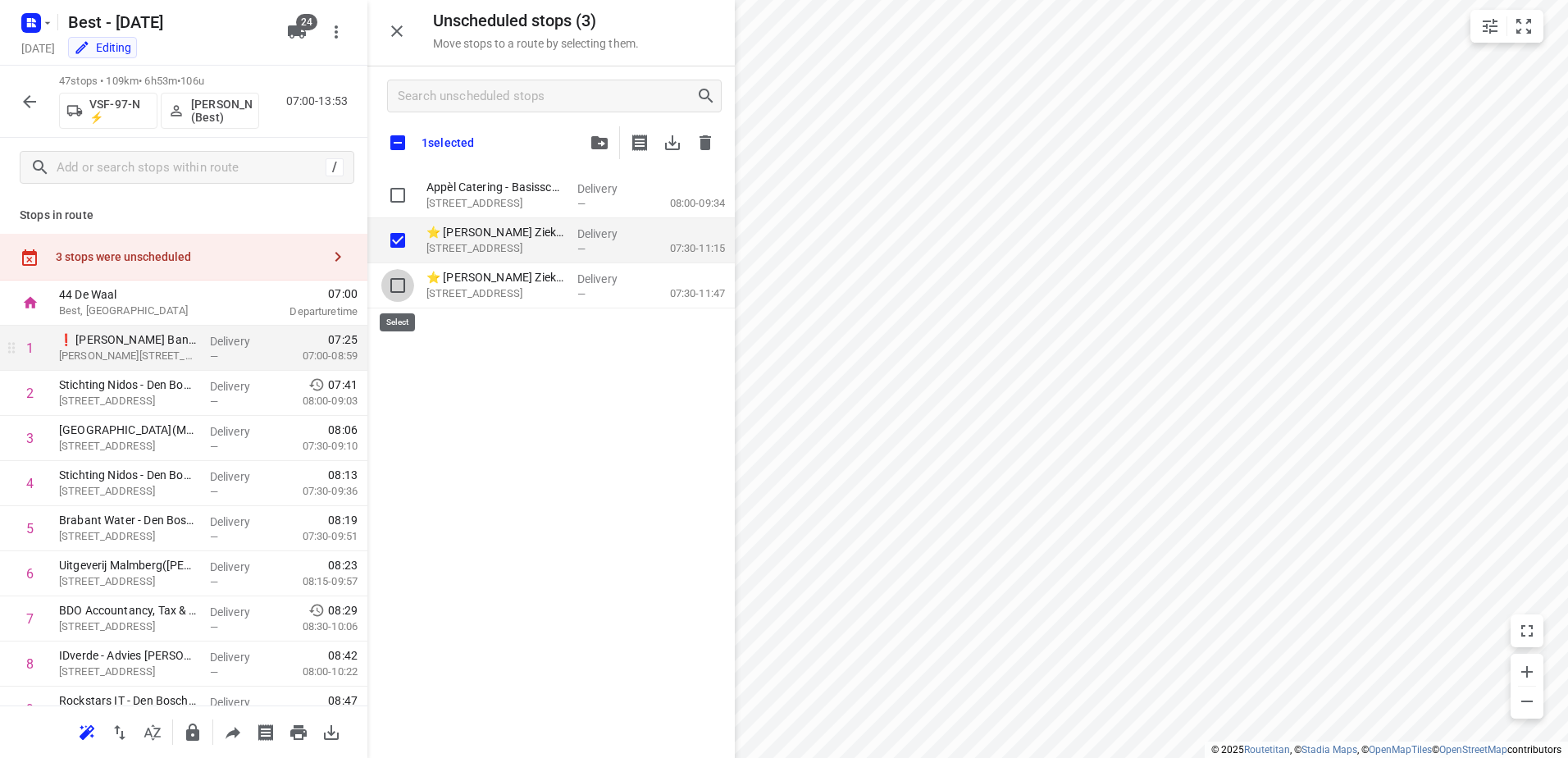
checkbox input "true"
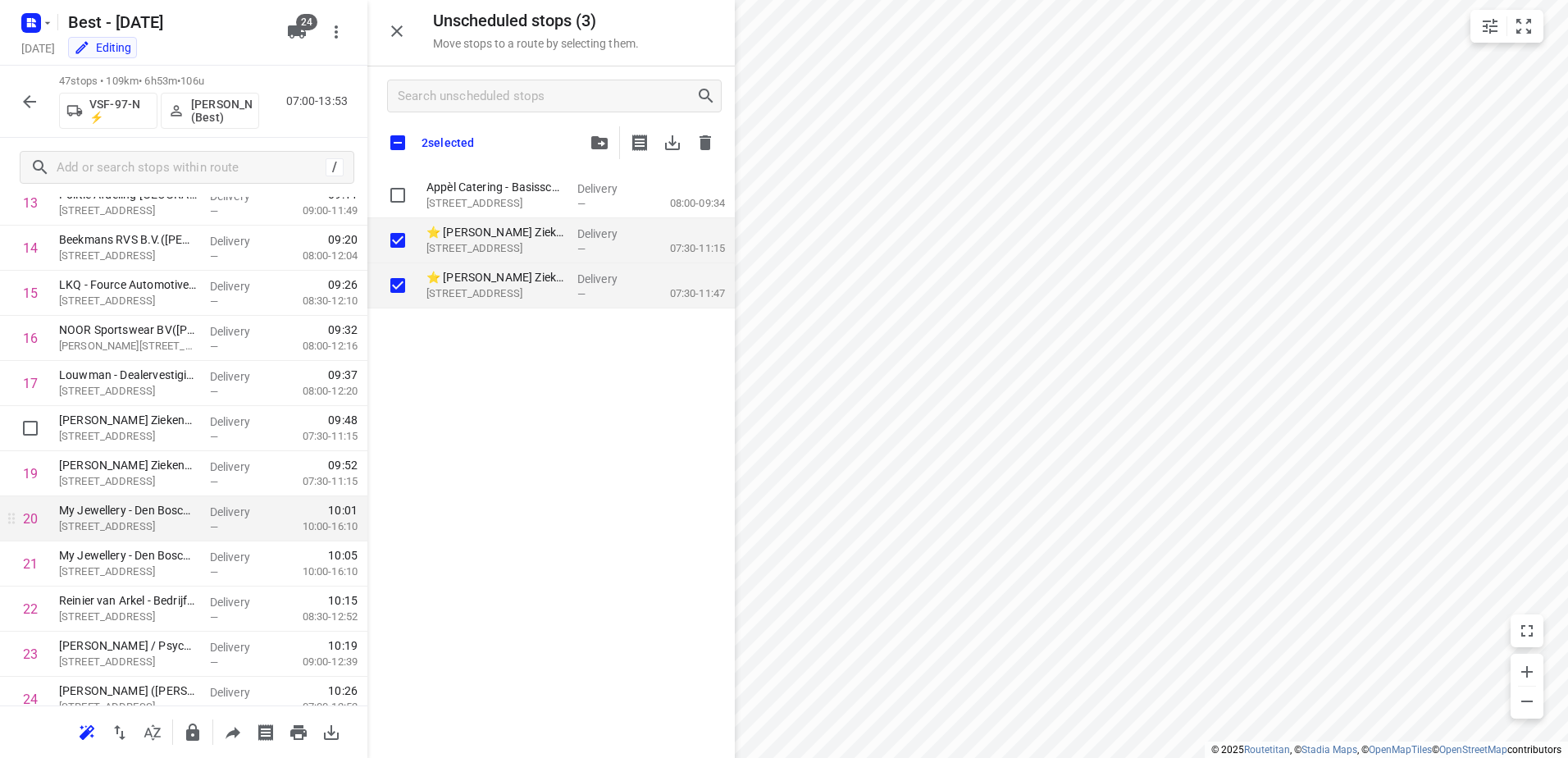
scroll to position [738, 0]
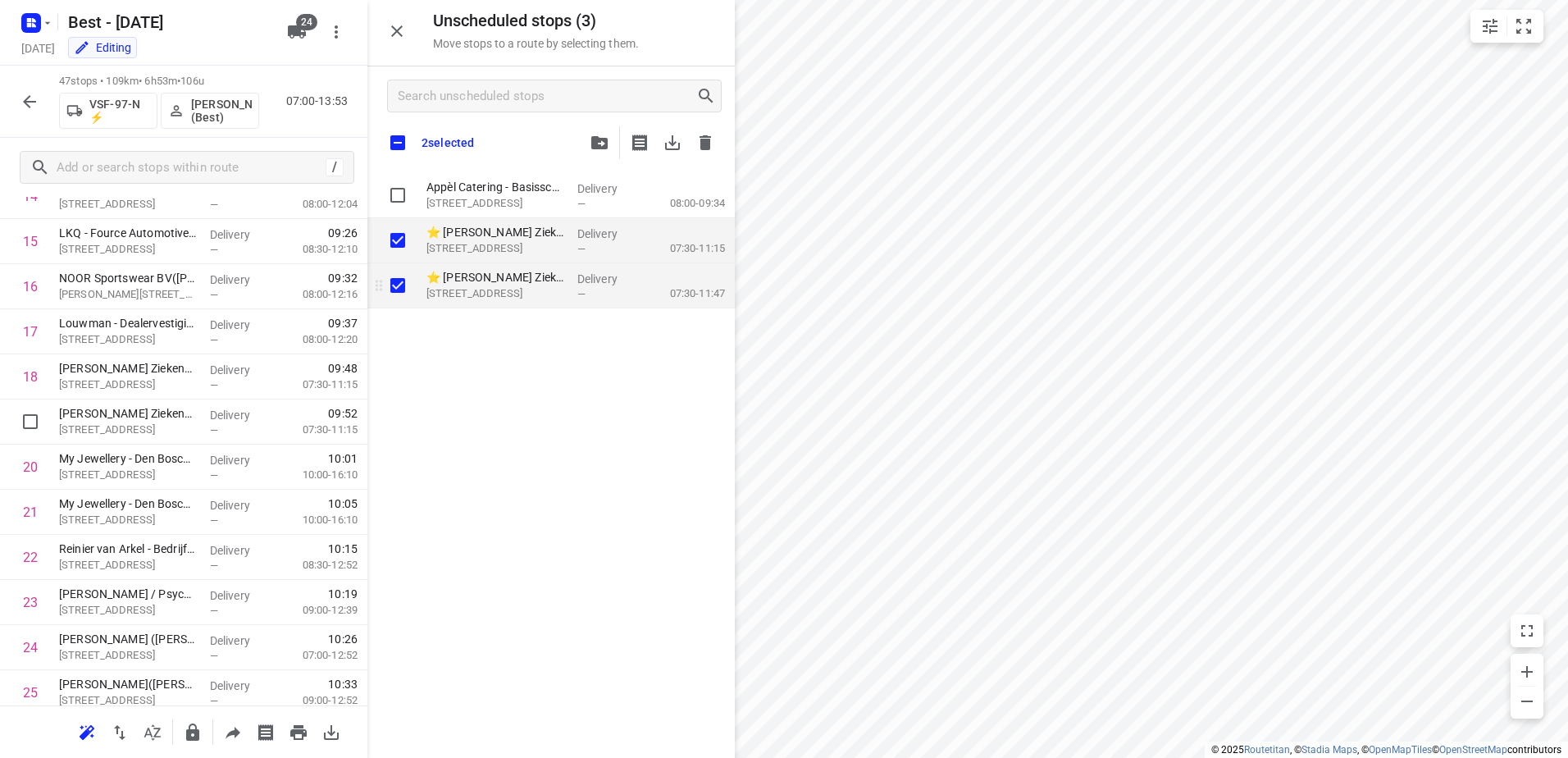
checkbox input "true"
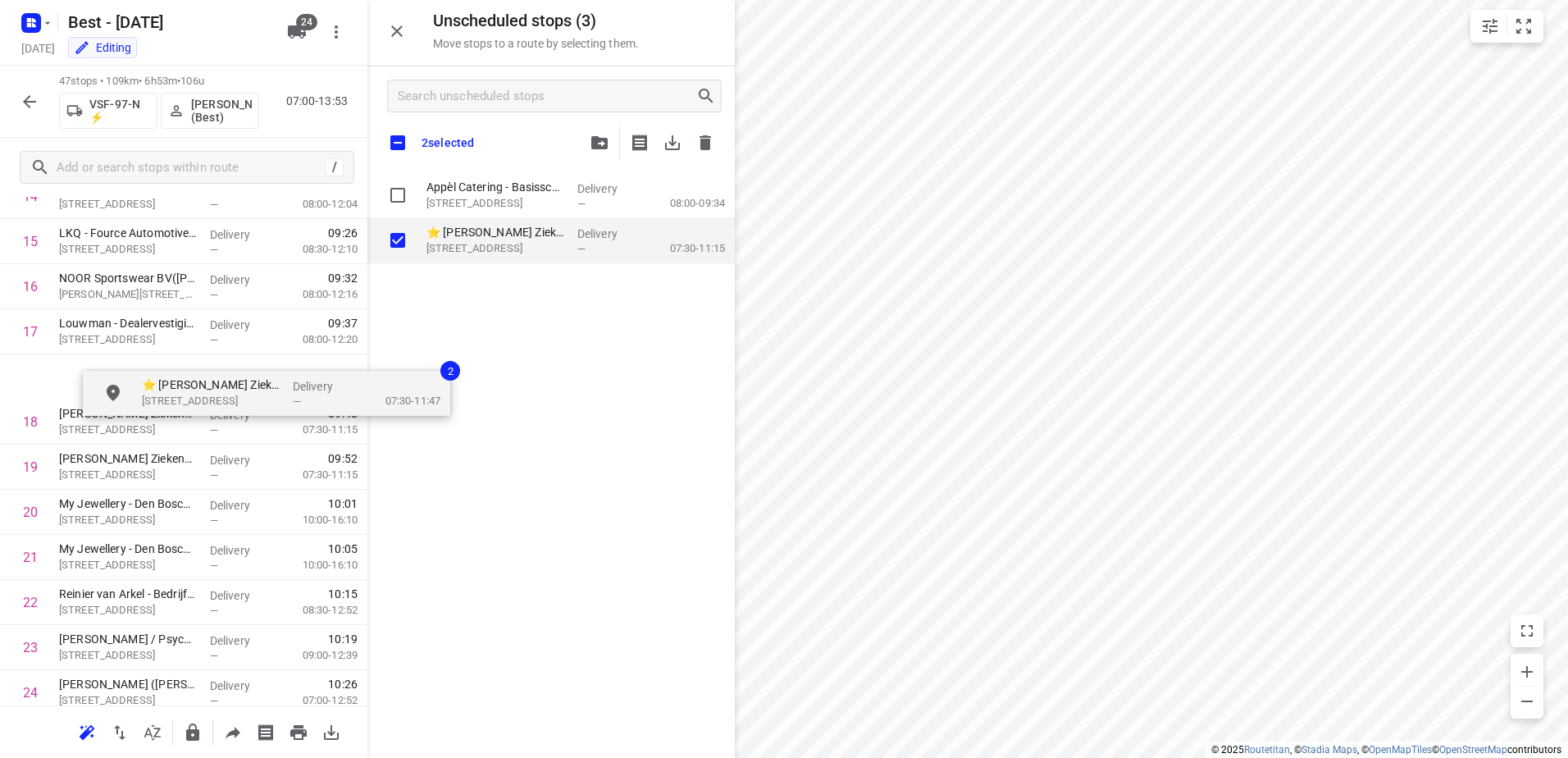
drag, startPoint x: 482, startPoint y: 280, endPoint x: 139, endPoint y: 387, distance: 359.3
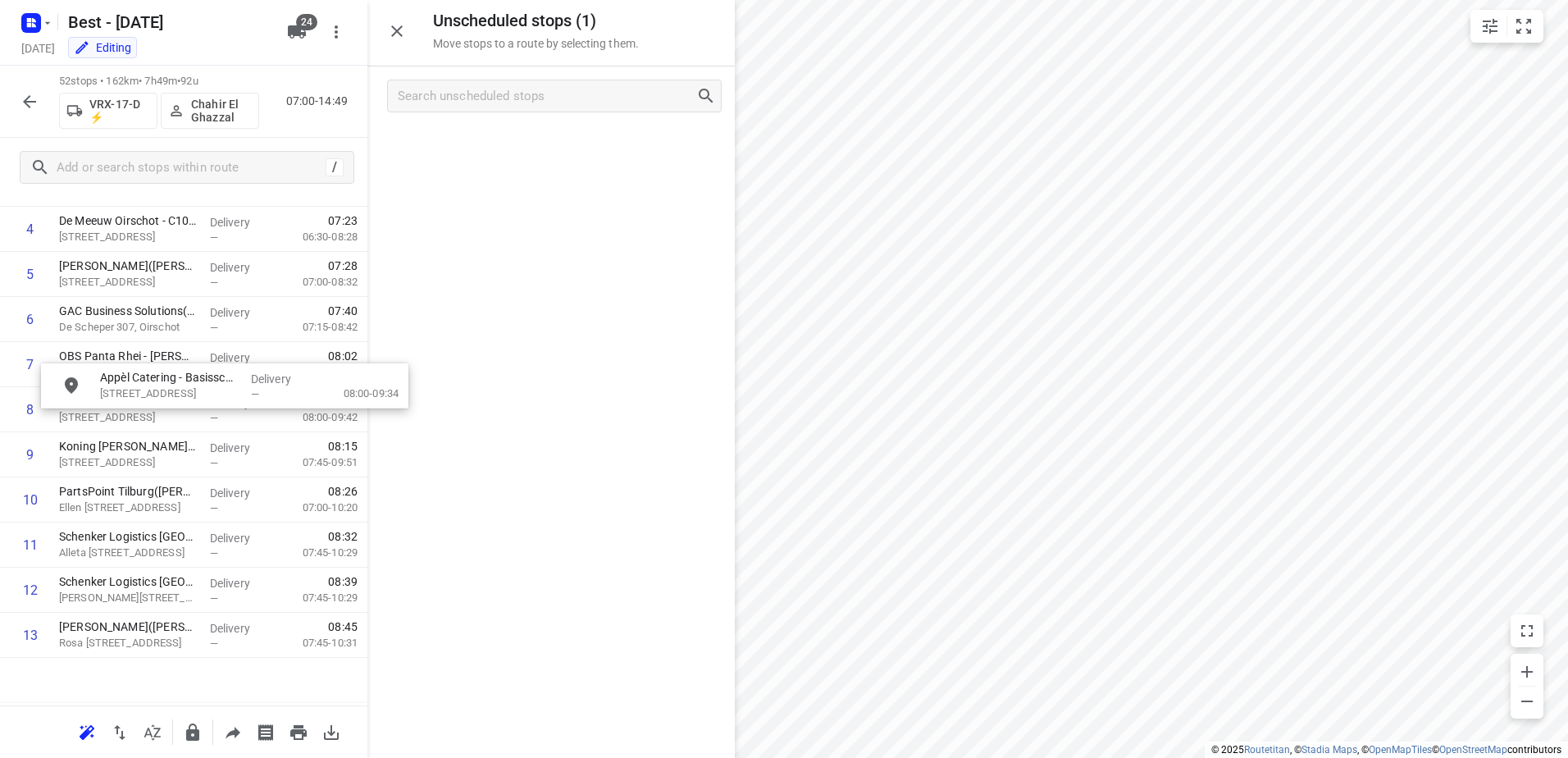
scroll to position [0, 0]
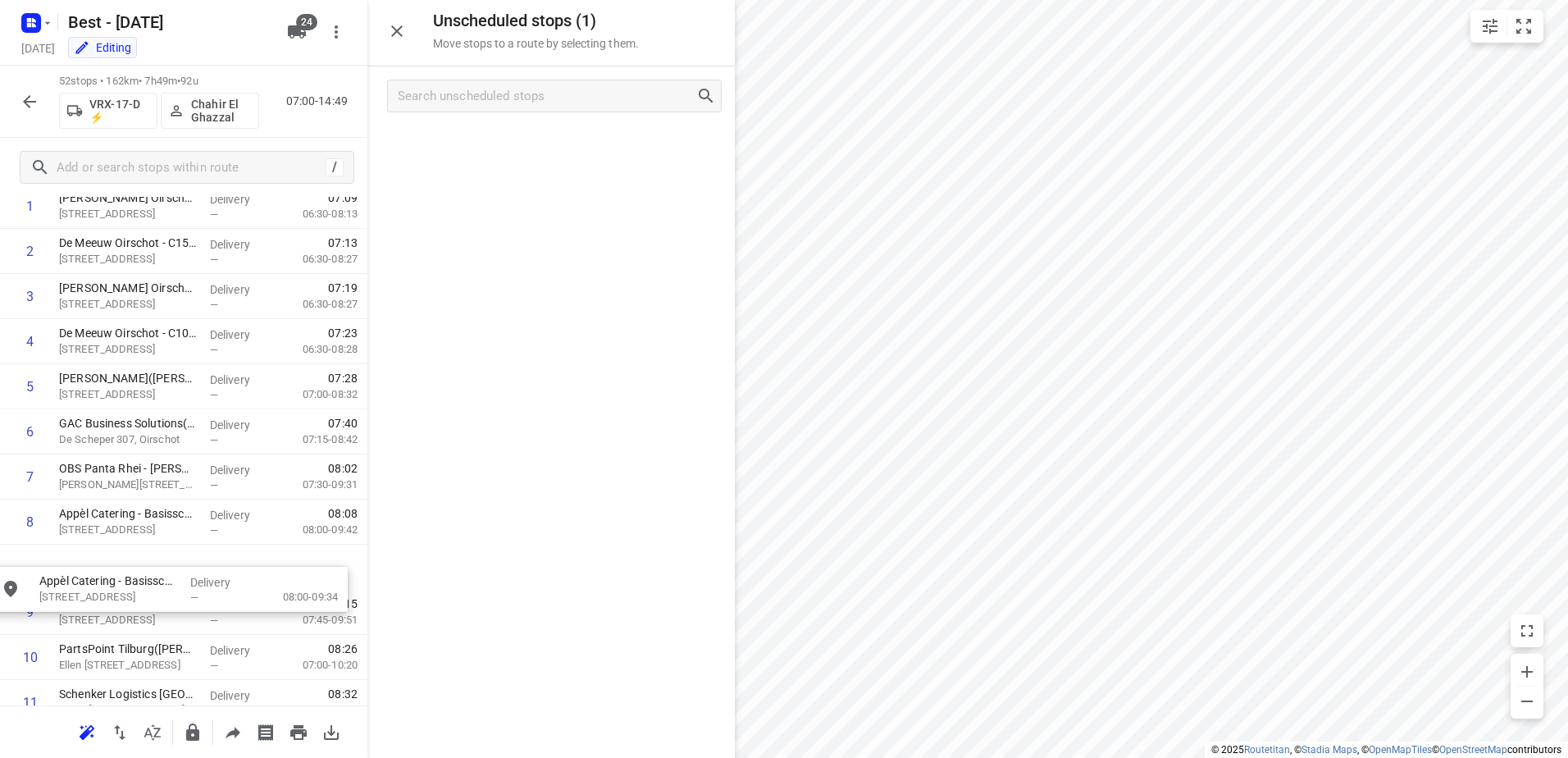
drag, startPoint x: 535, startPoint y: 133, endPoint x: 149, endPoint y: 569, distance: 582.3
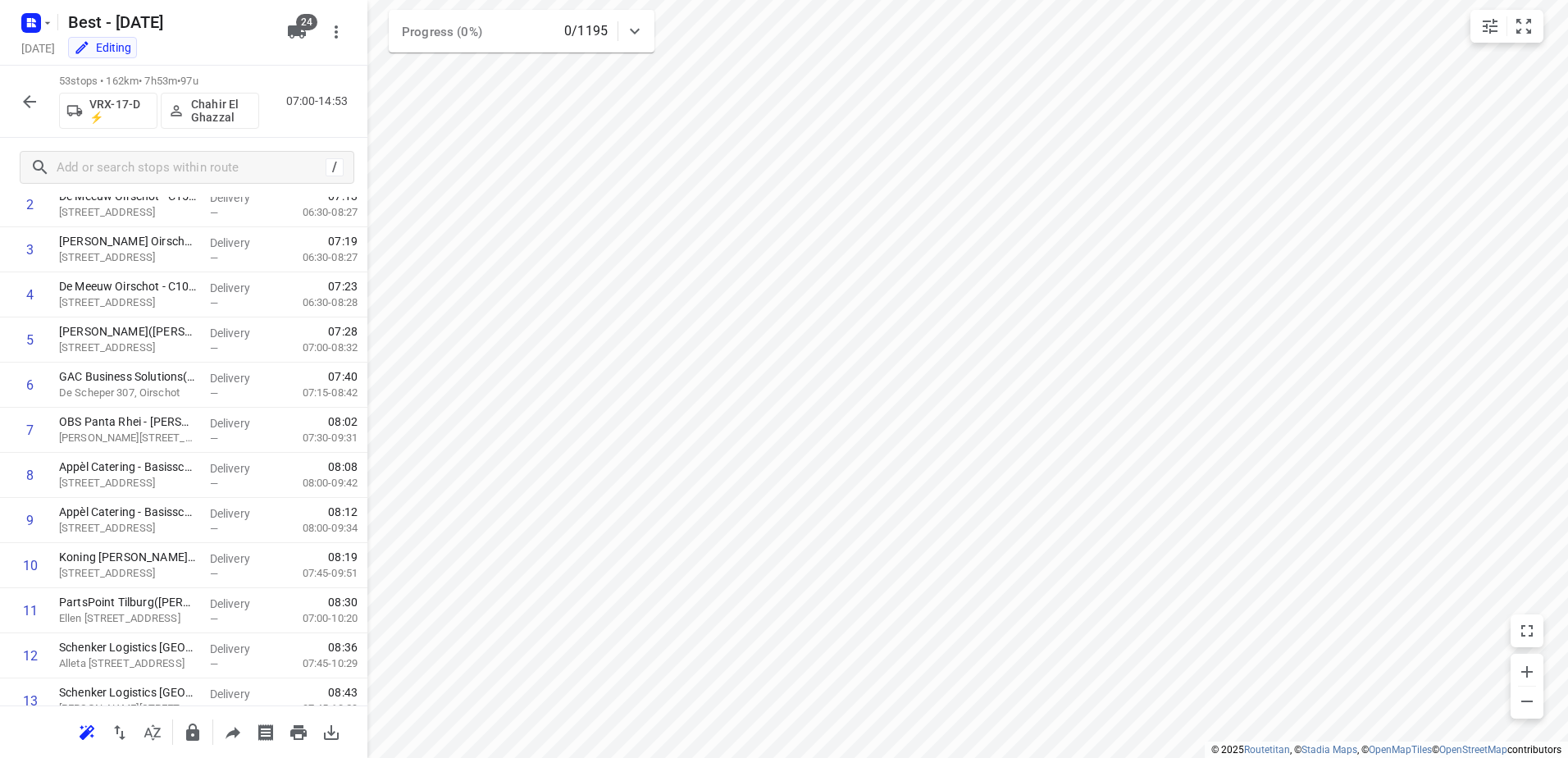
click at [31, 103] on icon "button" at bounding box center [29, 101] width 20 height 20
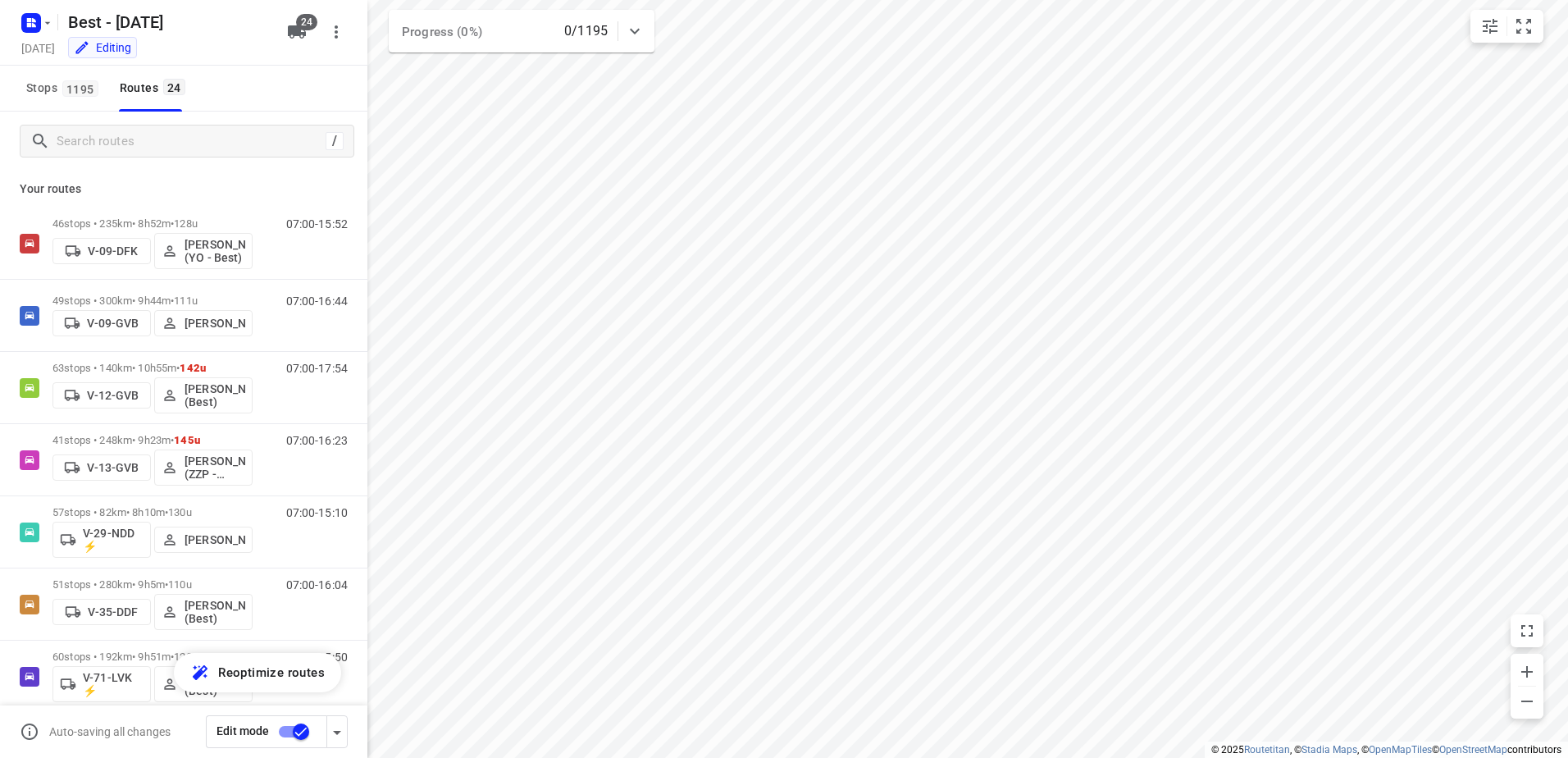
click at [299, 734] on input "checkbox" at bounding box center [301, 731] width 94 height 31
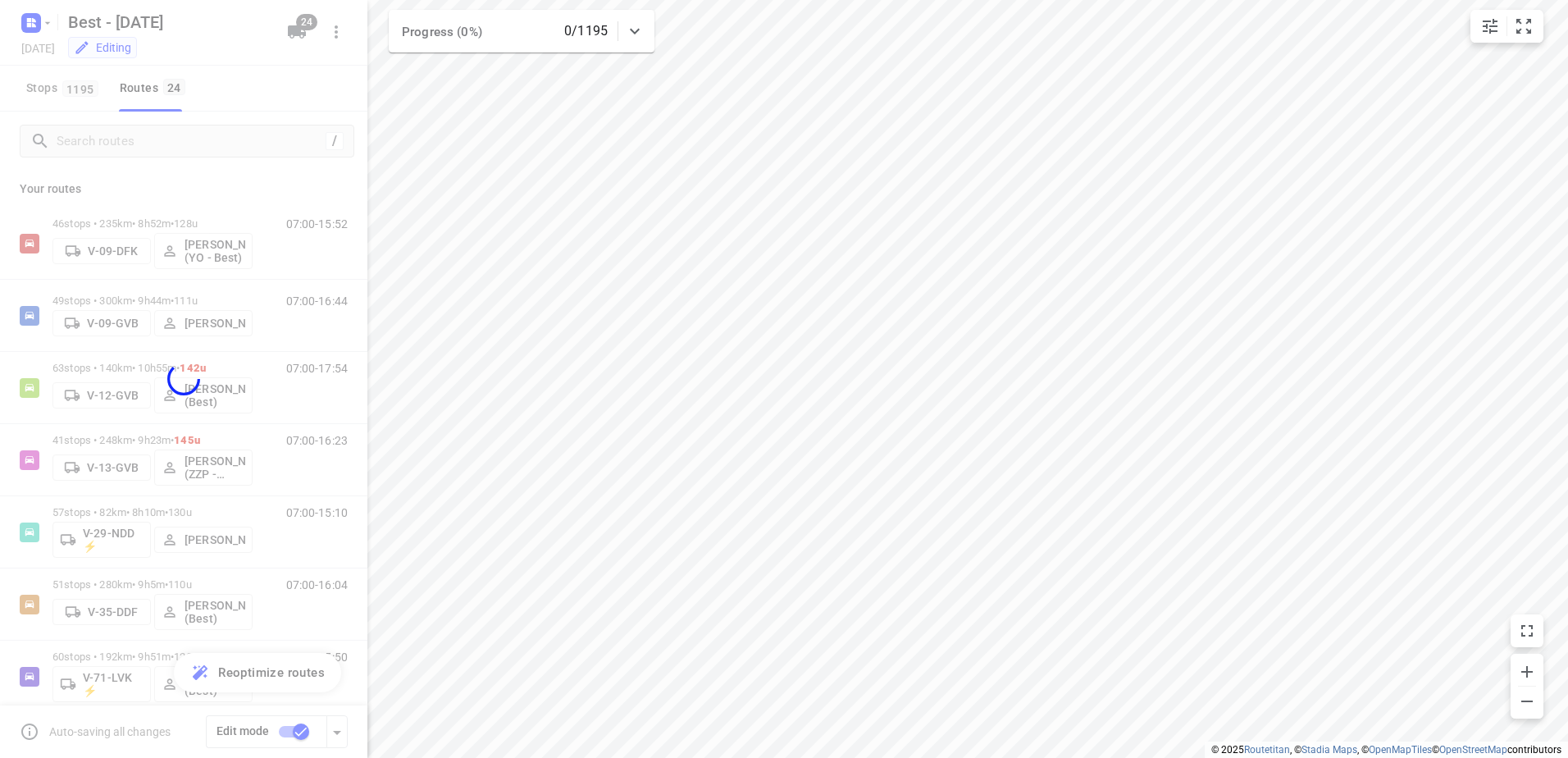
checkbox input "false"
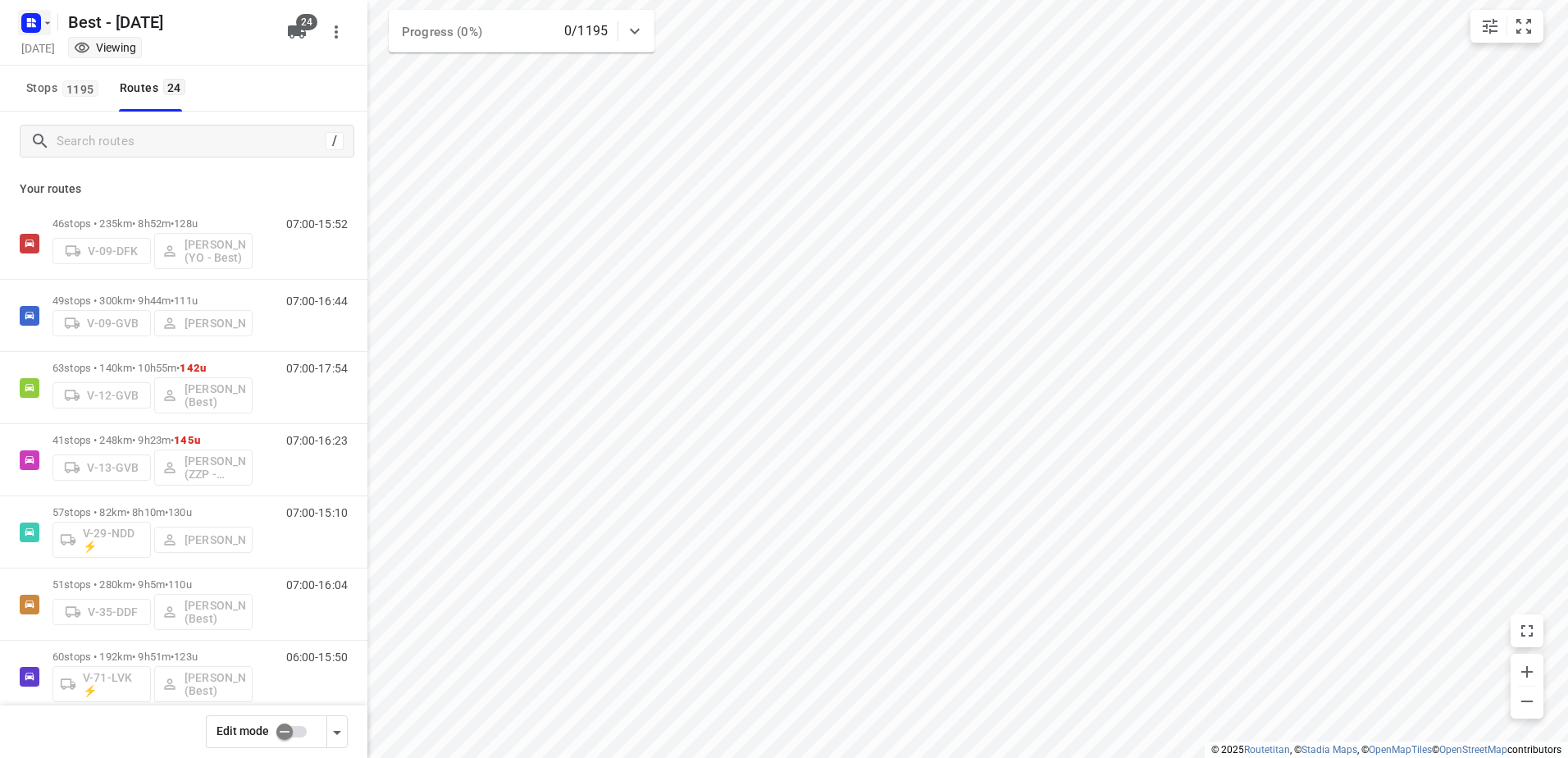
click at [32, 26] on icon "button" at bounding box center [34, 25] width 4 height 4
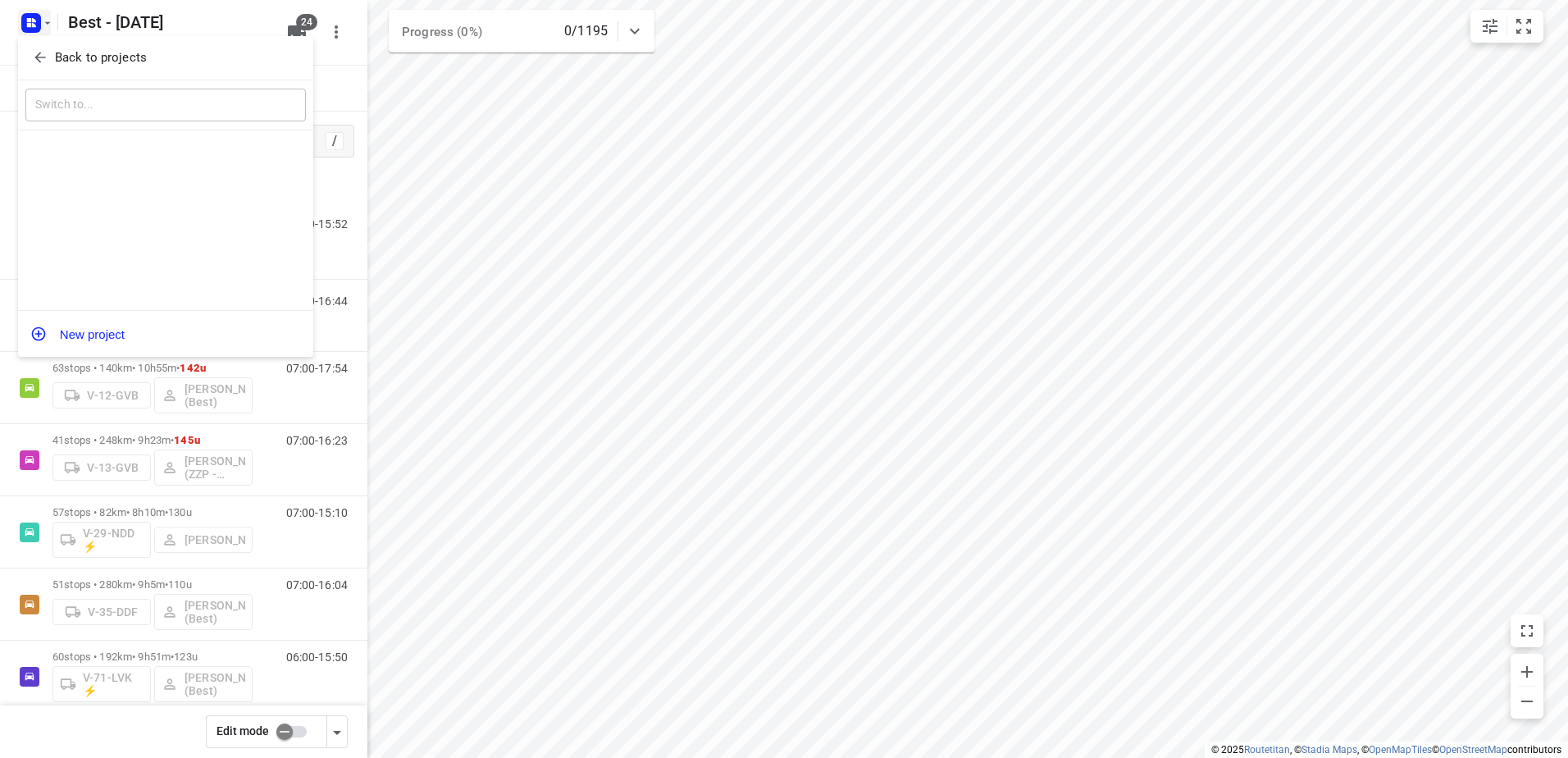
click at [65, 60] on p "Back to projects" at bounding box center [101, 58] width 92 height 19
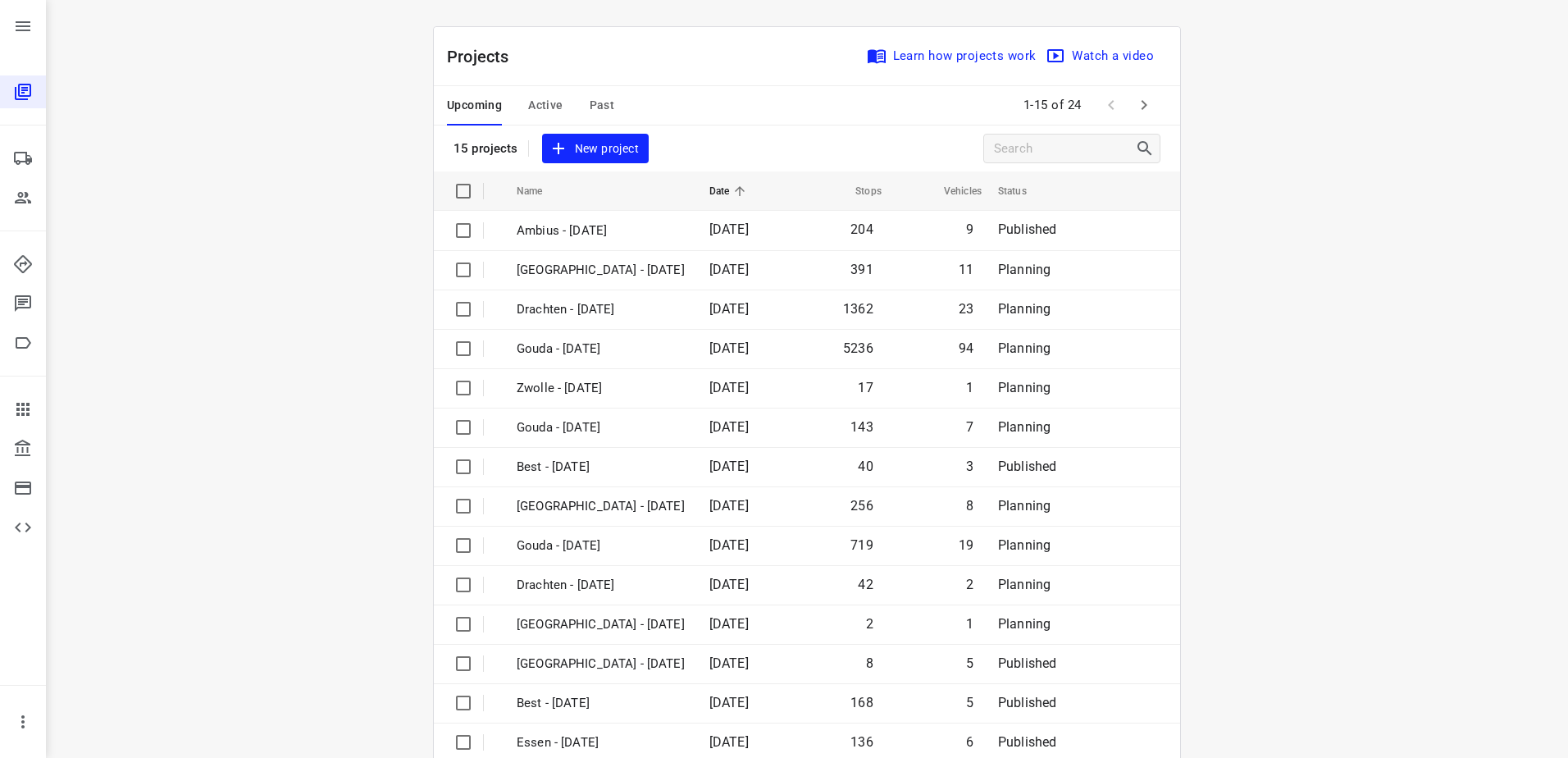
drag, startPoint x: 1443, startPoint y: 370, endPoint x: 1322, endPoint y: 391, distance: 122.8
click at [1442, 370] on div "i © 2025 Routetitan , © Stadia Maps , © OpenMapTiles © OpenStreetMap contributo…" at bounding box center [807, 379] width 1522 height 758
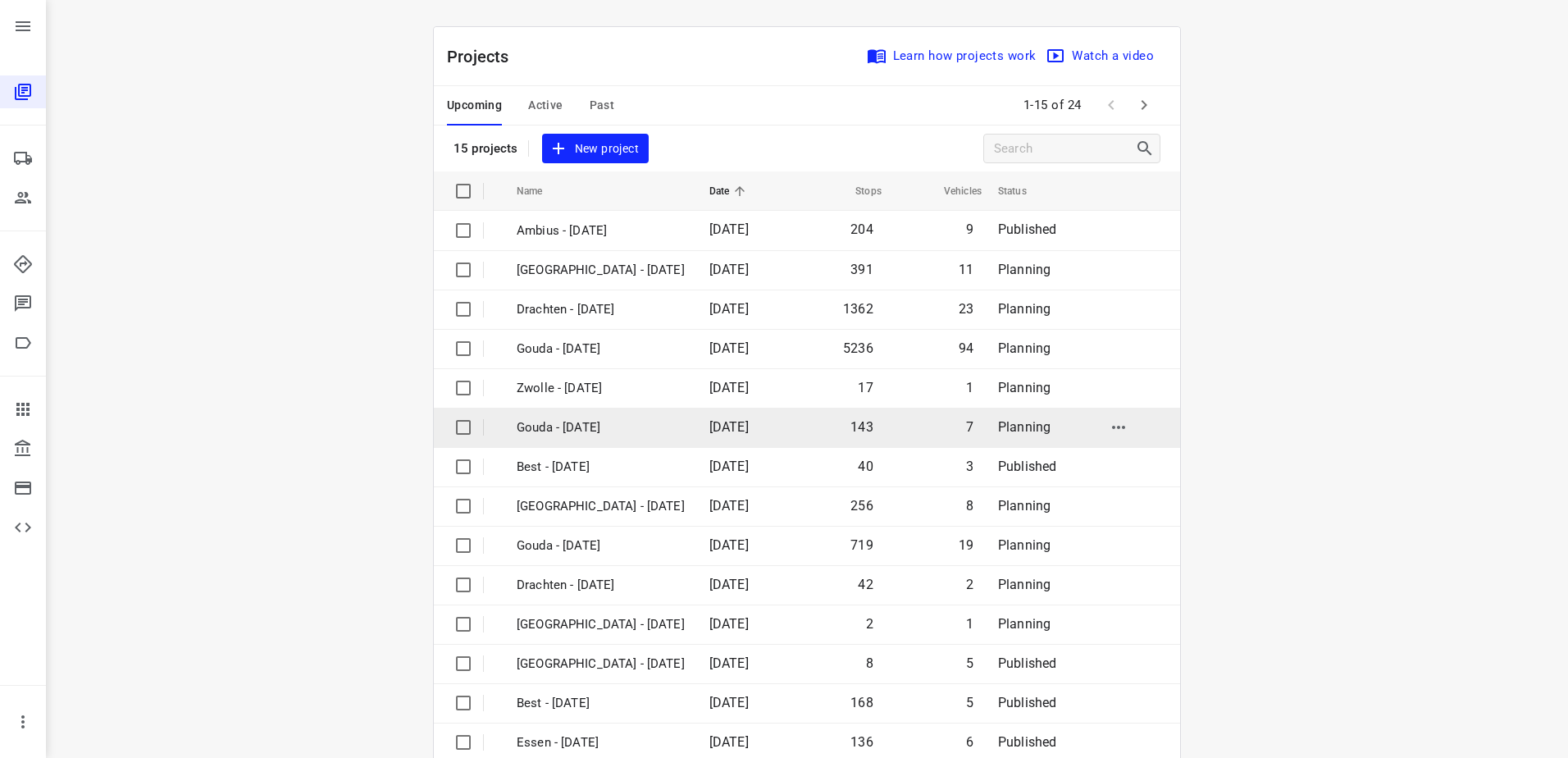
scroll to position [71, 0]
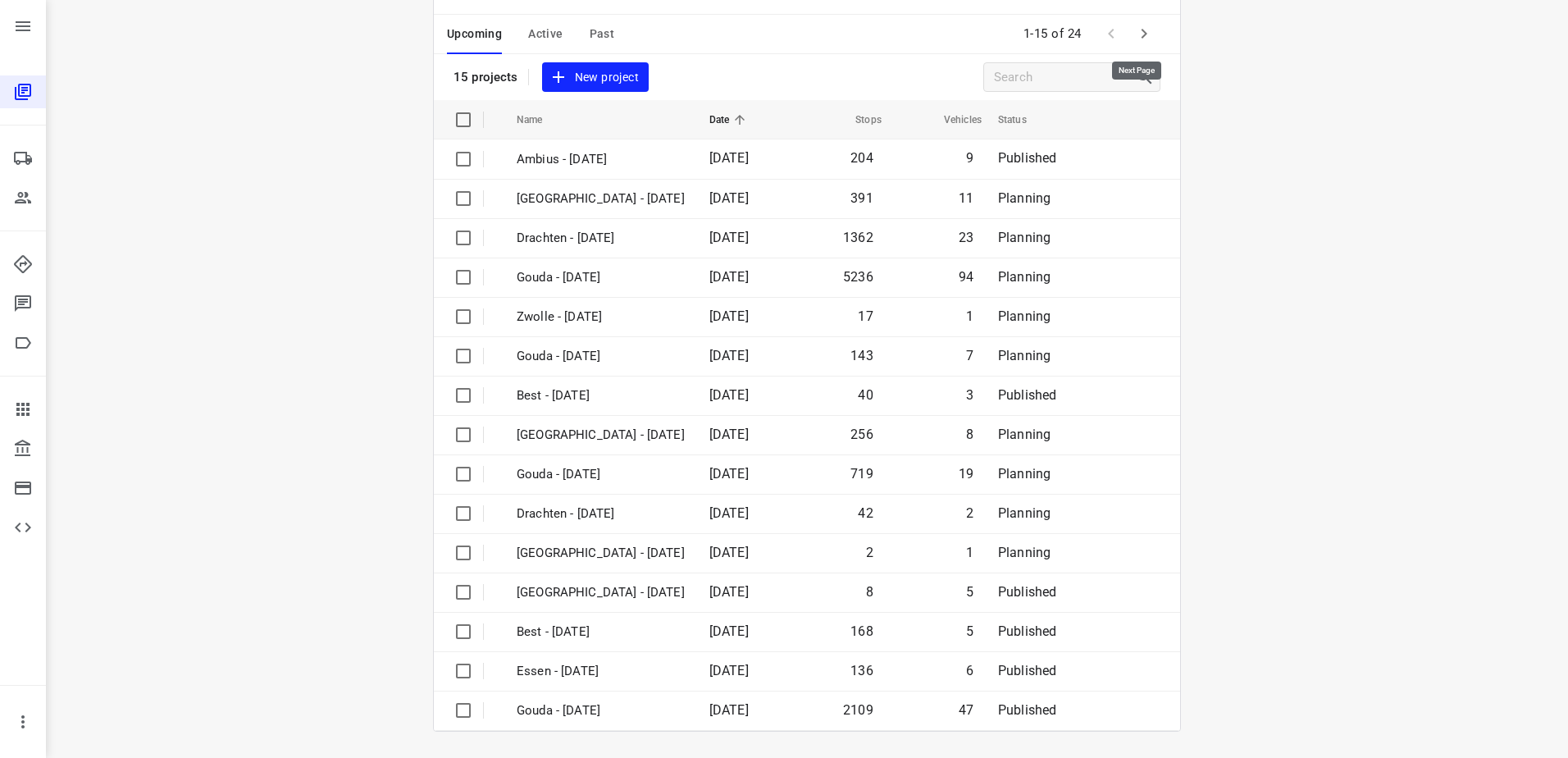
click at [1135, 30] on icon "button" at bounding box center [1144, 33] width 20 height 20
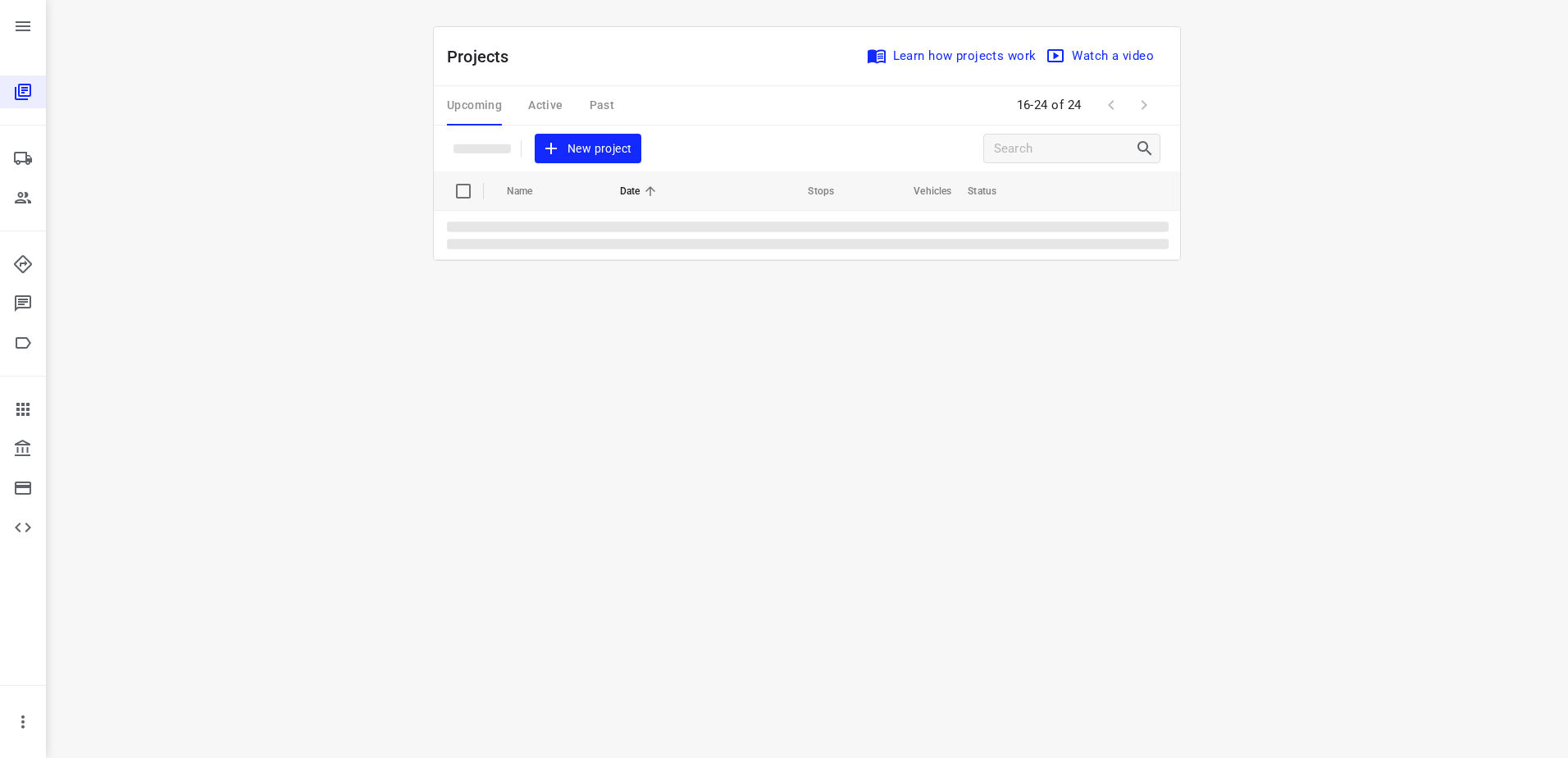
scroll to position [0, 0]
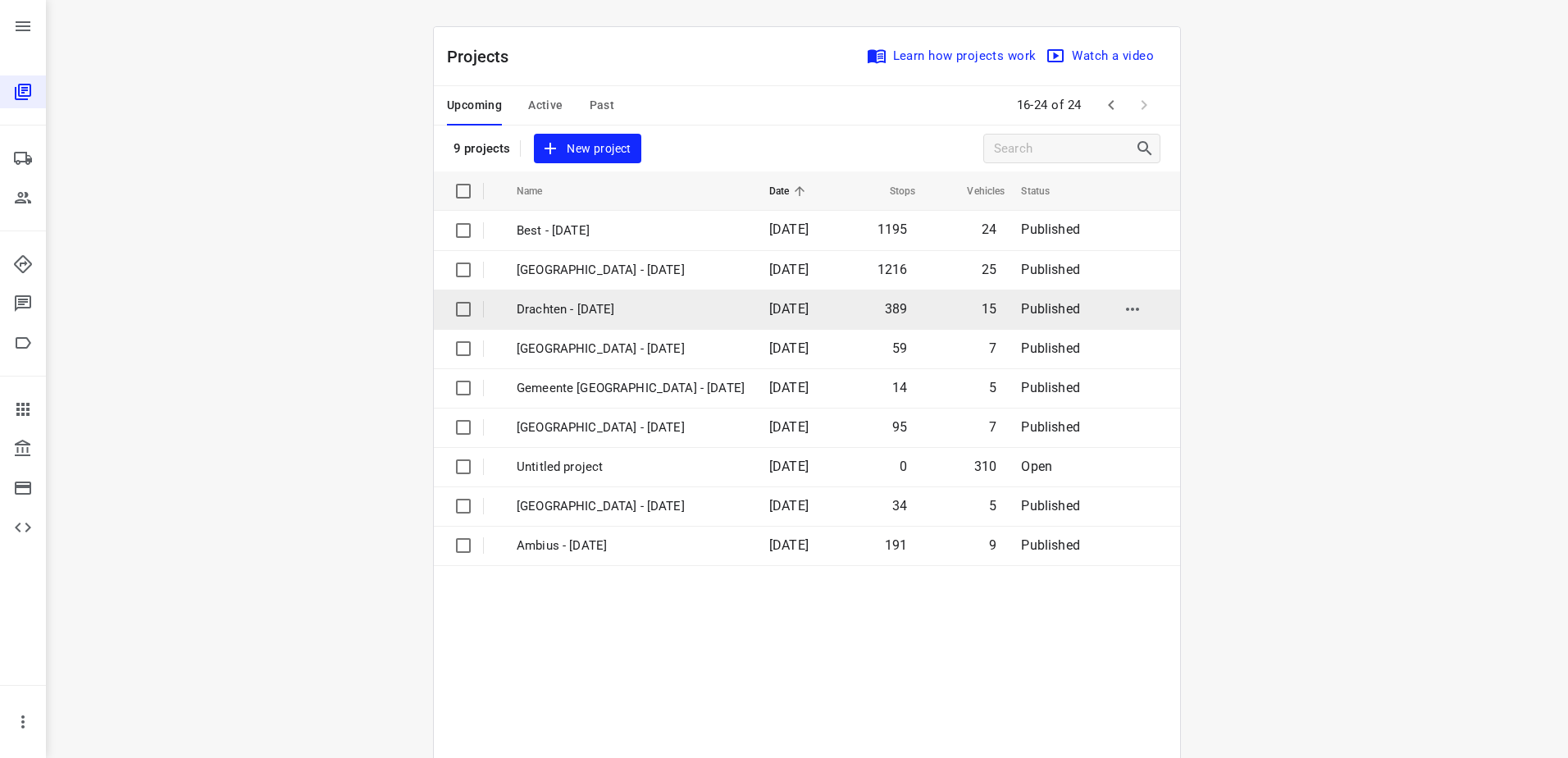
click at [654, 327] on td "Drachten - Wednesday" at bounding box center [628, 309] width 256 height 39
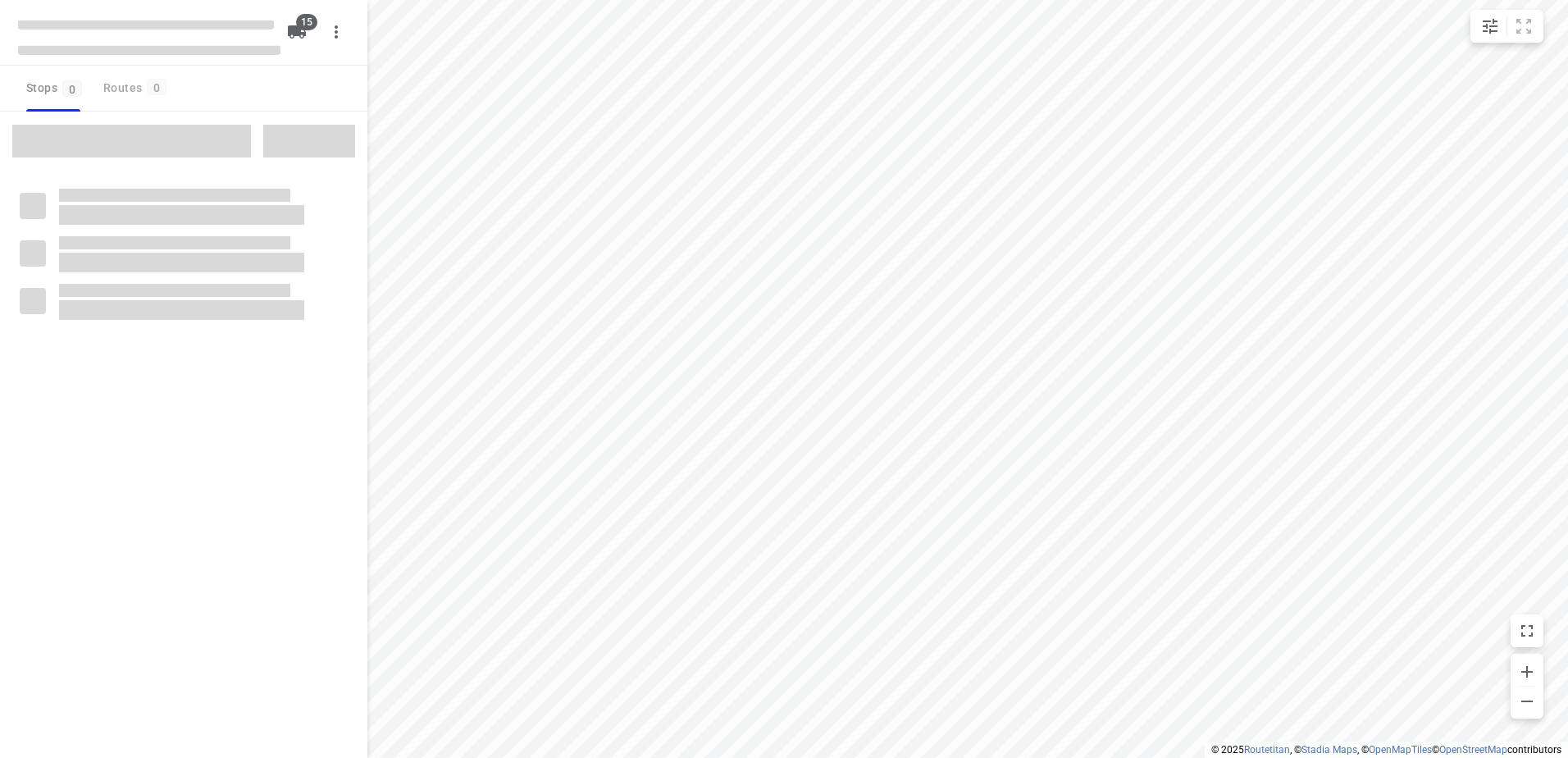
checkbox input "true"
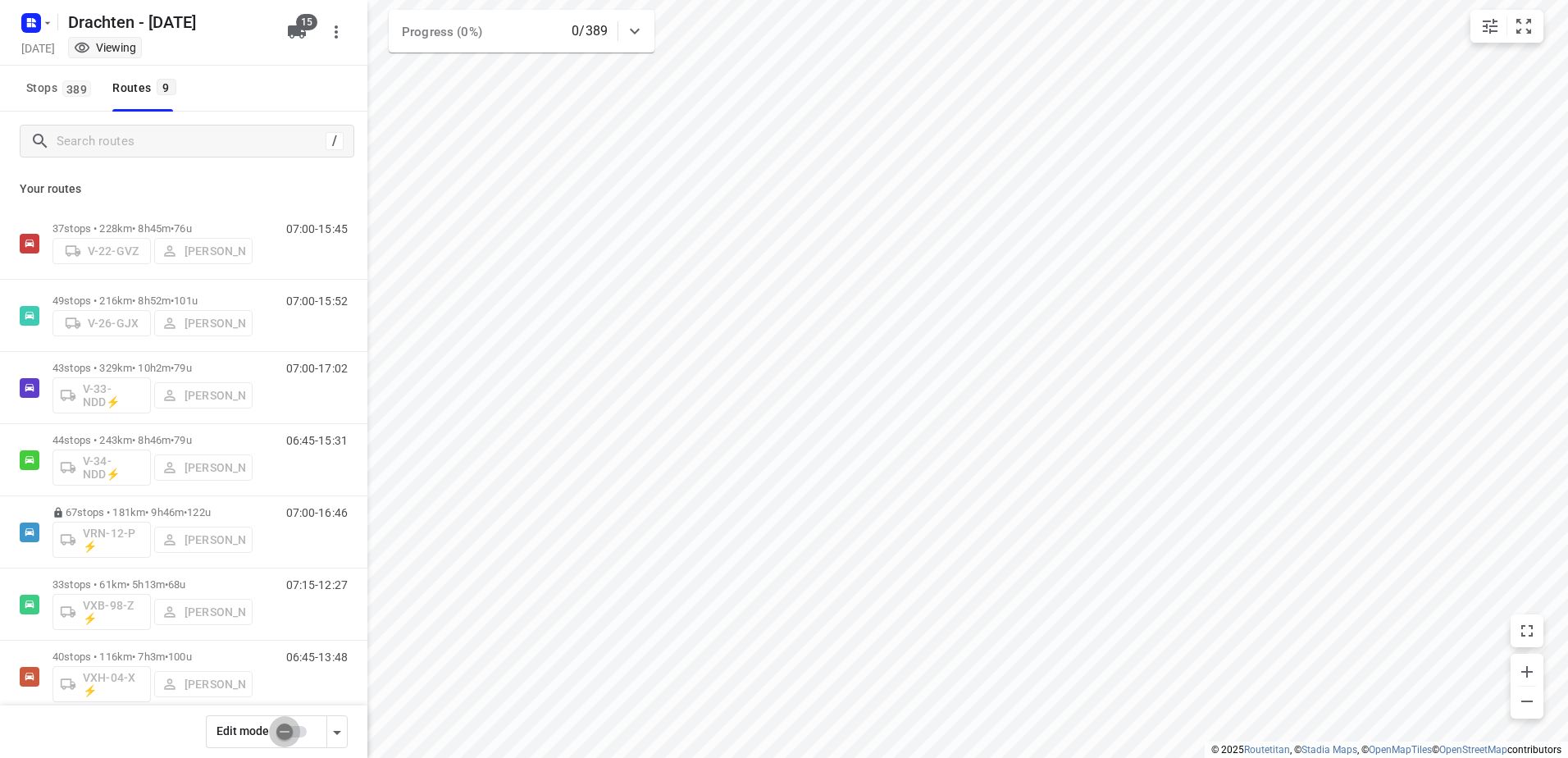
click at [288, 736] on input "checkbox" at bounding box center [285, 731] width 94 height 31
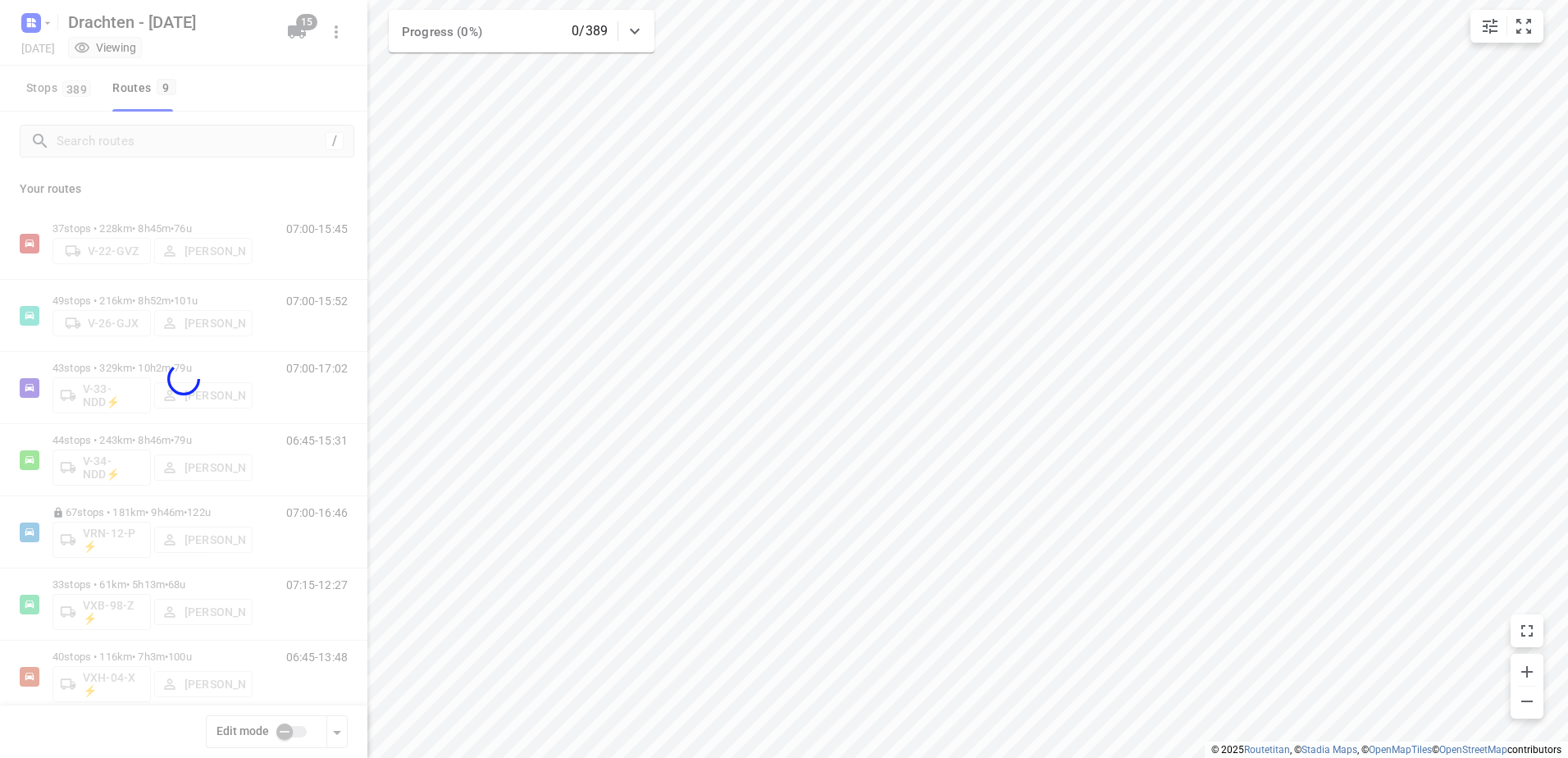
checkbox input "true"
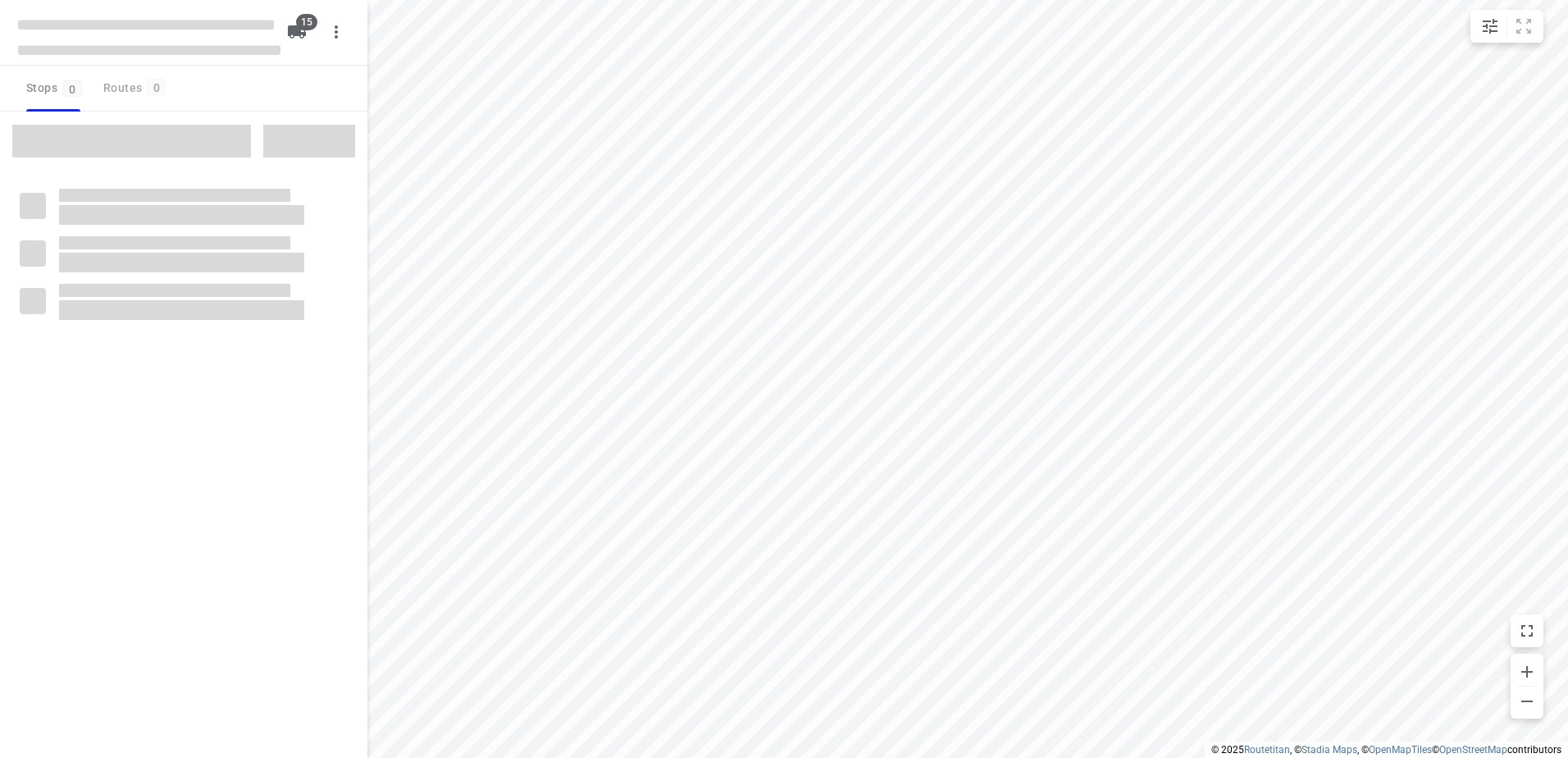
checkbox input "true"
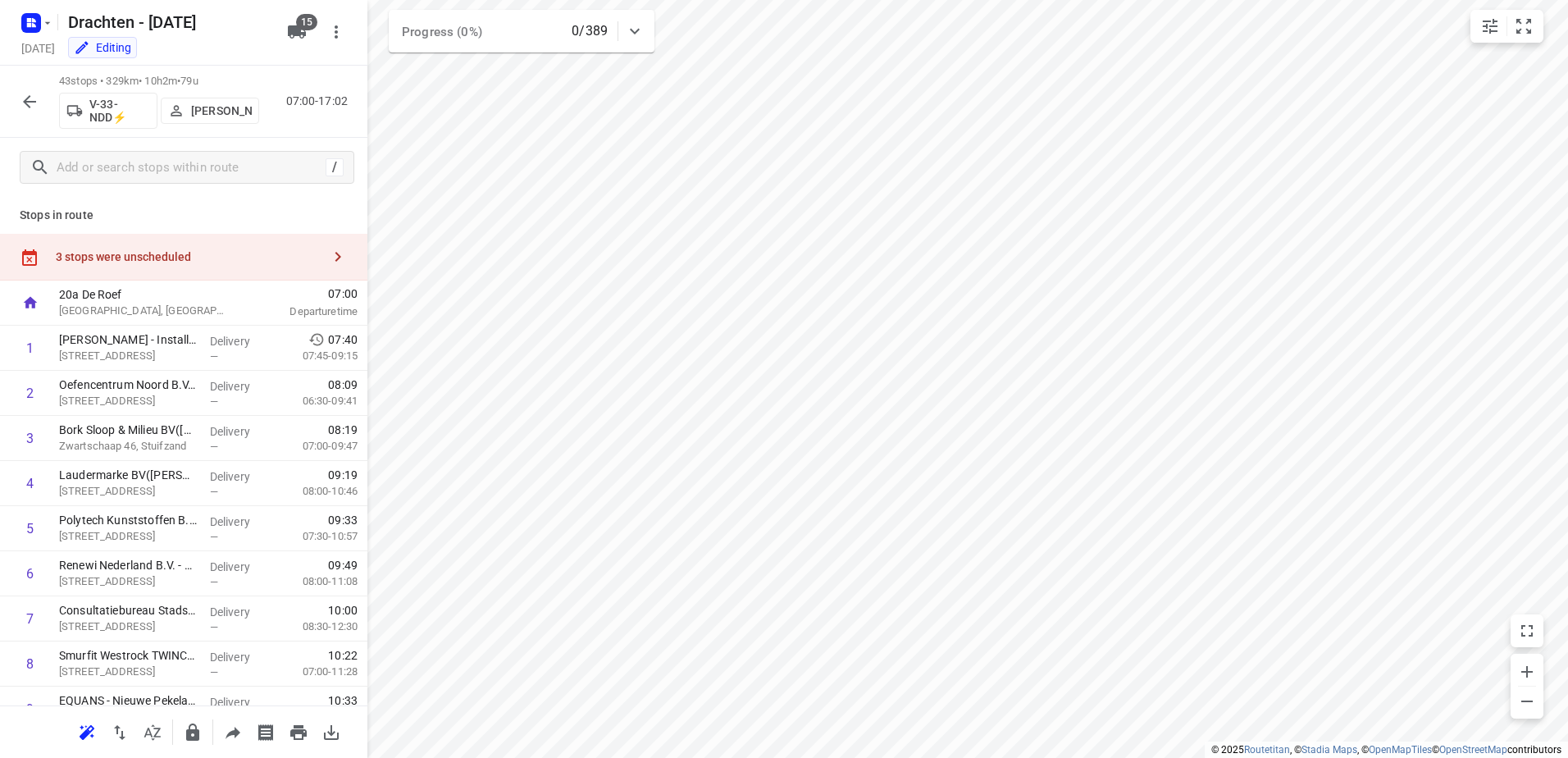
drag, startPoint x: 130, startPoint y: 264, endPoint x: 270, endPoint y: 260, distance: 140.1
click at [131, 265] on div "3 stops were unscheduled" at bounding box center [183, 257] width 368 height 47
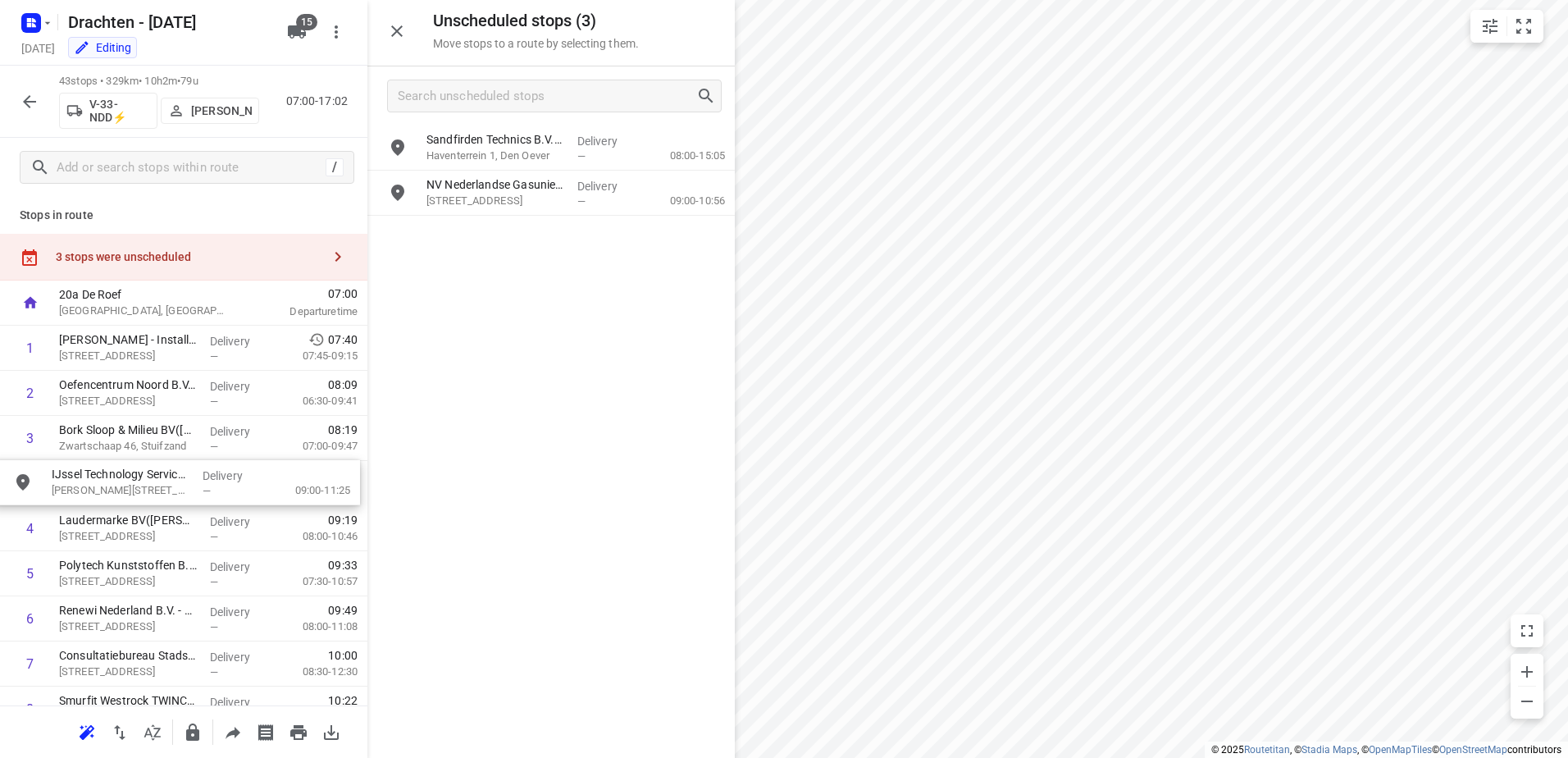
drag, startPoint x: 493, startPoint y: 200, endPoint x: 110, endPoint y: 489, distance: 479.8
click at [24, 97] on icon "button" at bounding box center [29, 101] width 20 height 20
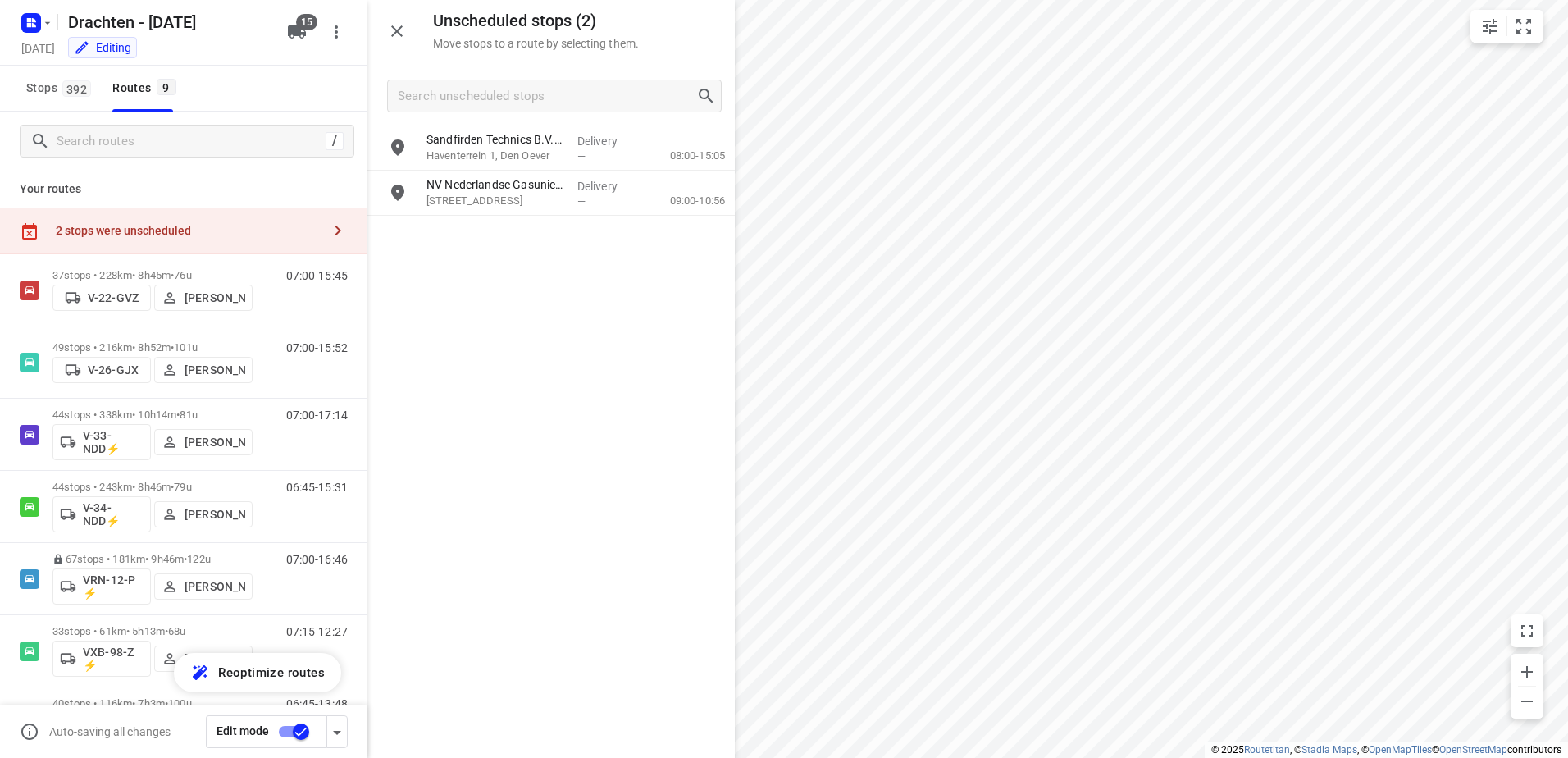
click at [301, 735] on input "checkbox" at bounding box center [301, 731] width 94 height 31
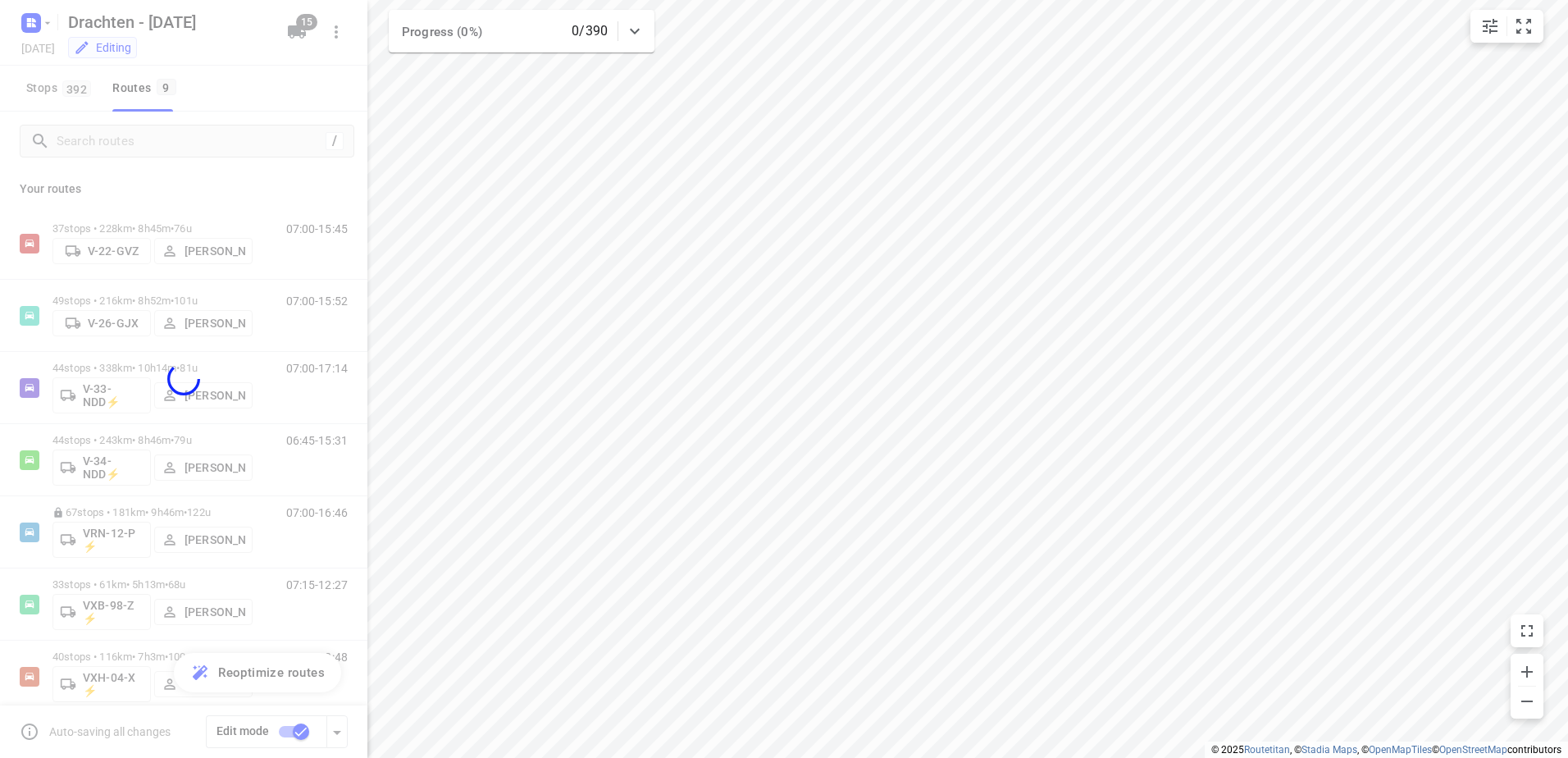
checkbox input "false"
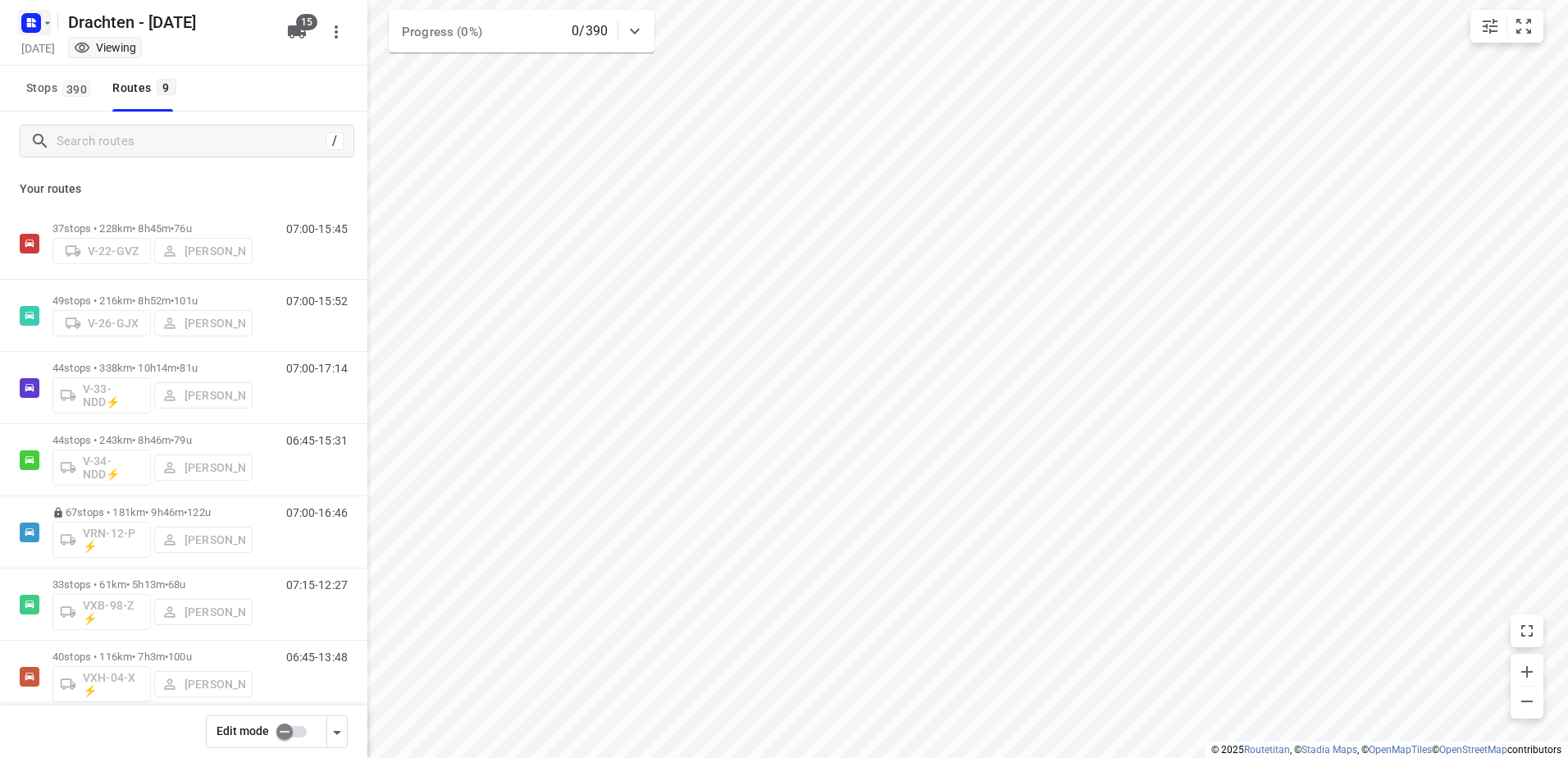
click at [32, 25] on icon "button" at bounding box center [34, 25] width 4 height 4
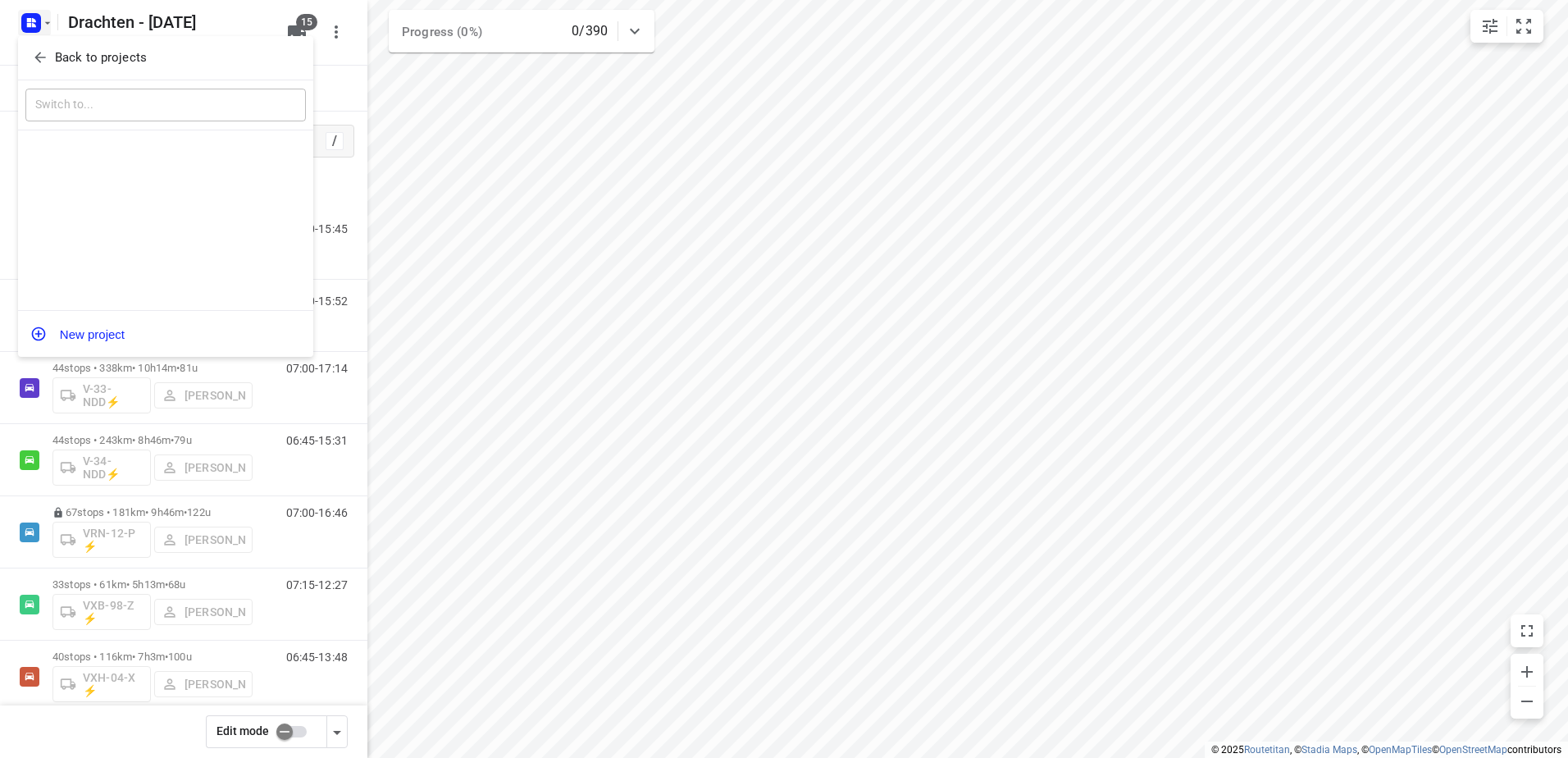
click at [59, 67] on button "Back to projects" at bounding box center [166, 57] width 281 height 27
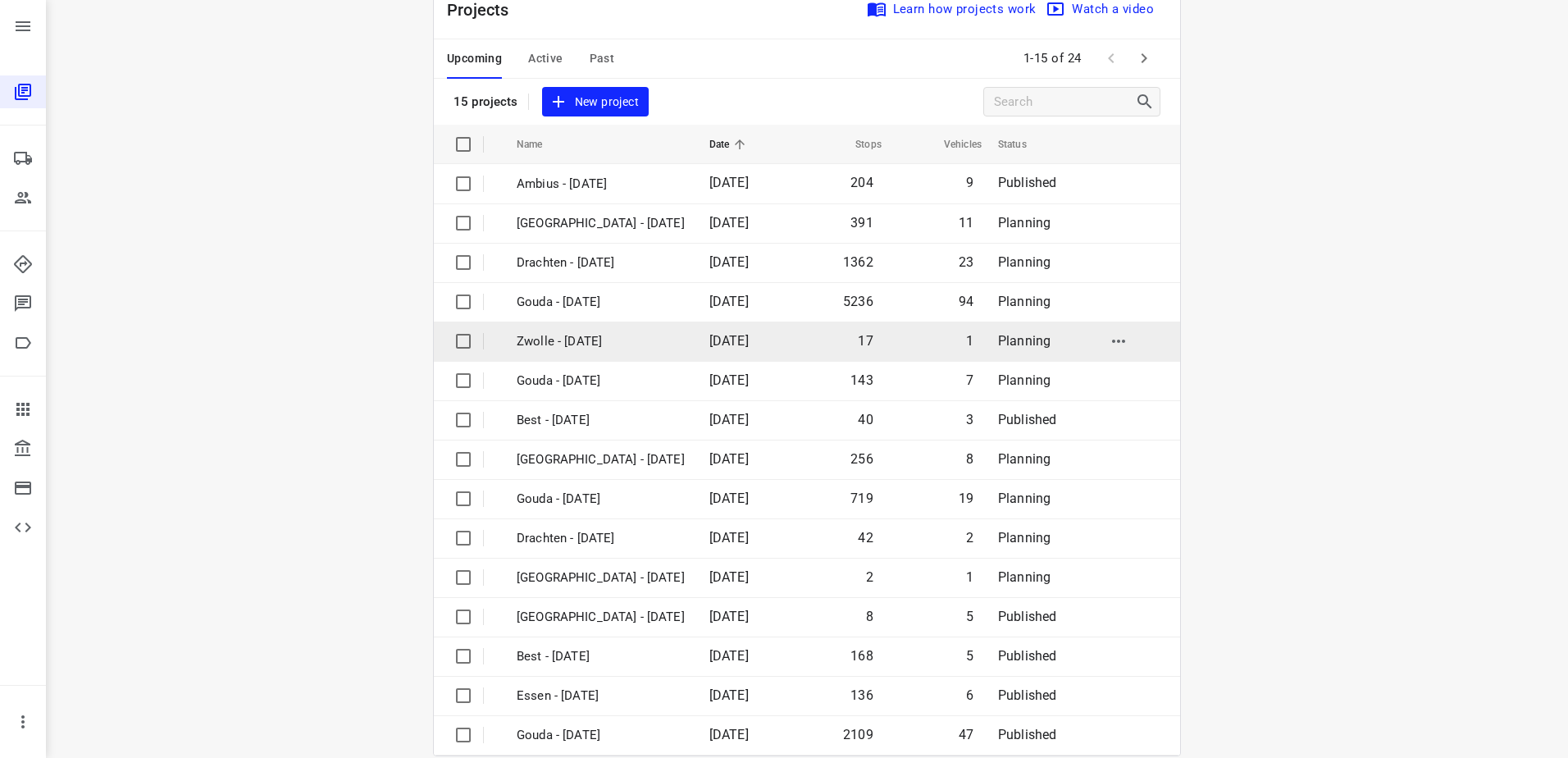
scroll to position [71, 0]
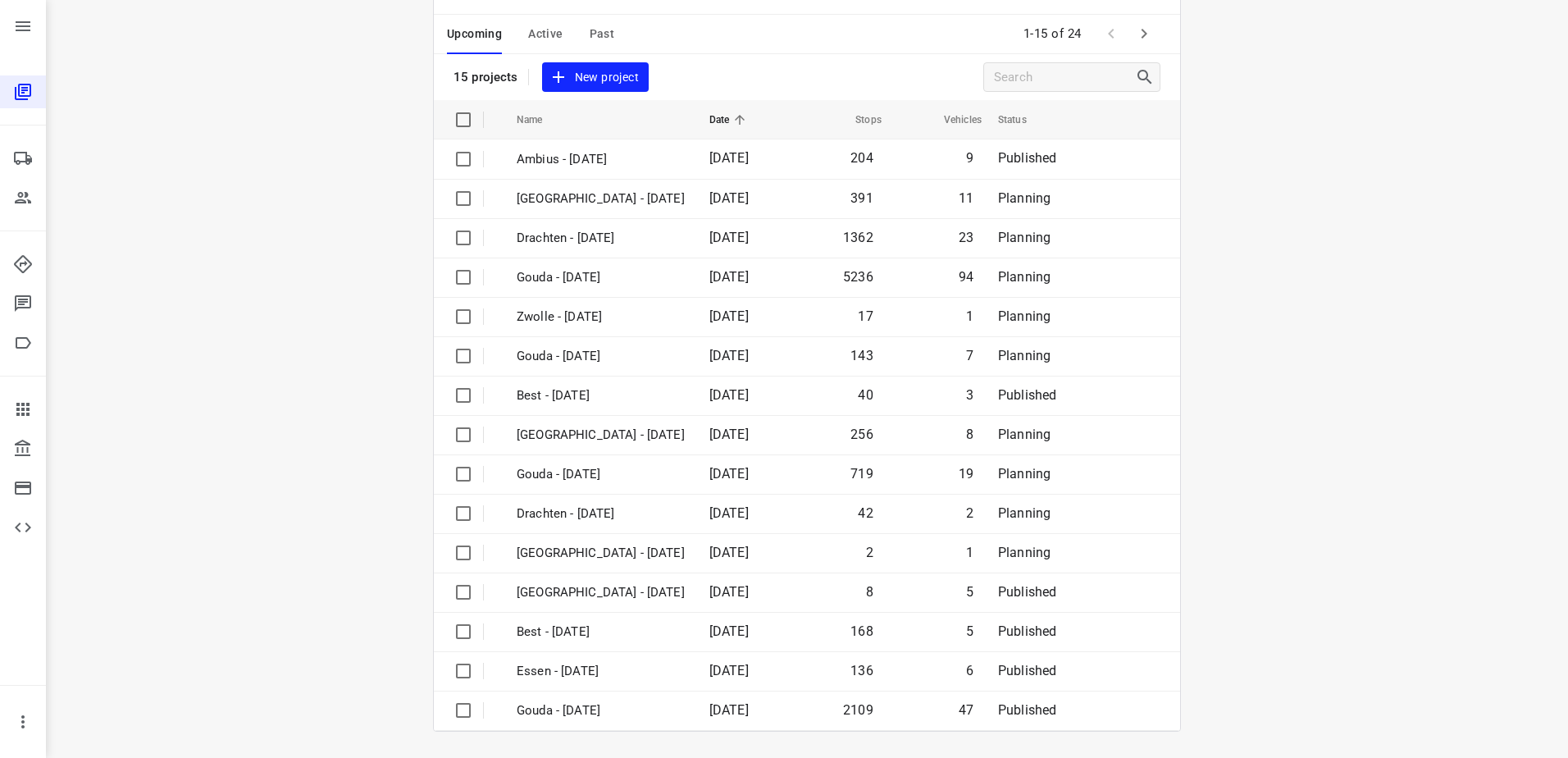
click at [1140, 30] on icon "button" at bounding box center [1144, 33] width 20 height 20
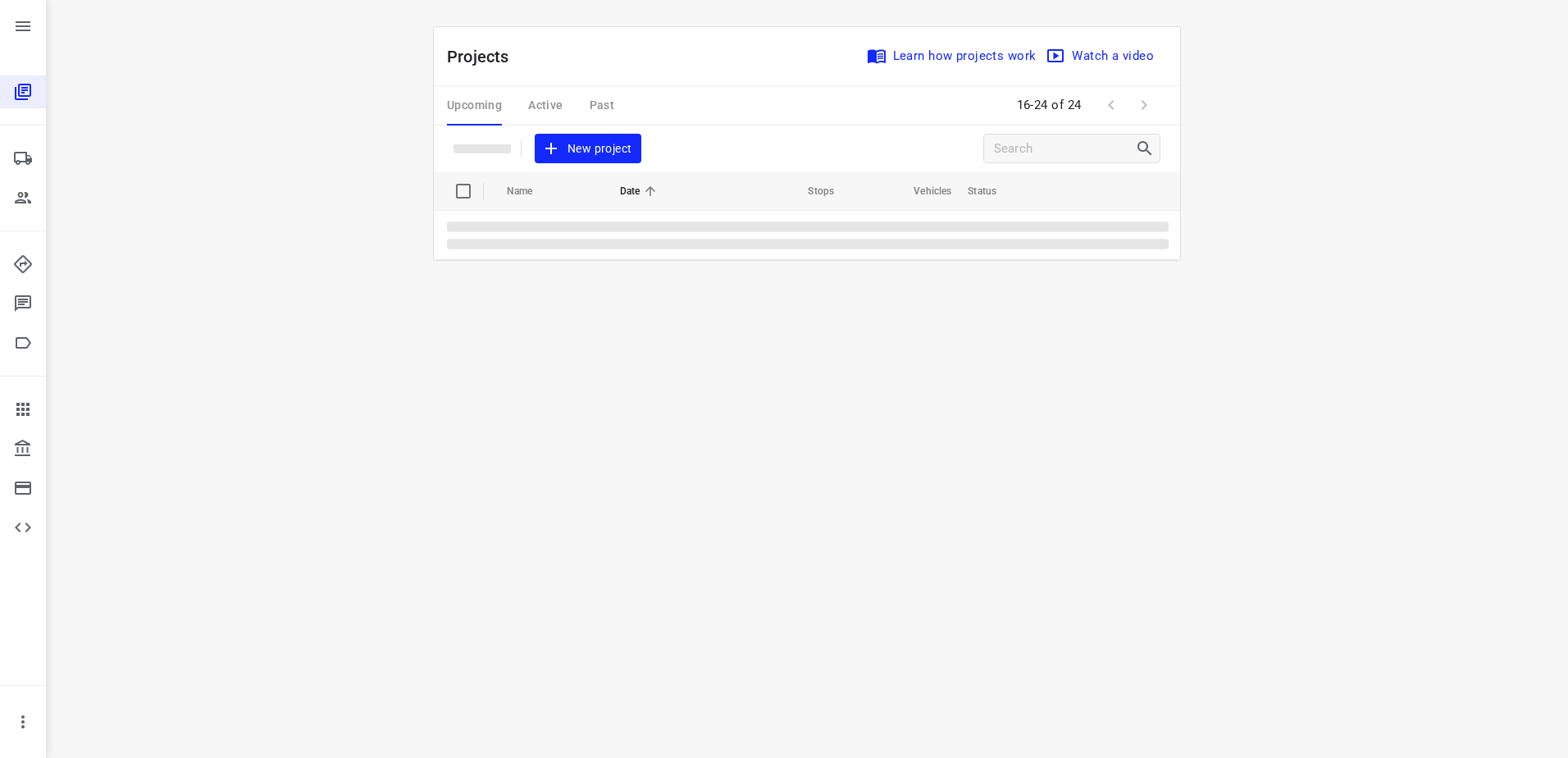
scroll to position [0, 0]
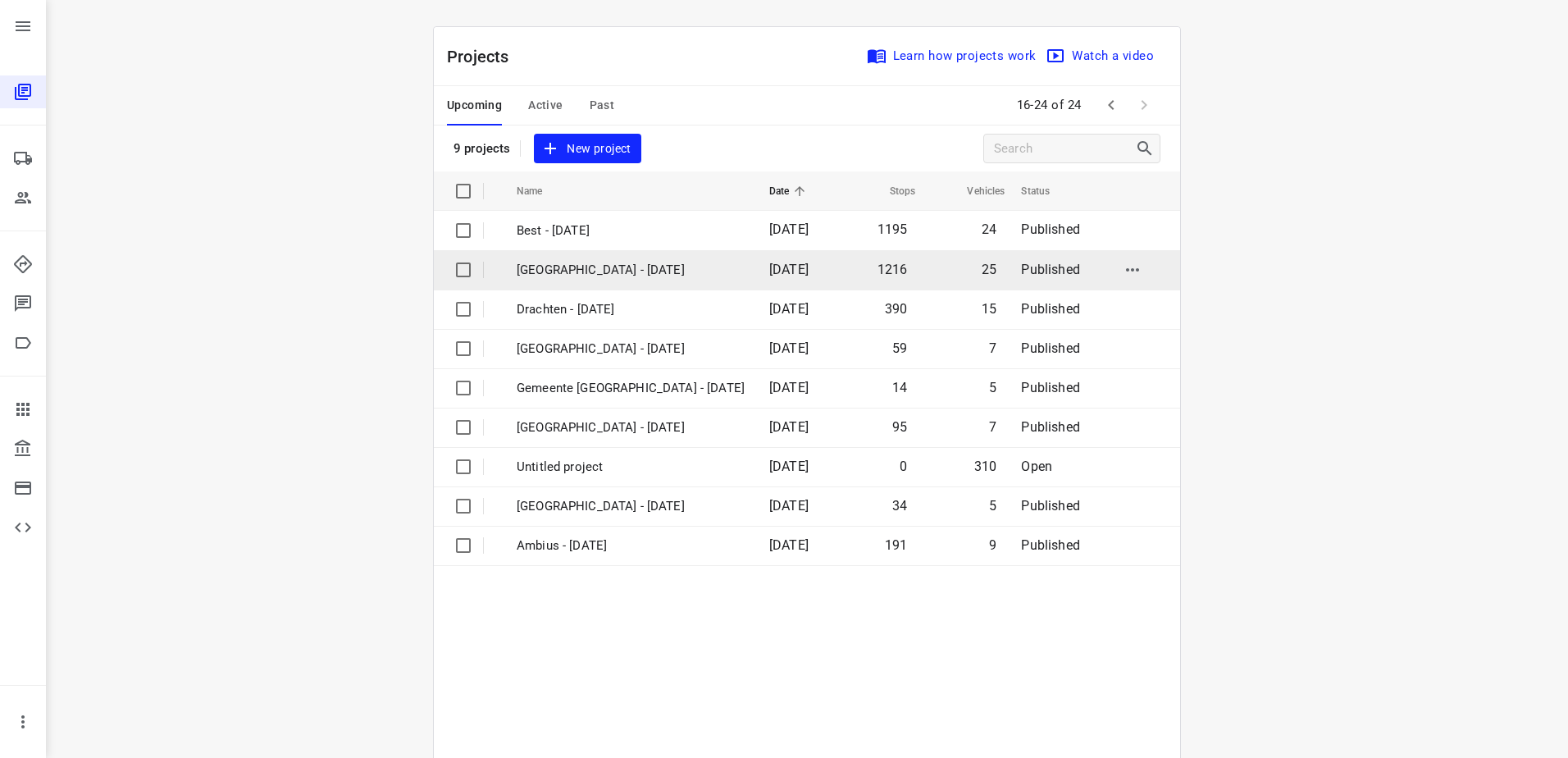
click at [609, 272] on p "[GEOGRAPHIC_DATA] - [DATE]" at bounding box center [631, 270] width 228 height 19
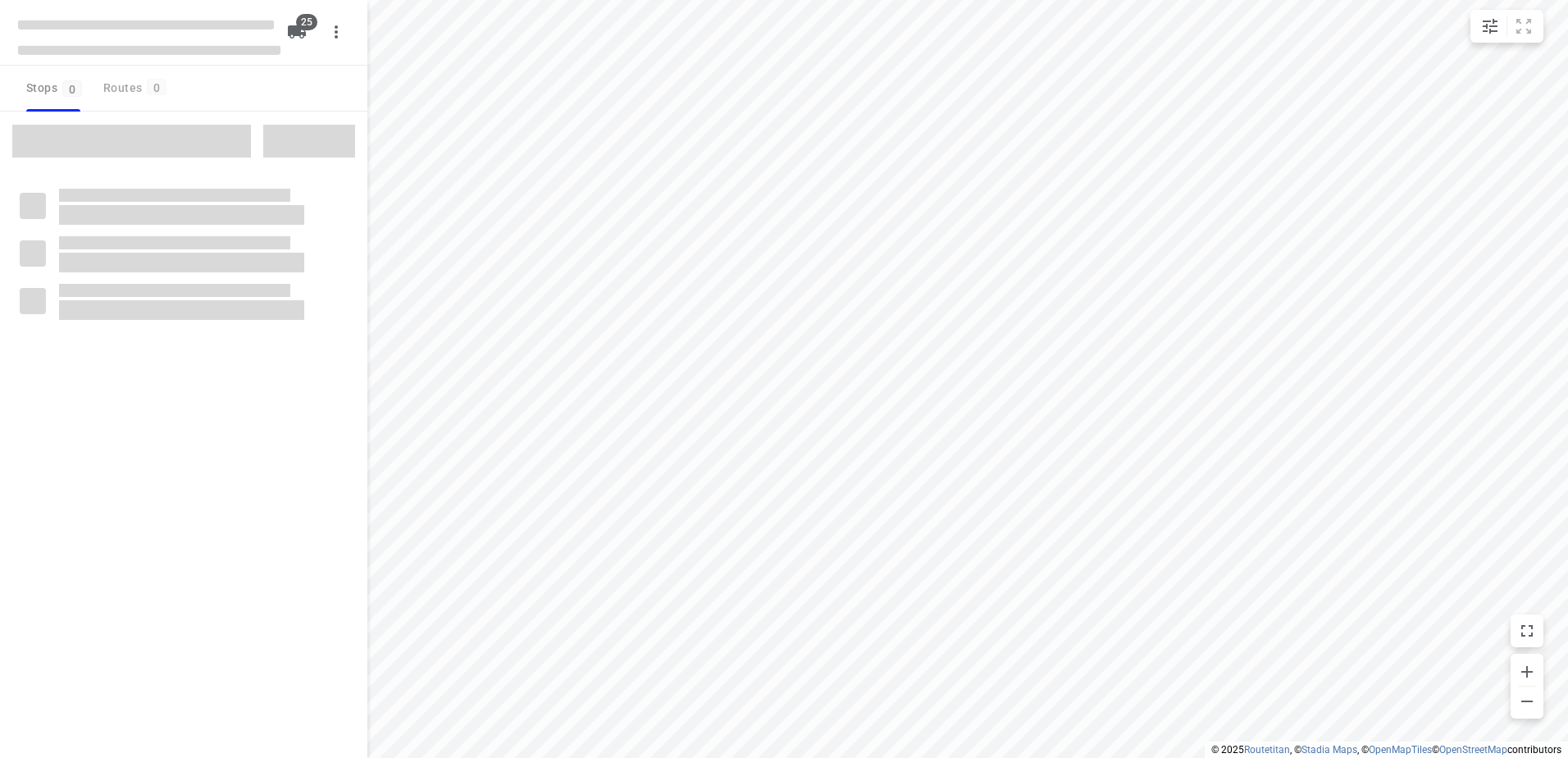
checkbox input "true"
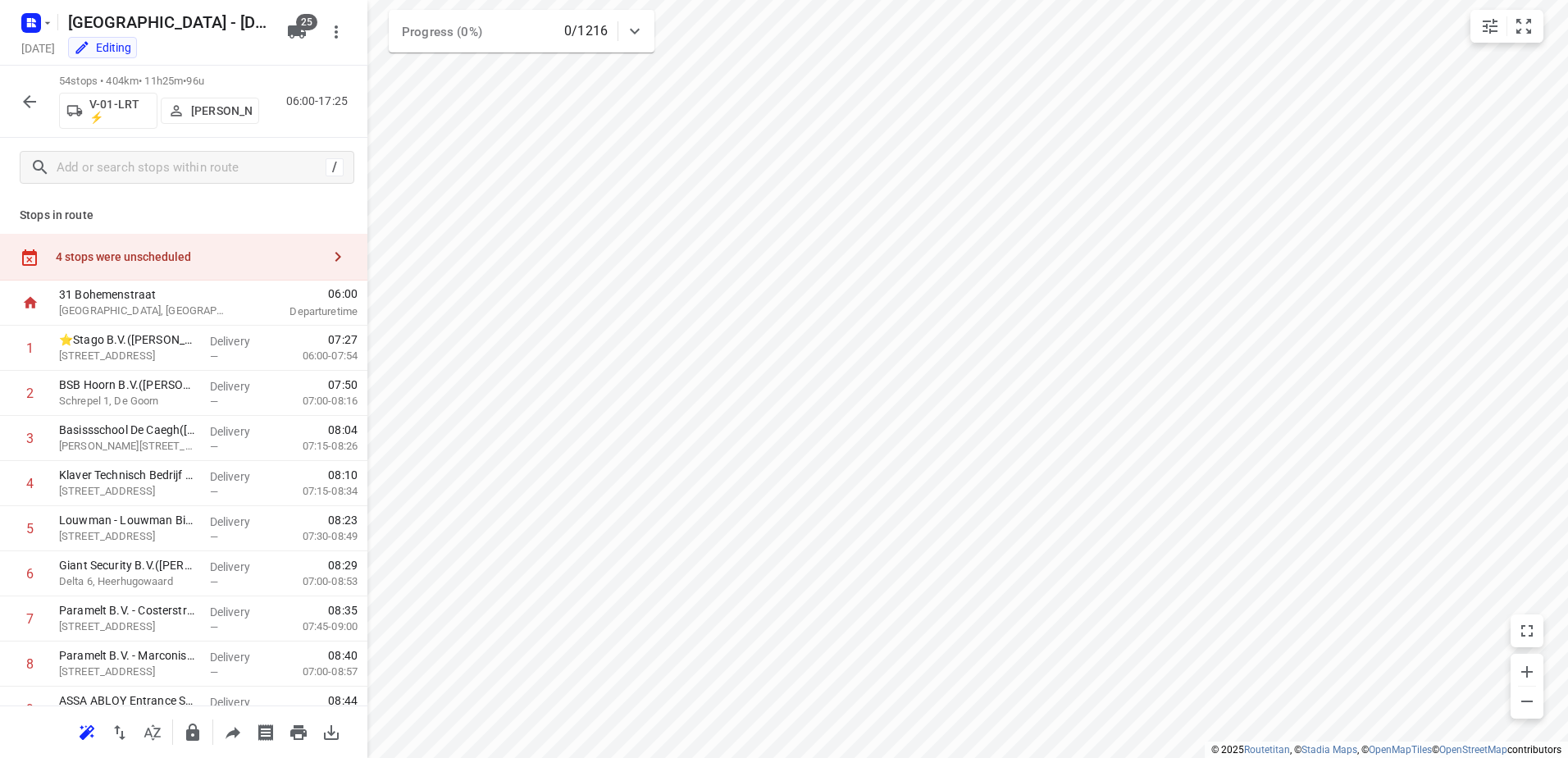
click at [251, 241] on div "4 stops were unscheduled" at bounding box center [183, 257] width 368 height 47
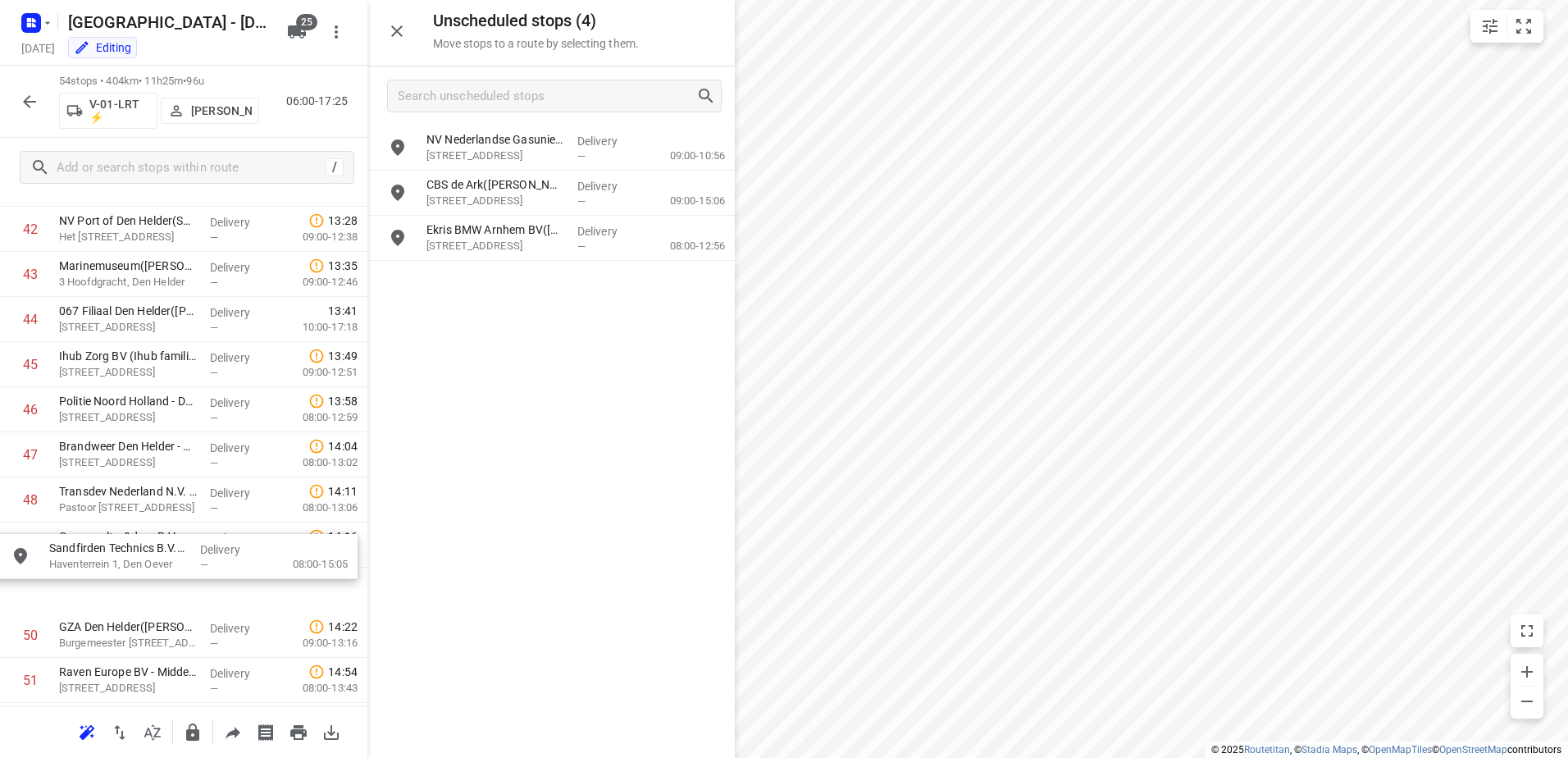
scroll to position [2158, 0]
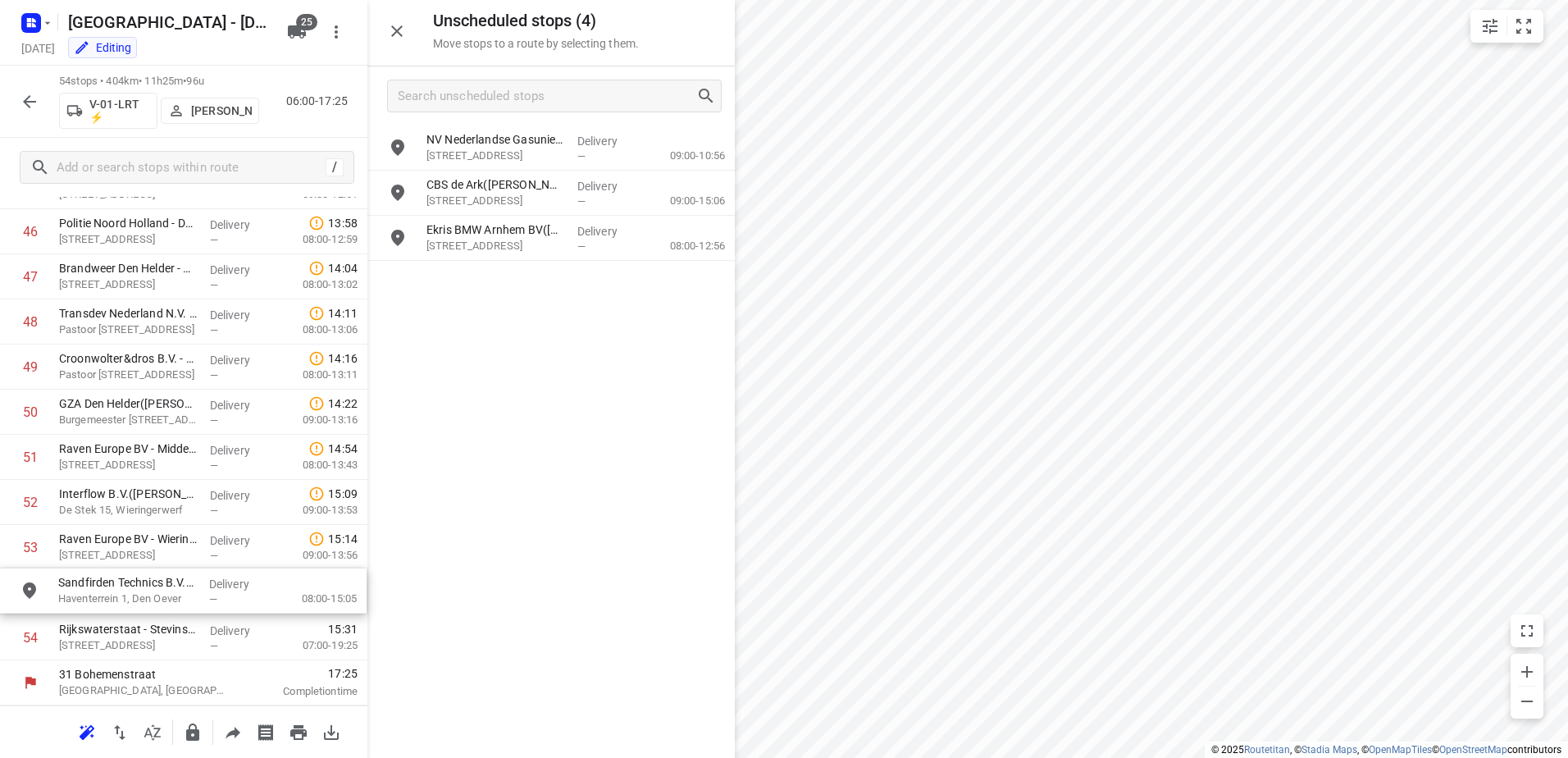
drag, startPoint x: 603, startPoint y: 174, endPoint x: 235, endPoint y: 574, distance: 543.5
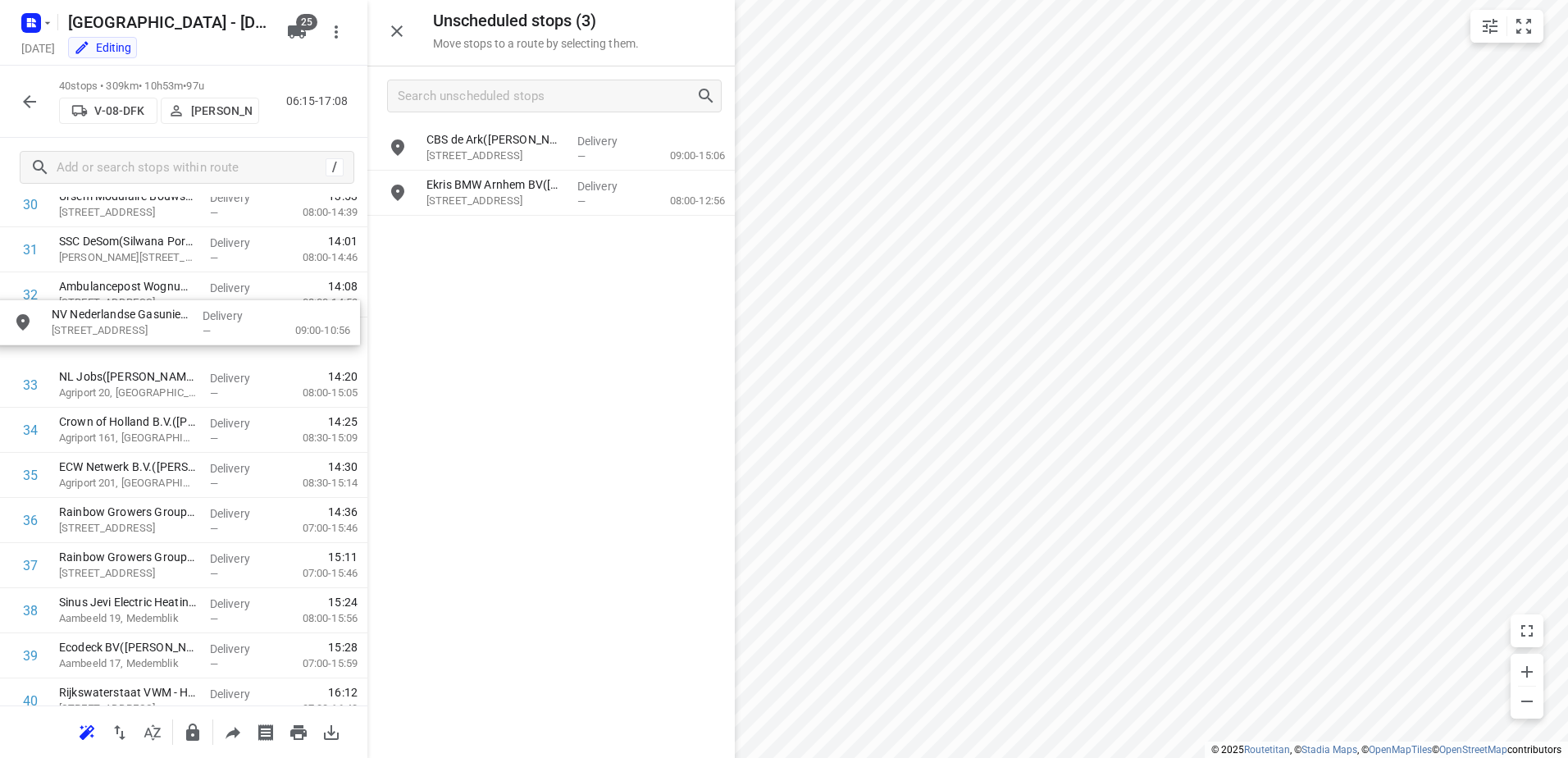
scroll to position [1448, 0]
drag, startPoint x: 594, startPoint y: 155, endPoint x: 209, endPoint y: 363, distance: 437.6
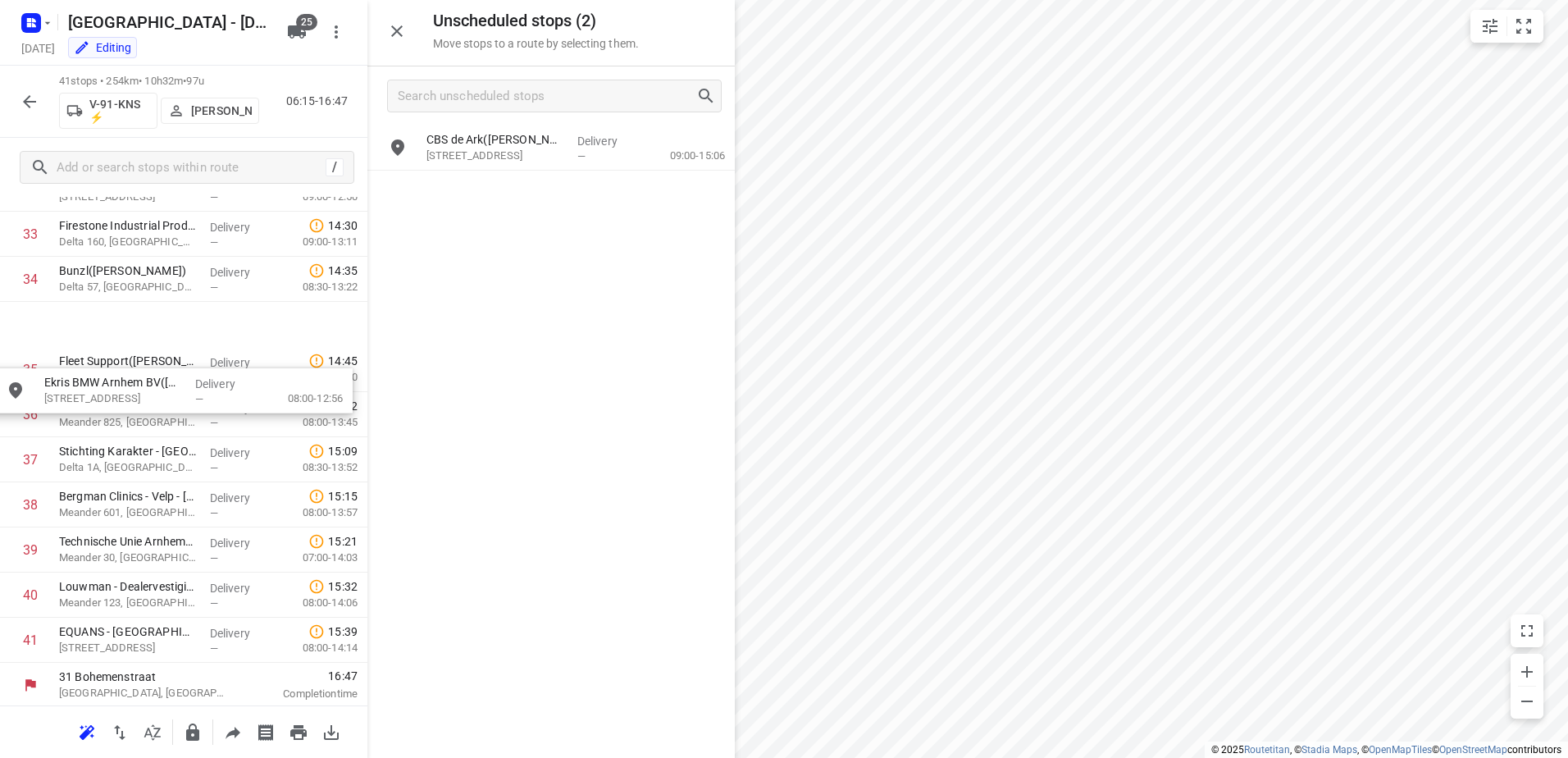
scroll to position [1326, 0]
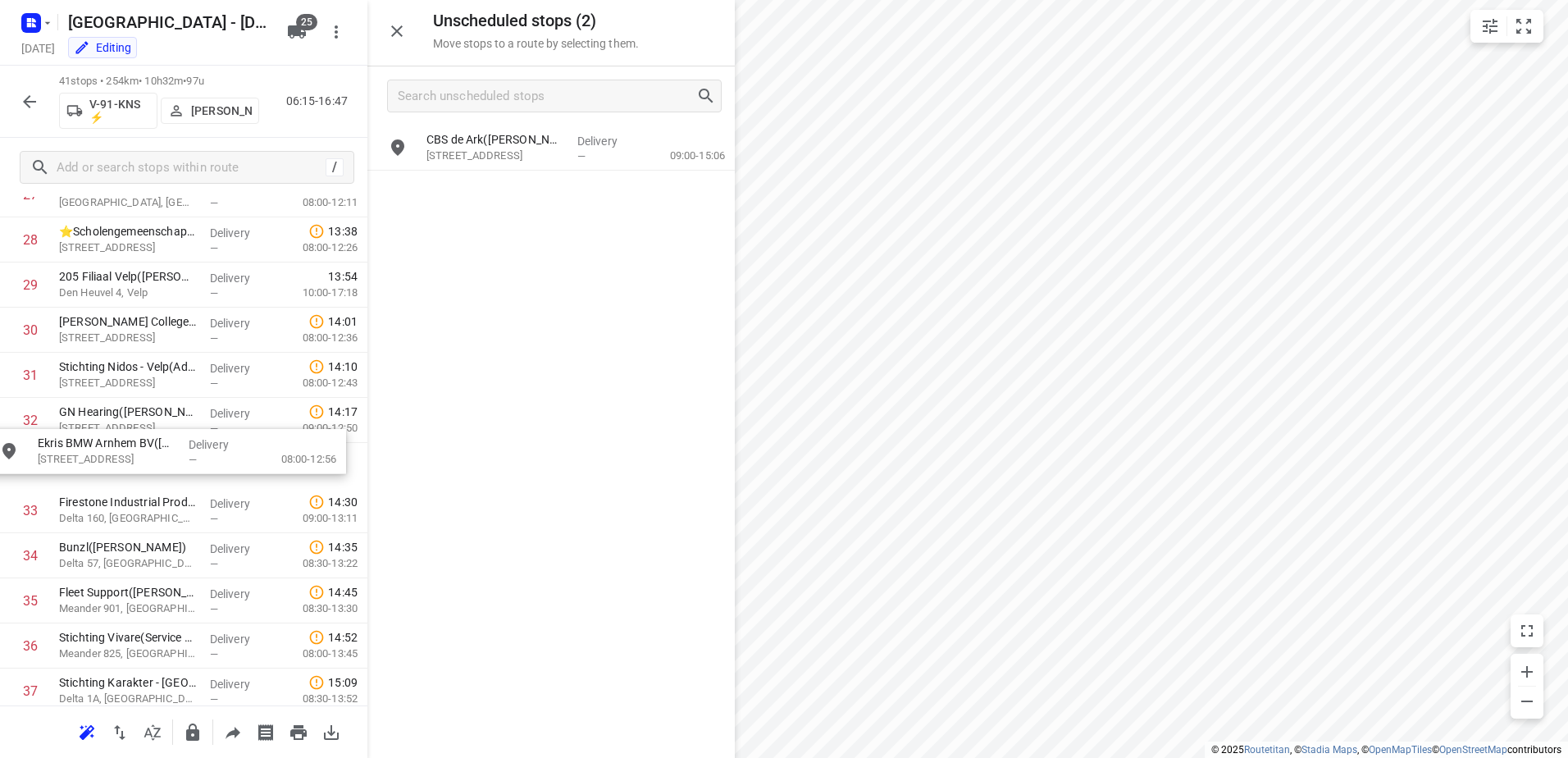
drag, startPoint x: 568, startPoint y: 187, endPoint x: 172, endPoint y: 448, distance: 474.3
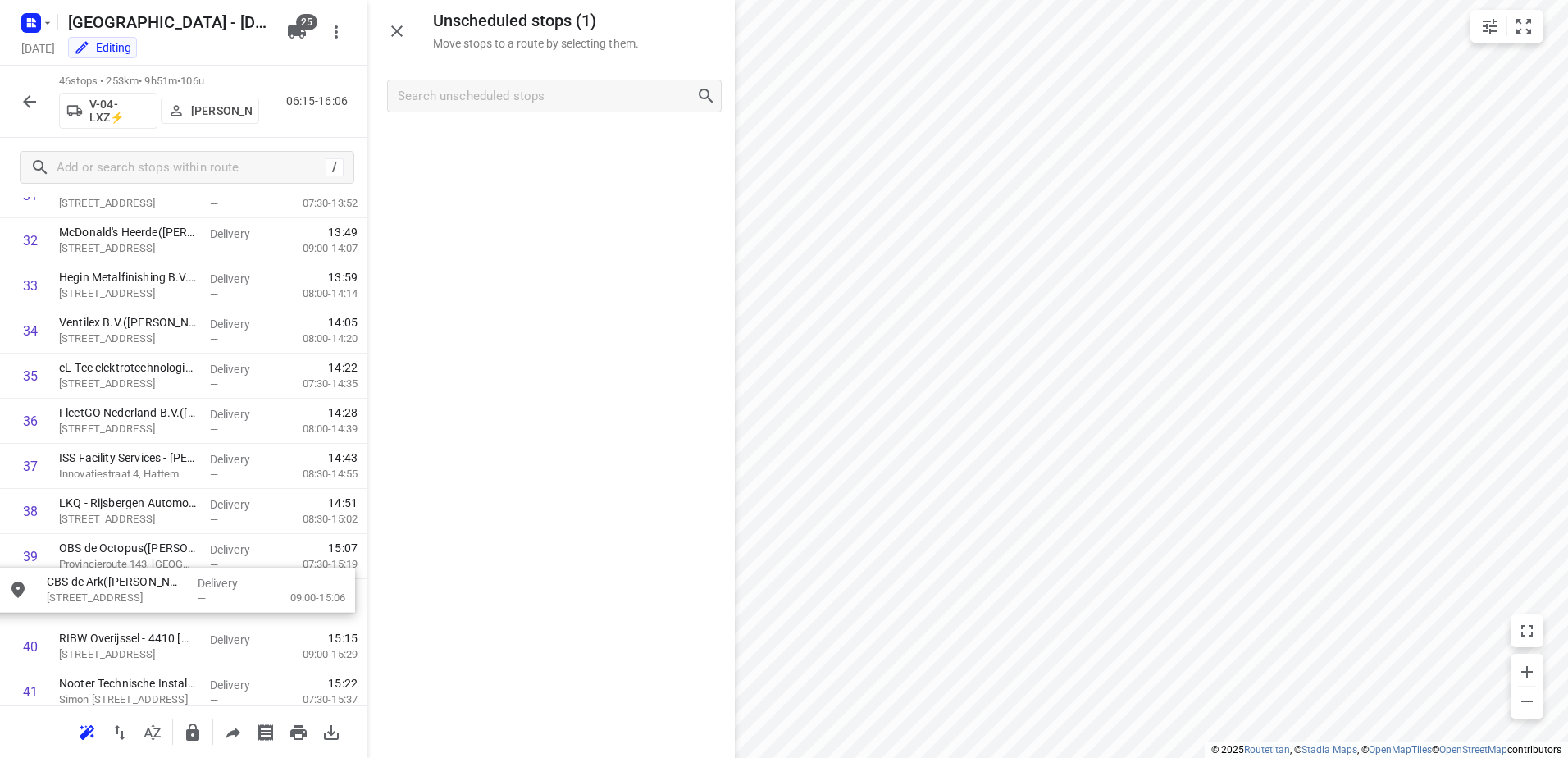
drag, startPoint x: 551, startPoint y: 161, endPoint x: 172, endPoint y: 615, distance: 591.4
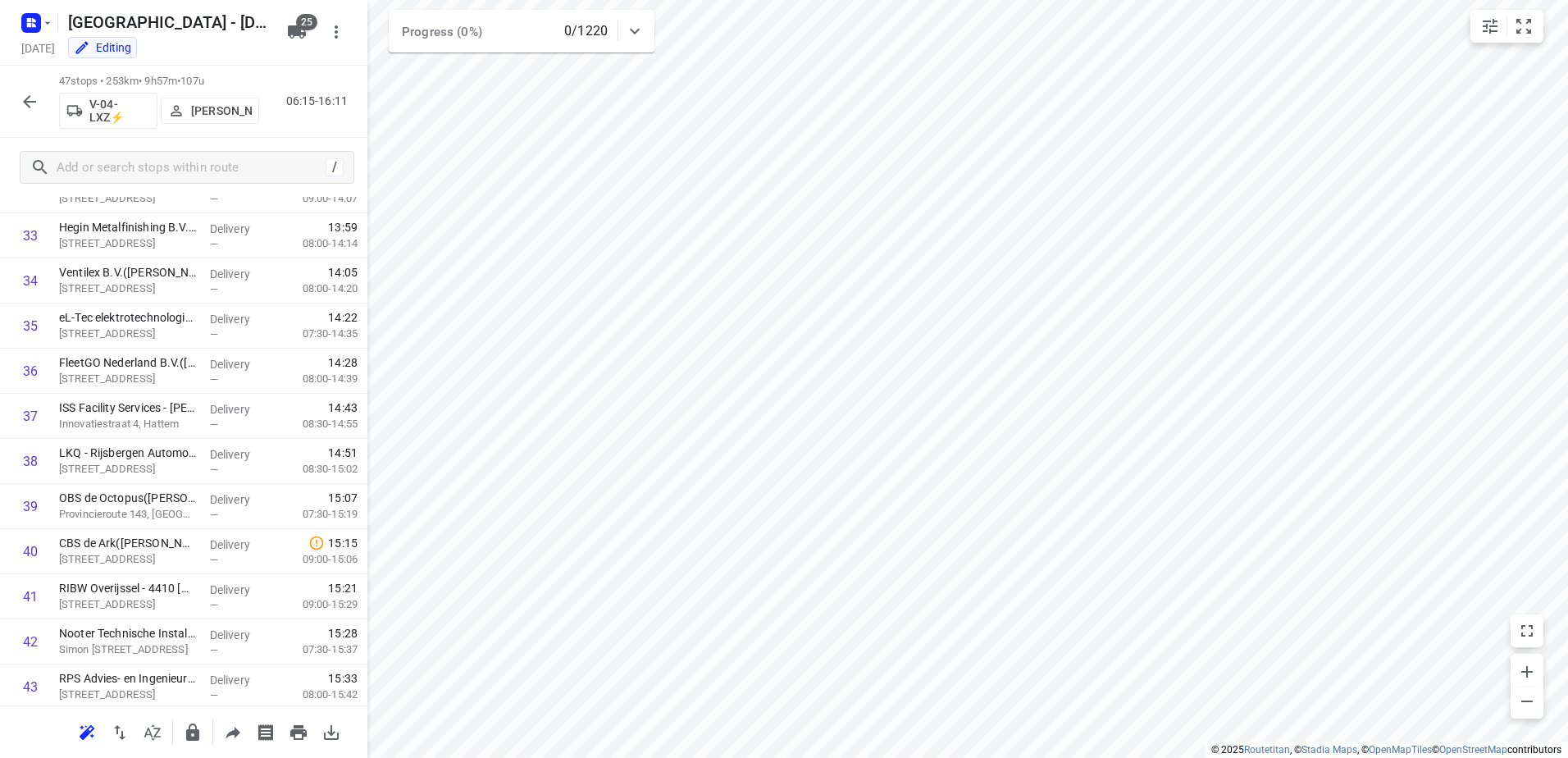
click at [24, 111] on button "button" at bounding box center [29, 101] width 33 height 33
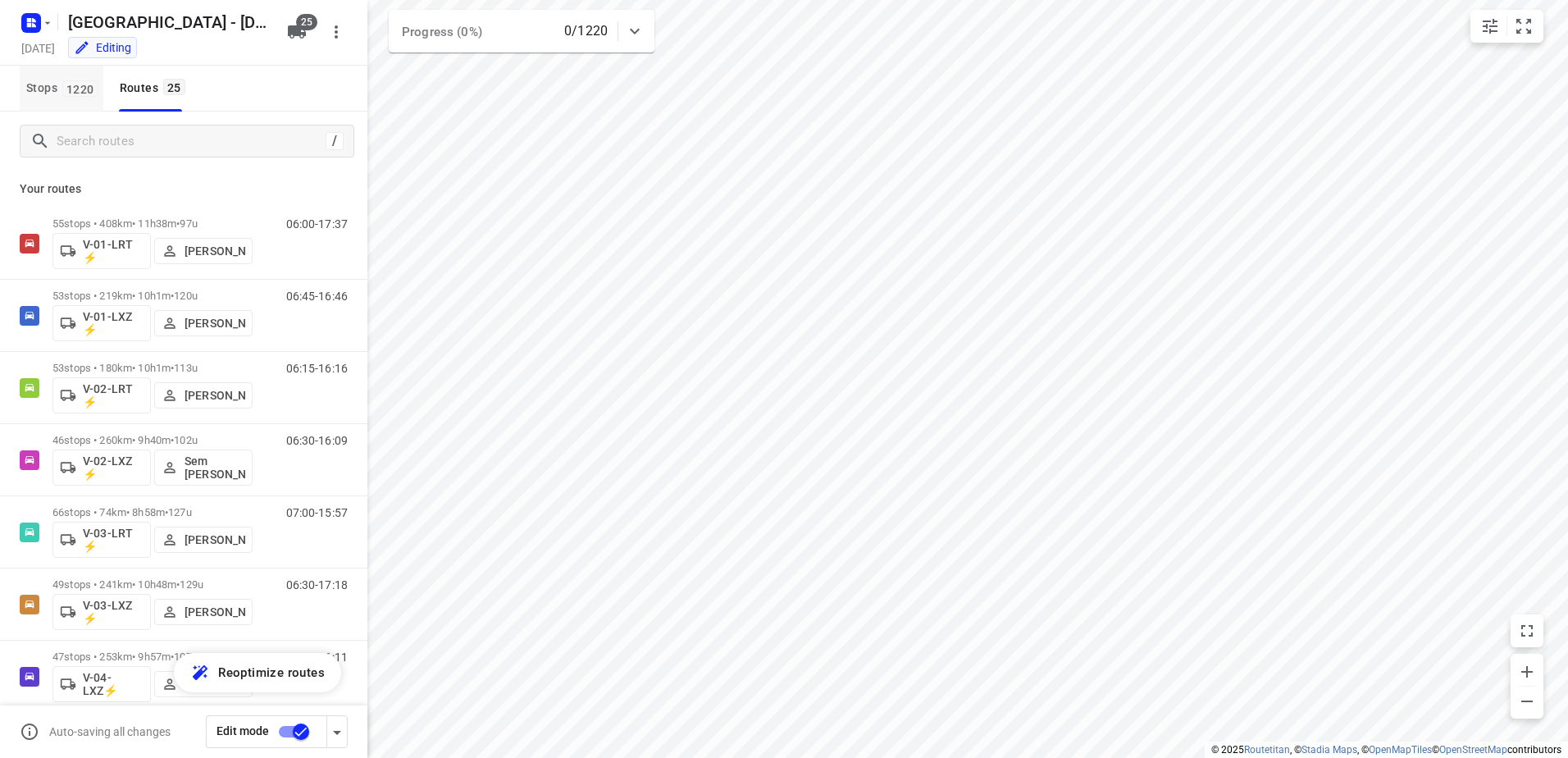
click at [56, 108] on button "Stops 1220" at bounding box center [61, 88] width 83 height 46
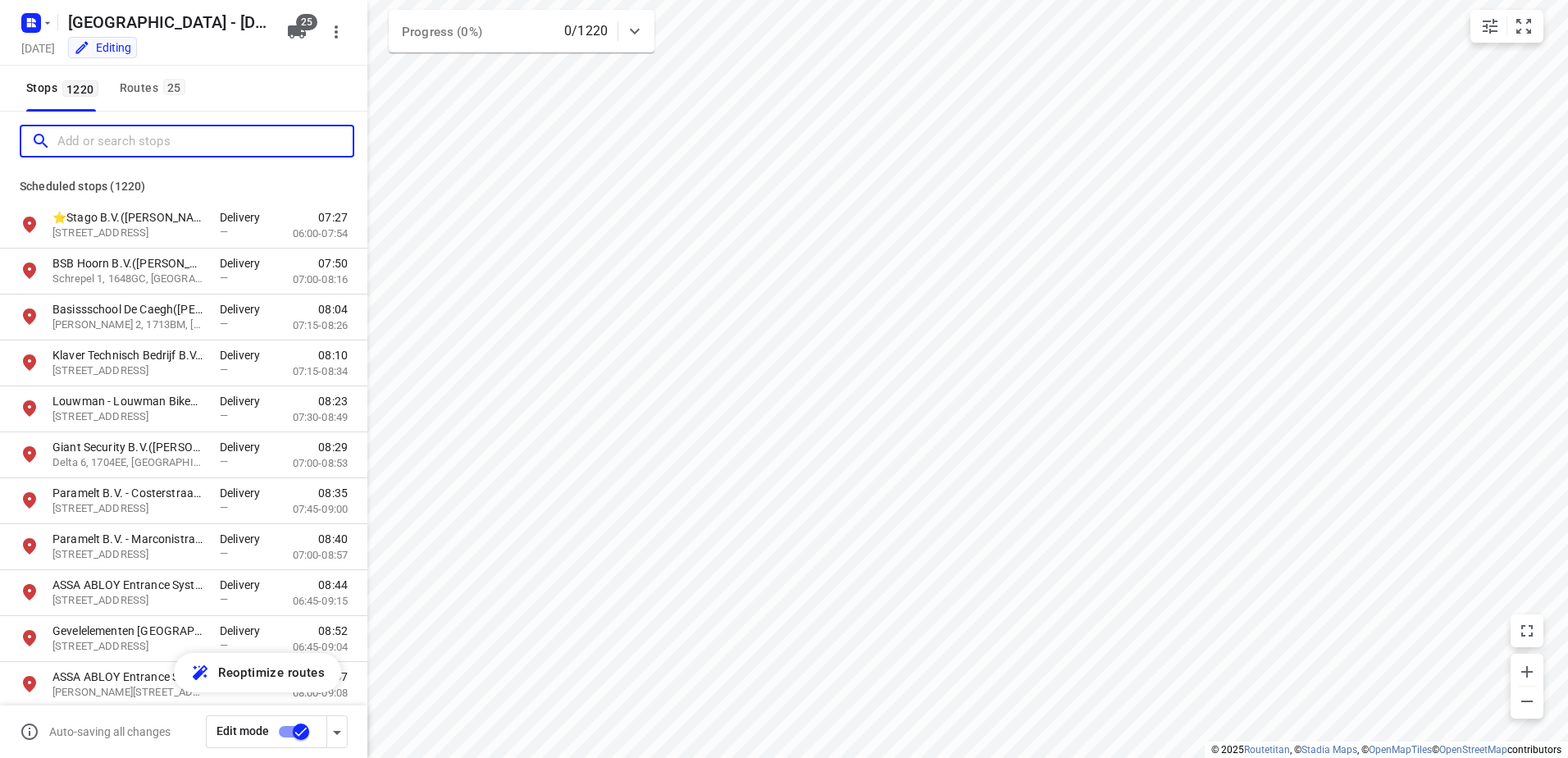
click at [110, 134] on input "Add or search stops" at bounding box center [204, 141] width 295 height 25
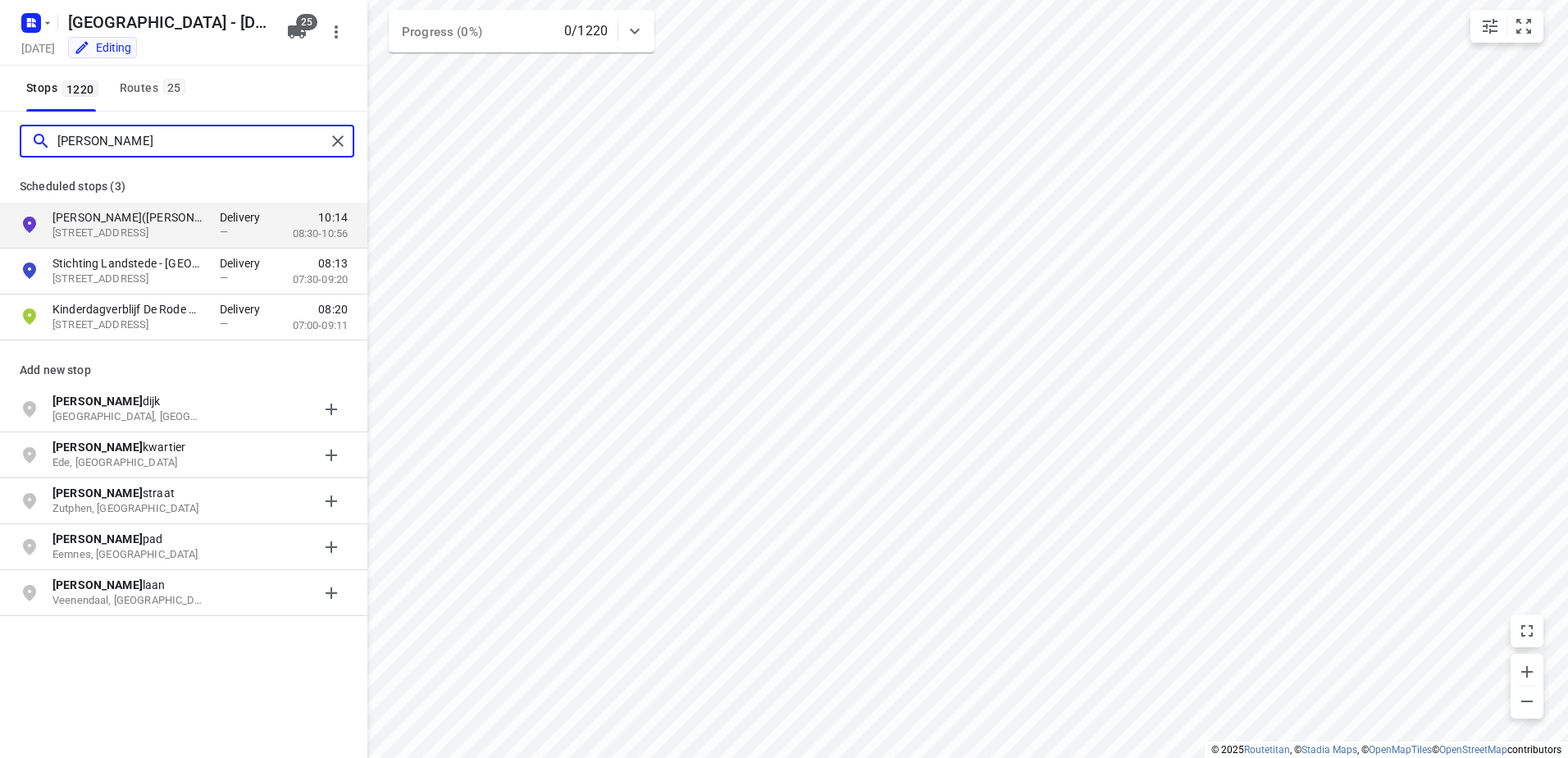
type input "van essen"
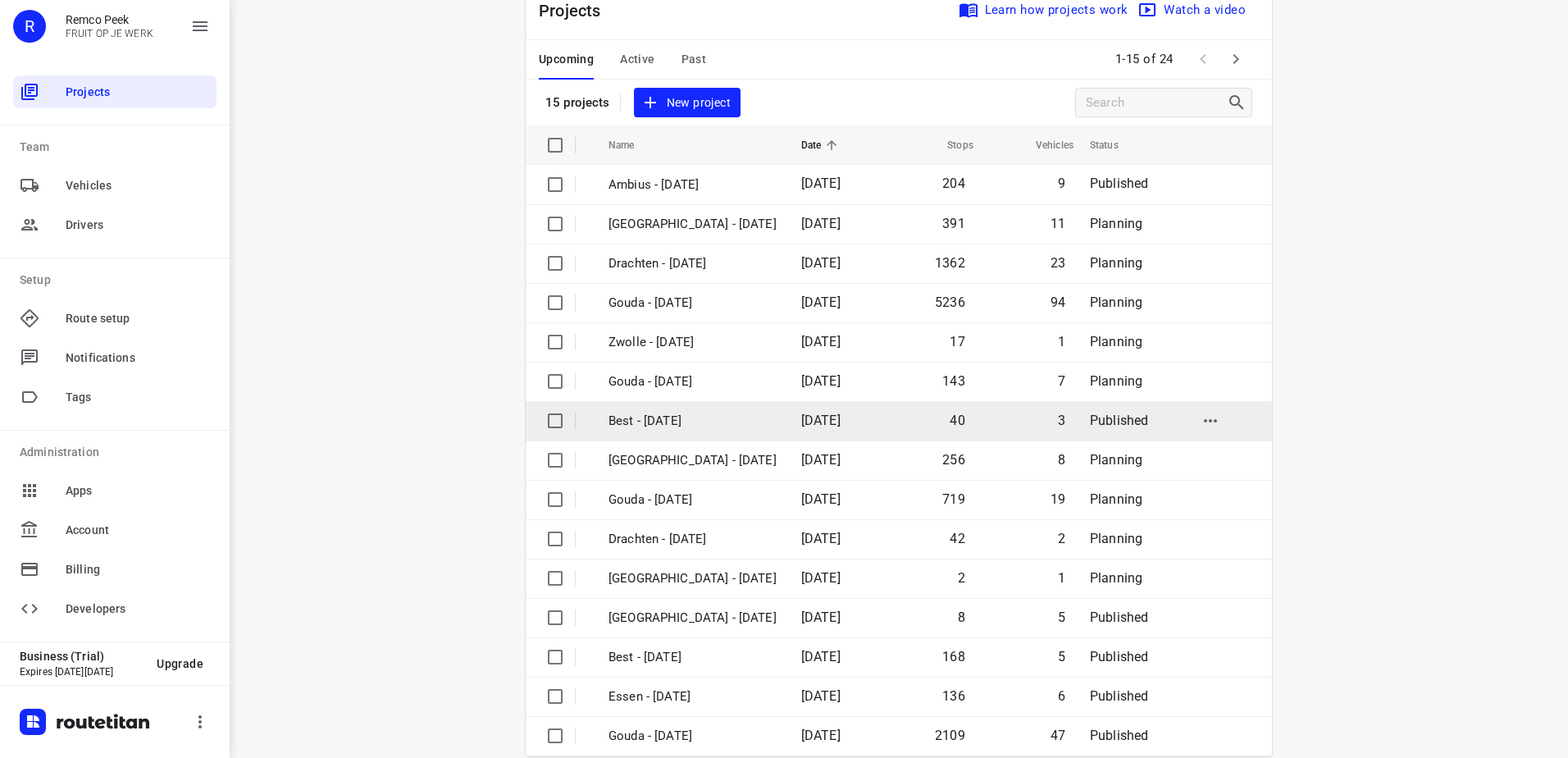
scroll to position [71, 0]
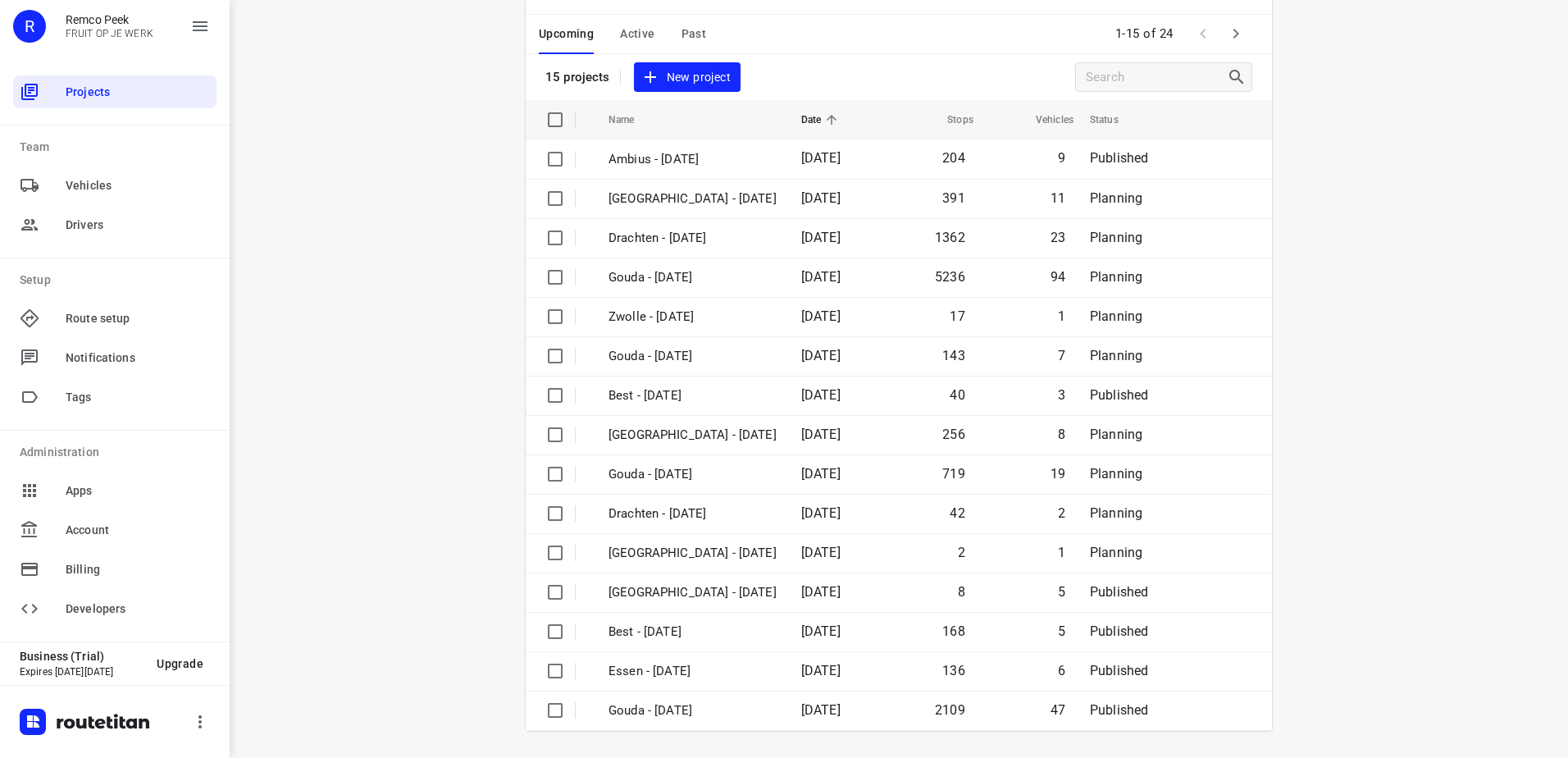
drag, startPoint x: 1541, startPoint y: 394, endPoint x: 1347, endPoint y: 55, distance: 390.6
click at [1546, 363] on div "i © 2025 Routetitan , © Stadia Maps , © OpenMapTiles © OpenStreetMap contributo…" at bounding box center [899, 379] width 1339 height 758
click at [1232, 28] on icon "button" at bounding box center [1236, 33] width 20 height 20
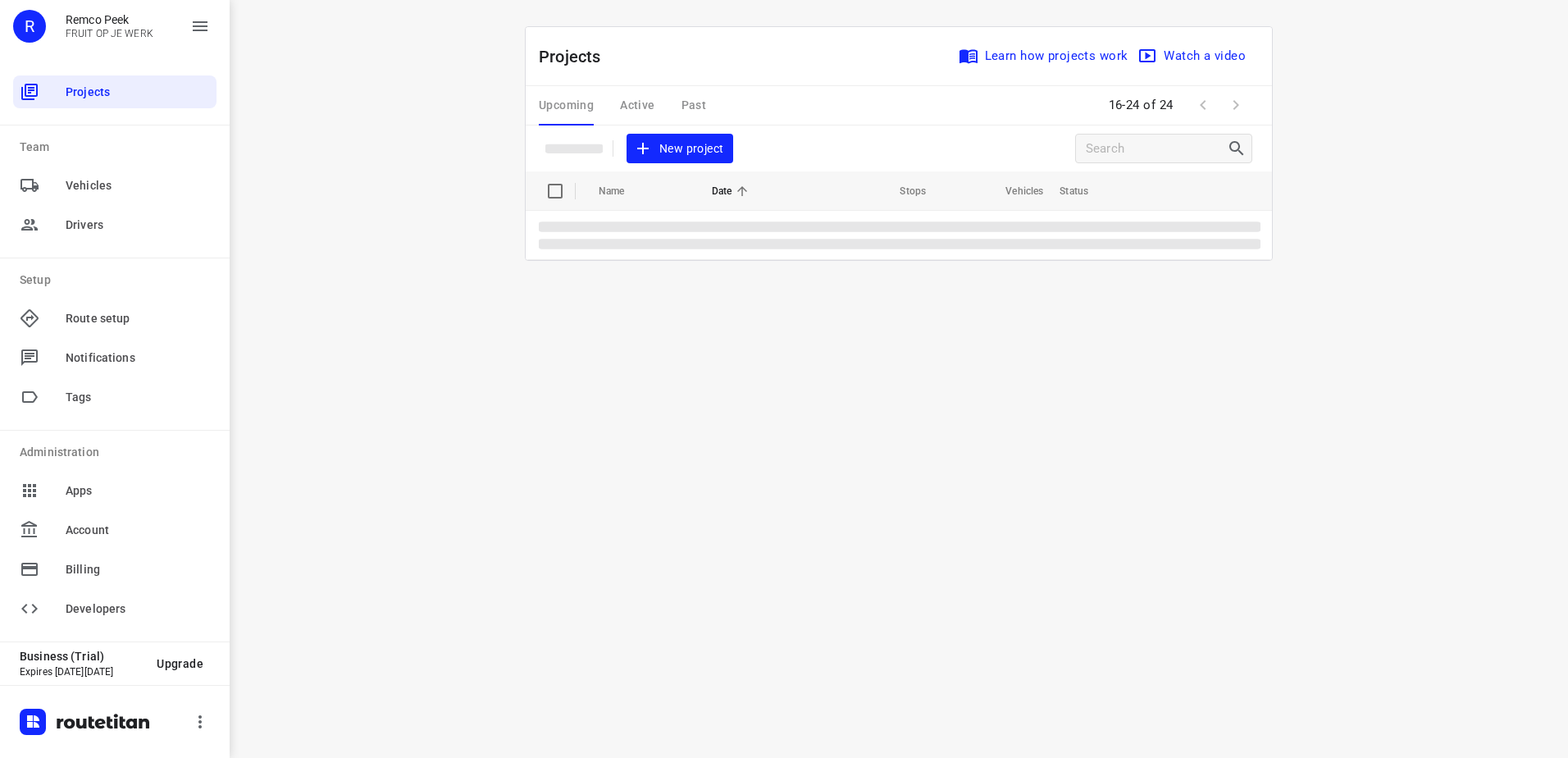
scroll to position [0, 0]
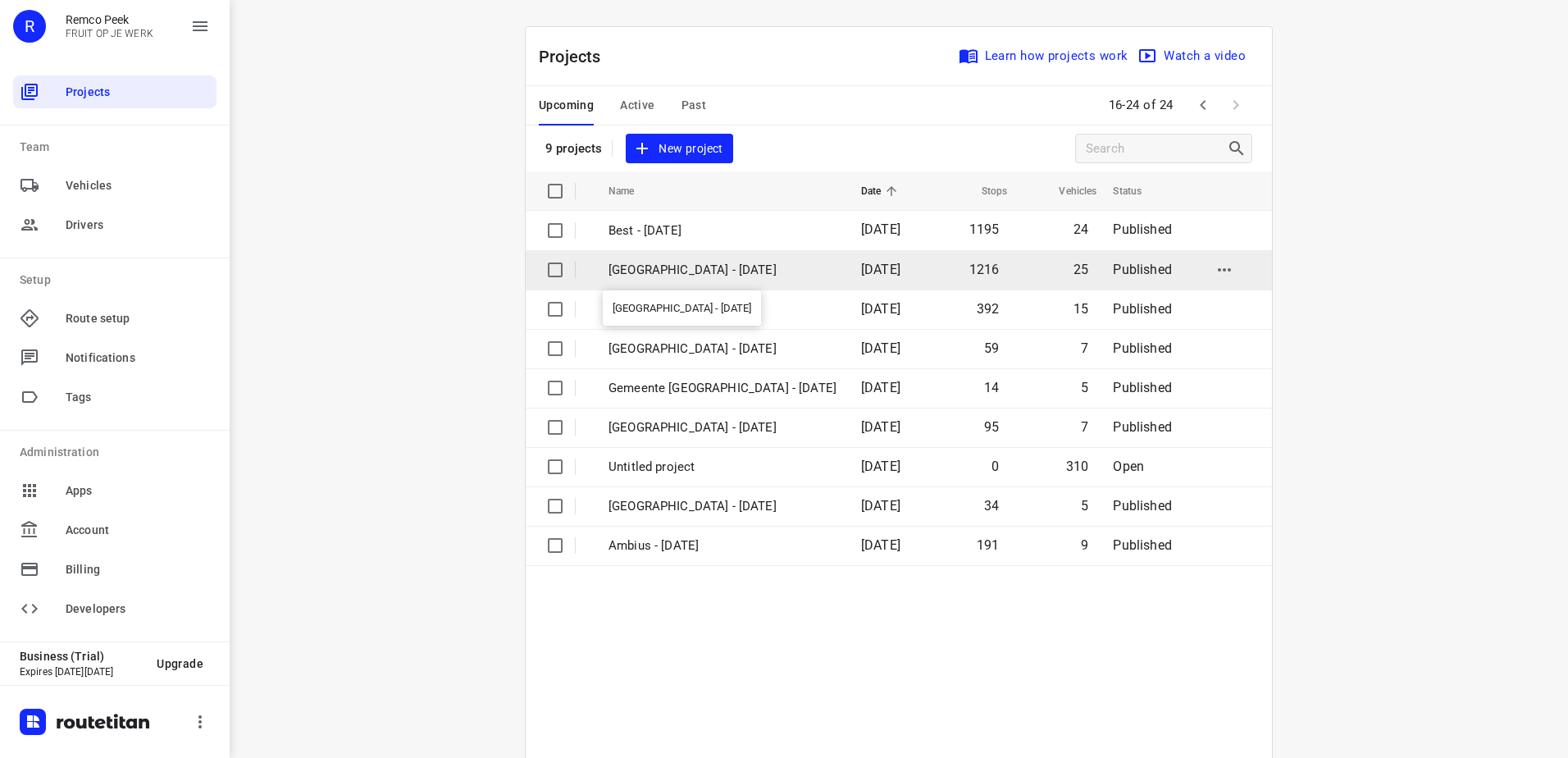
click at [715, 274] on p "[GEOGRAPHIC_DATA] - [DATE]" at bounding box center [723, 270] width 228 height 19
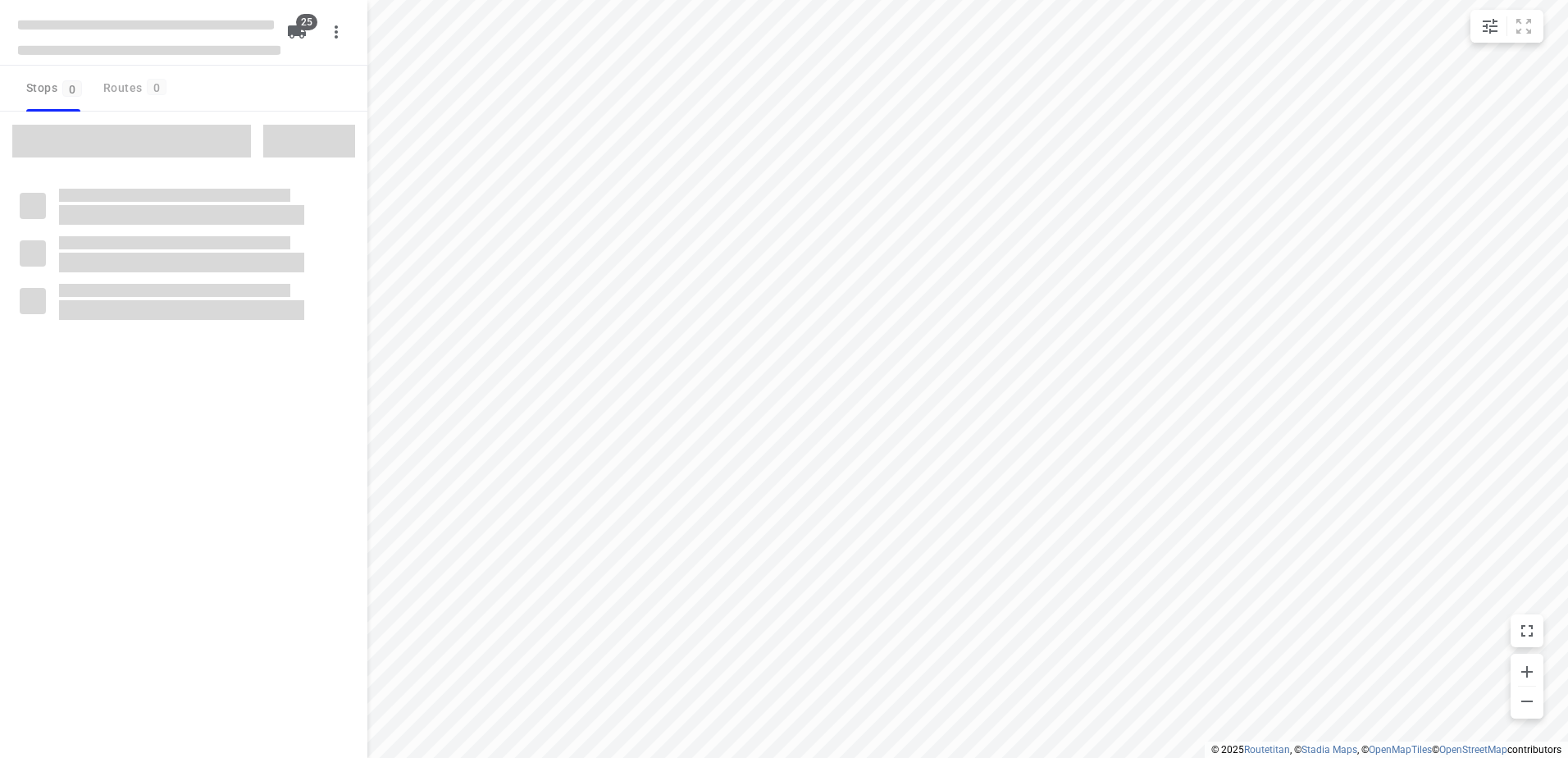
checkbox input "true"
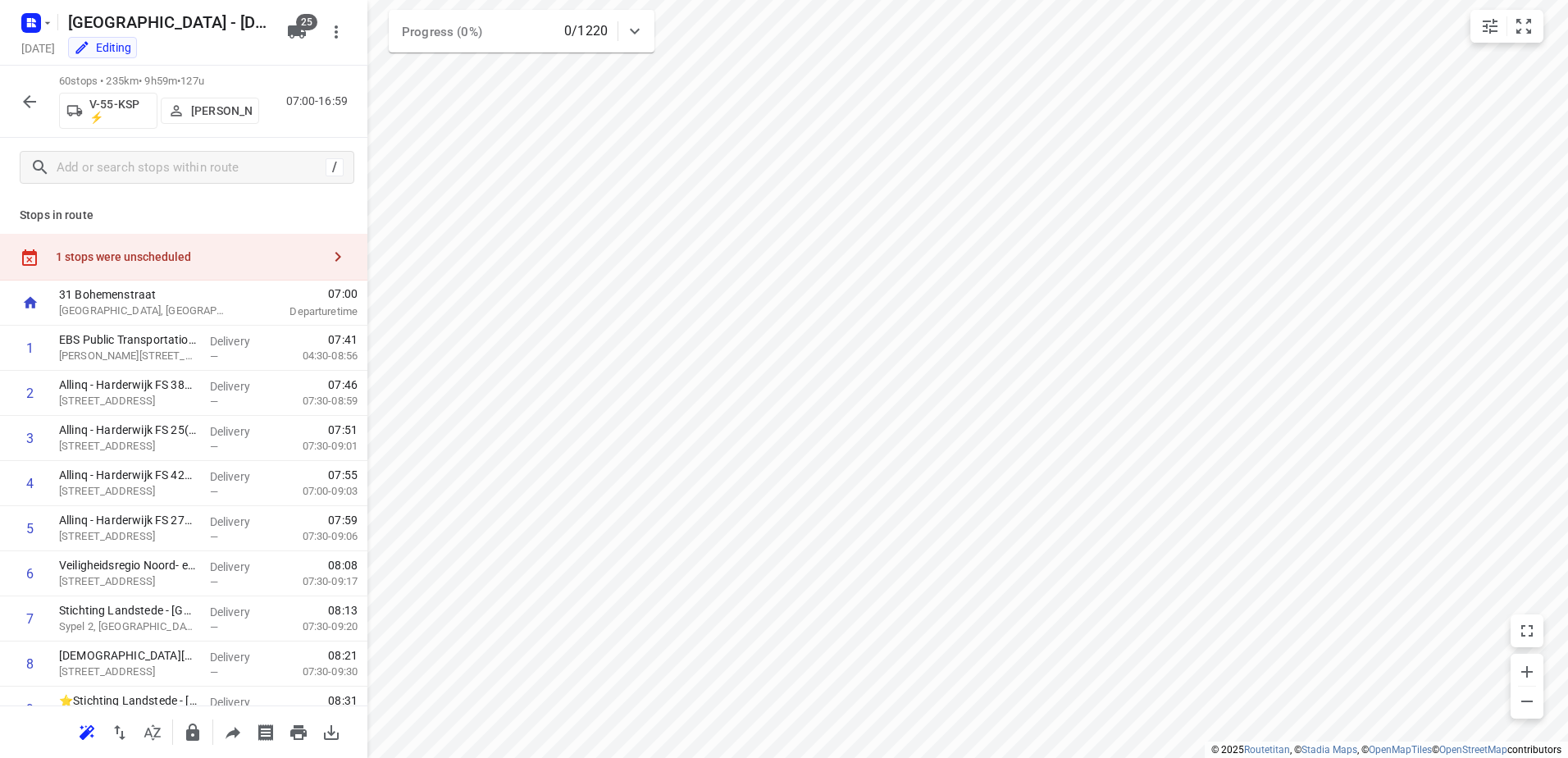
click at [201, 256] on div "1 stops were unscheduled" at bounding box center [189, 256] width 266 height 13
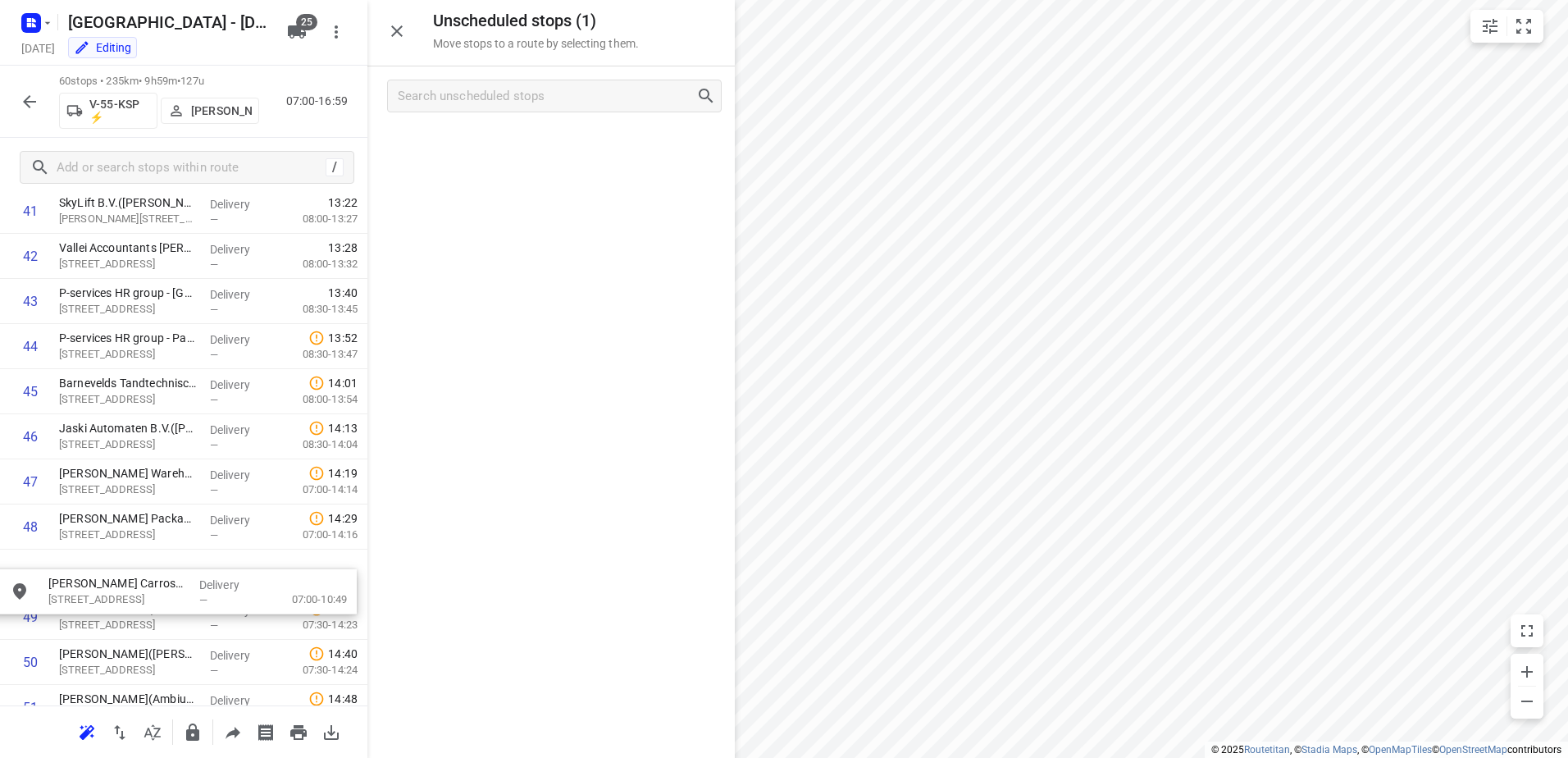
scroll to position [1942, 0]
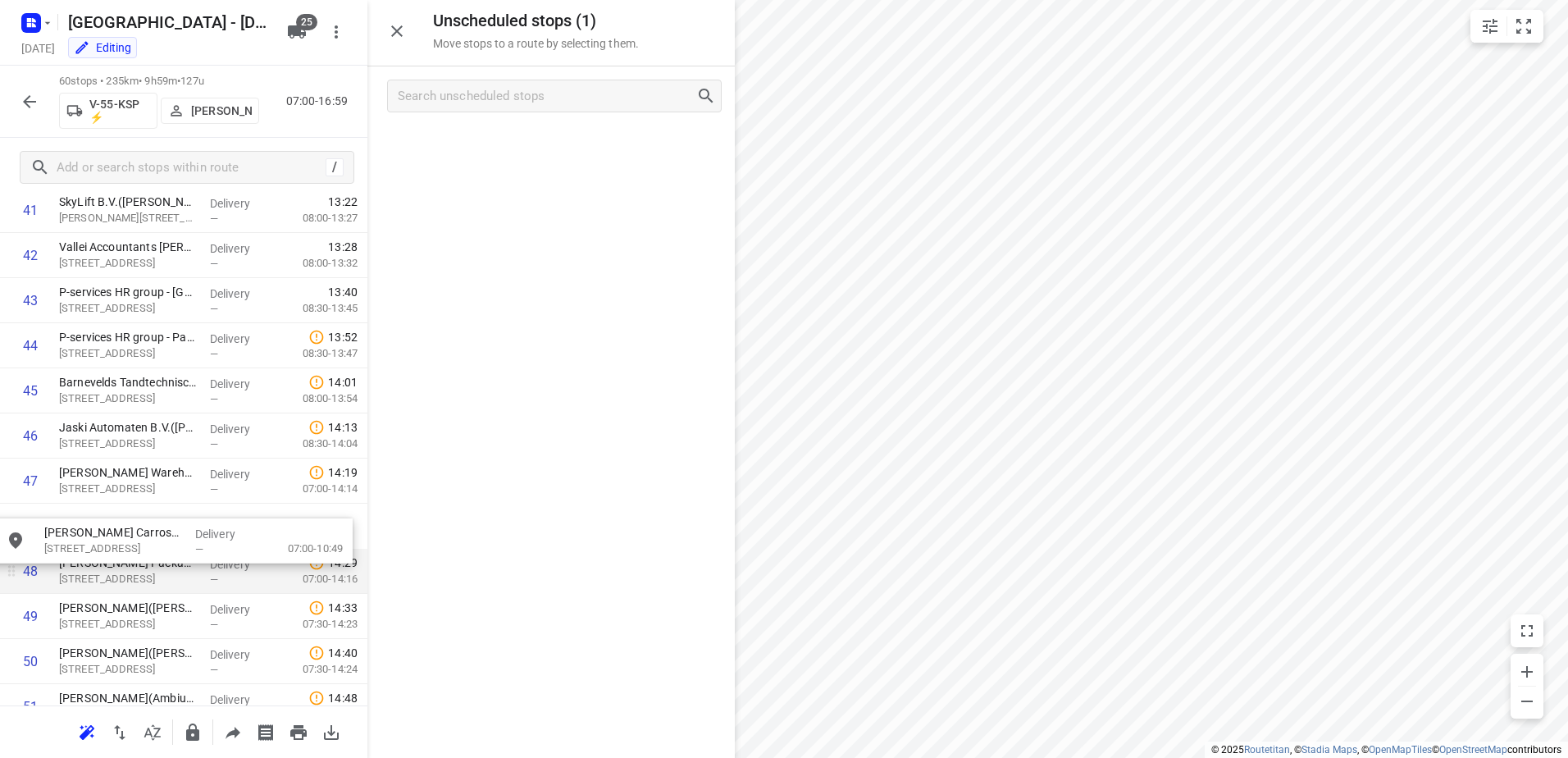
drag, startPoint x: 540, startPoint y: 157, endPoint x: 147, endPoint y: 560, distance: 562.9
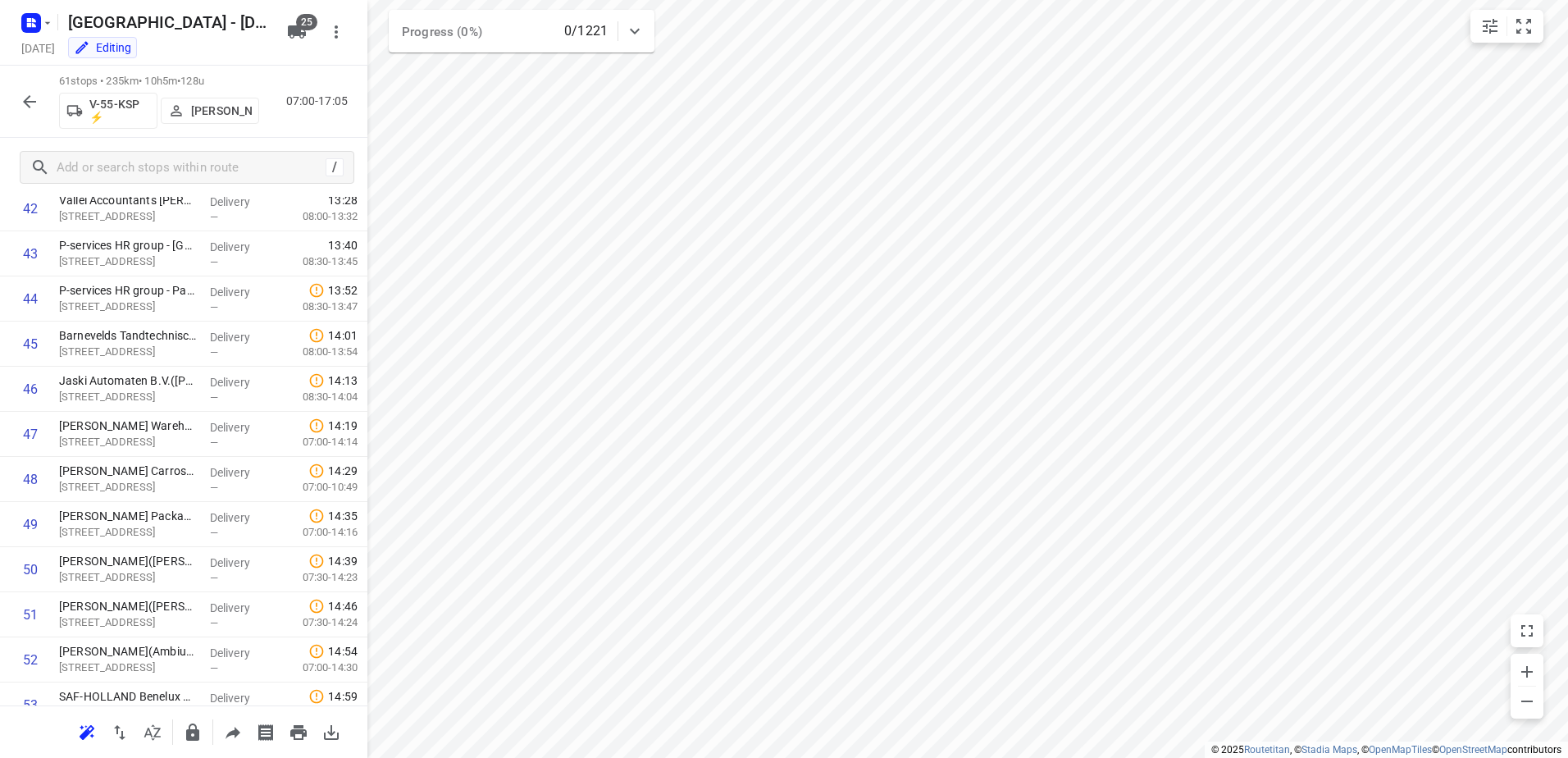
click at [24, 97] on icon "button" at bounding box center [29, 101] width 20 height 20
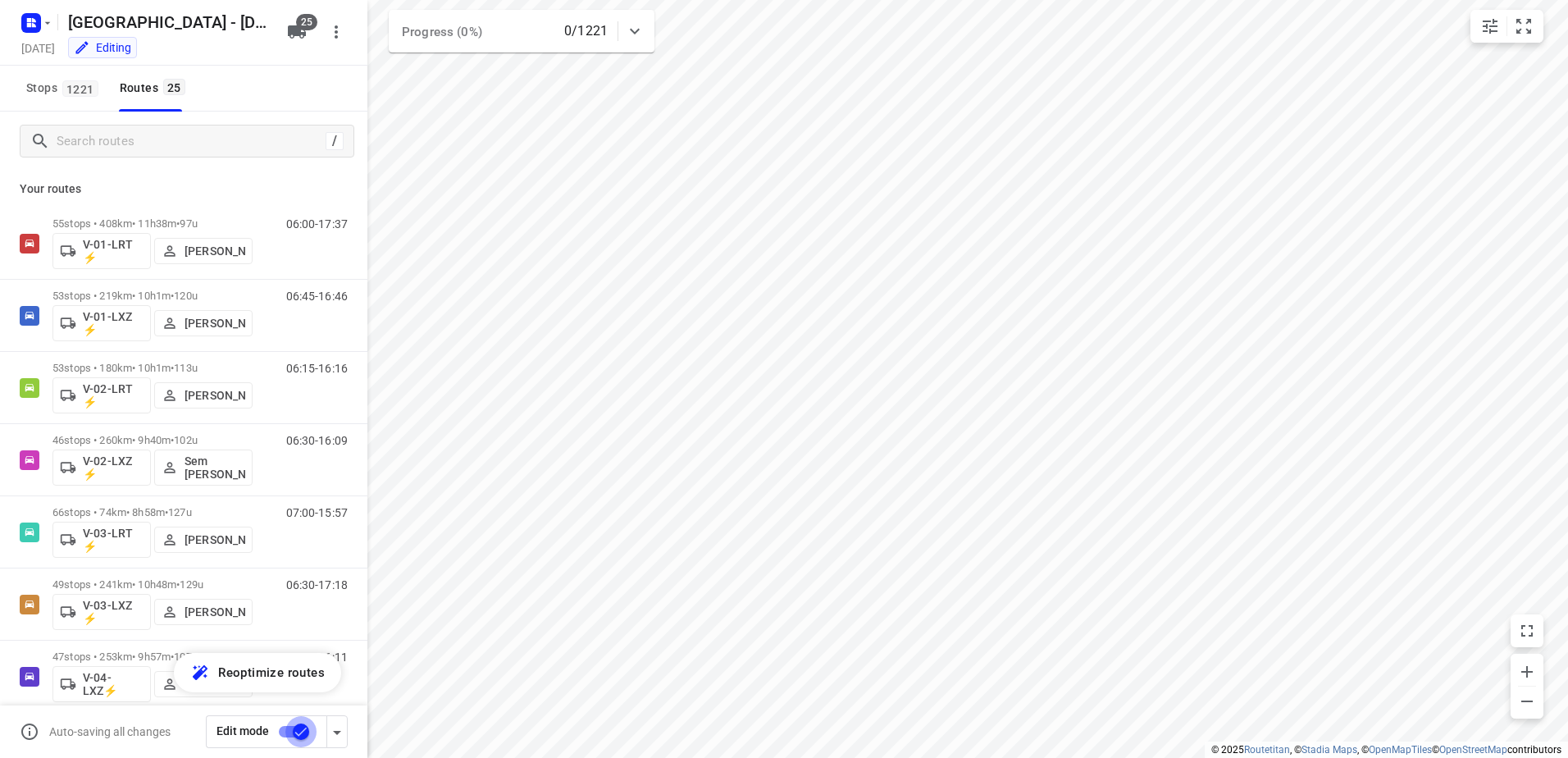
click at [292, 732] on input "checkbox" at bounding box center [301, 731] width 94 height 31
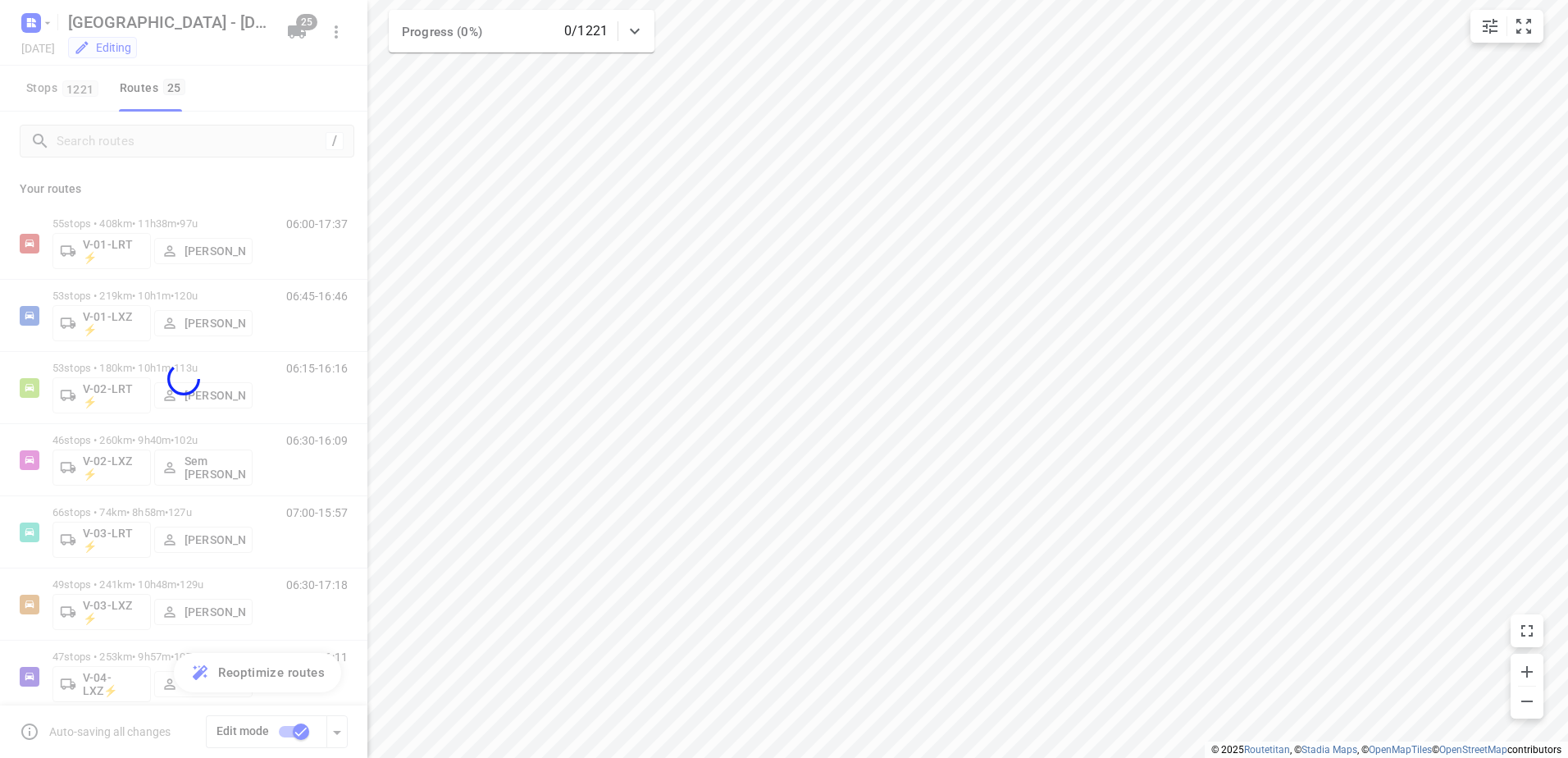
checkbox input "false"
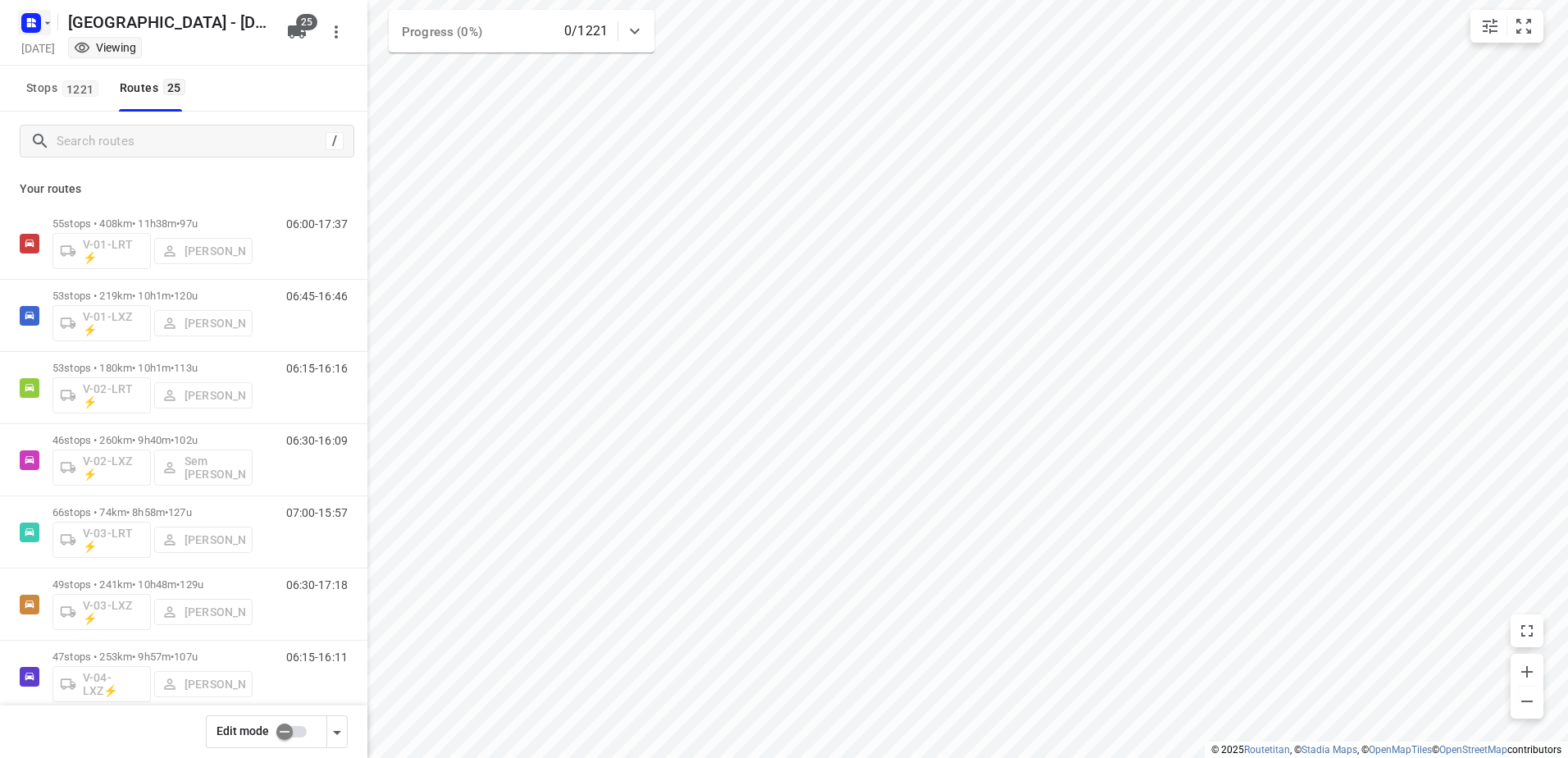
click at [28, 24] on icon "button" at bounding box center [29, 25] width 4 height 4
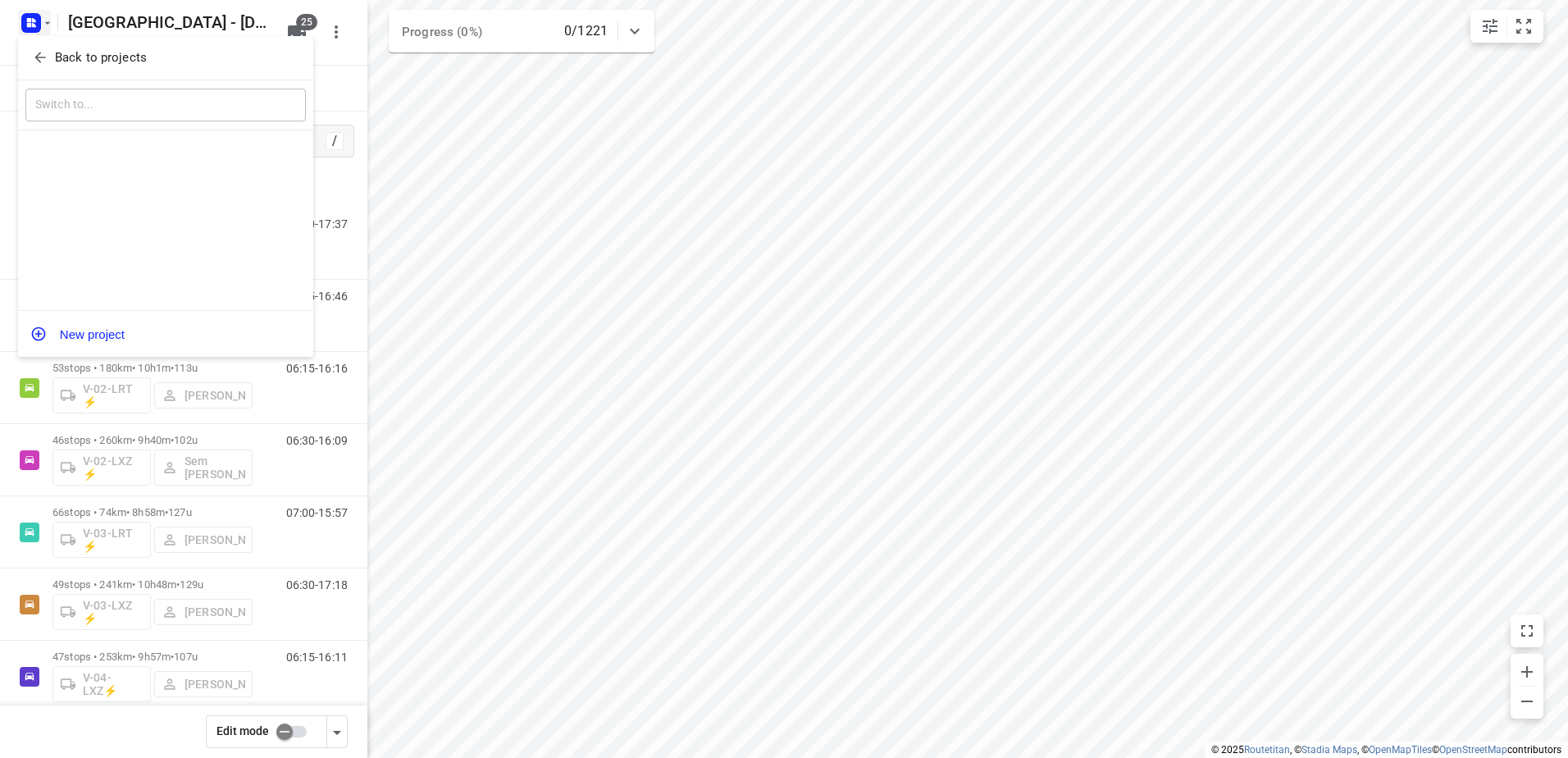
click at [50, 47] on button "Back to projects" at bounding box center [166, 57] width 281 height 27
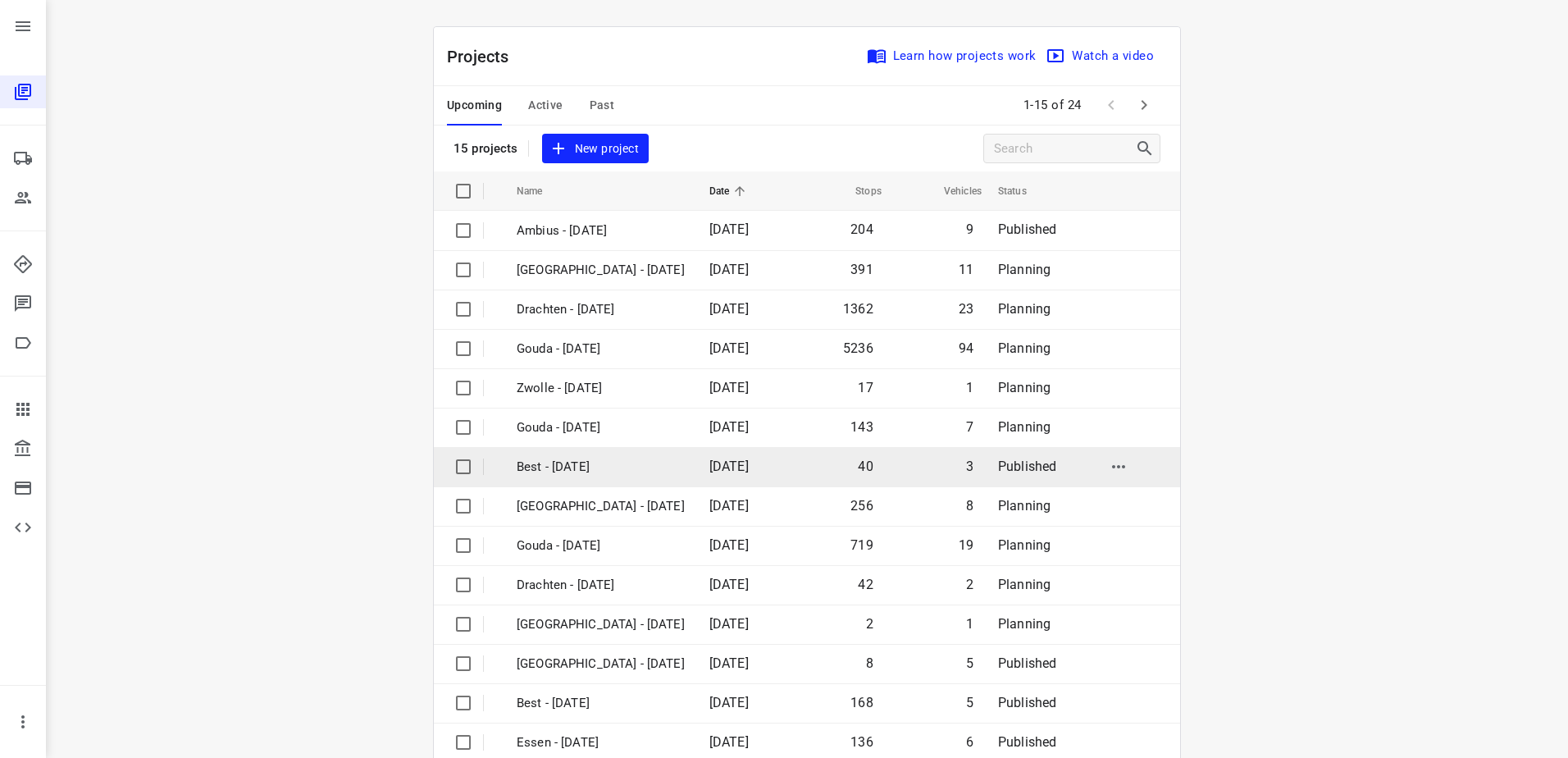
scroll to position [71, 0]
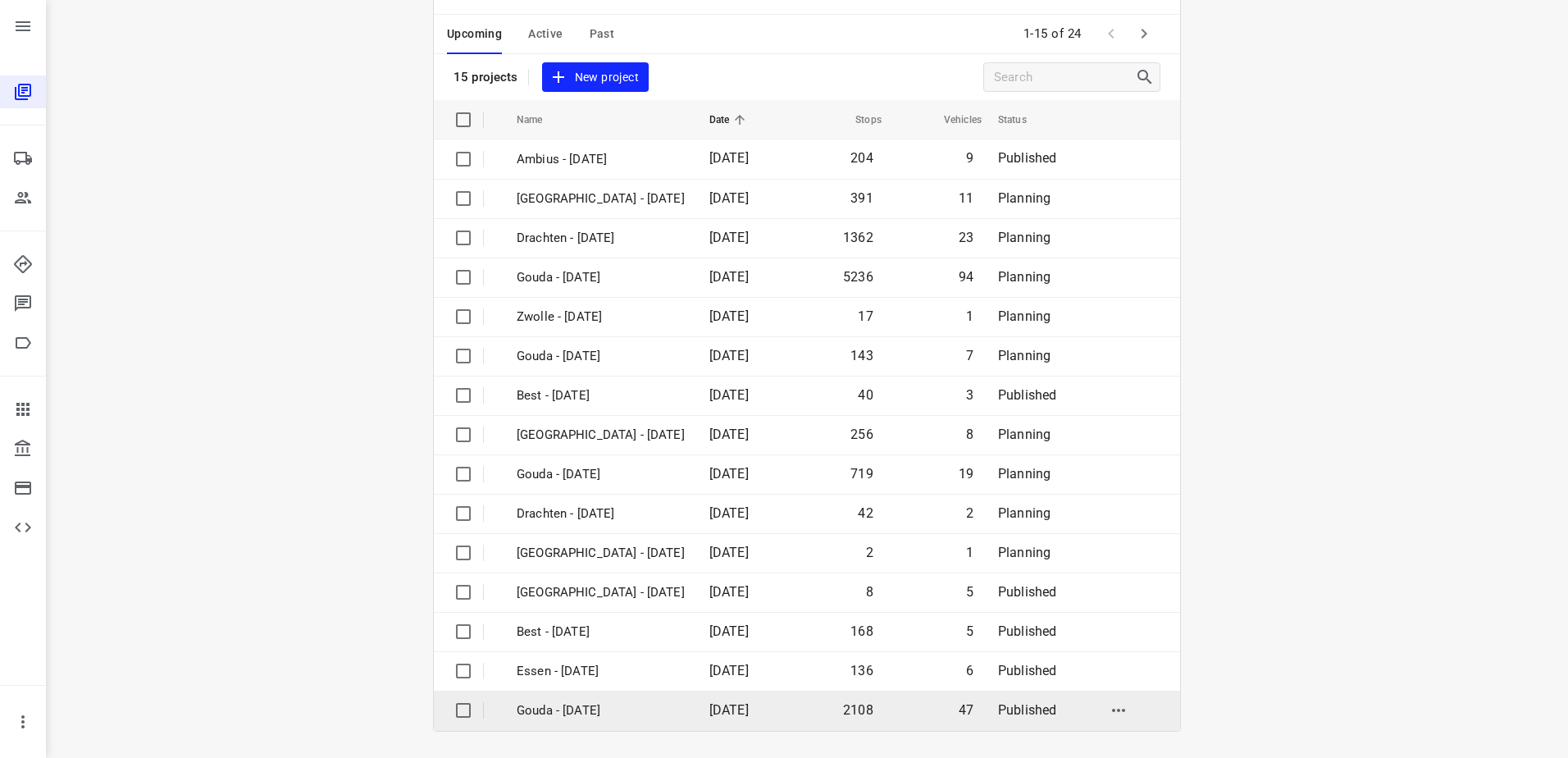
click at [618, 712] on p "Gouda - [DATE]" at bounding box center [601, 710] width 169 height 19
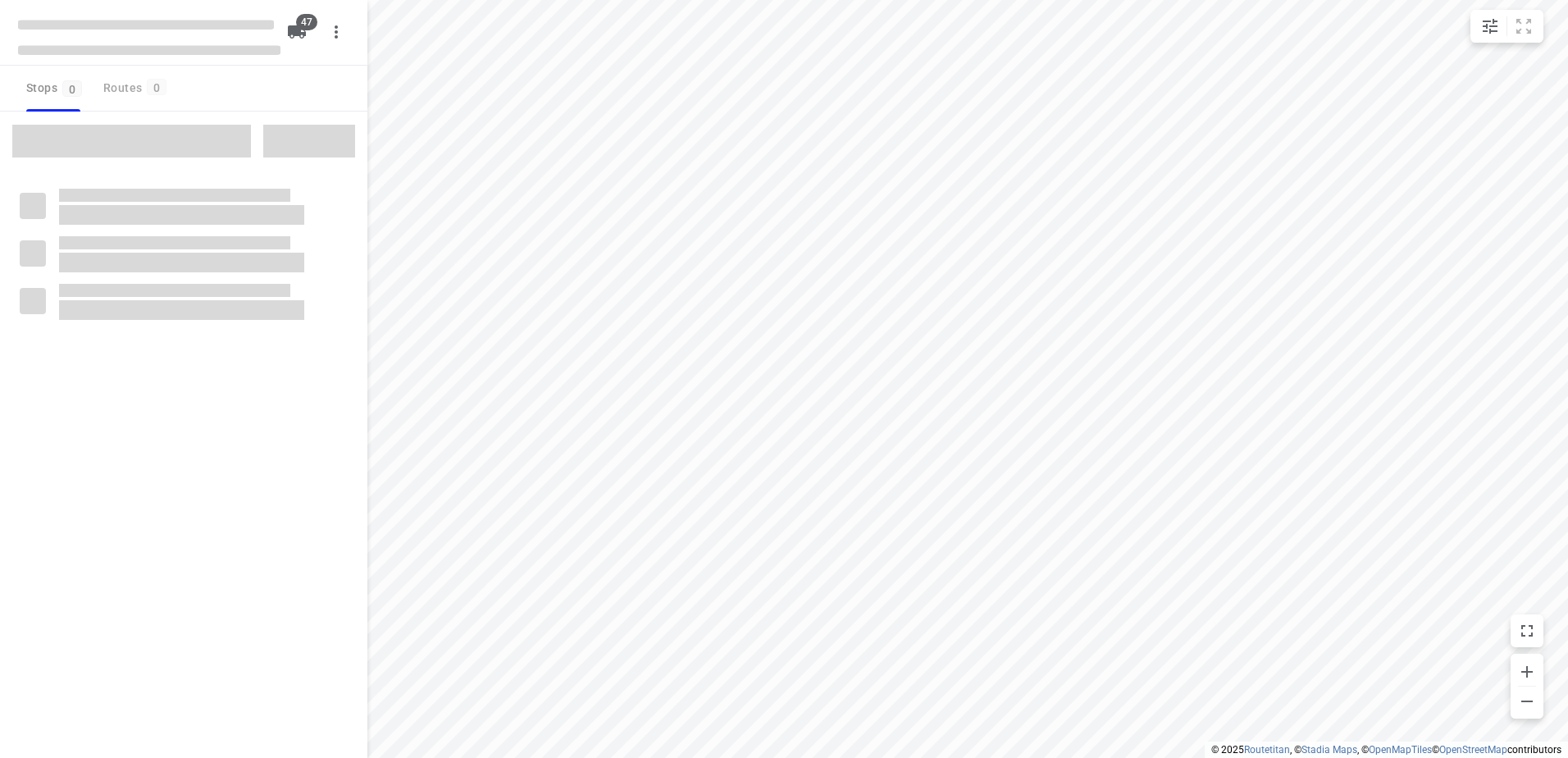
checkbox input "true"
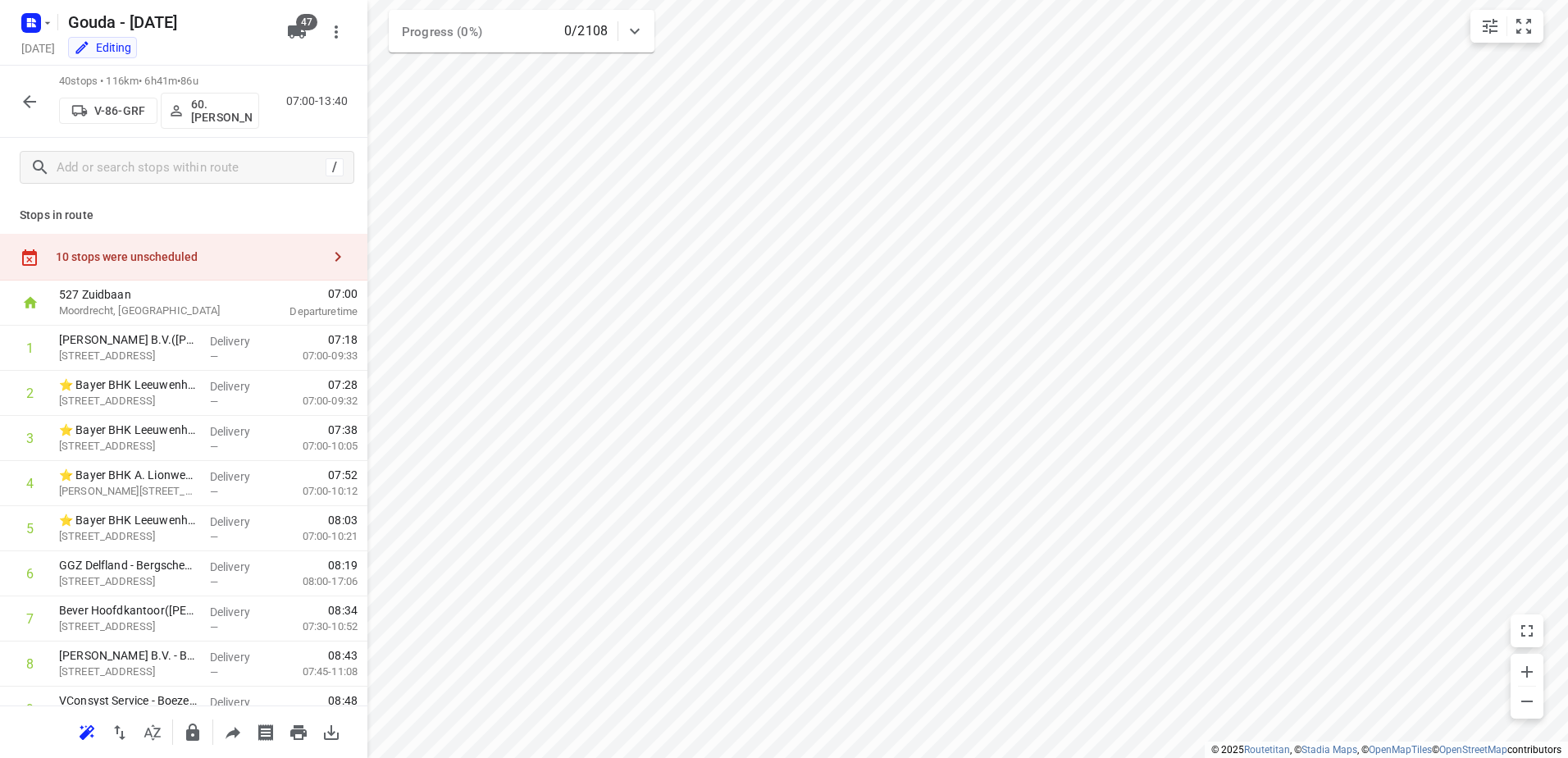
click at [155, 243] on div "10 stops were unscheduled" at bounding box center [183, 257] width 368 height 47
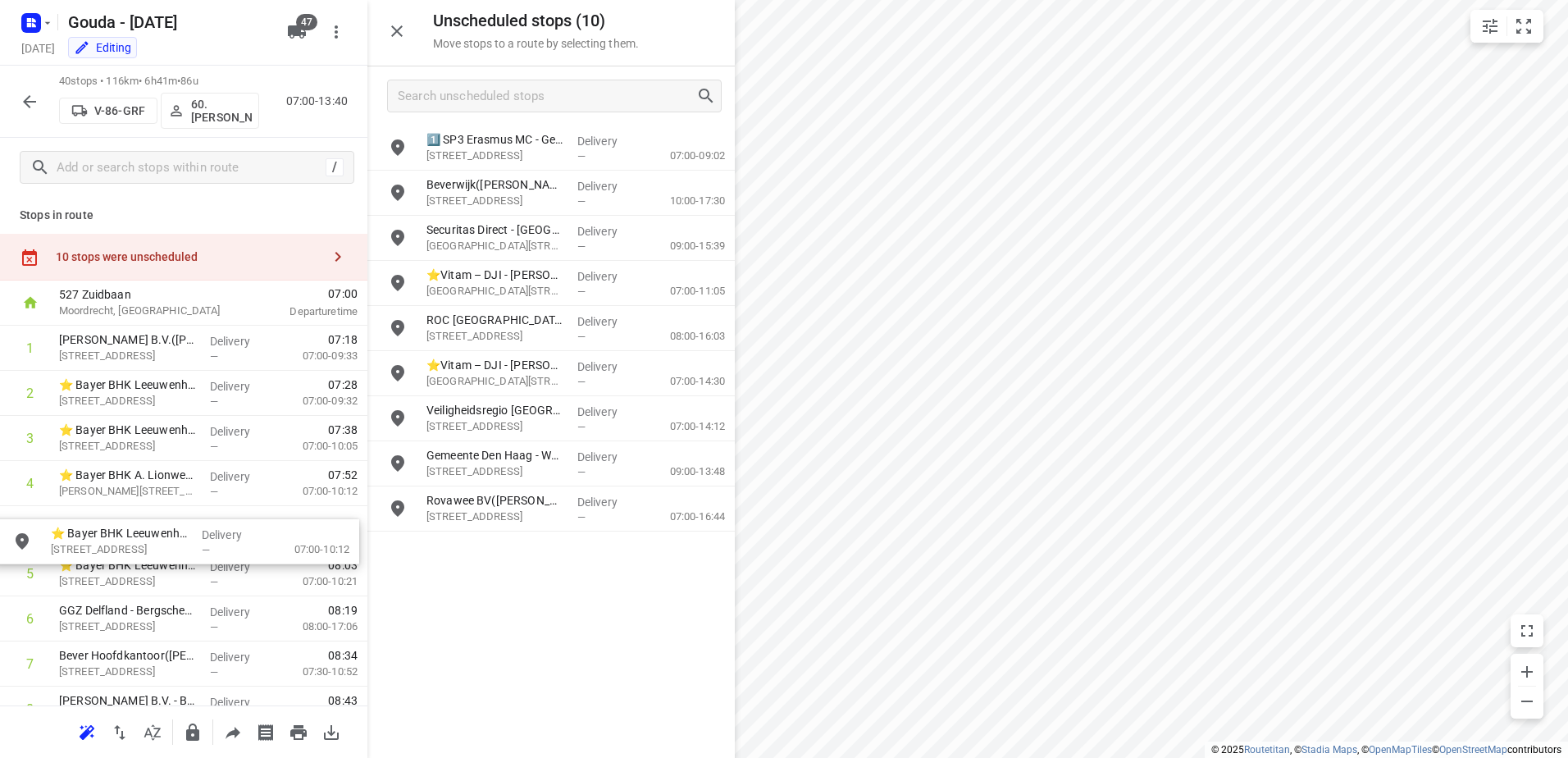
drag, startPoint x: 578, startPoint y: 279, endPoint x: 195, endPoint y: 535, distance: 460.7
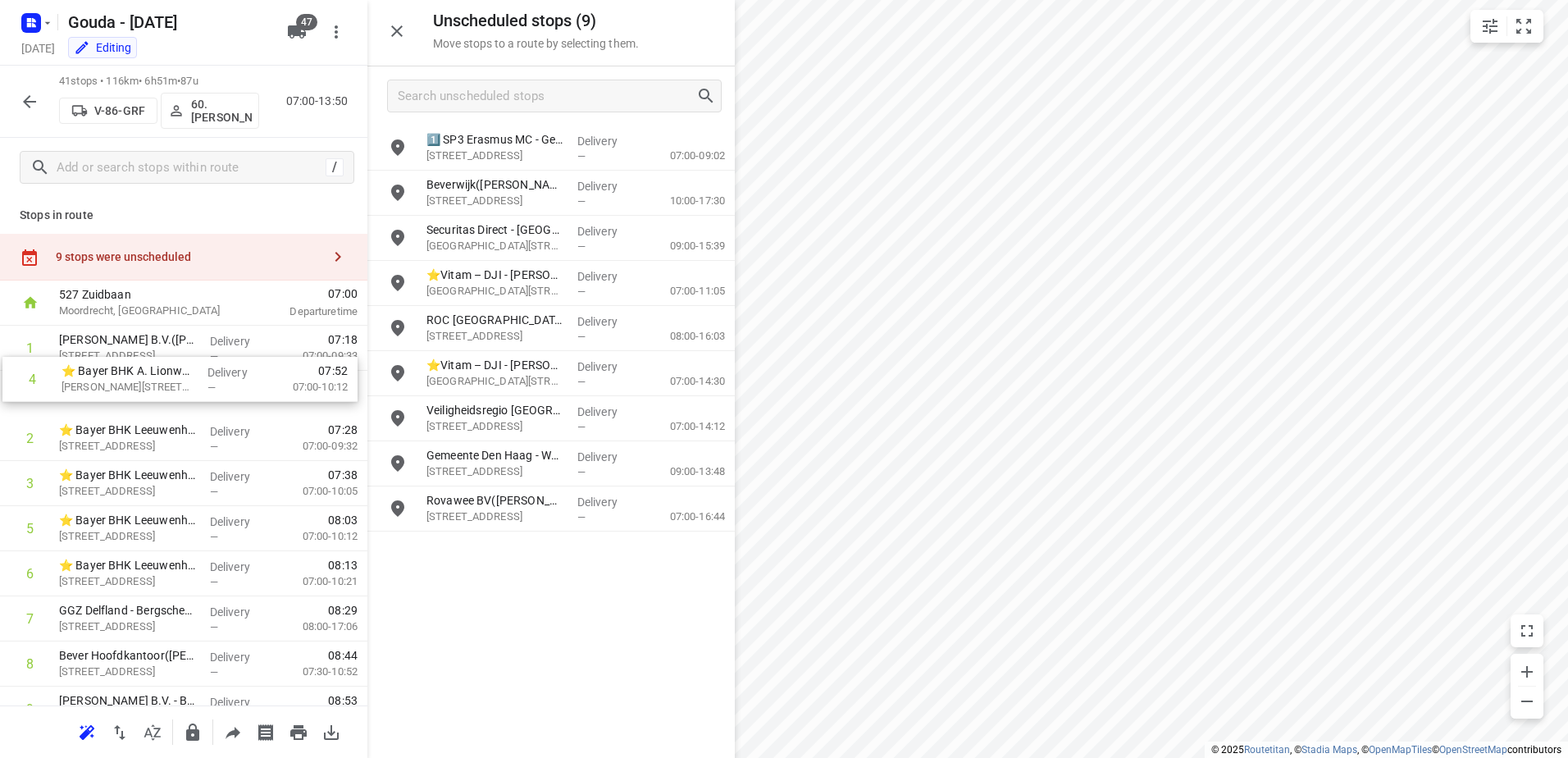
drag, startPoint x: 208, startPoint y: 494, endPoint x: 210, endPoint y: 379, distance: 115.0
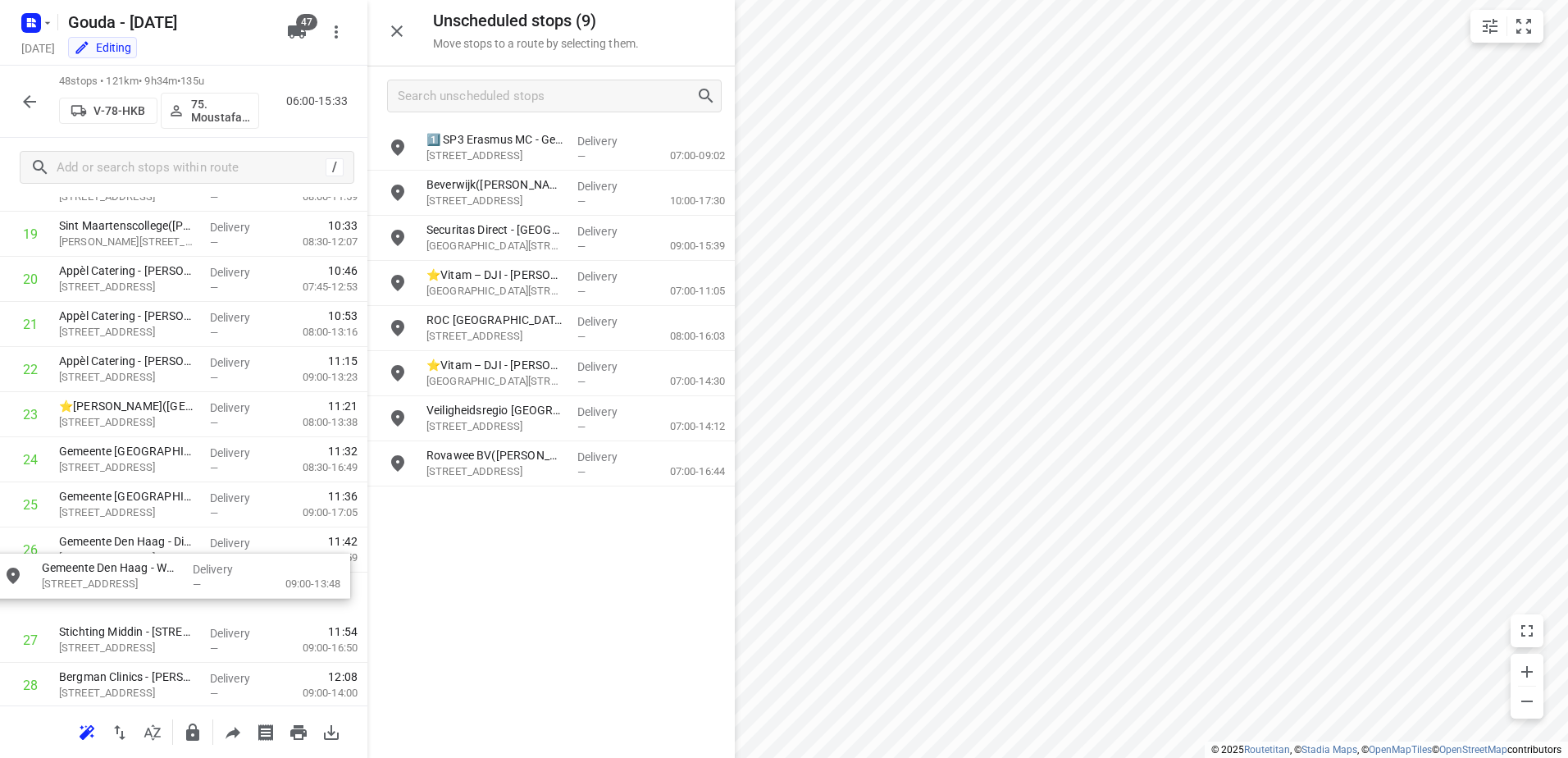
scroll to position [926, 10]
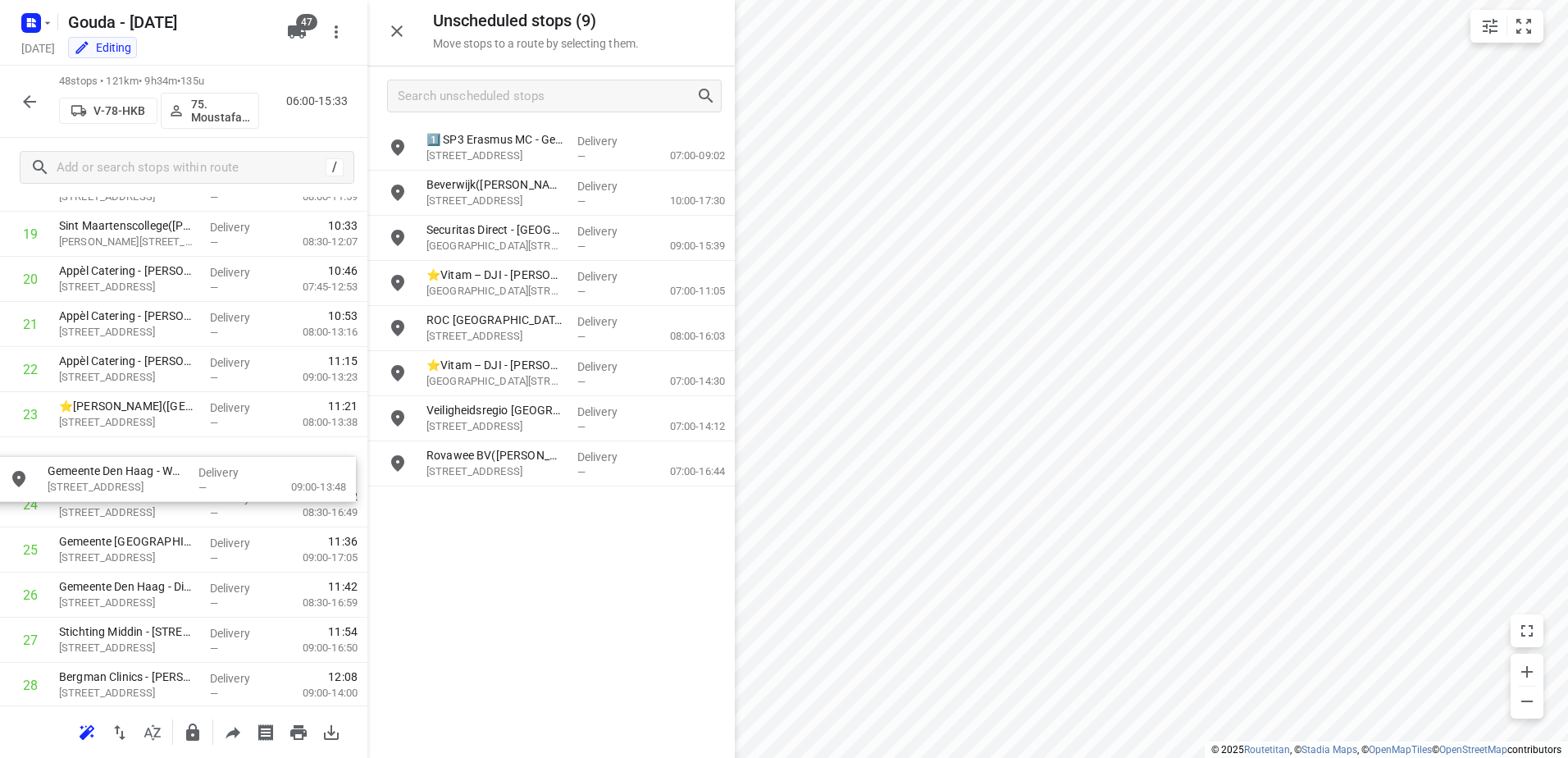
drag, startPoint x: 528, startPoint y: 471, endPoint x: 148, endPoint y: 457, distance: 380.3
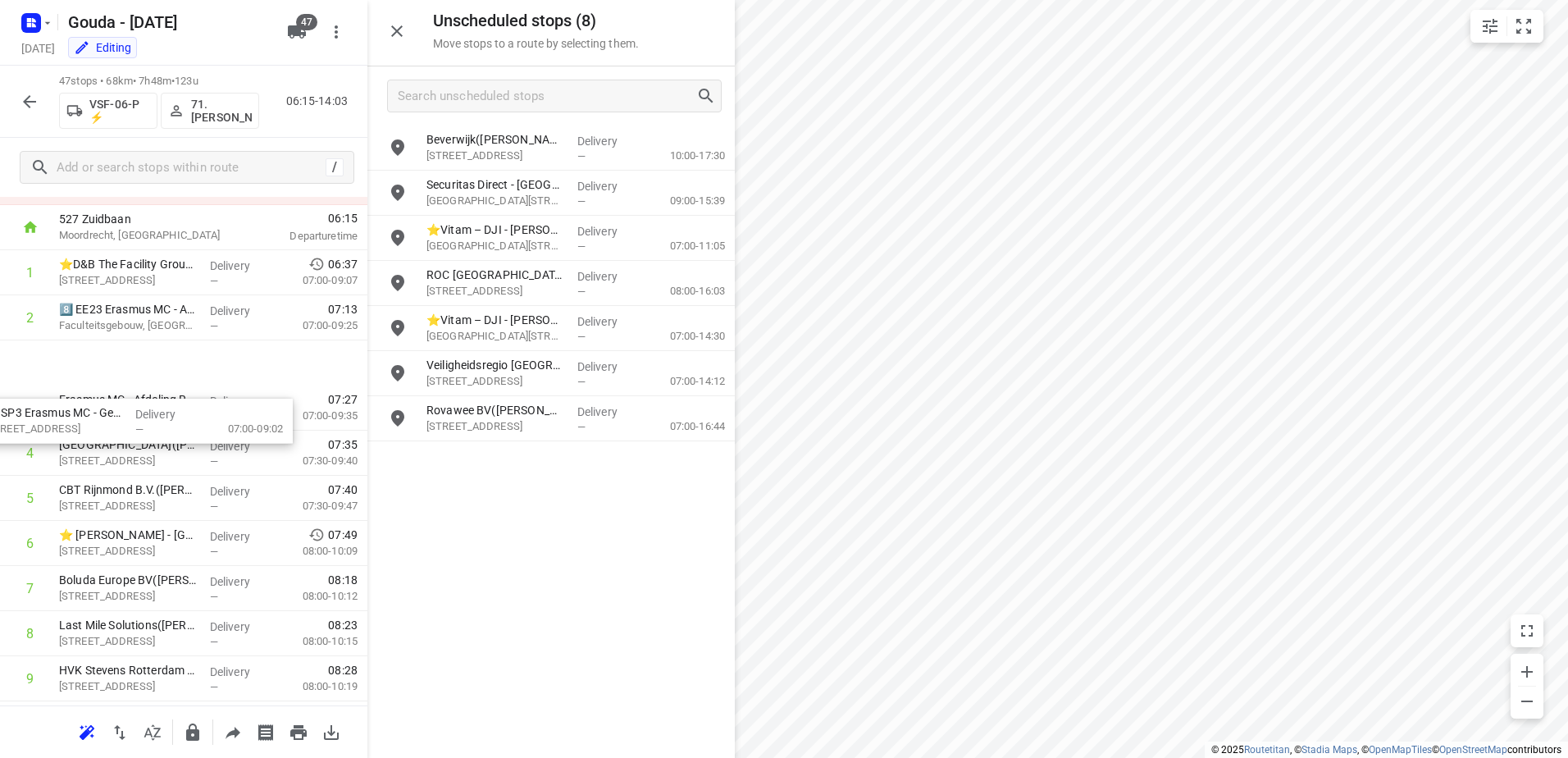
scroll to position [0, 0]
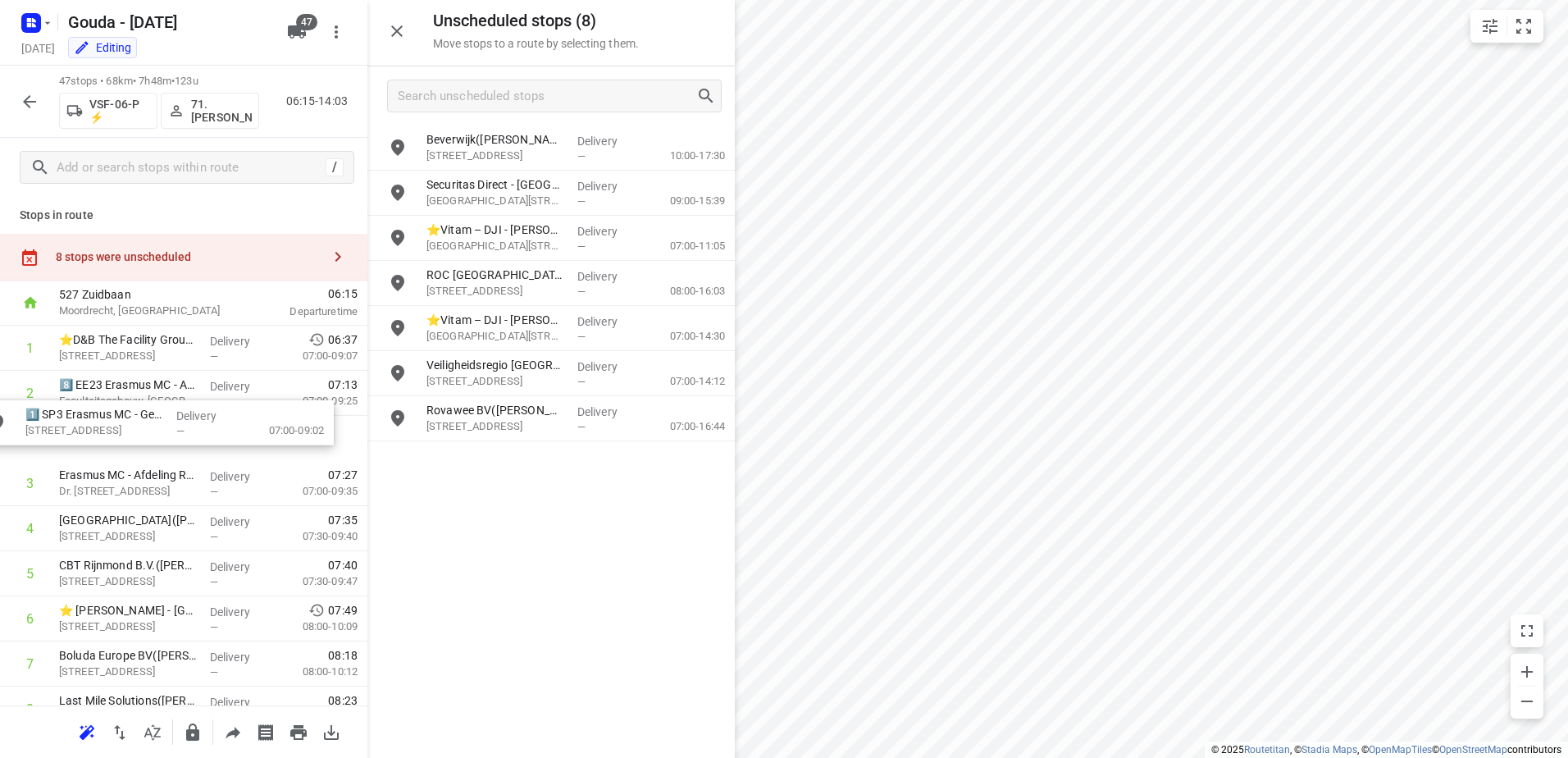
drag, startPoint x: 547, startPoint y: 149, endPoint x: 141, endPoint y: 430, distance: 493.8
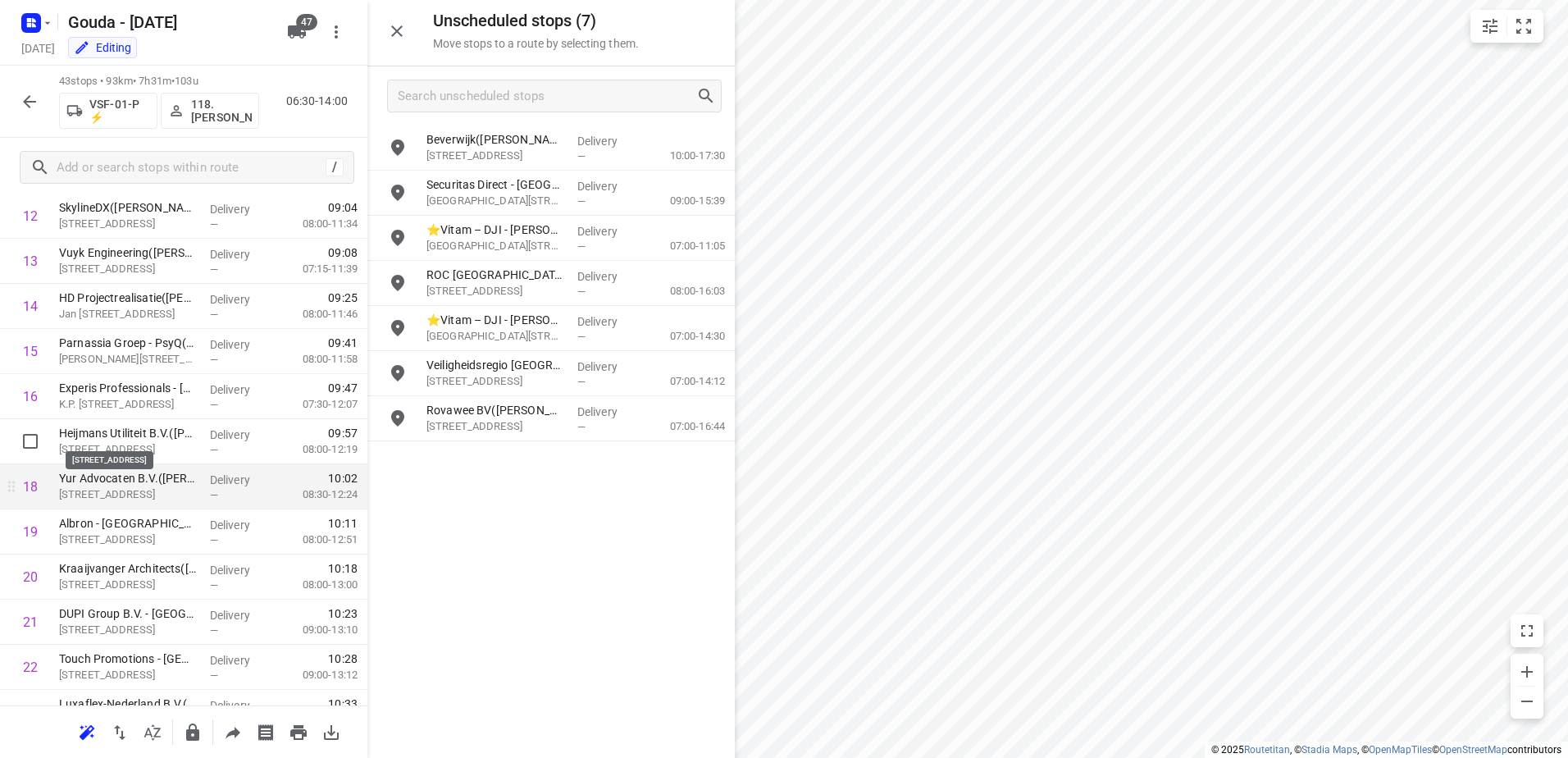
scroll to position [656, 0]
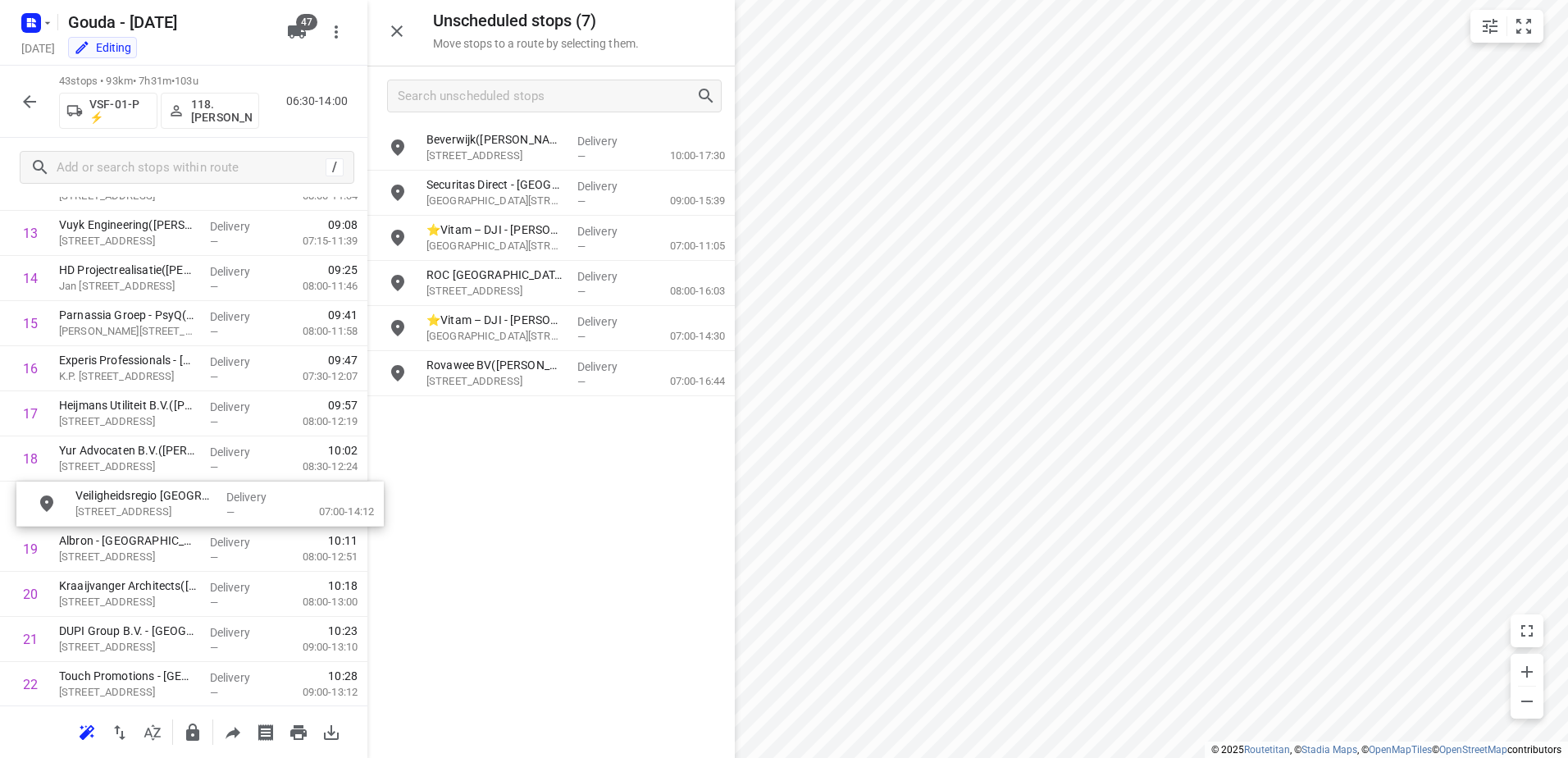
drag, startPoint x: 600, startPoint y: 372, endPoint x: 242, endPoint y: 506, distance: 382.3
click at [217, 110] on p "118.[PERSON_NAME]" at bounding box center [221, 110] width 61 height 26
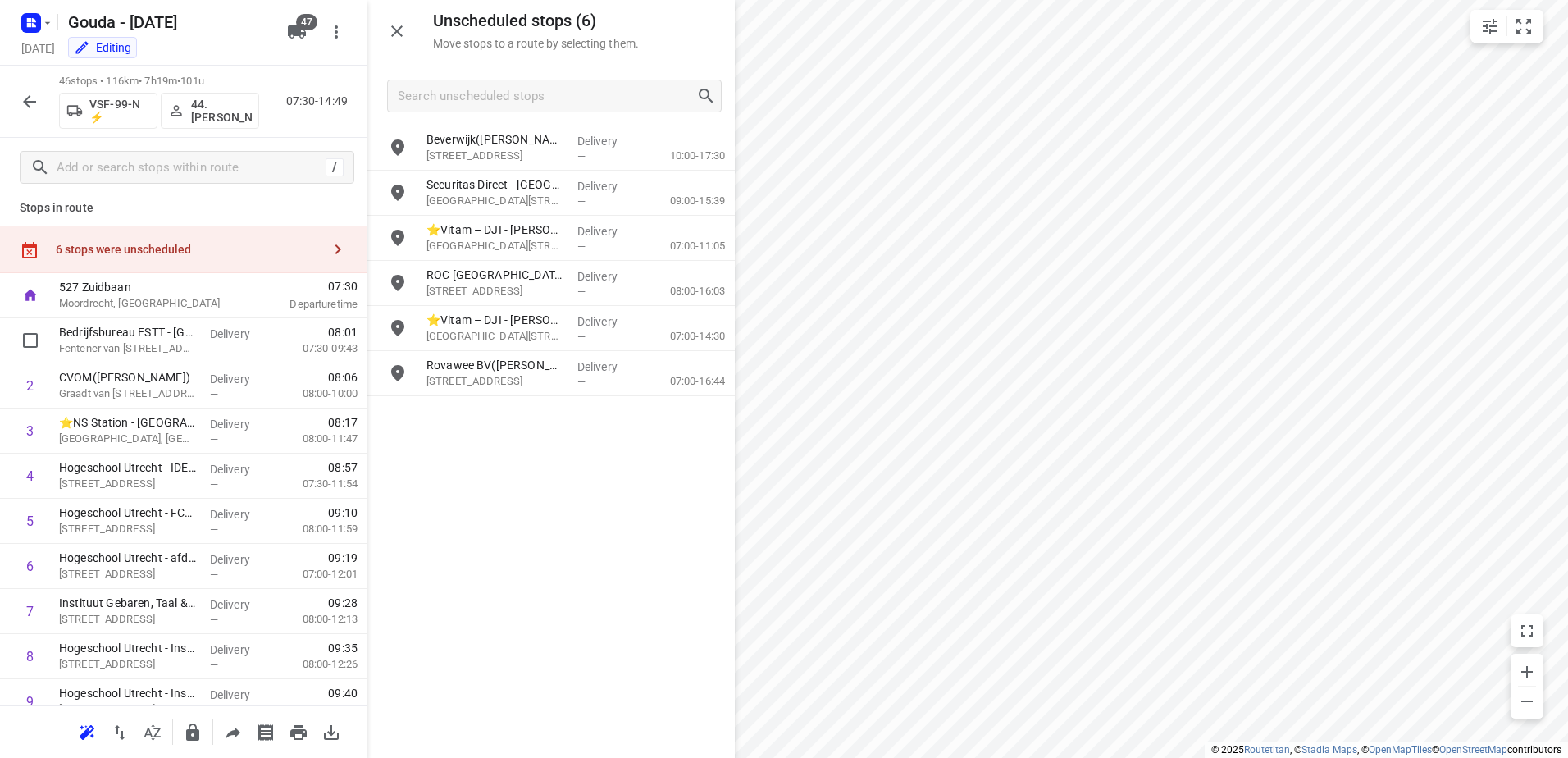
scroll to position [0, 0]
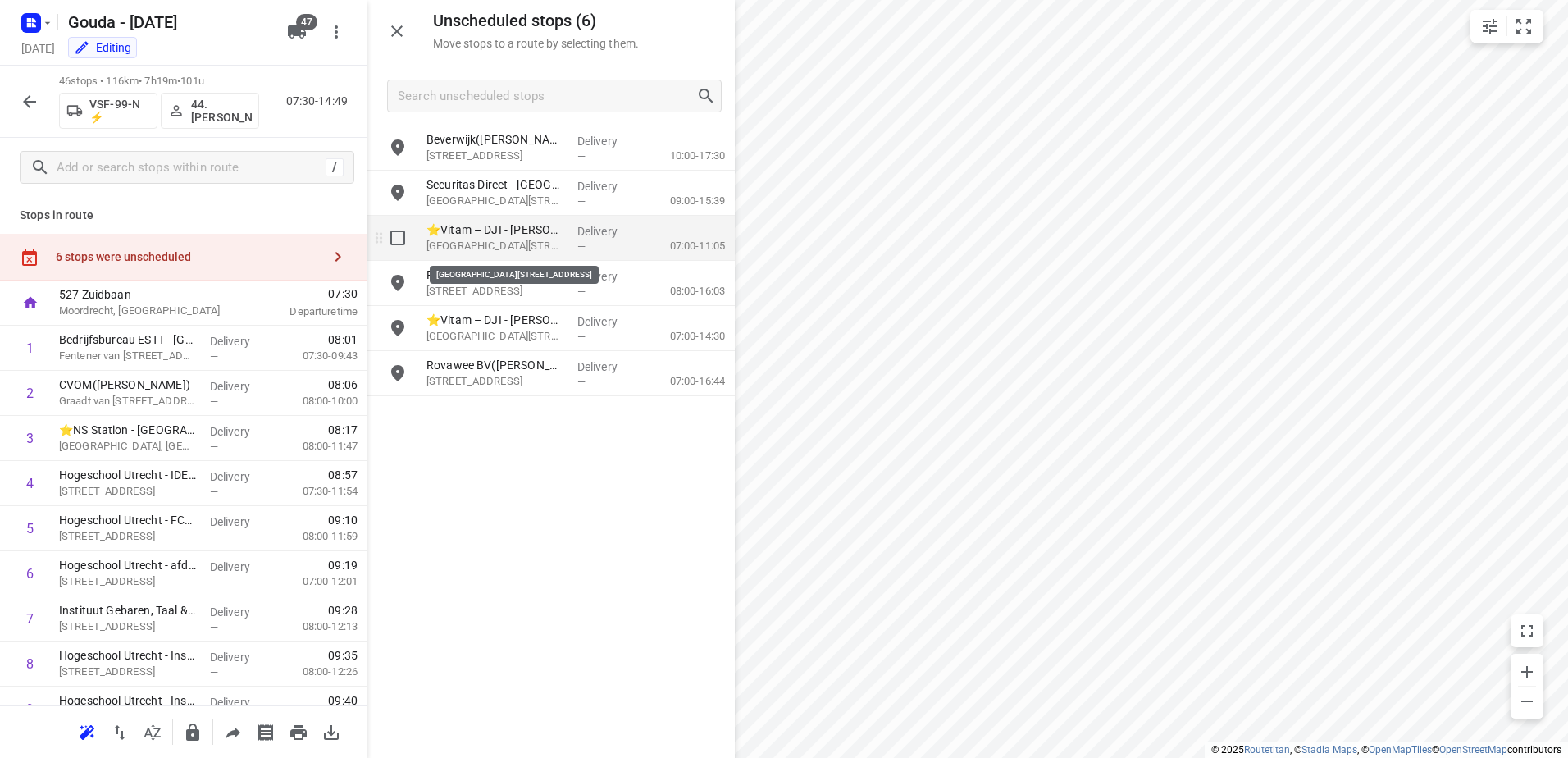
click at [520, 243] on p "[GEOGRAPHIC_DATA][STREET_ADDRESS]" at bounding box center [495, 246] width 138 height 17
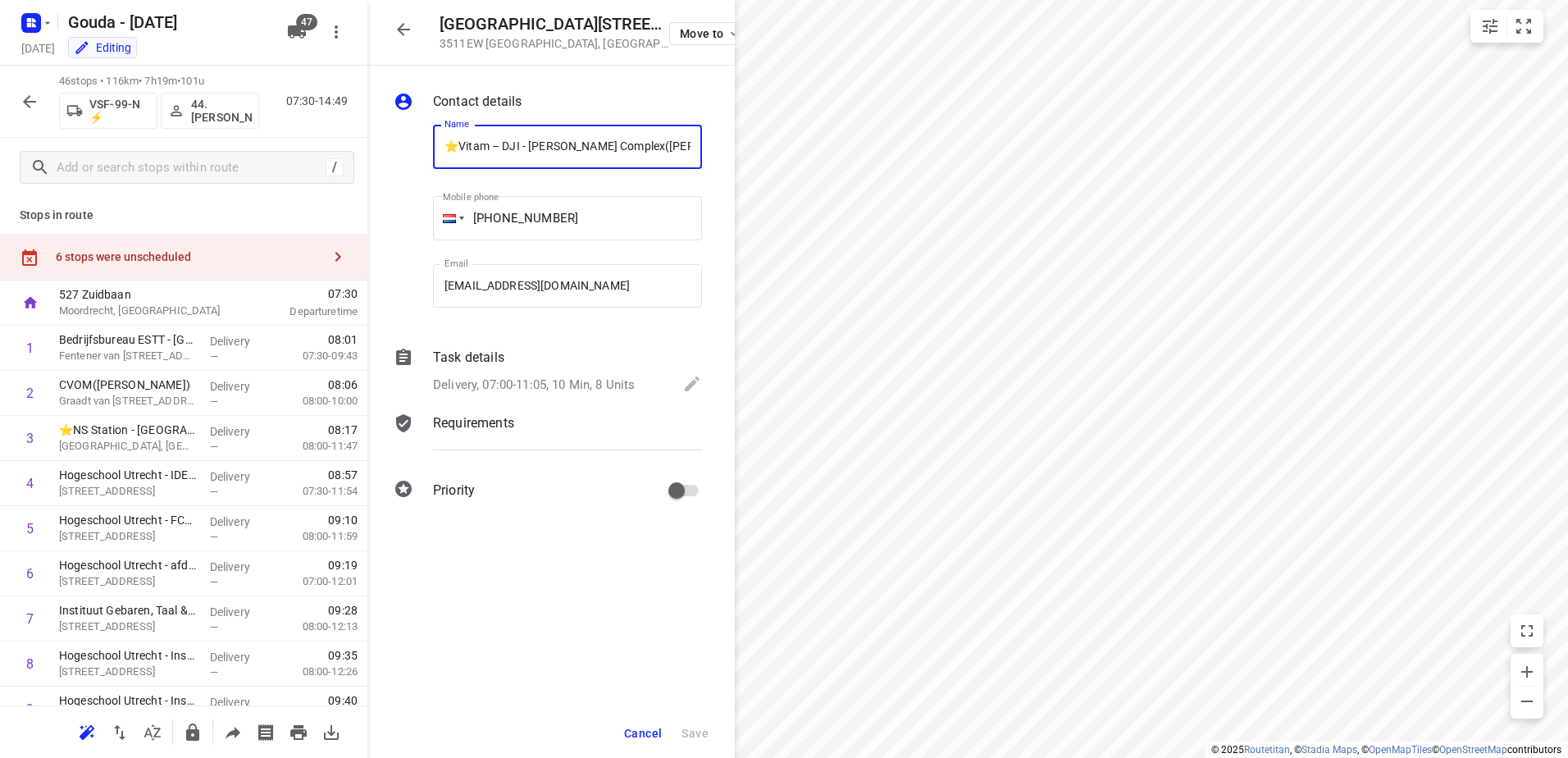
scroll to position [0, 76]
click at [524, 384] on p "Delivery, 07:00-11:05, 10 Min, 8 Units" at bounding box center [535, 385] width 202 height 19
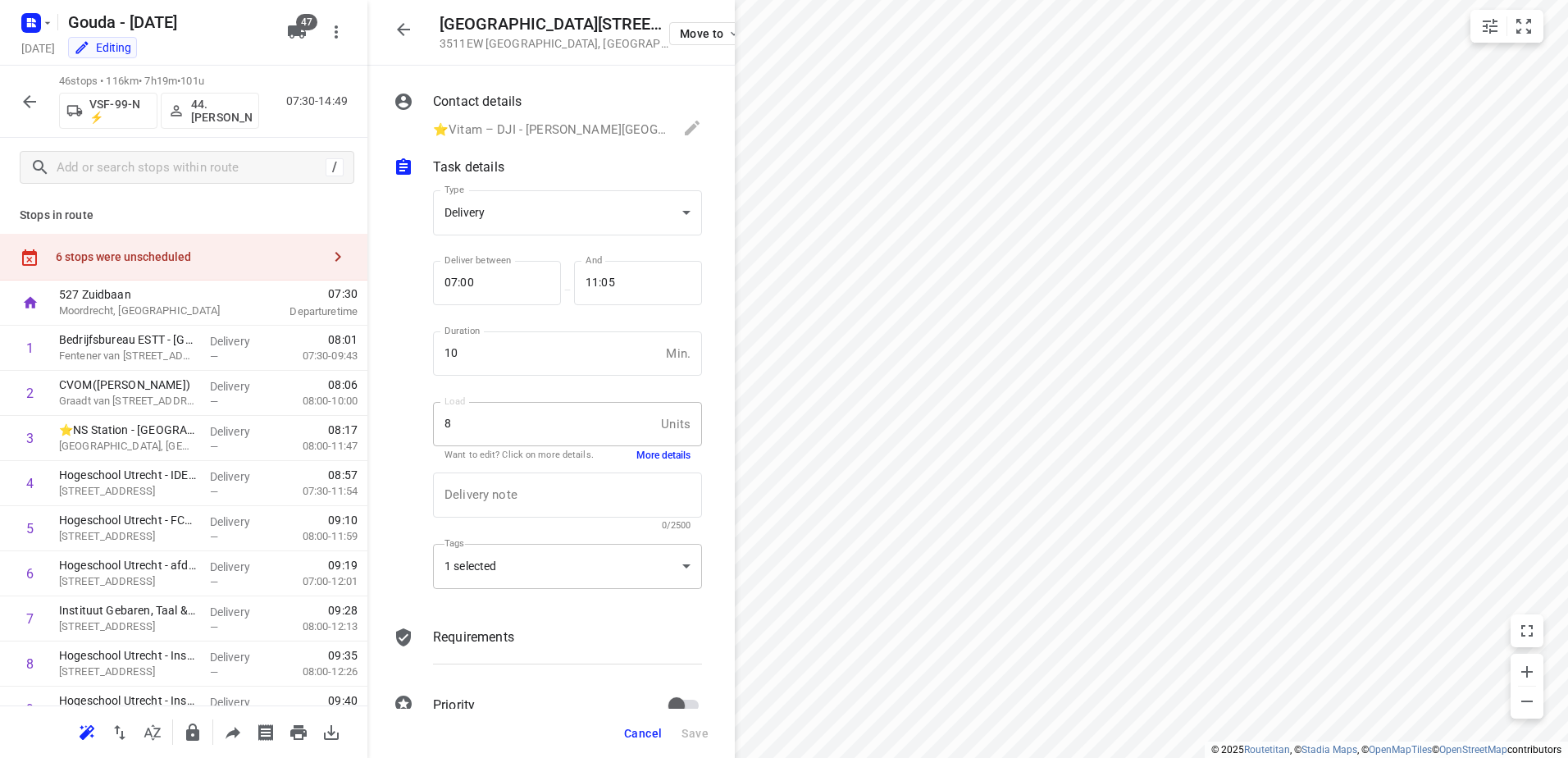
click at [619, 560] on div "1 selected" at bounding box center [567, 566] width 269 height 45
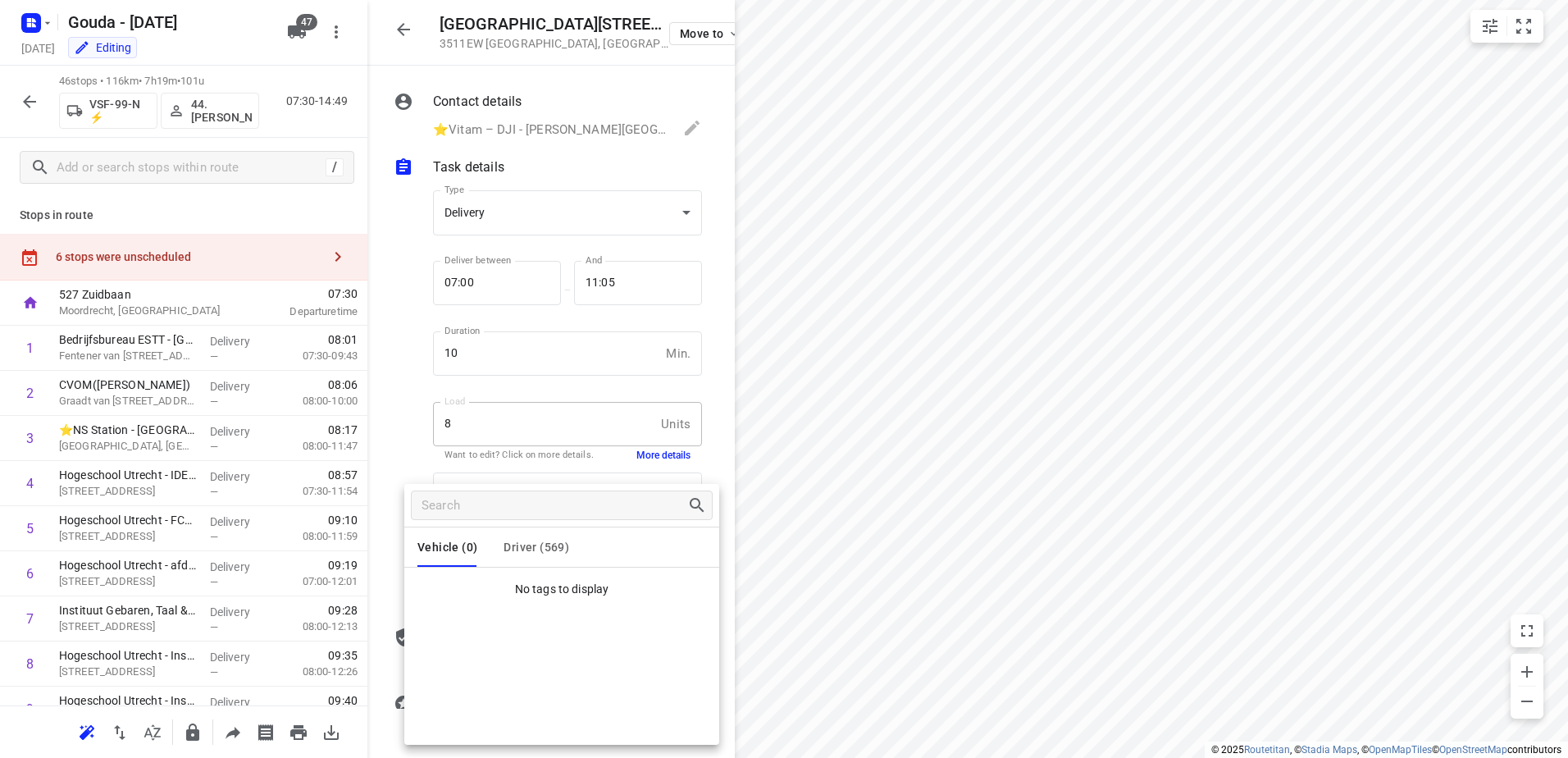
click at [530, 548] on span "Driver (569)" at bounding box center [536, 547] width 66 height 13
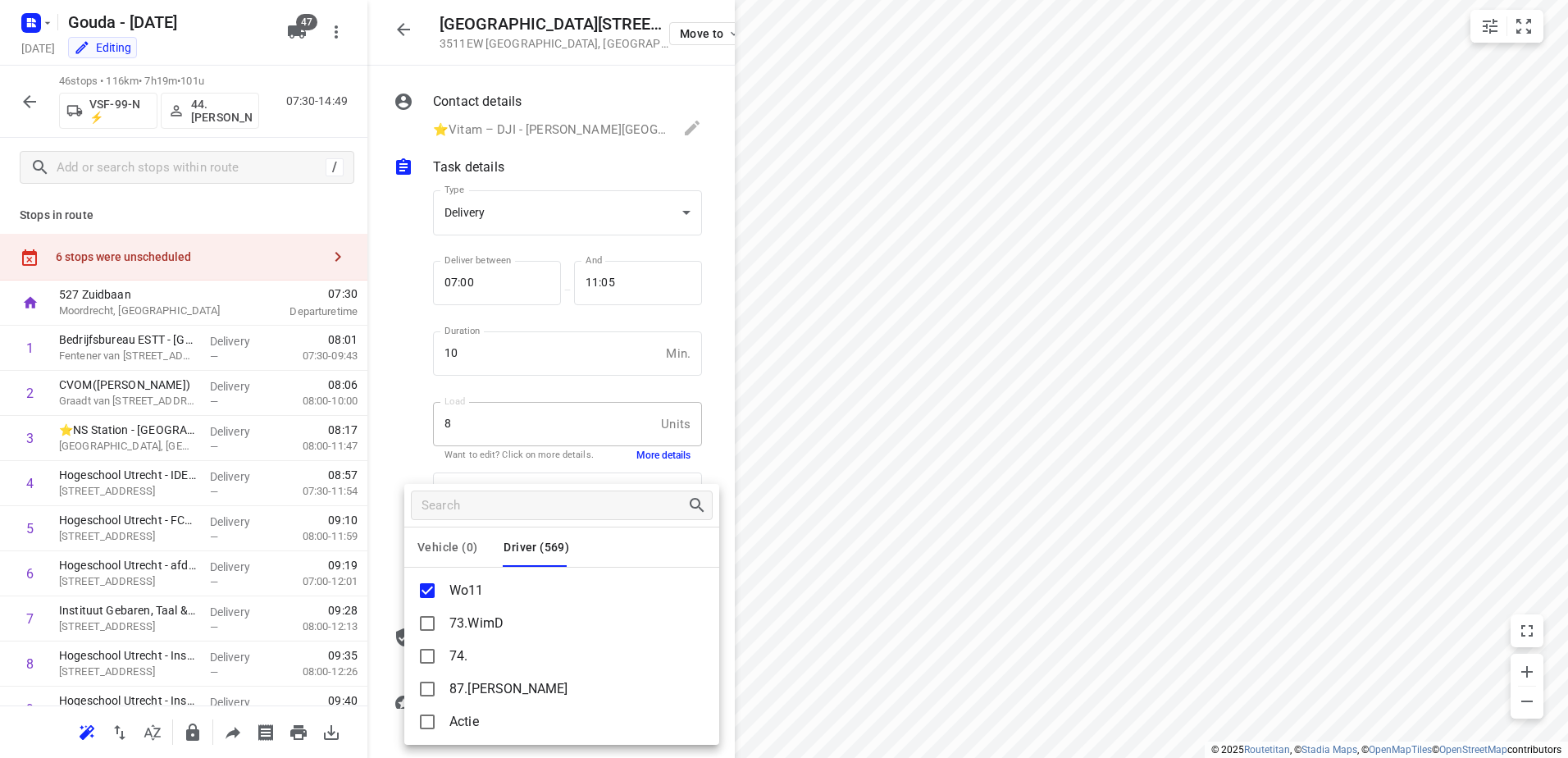
click at [248, 521] on div at bounding box center [784, 379] width 1568 height 758
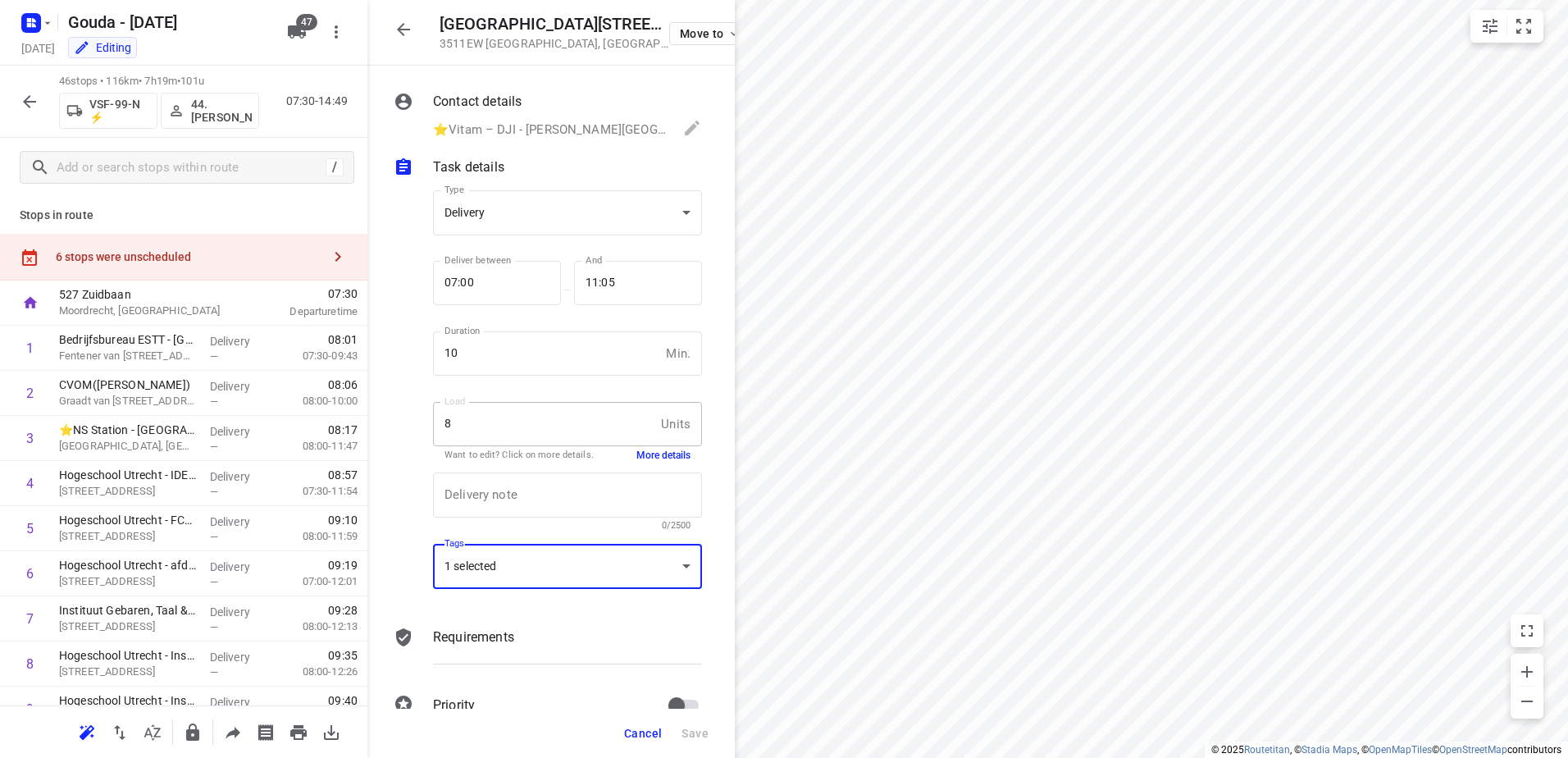
click at [177, 572] on div "Vehicle (0) Driver (569) Wo11 73.WimD 74. 87.[PERSON_NAME] 1 Ambius 2 Ambius 3 …" at bounding box center [784, 379] width 1568 height 758
click at [177, 572] on p "Hogeschool Utrecht - afdeling Marketing en Communicatie - PL101 B(Anoeska Dhara…" at bounding box center [127, 565] width 138 height 17
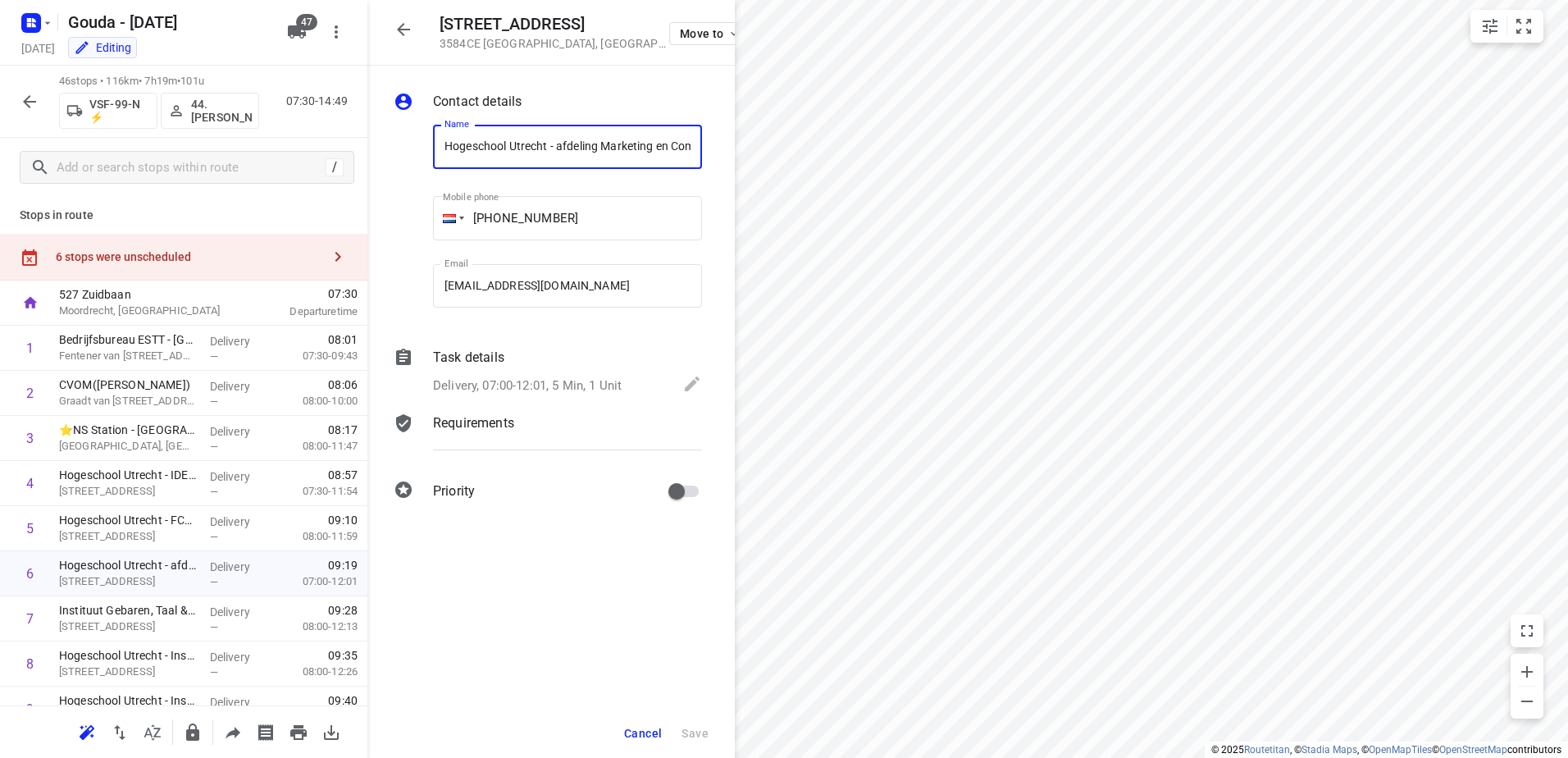
scroll to position [0, 224]
click at [509, 387] on p "Delivery, 07:00-12:01, 5 Min, 1 Unit" at bounding box center [528, 385] width 189 height 19
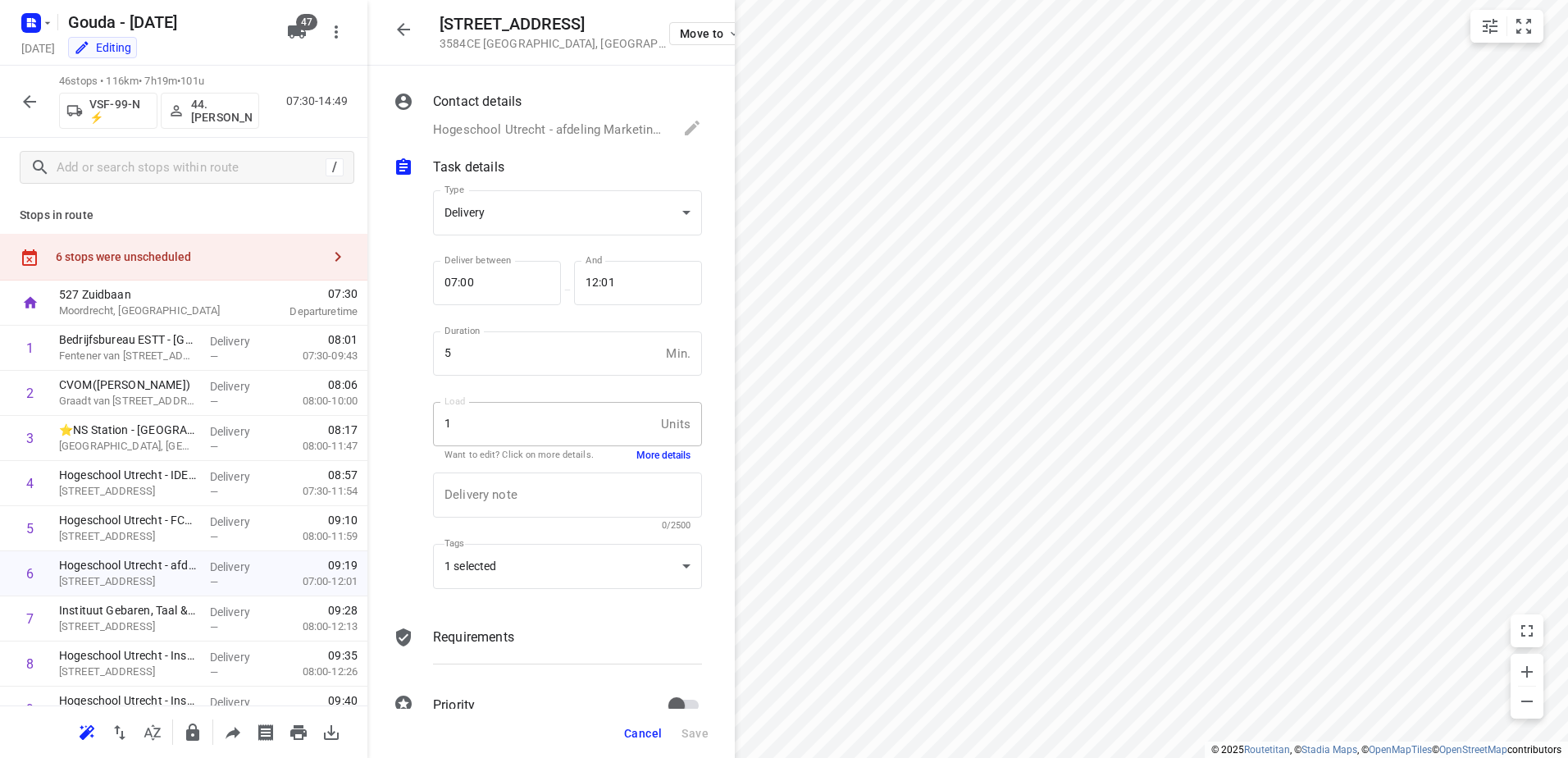
click at [654, 446] on div "Load 1 Units Load Want to edit? Click on more details. More details" at bounding box center [567, 430] width 269 height 57
click at [593, 574] on div "1 selected" at bounding box center [567, 566] width 269 height 45
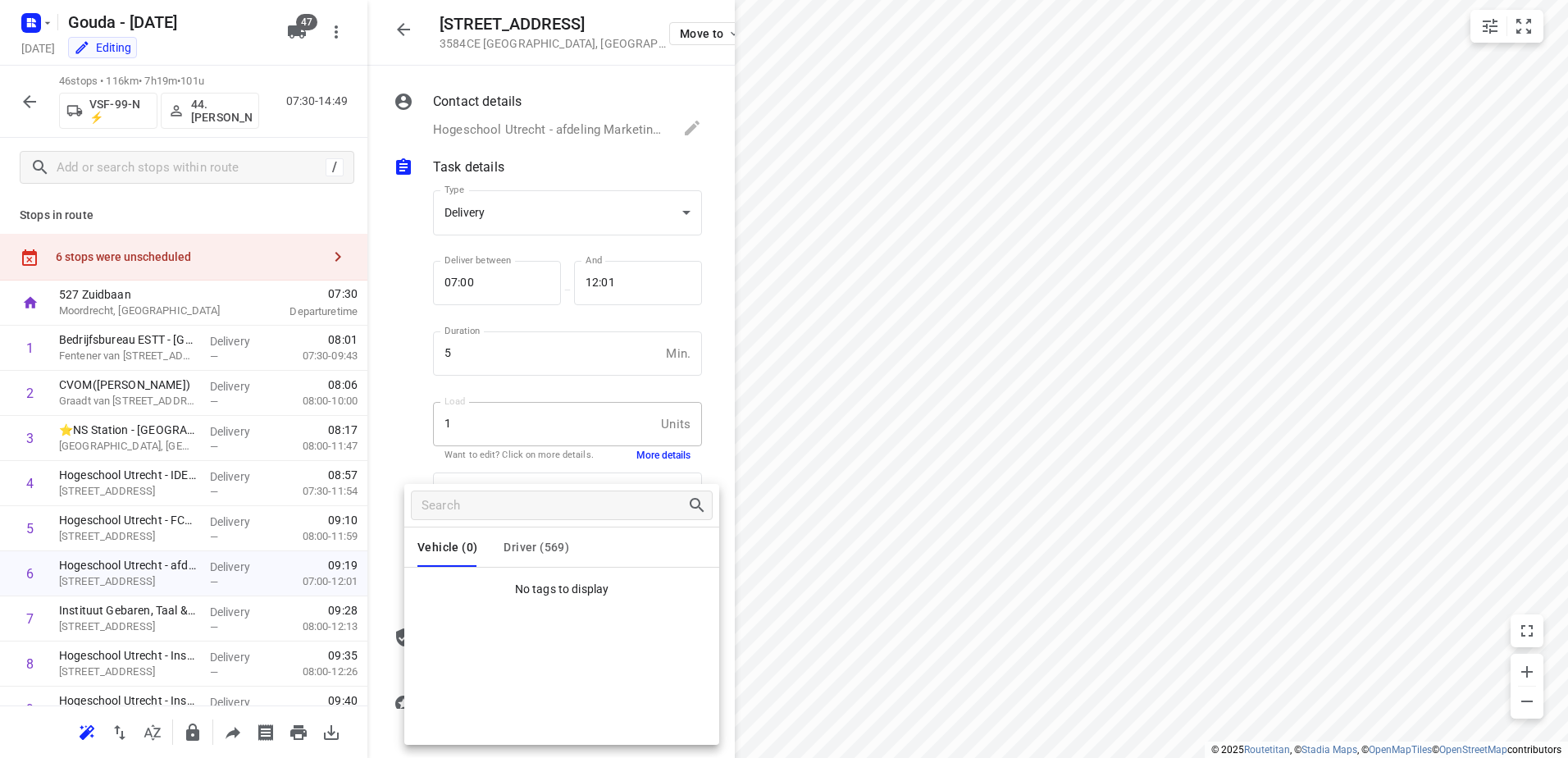
click at [540, 546] on span "Driver (569)" at bounding box center [536, 547] width 66 height 13
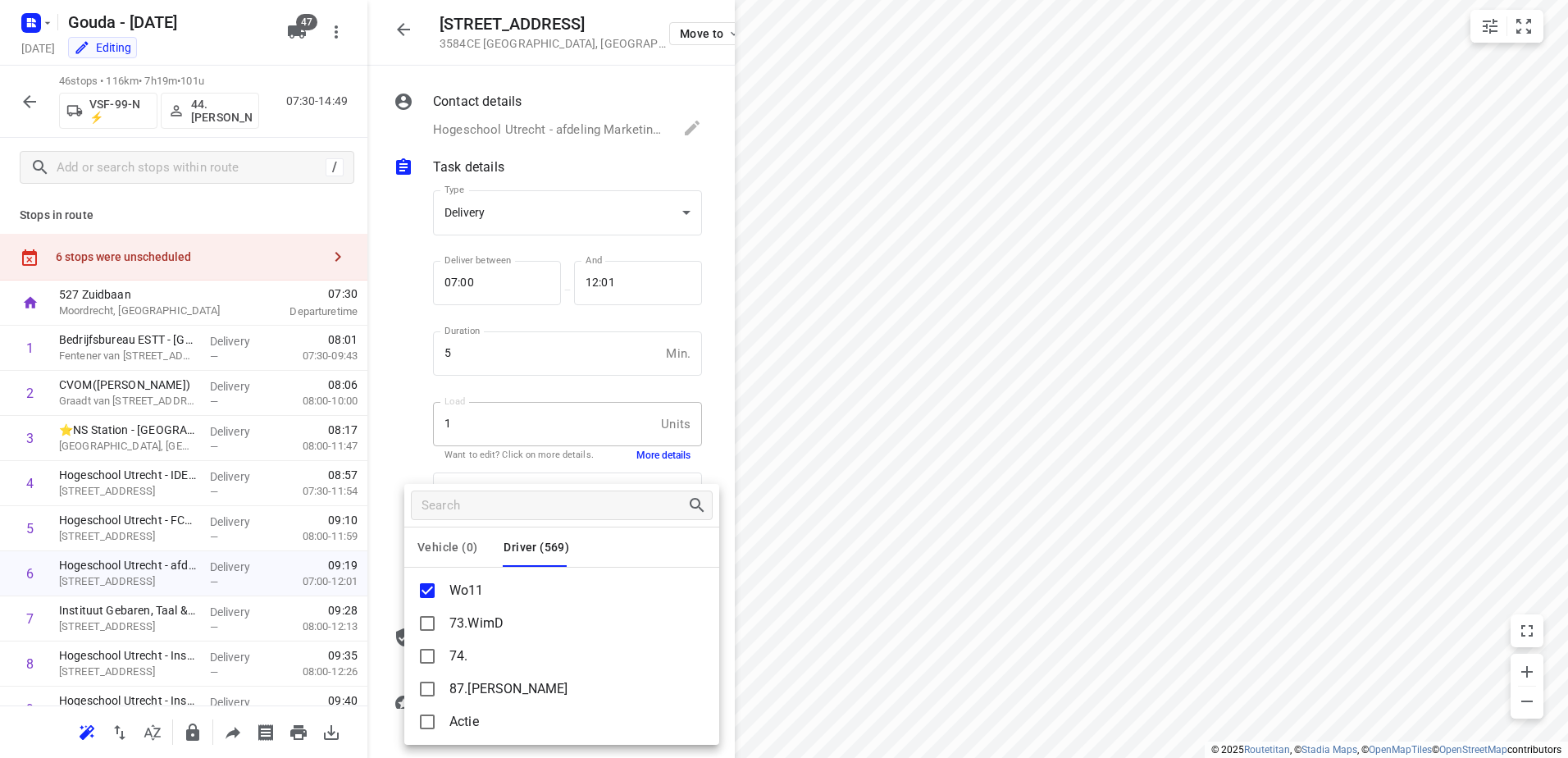
click at [1104, 561] on div at bounding box center [784, 379] width 1568 height 758
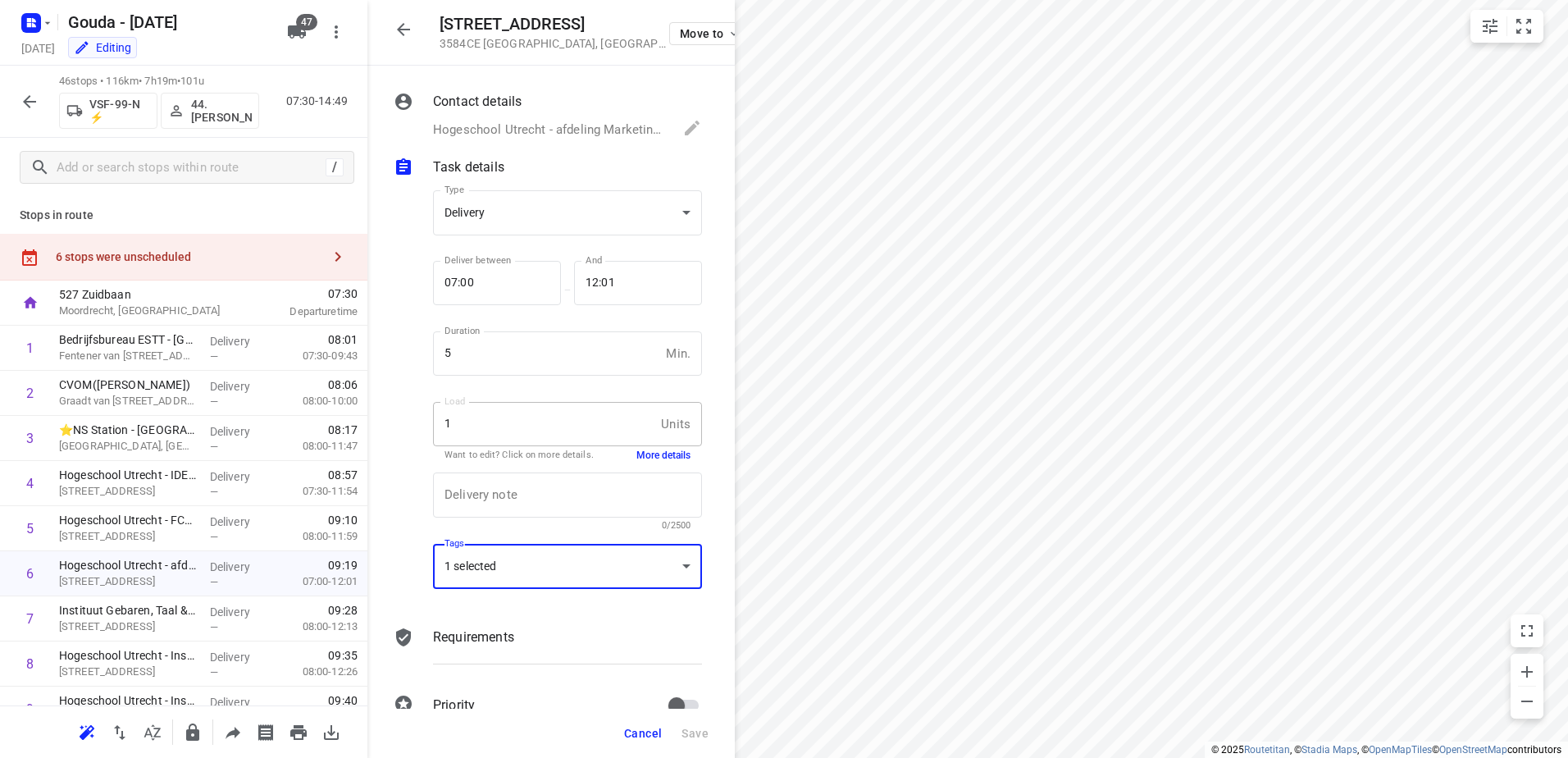
click at [203, 296] on p "527 Zuidbaan" at bounding box center [144, 295] width 170 height 17
click at [184, 255] on div "6 stops were unscheduled" at bounding box center [189, 256] width 266 height 13
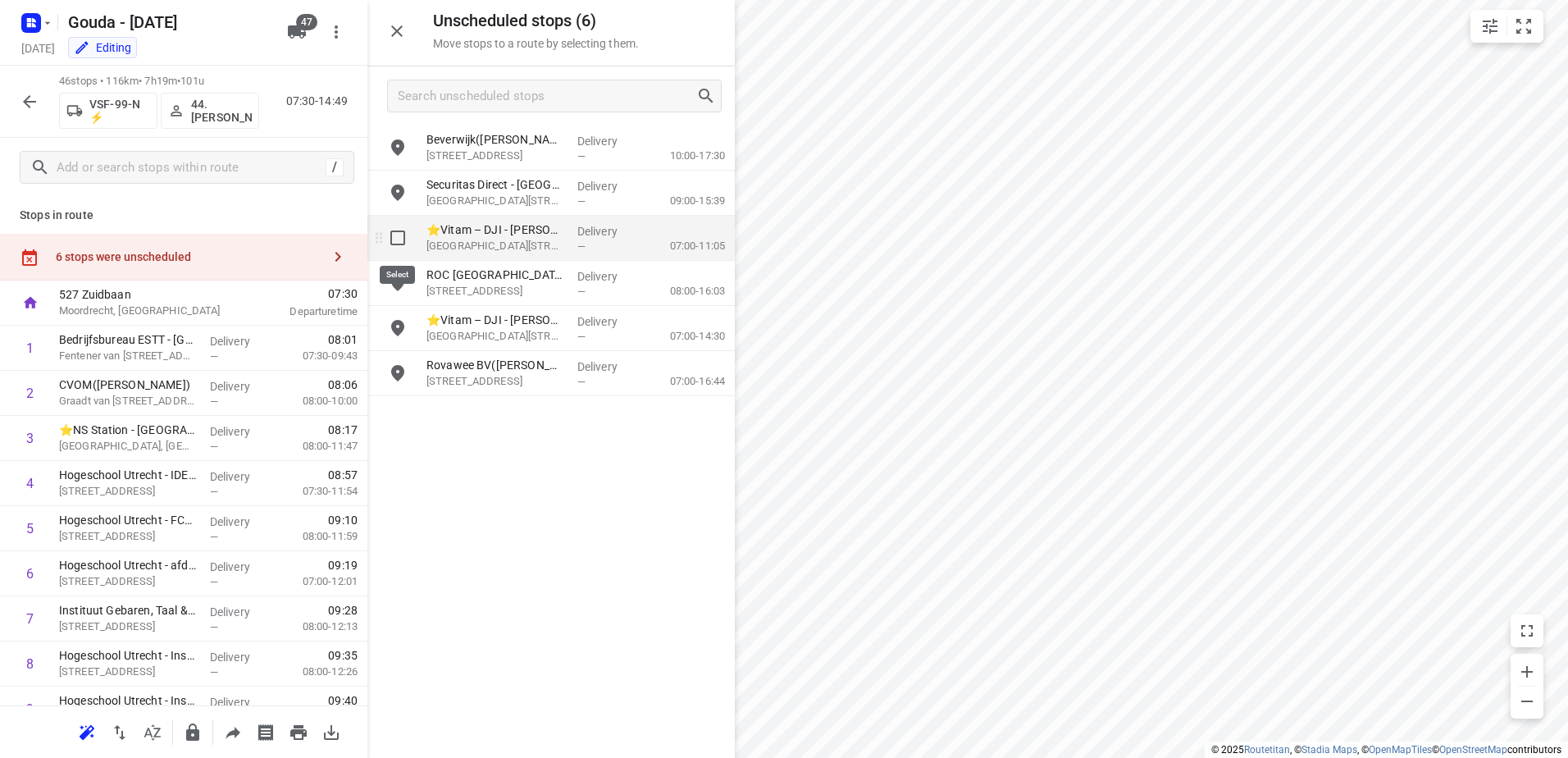
click at [395, 246] on input "grid" at bounding box center [397, 238] width 33 height 33
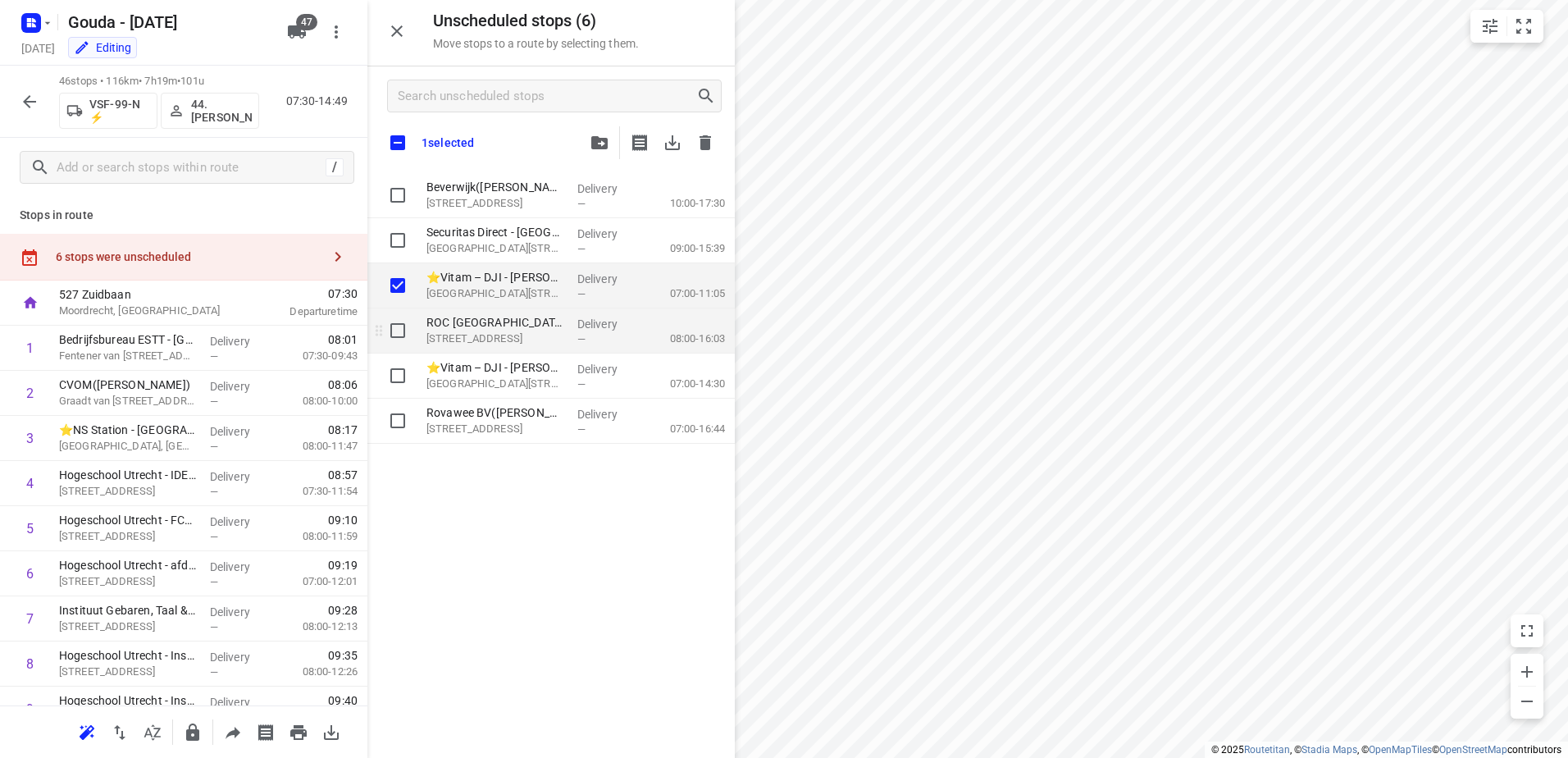
checkbox input "true"
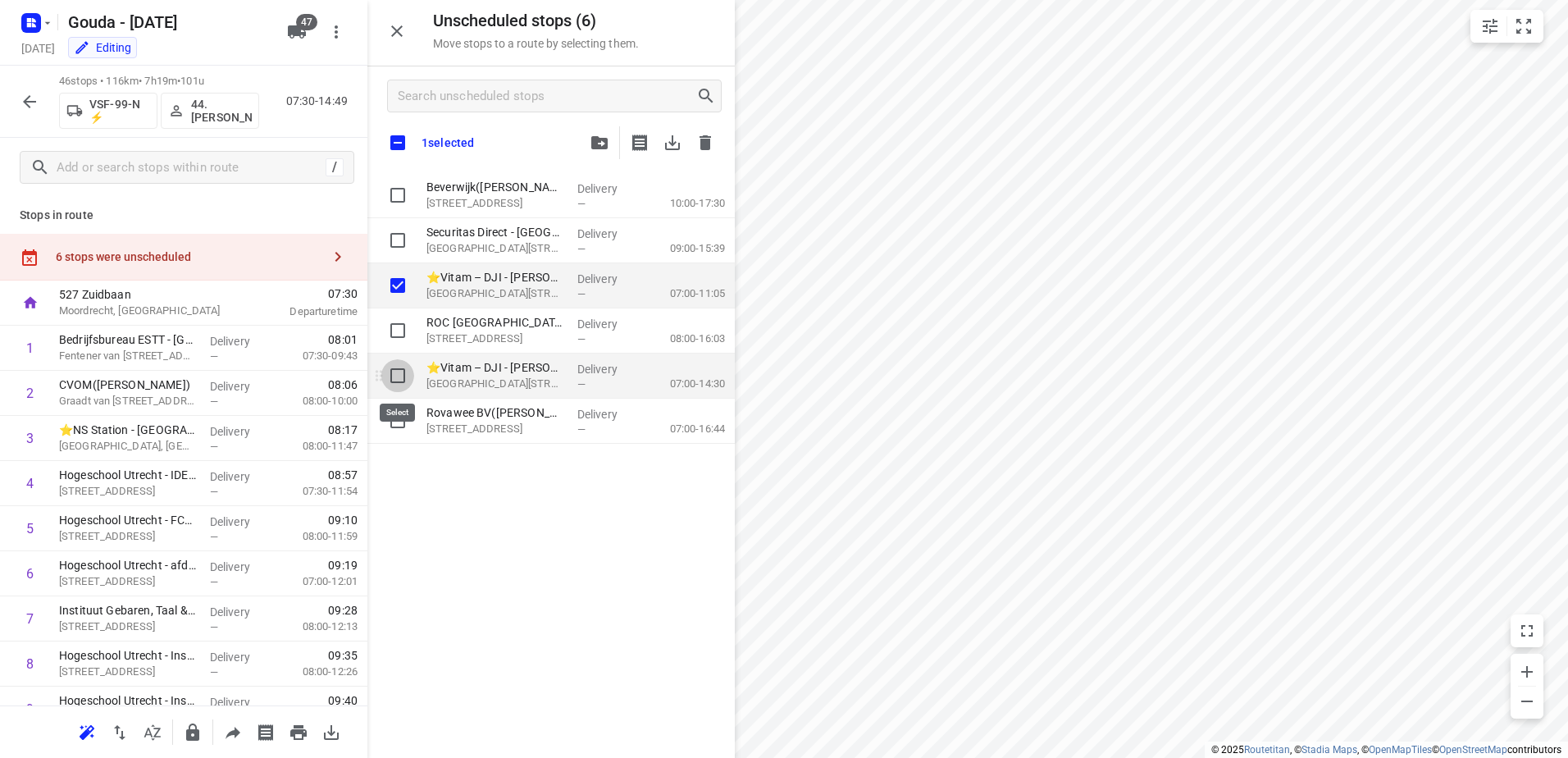
click at [389, 367] on input "grid" at bounding box center [397, 375] width 33 height 33
checkbox input "true"
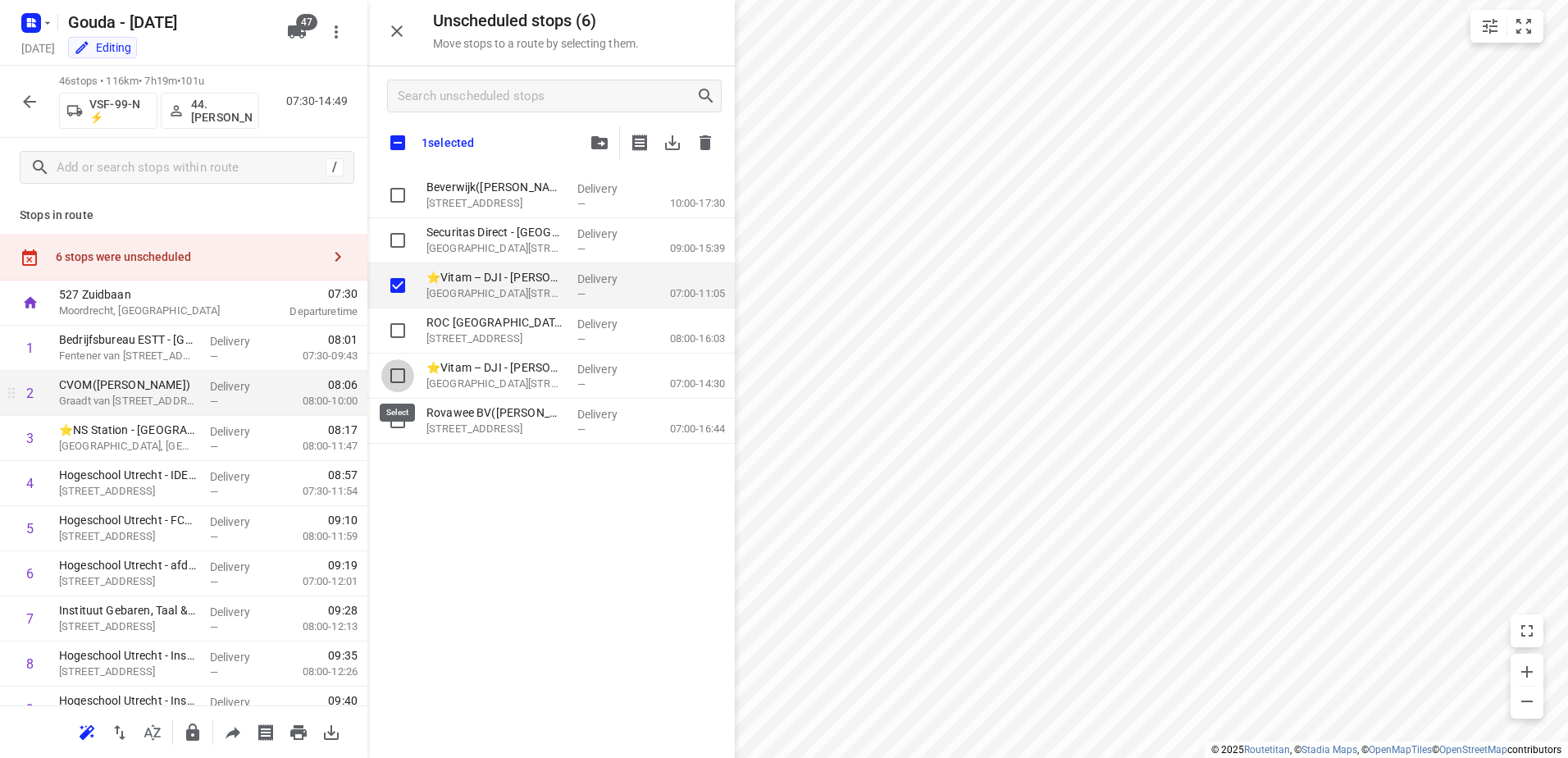
checkbox input "true"
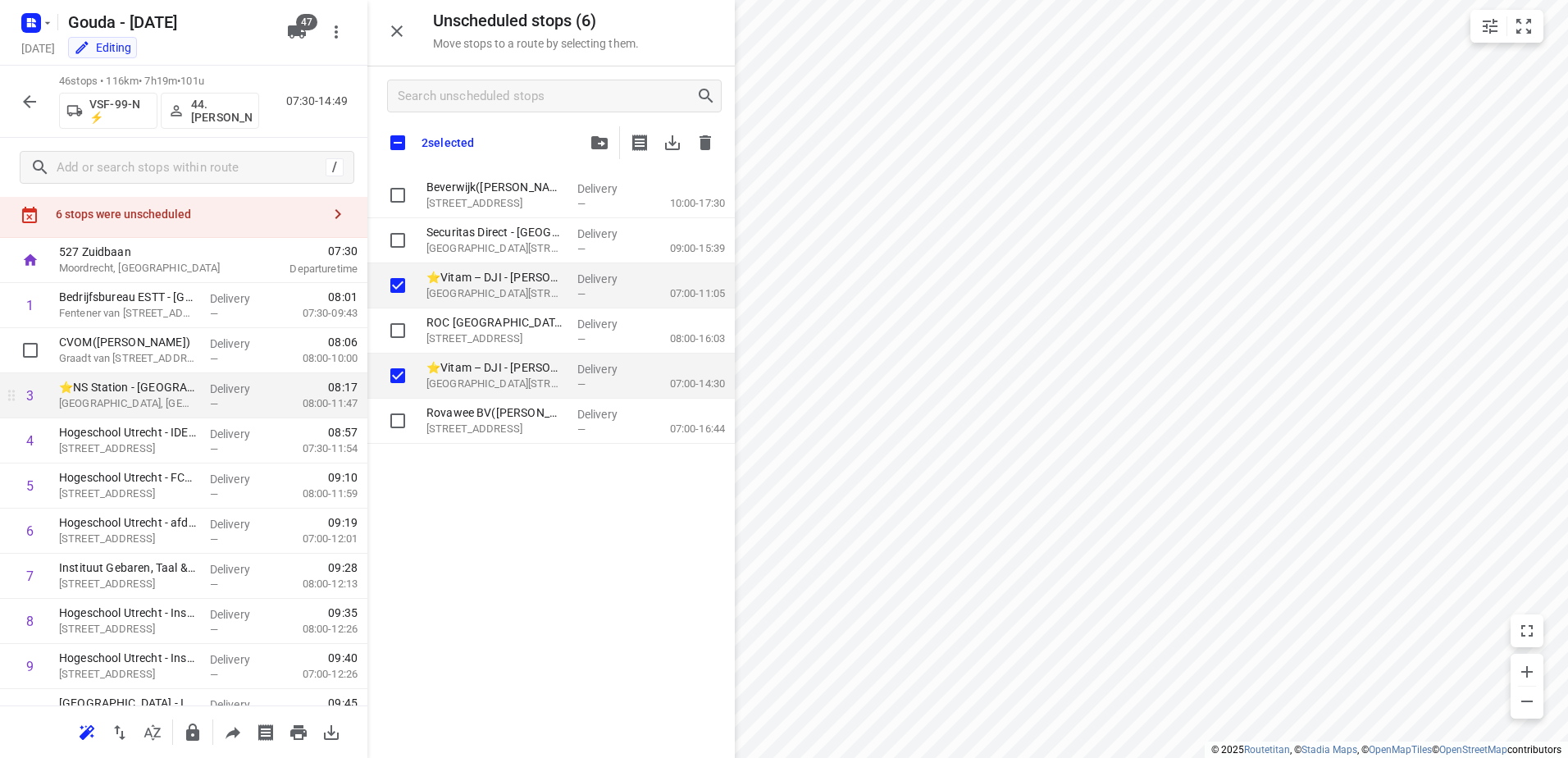
scroll to position [82, 0]
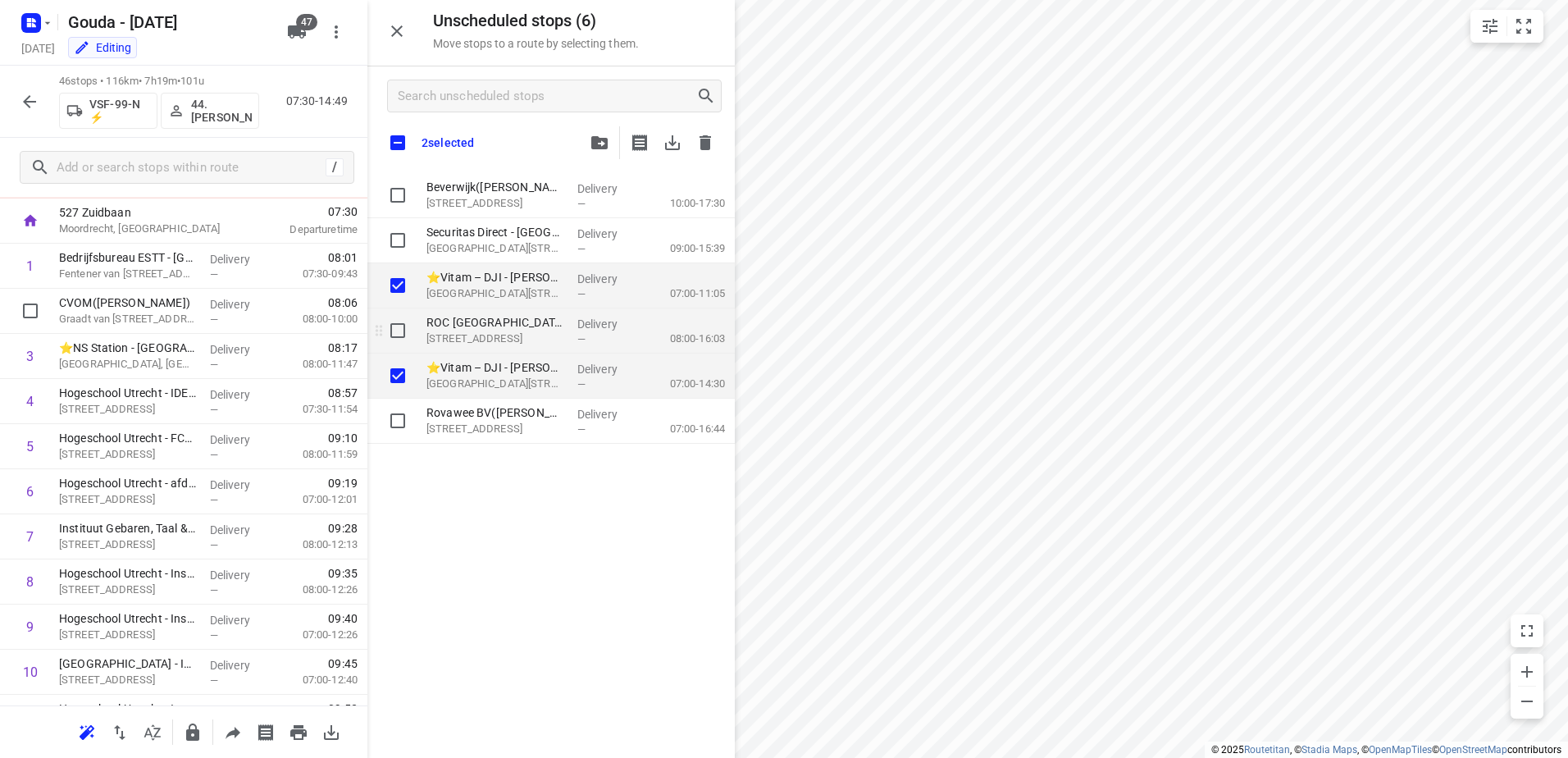
checkbox input "true"
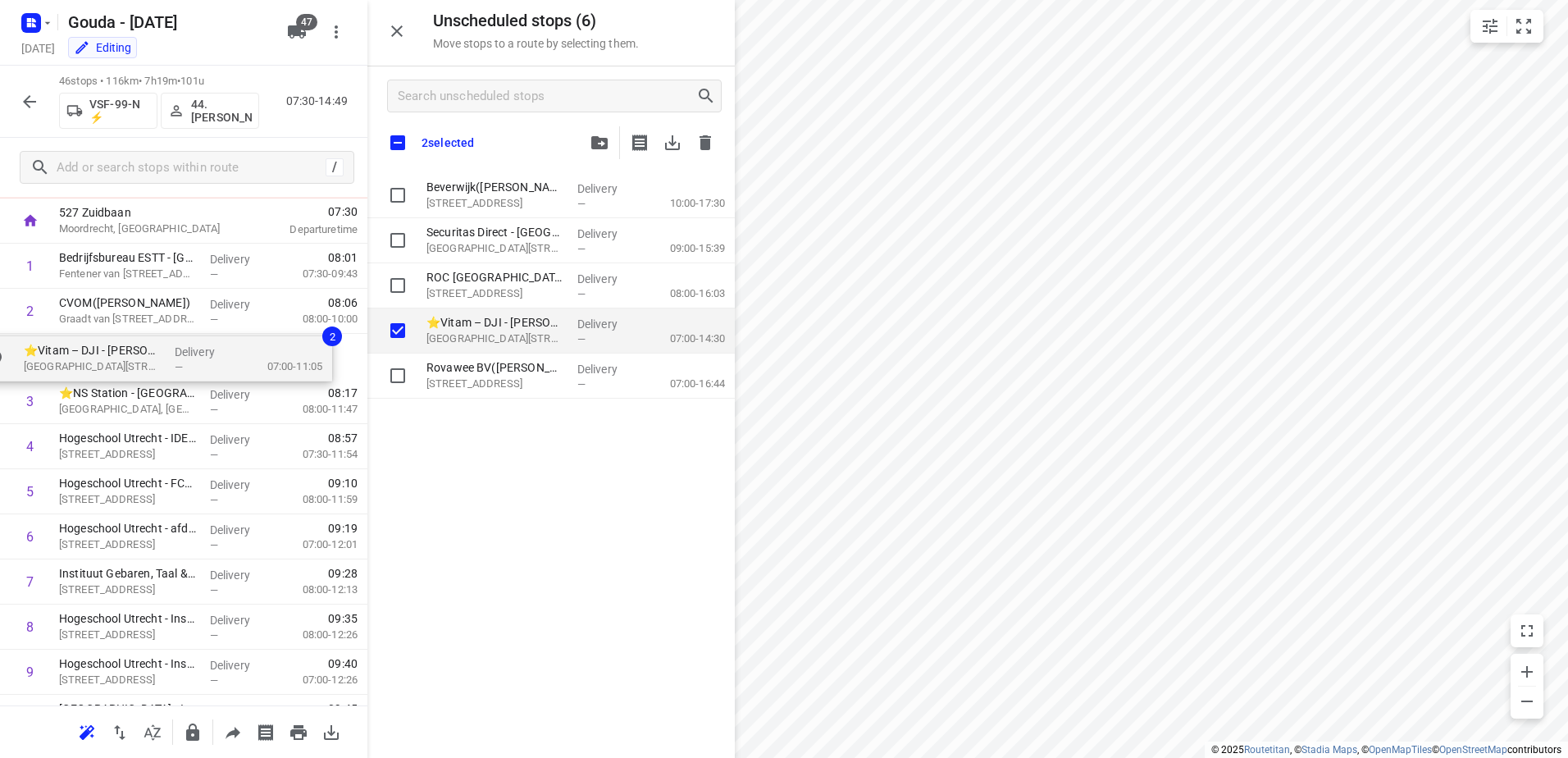
drag, startPoint x: 535, startPoint y: 277, endPoint x: 126, endPoint y: 353, distance: 416.0
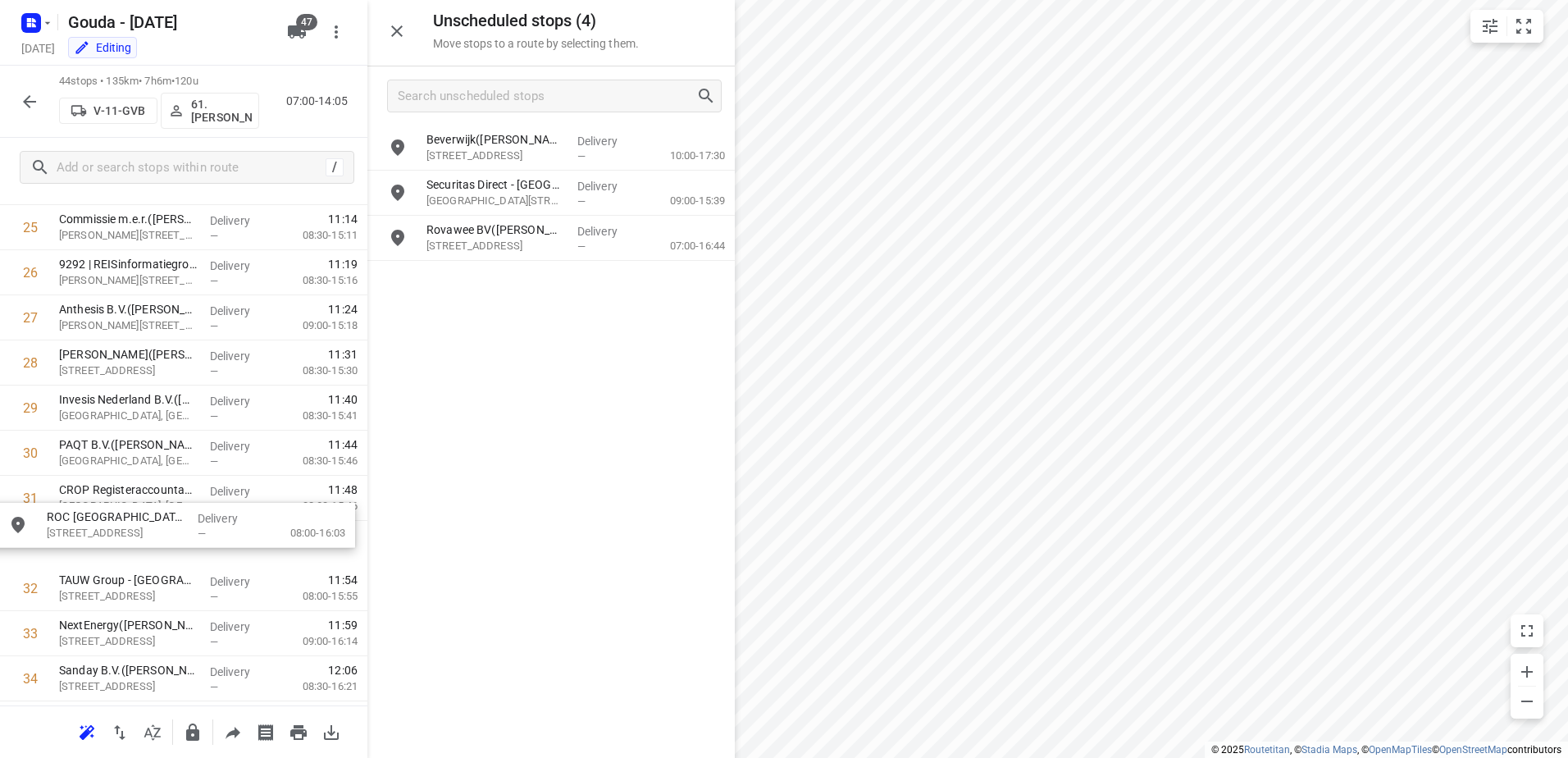
scroll to position [1312, 0]
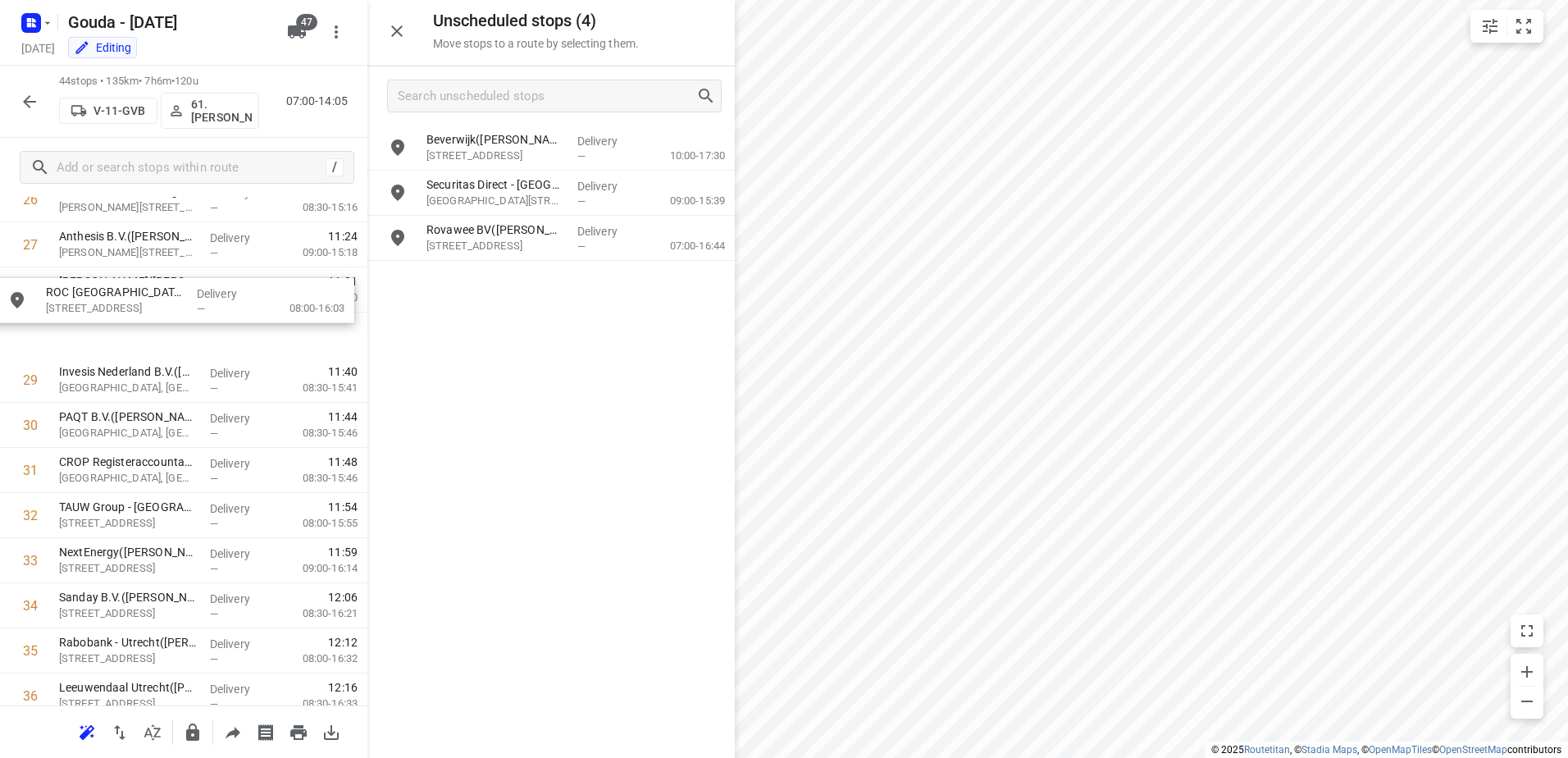
drag, startPoint x: 508, startPoint y: 244, endPoint x: 119, endPoint y: 318, distance: 396.0
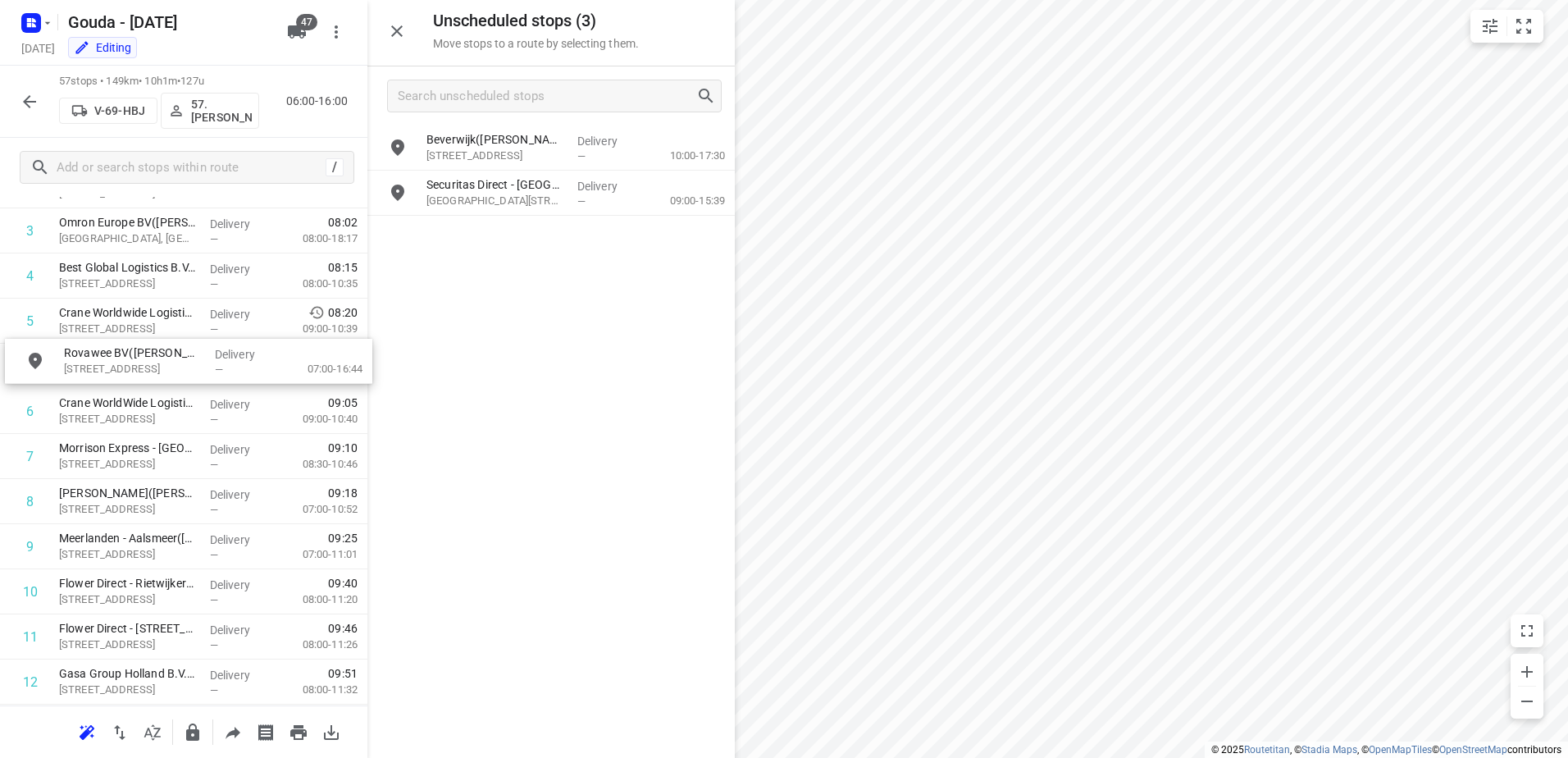
scroll to position [207, 0]
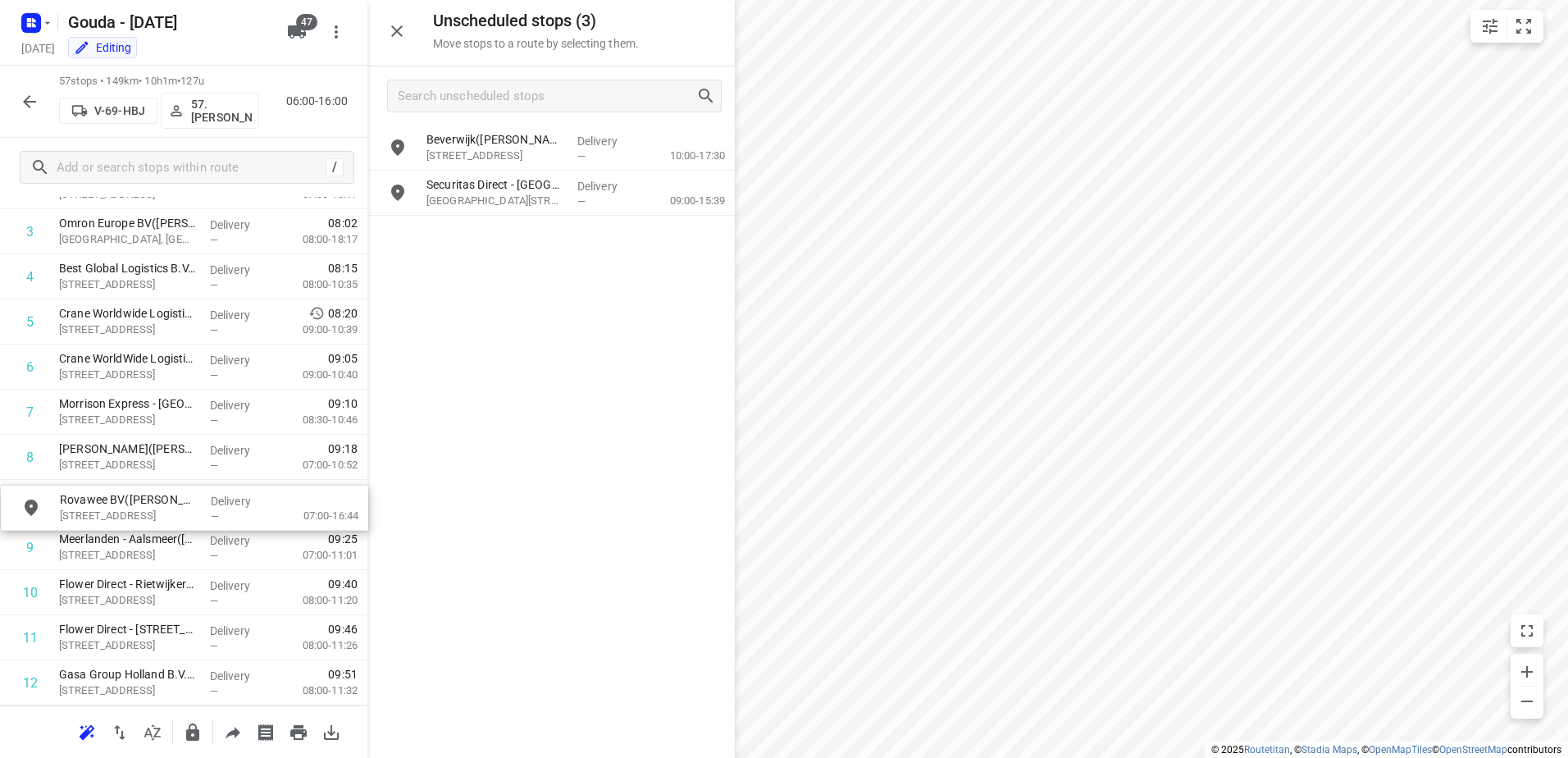
drag, startPoint x: 582, startPoint y: 222, endPoint x: 207, endPoint y: 481, distance: 455.7
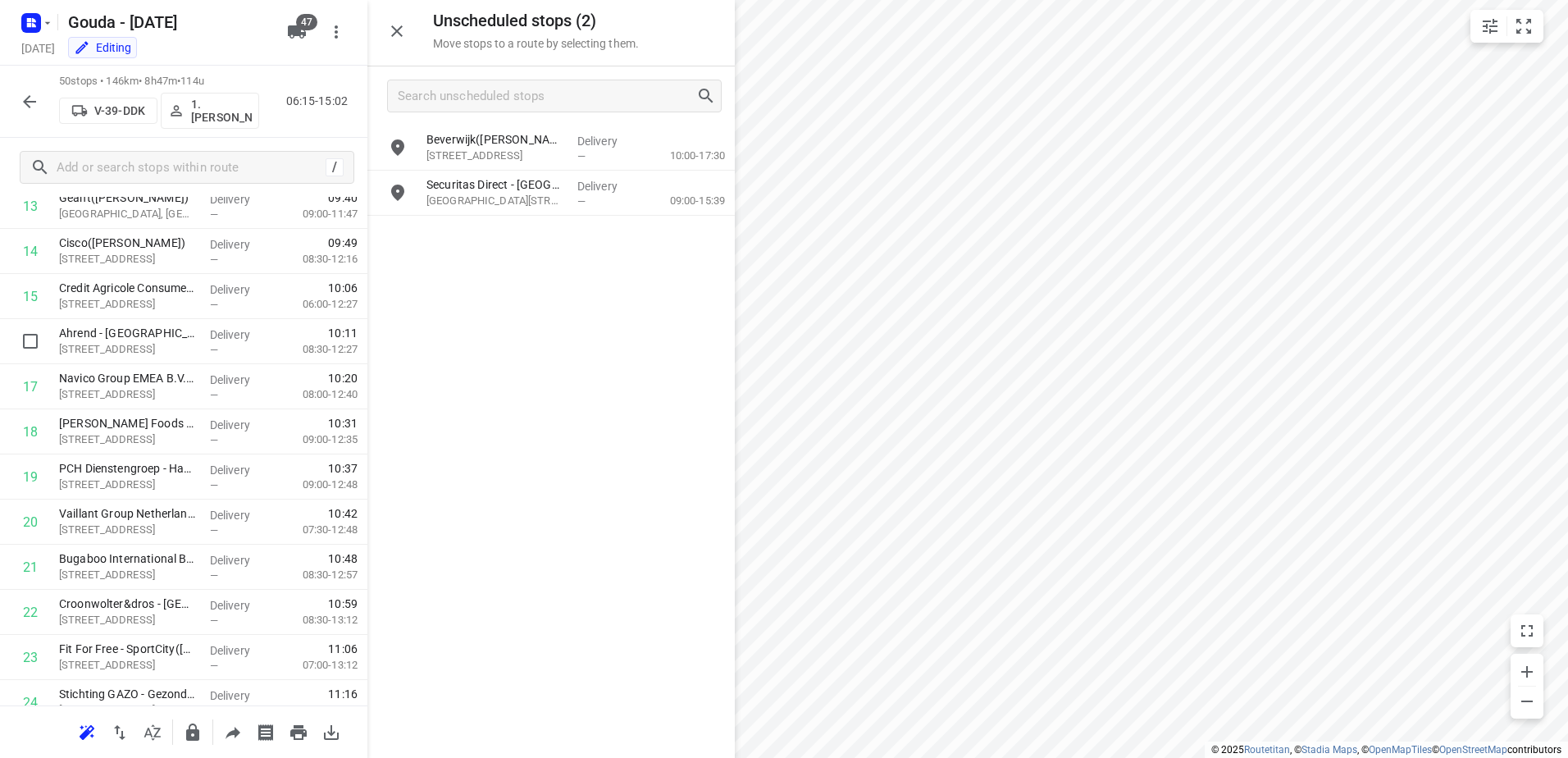
scroll to position [820, 0]
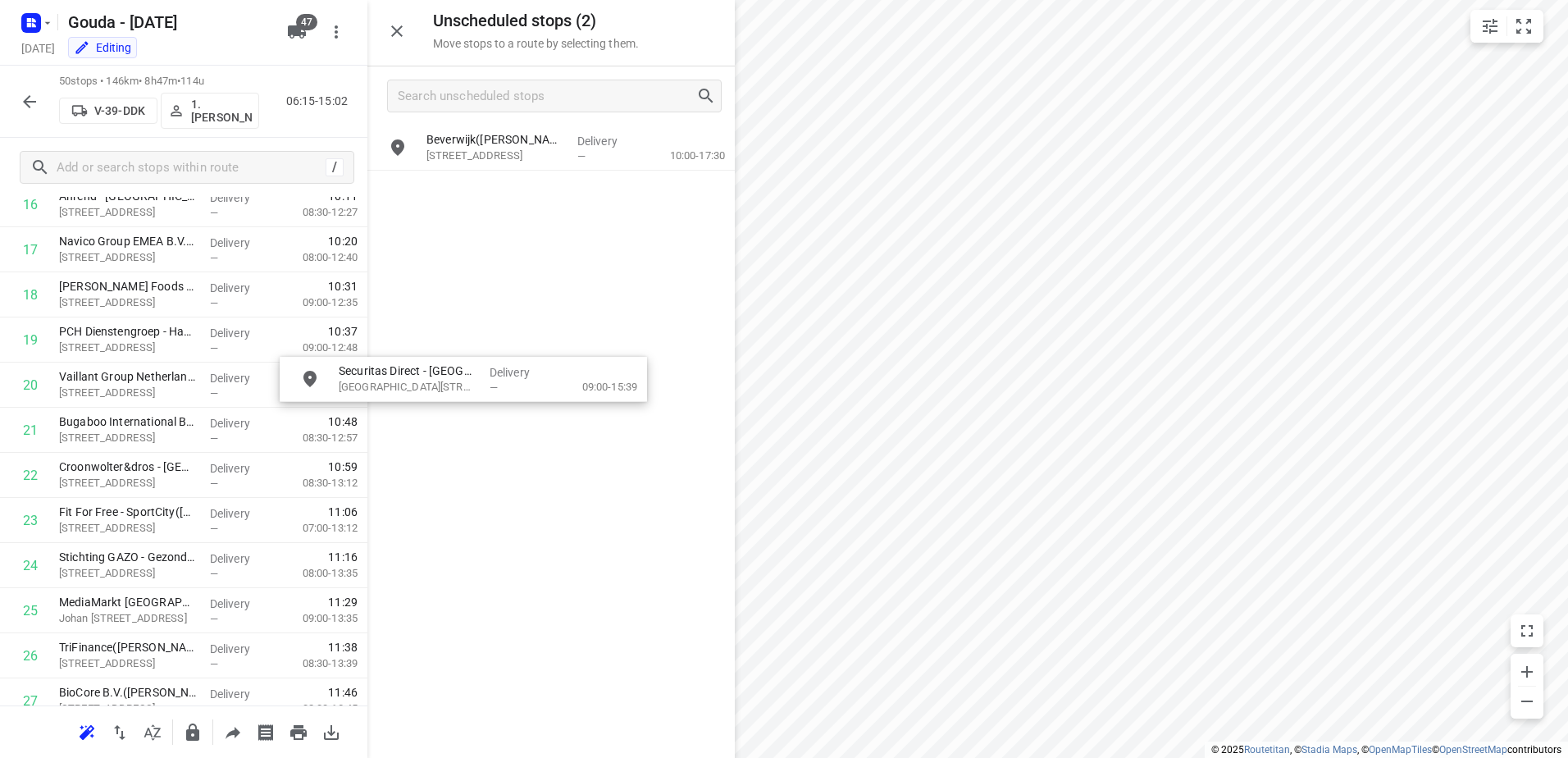
drag, startPoint x: 542, startPoint y: 207, endPoint x: 443, endPoint y: 396, distance: 213.4
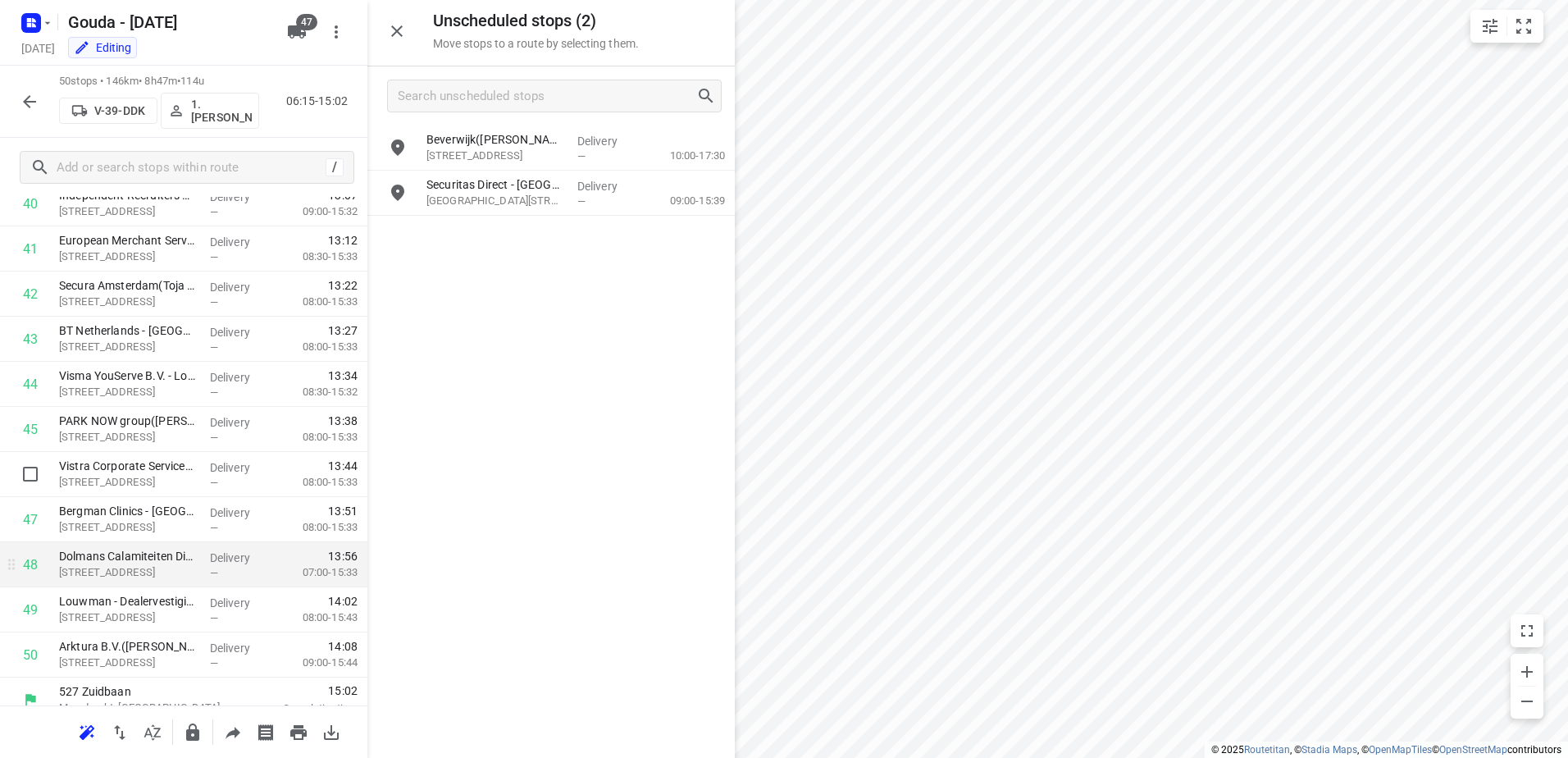
scroll to position [1920, 0]
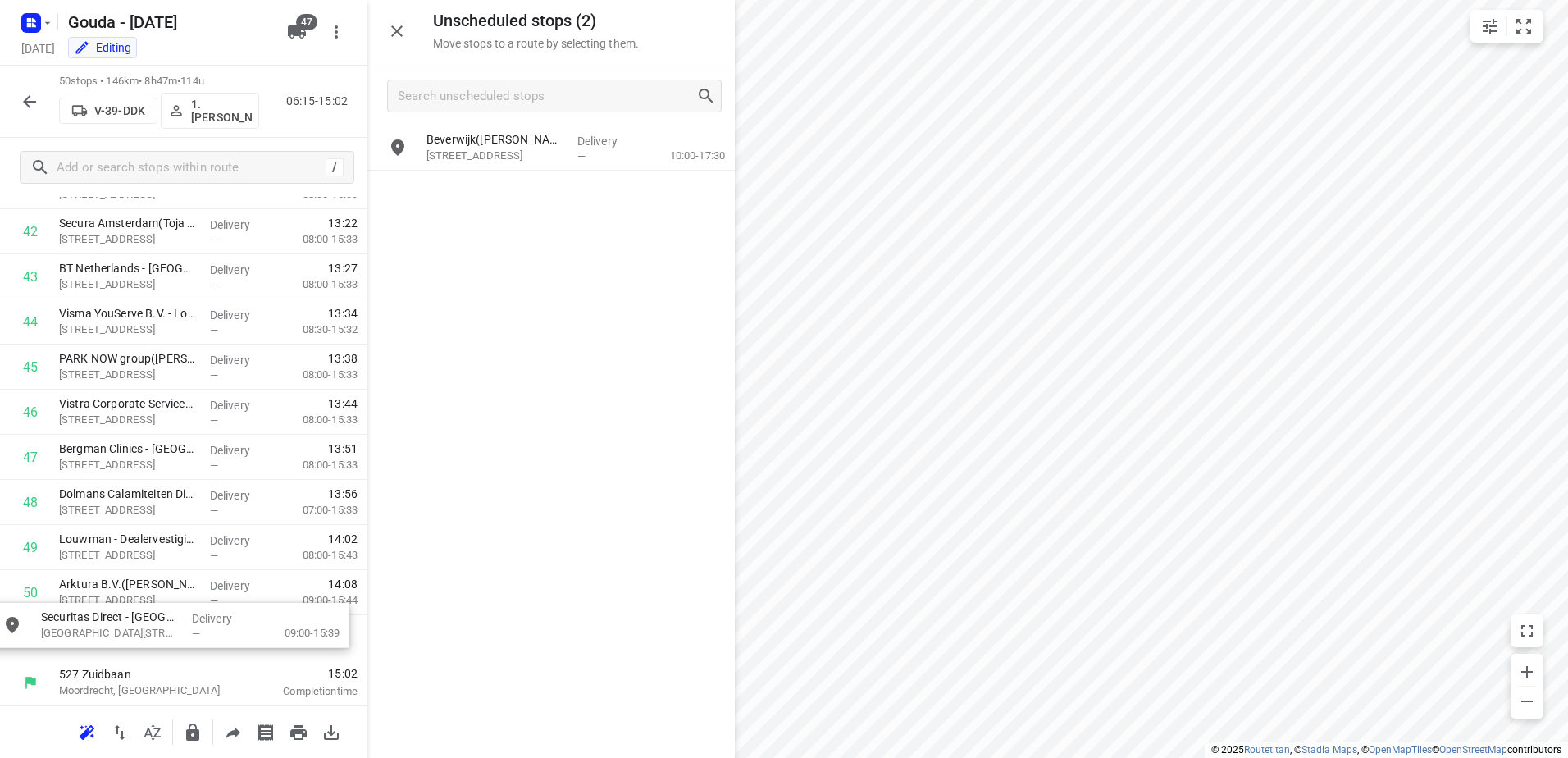
drag, startPoint x: 492, startPoint y: 198, endPoint x: 95, endPoint y: 645, distance: 597.8
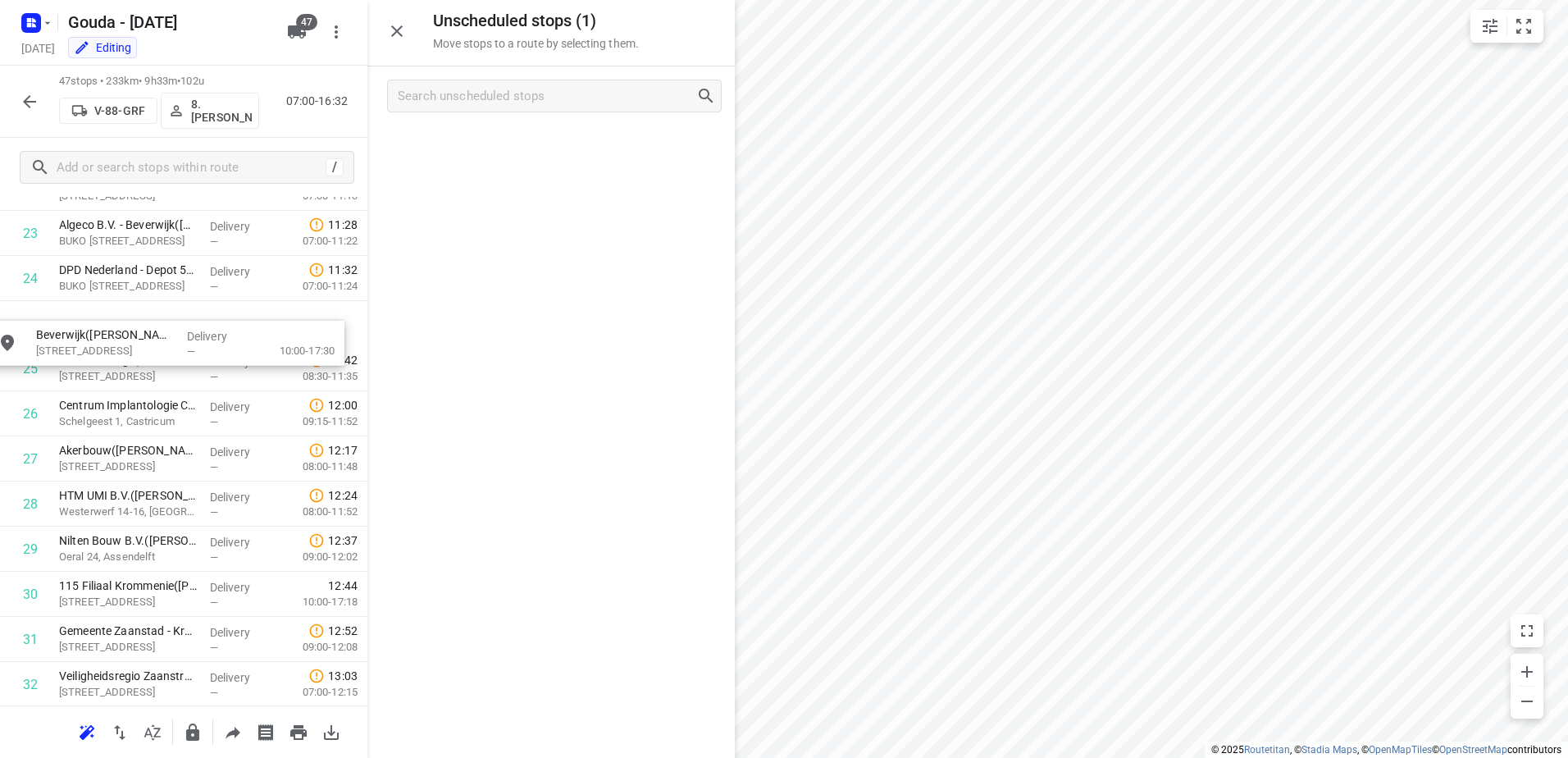
scroll to position [1104, 0]
drag, startPoint x: 573, startPoint y: 152, endPoint x: 182, endPoint y: 339, distance: 433.4
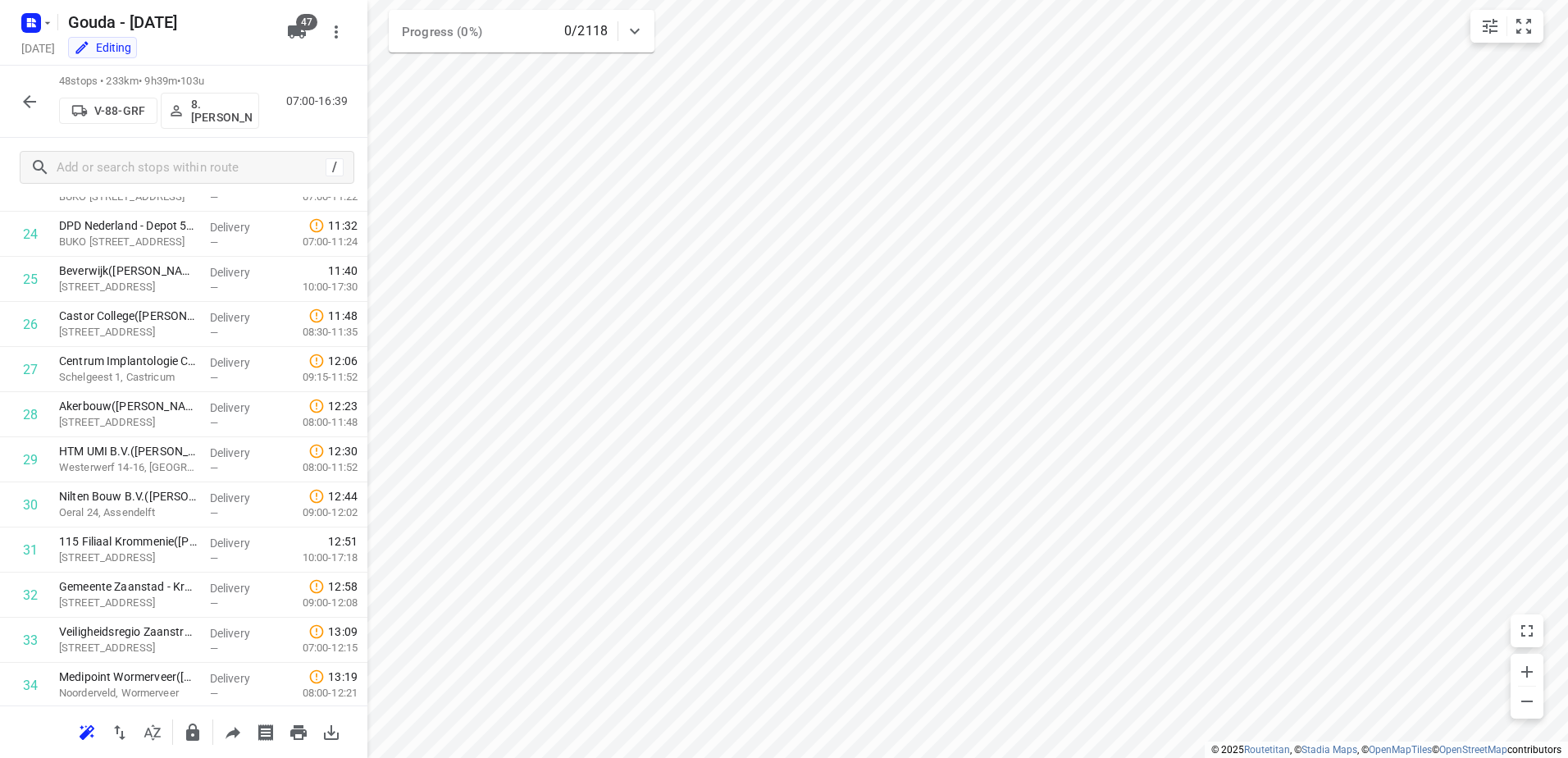
click at [27, 104] on icon "button" at bounding box center [30, 102] width 13 height 13
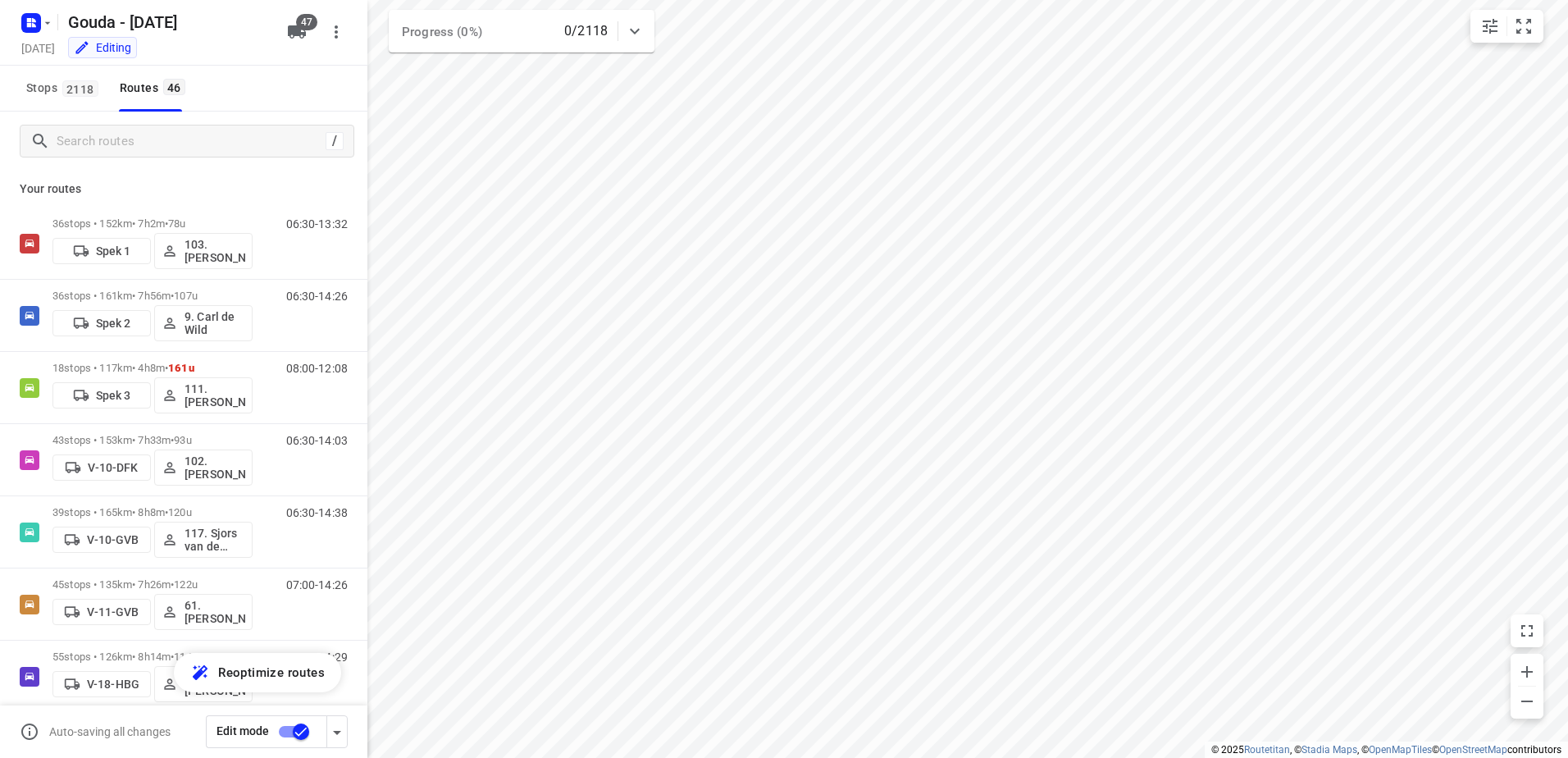
click at [302, 736] on input "checkbox" at bounding box center [301, 731] width 94 height 31
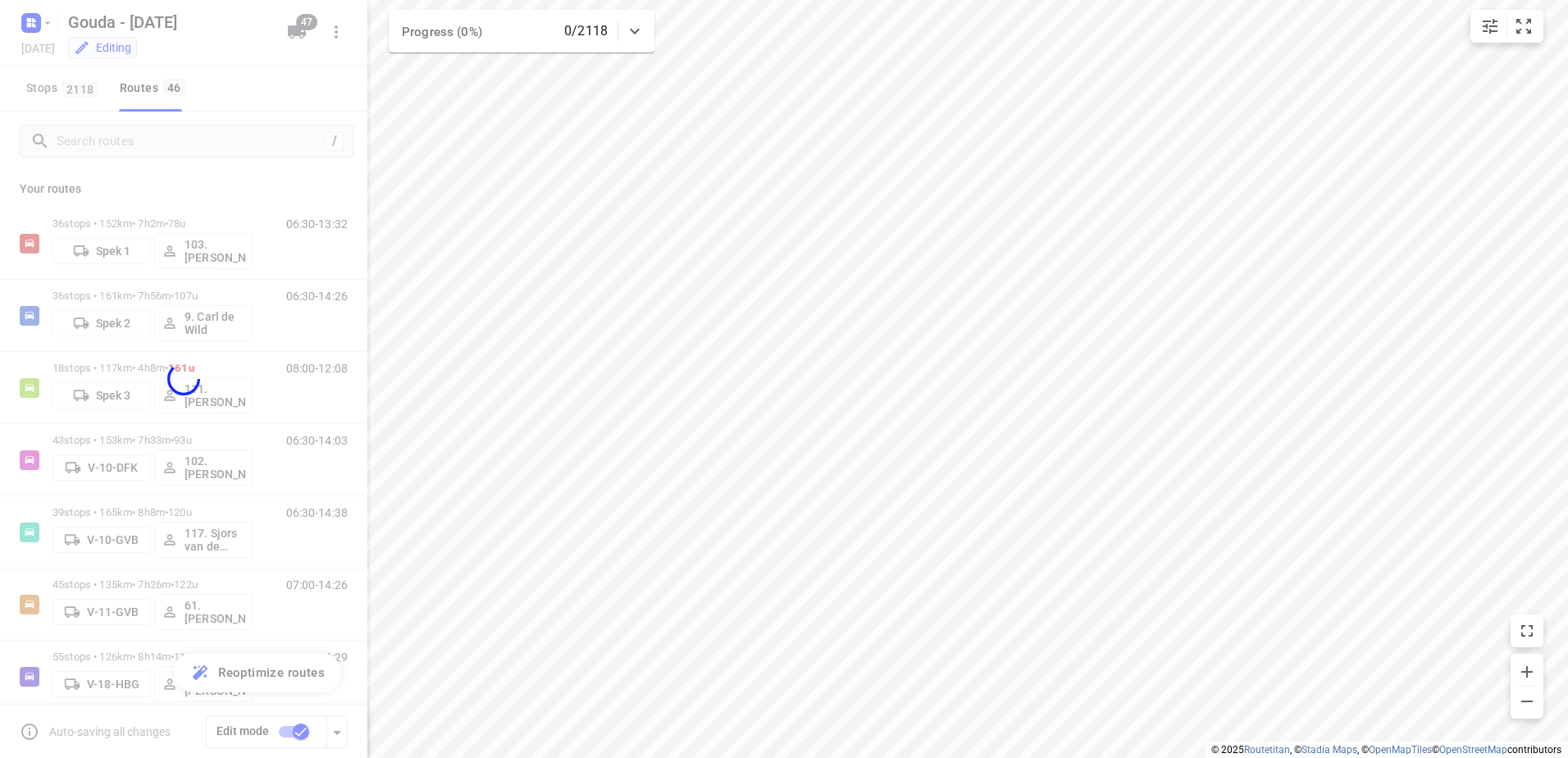
checkbox input "false"
